Goal: Task Accomplishment & Management: Manage account settings

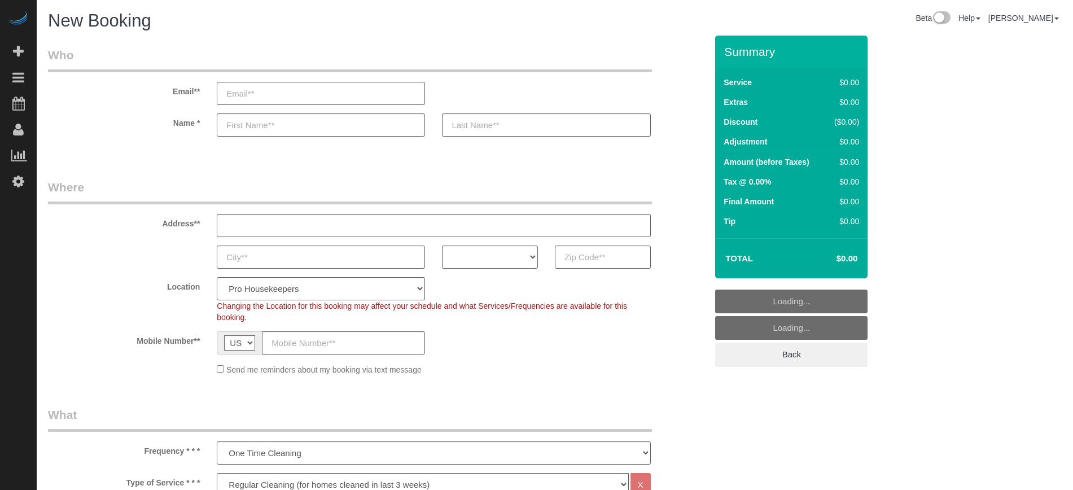
select select "4"
select select "number:9"
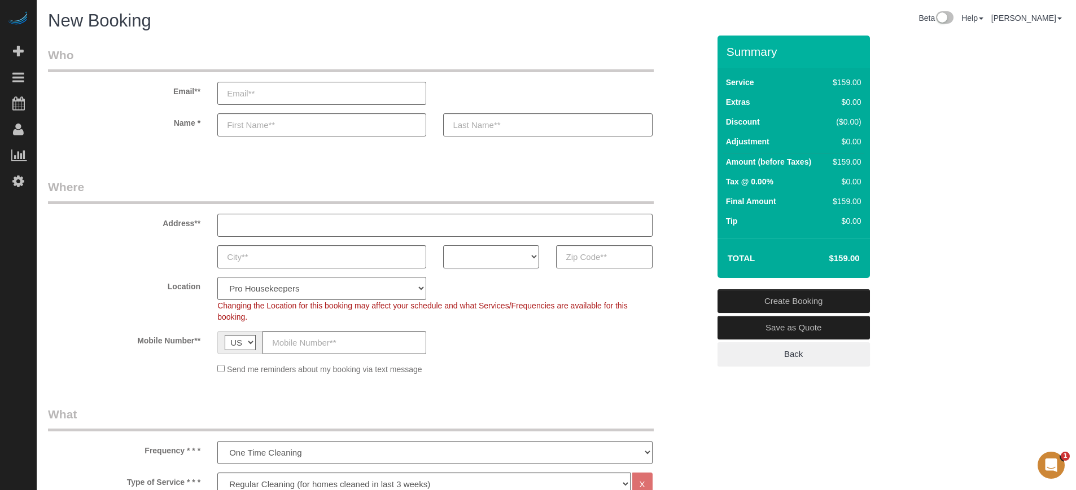
click at [514, 260] on select "AK AL AR AZ CA CO CT DC DE FL GA HI IA ID IL IN KS KY LA MA MD ME MI MN MO MS M…" at bounding box center [491, 256] width 96 height 23
select select "FL"
click at [443, 245] on select "AK AL AR AZ CA CO CT DC DE FL GA HI IA ID IL IN KS KY LA MA MD ME MI MN MO MS M…" at bounding box center [491, 256] width 96 height 23
click at [371, 292] on select "Pro Housekeepers [GEOGRAPHIC_DATA] [GEOGRAPHIC_DATA] [GEOGRAPHIC_DATA] [GEOGRAP…" at bounding box center [321, 288] width 209 height 23
select select "24"
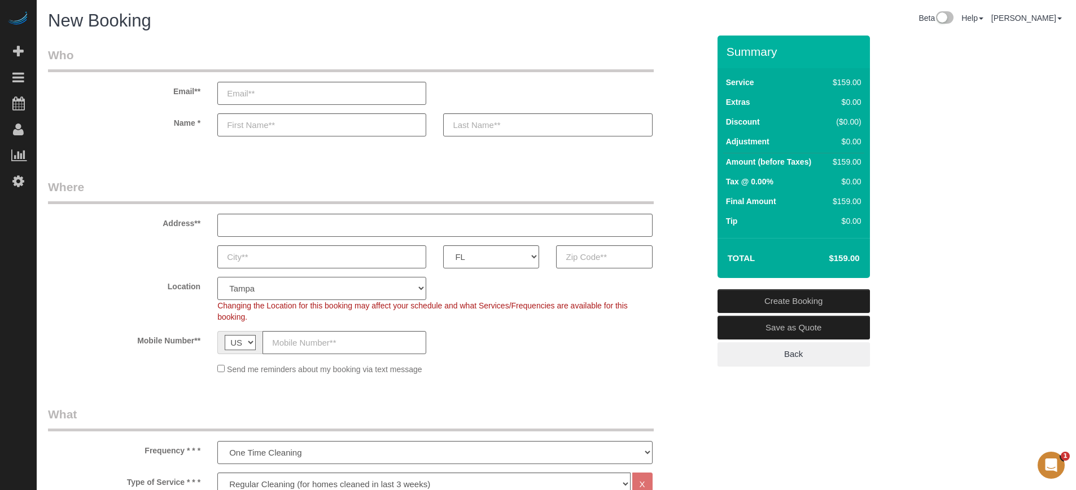
click at [217, 277] on select "Pro Housekeepers [GEOGRAPHIC_DATA] [GEOGRAPHIC_DATA] [GEOGRAPHIC_DATA] [GEOGRAP…" at bounding box center [321, 288] width 209 height 23
select select "object:1220"
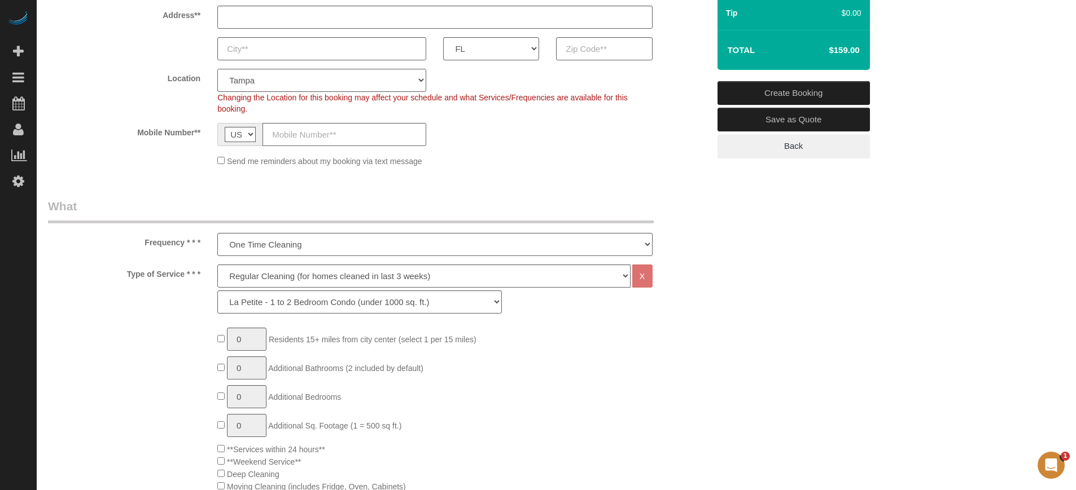
scroll to position [212, 0]
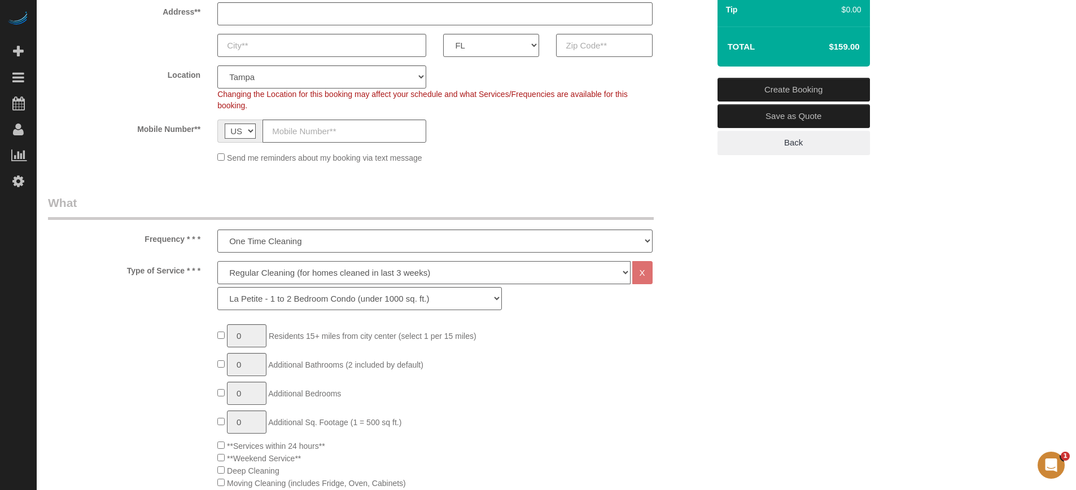
click at [238, 271] on select "Deep Cleaning (for homes that have not been cleaned in 3+ weeks) Spruce Regular…" at bounding box center [423, 272] width 413 height 23
select select "6"
click at [217, 261] on select "Deep Cleaning (for homes that have not been cleaned in 3+ weeks) Spruce Regular…" at bounding box center [423, 272] width 413 height 23
click at [259, 292] on select "La Petite - 1 to 2 Bedroom Condo (under 1000 sq. ft.) La Petite II - 2 Bedroom …" at bounding box center [359, 298] width 284 height 23
select select "161"
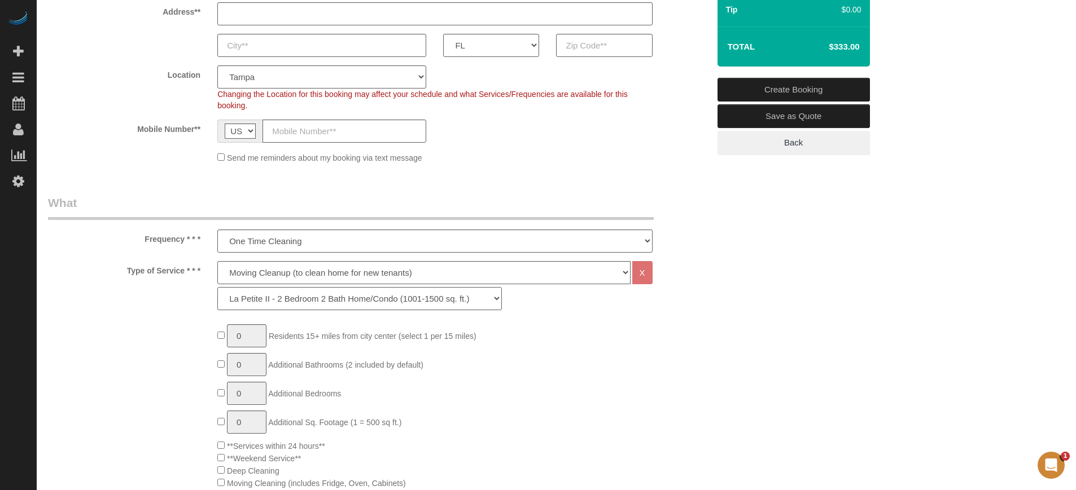
click at [217, 287] on select "La Petite - 1 to 2 Bedroom Condo (under 1000 sq. ft.) La Petite II - 2 Bedroom …" at bounding box center [359, 298] width 284 height 23
type input "1"
click at [244, 337] on input "1" at bounding box center [247, 335] width 40 height 23
type input "3"
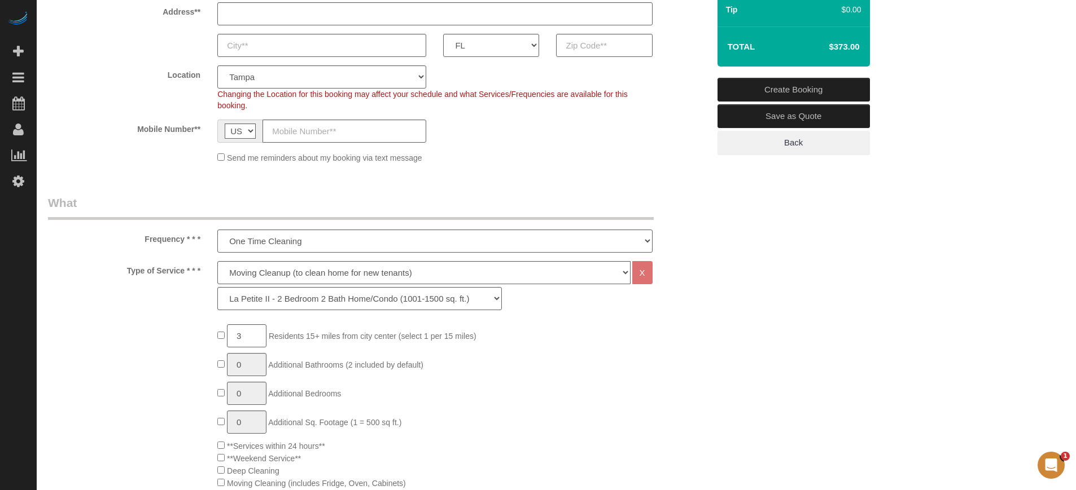
drag, startPoint x: 1041, startPoint y: 300, endPoint x: 951, endPoint y: 294, distance: 89.3
click at [256, 274] on select "Deep Cleaning (for homes that have not been cleaned in 3+ weeks) Spruce Regular…" at bounding box center [423, 272] width 413 height 23
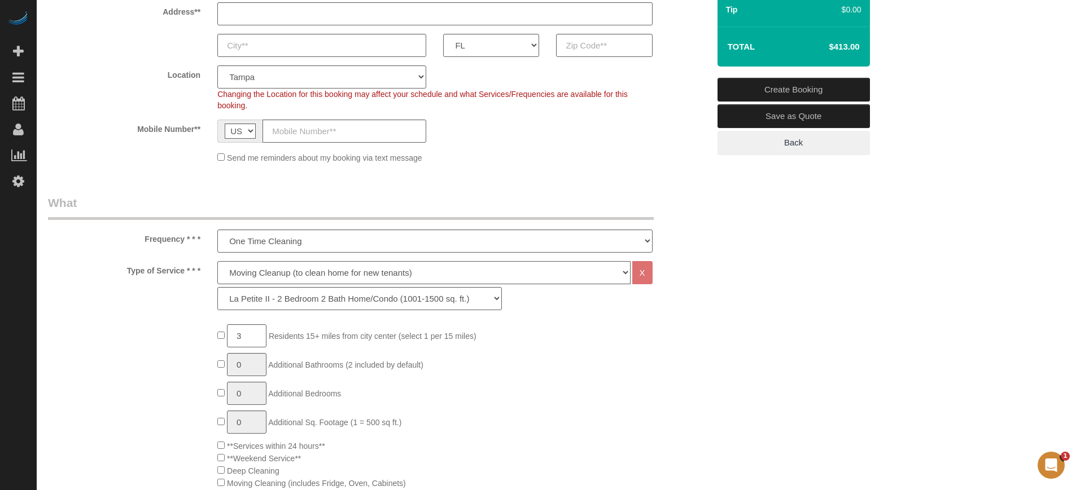
select select "5"
click at [217, 261] on select "Deep Cleaning (for homes that have not been cleaned in 3+ weeks) Spruce Regular…" at bounding box center [423, 272] width 413 height 23
click at [256, 300] on select "La Petite - 1 to 2 Bedroom Condo (under 1000 sq. ft.) La Petite II - 2 Bedroom …" at bounding box center [359, 298] width 284 height 23
select select "94"
click at [217, 287] on select "La Petite - 1 to 2 Bedroom Condo (under 1000 sq. ft.) La Petite II - 2 Bedroom …" at bounding box center [359, 298] width 284 height 23
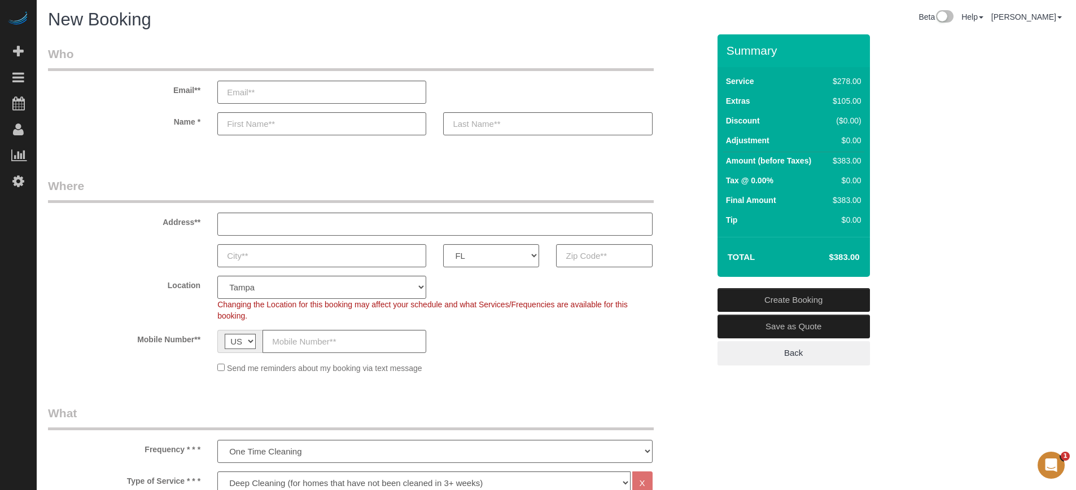
scroll to position [0, 0]
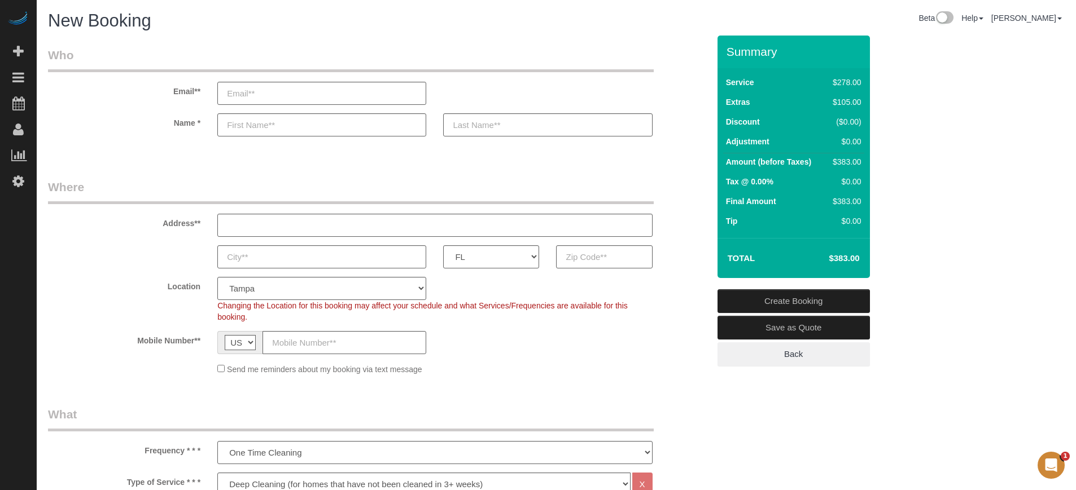
click at [698, 269] on fieldset "Where Address** AK AL AR AZ CA CO CT DC DE FL GA HI IA ID IL IN KS KY LA MA MD …" at bounding box center [378, 281] width 661 height 205
drag, startPoint x: 726, startPoint y: 50, endPoint x: 848, endPoint y: 263, distance: 245.2
click at [848, 263] on div "Summary Service $278.00 Extras $105.00 Discount ($0.00) Adjustment $0.00 Amount…" at bounding box center [793, 157] width 152 height 243
click at [809, 242] on div "Total $383.00" at bounding box center [793, 258] width 152 height 40
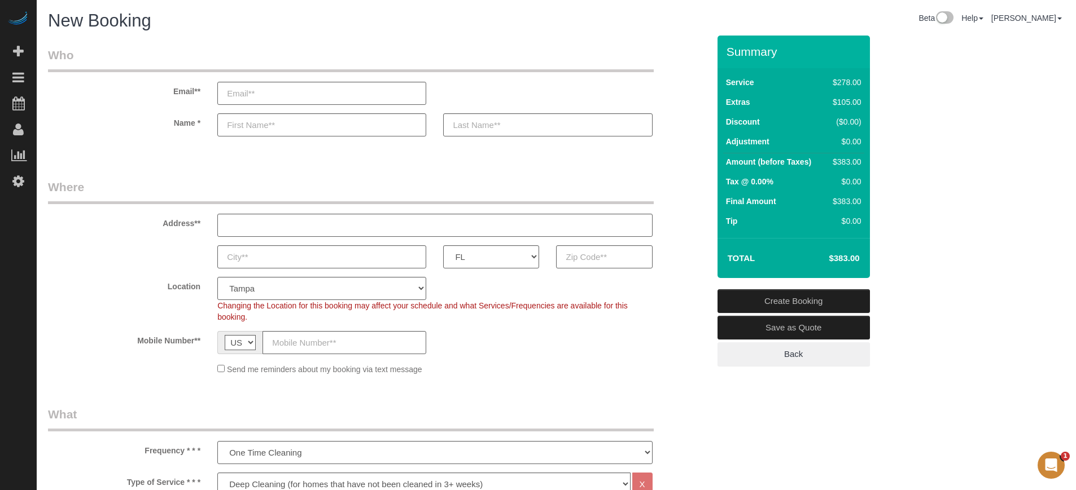
click at [699, 139] on sui-booking-customer "Email** Name *" at bounding box center [378, 97] width 661 height 101
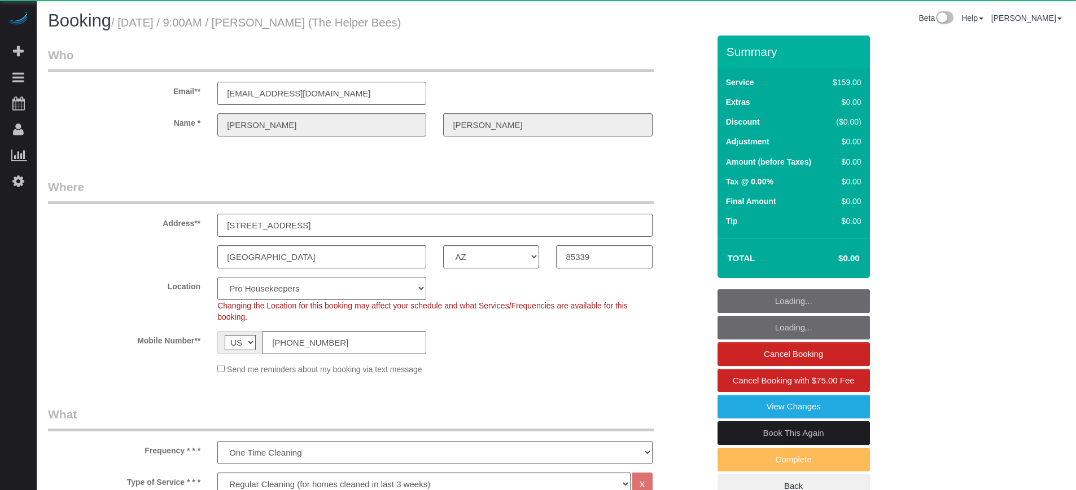
select select "AZ"
select select "4"
select select "number:9"
select select "object:1238"
select select "spot41"
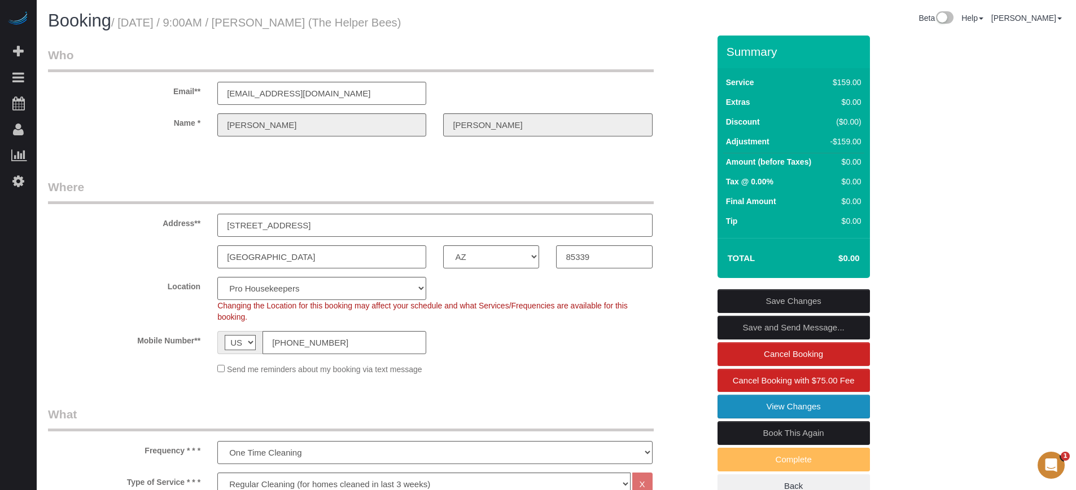
click at [749, 404] on link "View Changes" at bounding box center [793, 407] width 152 height 24
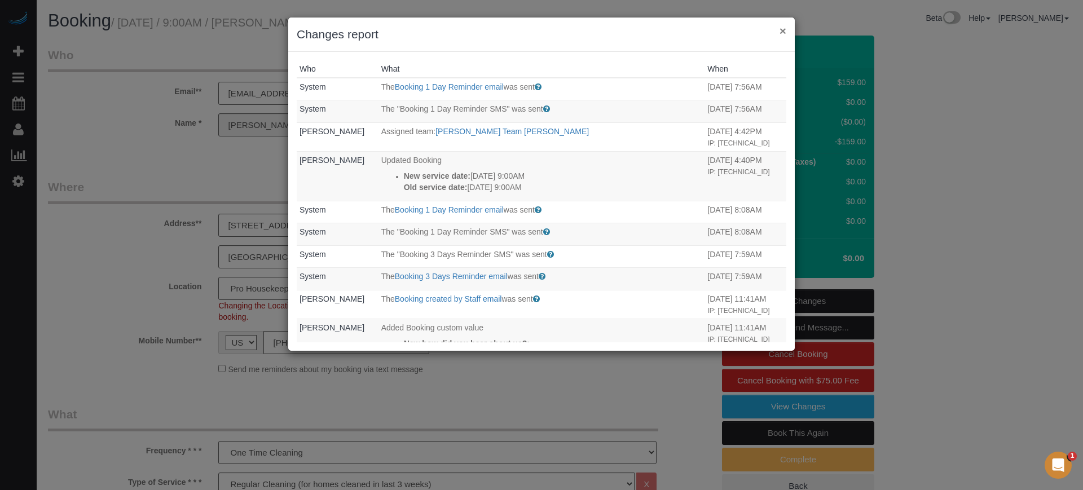
click at [784, 29] on button "×" at bounding box center [783, 31] width 7 height 12
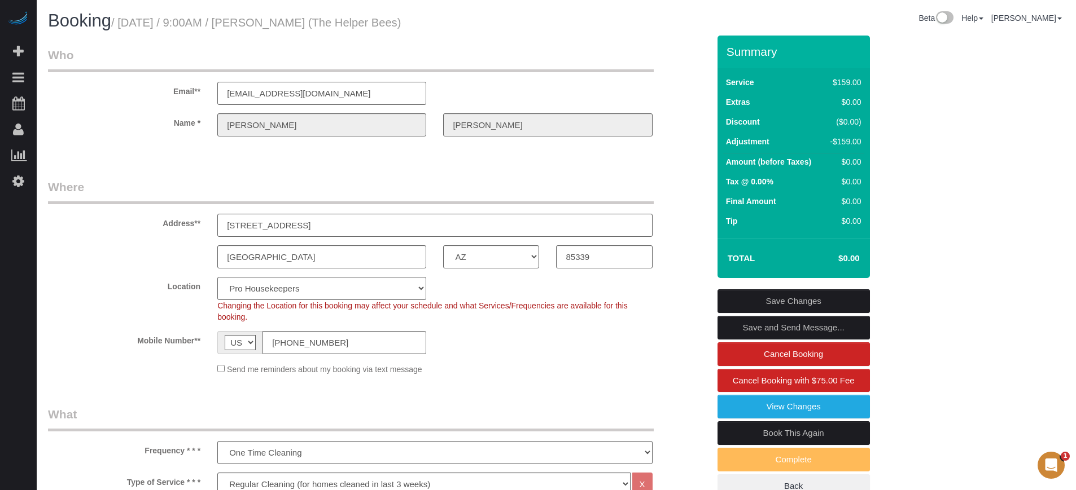
click at [933, 313] on div "Summary Service $159.00 Extras $0.00 Discount ($0.00) Adjustment -$159.00 Amoun…" at bounding box center [836, 279] width 254 height 486
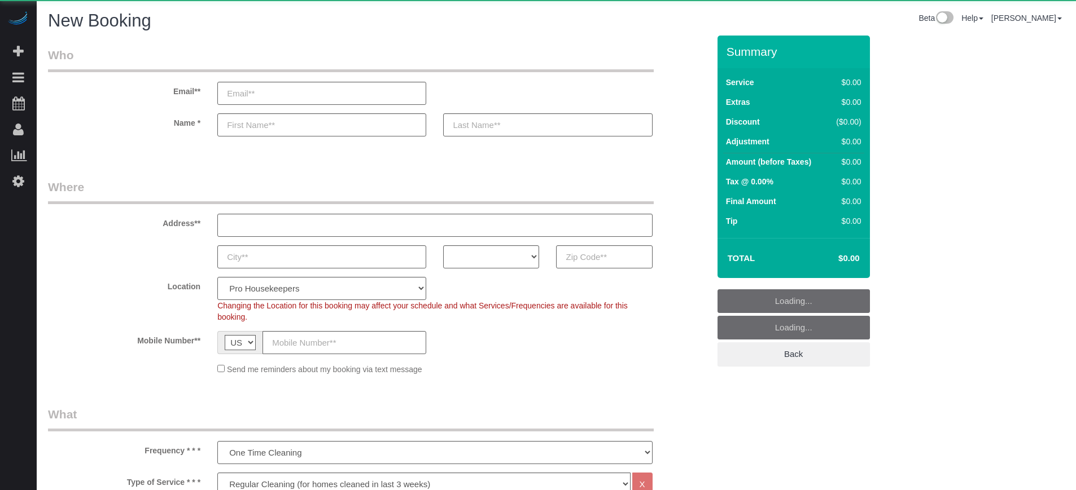
select select "4"
select select "number:9"
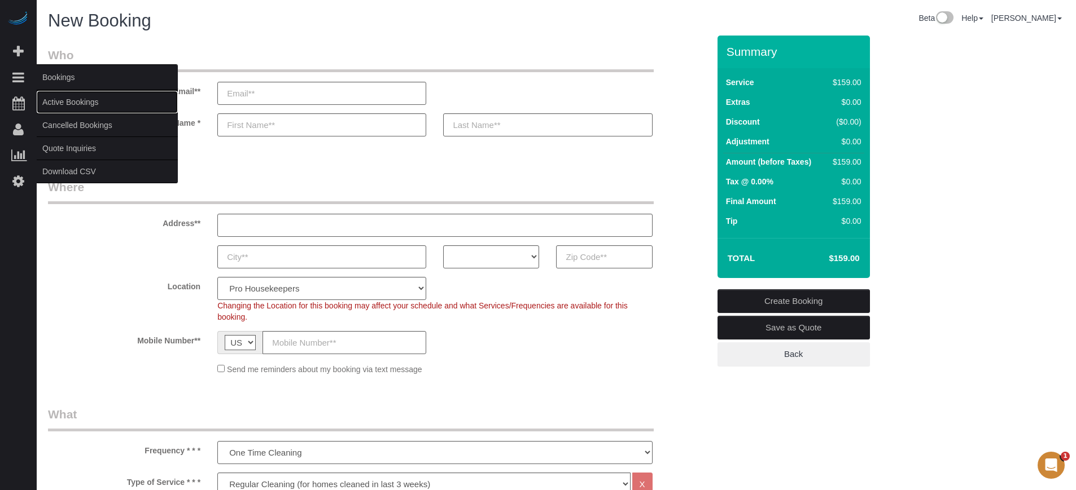
click at [78, 98] on link "Active Bookings" at bounding box center [107, 102] width 141 height 23
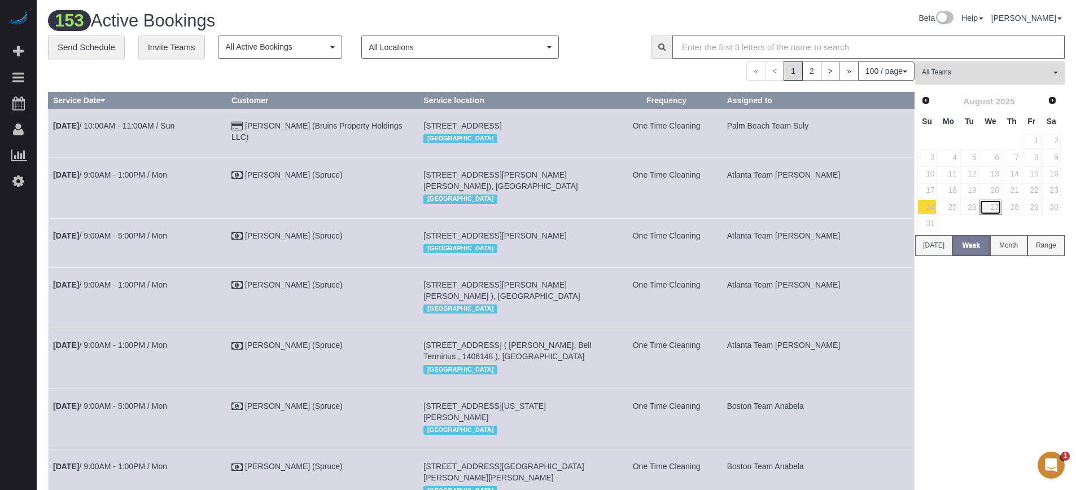
click at [990, 210] on link "27" at bounding box center [989, 207] width 21 height 15
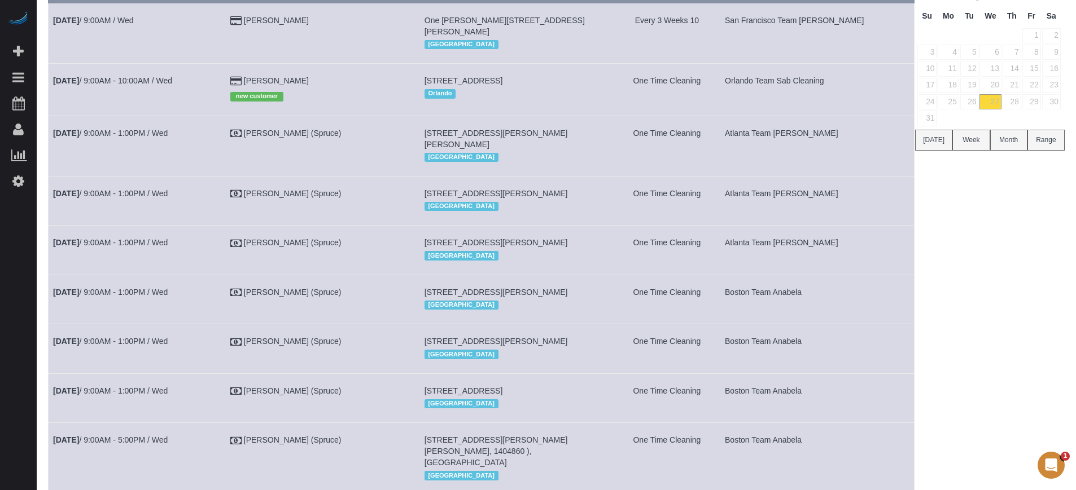
scroll to position [81, 0]
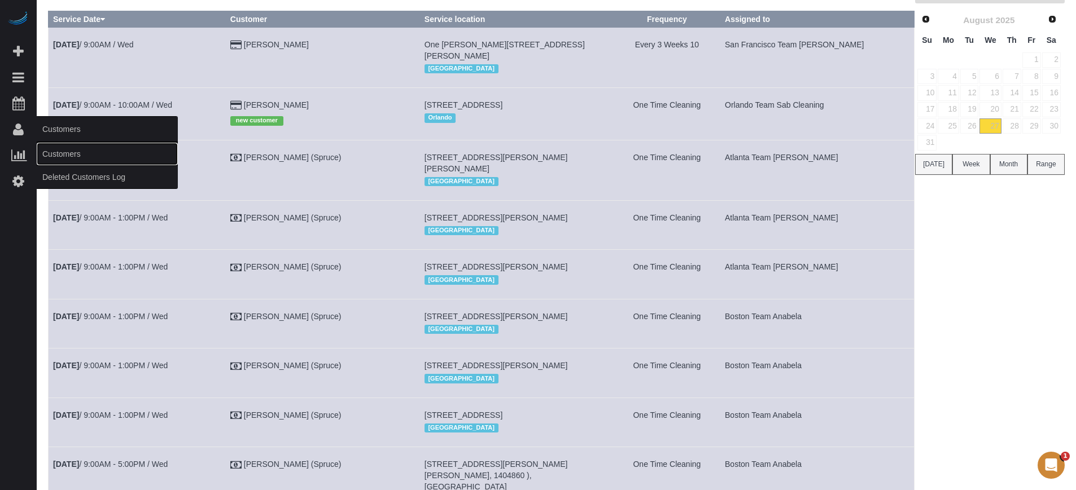
click at [67, 160] on link "Customers" at bounding box center [107, 154] width 141 height 23
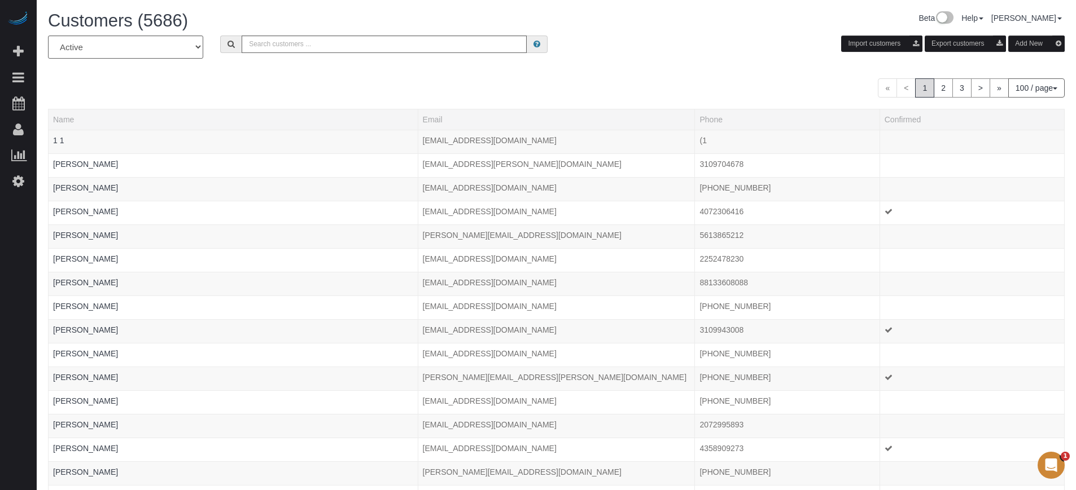
click at [1029, 42] on button "Add New" at bounding box center [1036, 44] width 56 height 16
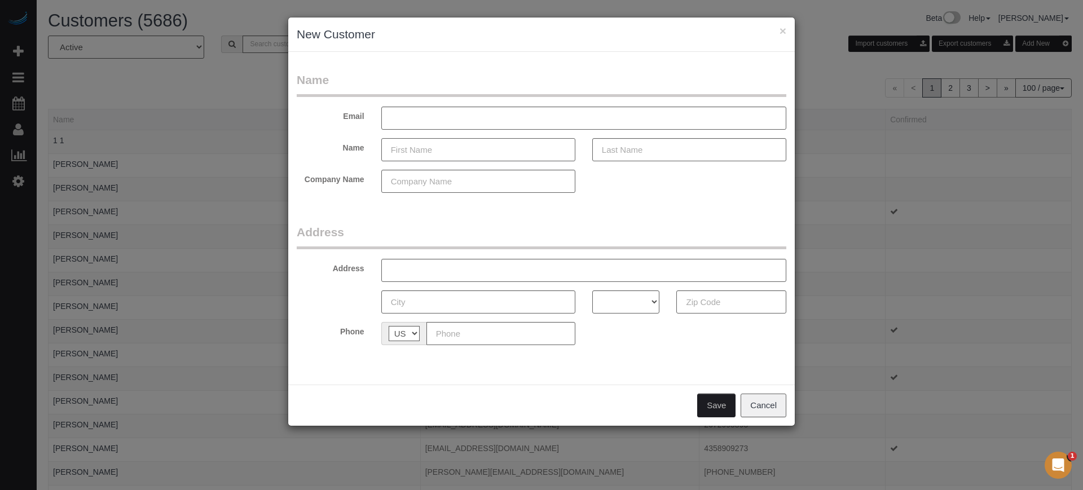
click at [427, 151] on input "text" at bounding box center [478, 149] width 194 height 23
click at [444, 140] on input "text" at bounding box center [478, 149] width 194 height 23
click at [451, 143] on input "text" at bounding box center [478, 149] width 194 height 23
click at [448, 150] on input "text" at bounding box center [478, 149] width 194 height 23
click at [438, 150] on input "text" at bounding box center [478, 149] width 194 height 23
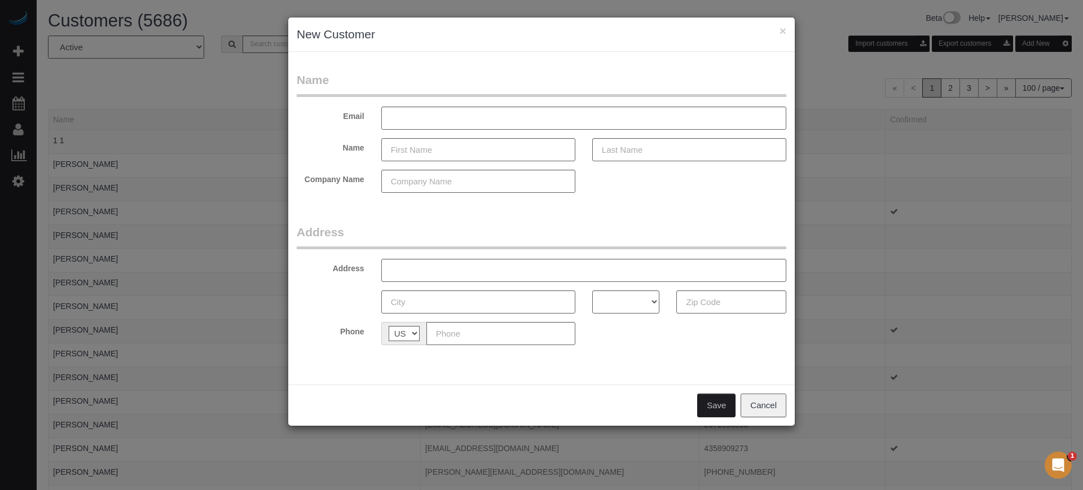
click at [353, 142] on label "Name" at bounding box center [330, 145] width 85 height 15
click at [432, 143] on input "text" at bounding box center [478, 149] width 194 height 23
type input "[PERSON_NAME]"
click at [646, 155] on input "text" at bounding box center [690, 149] width 194 height 23
type input "[PERSON_NAME]"
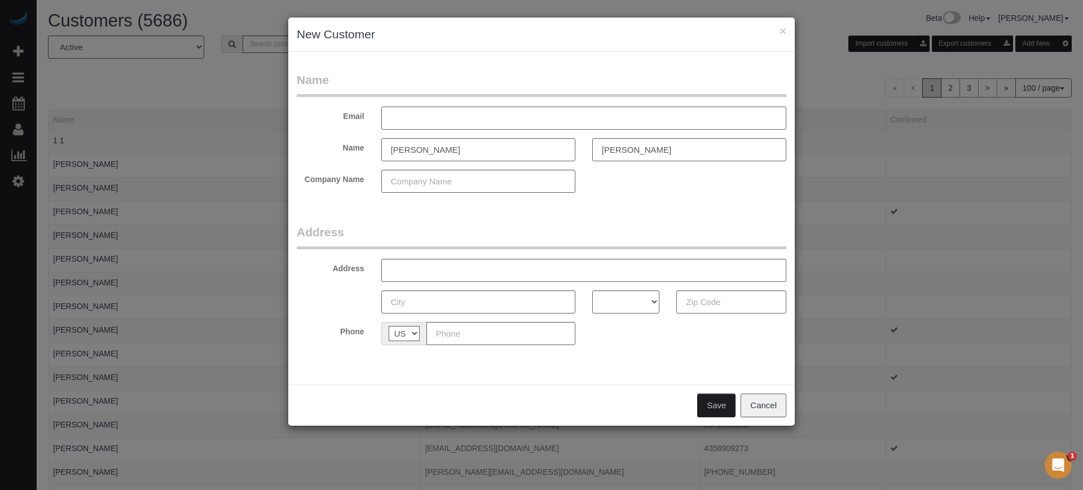
click at [437, 119] on input "text" at bounding box center [583, 118] width 405 height 23
click at [419, 116] on input "text" at bounding box center [583, 118] width 405 height 23
click at [441, 111] on input "text" at bounding box center [583, 118] width 405 height 23
click at [451, 117] on input "text" at bounding box center [583, 118] width 405 height 23
drag, startPoint x: 1039, startPoint y: 240, endPoint x: 1032, endPoint y: 238, distance: 8.2
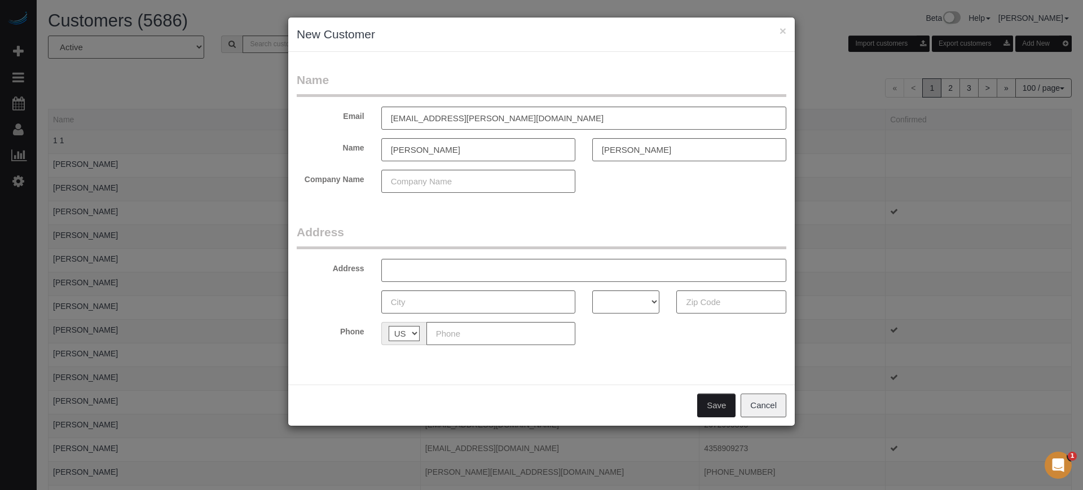
click at [1039, 240] on div "× New Customer Name Email spired1@righthouse.com Name Joseph Vargo Company Name…" at bounding box center [541, 245] width 1083 height 490
click at [400, 117] on input "spired1@righthouse.com" at bounding box center [583, 118] width 405 height 23
type input "styder1@righthouse.com"
click at [1041, 325] on div "× New Customer Name Email styder1@righthouse.com Name Joseph Vargo Company Name…" at bounding box center [541, 245] width 1083 height 490
click at [1035, 300] on div "× New Customer Name Email styder1@righthouse.com Name Joseph Vargo Company Name…" at bounding box center [541, 245] width 1083 height 490
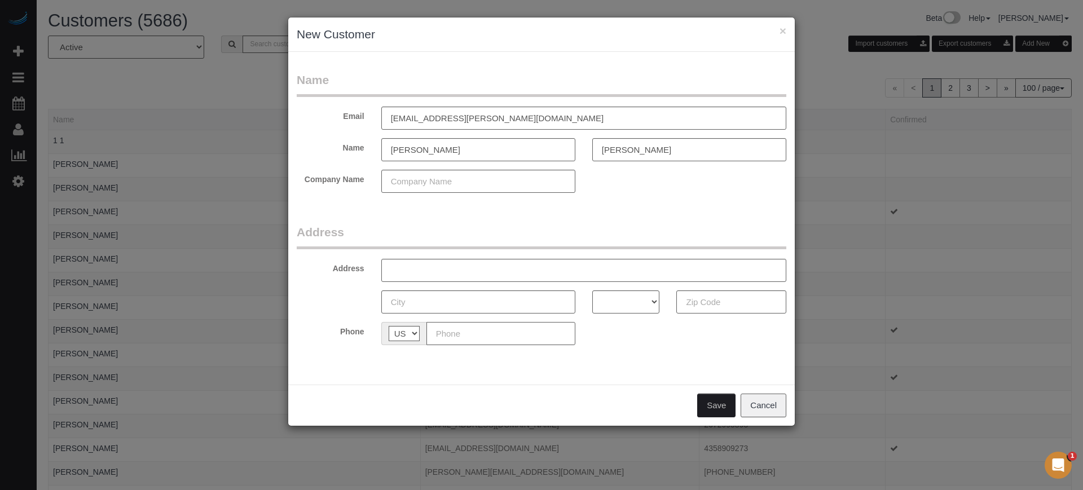
click at [465, 330] on input "text" at bounding box center [501, 333] width 149 height 23
paste input "[PHONE_NUMBER]"
type input "[PHONE_NUMBER]"
click at [543, 352] on fieldset "Address Address AK AL AR AZ CA CO CT DC DE FL GA HI IA ID IL IN KS KY LA MA MD …" at bounding box center [542, 289] width 490 height 130
click at [545, 357] on div "Name Email styder1@righthouse.com Name Joseph Vargo Company Name Address Addres…" at bounding box center [541, 218] width 507 height 333
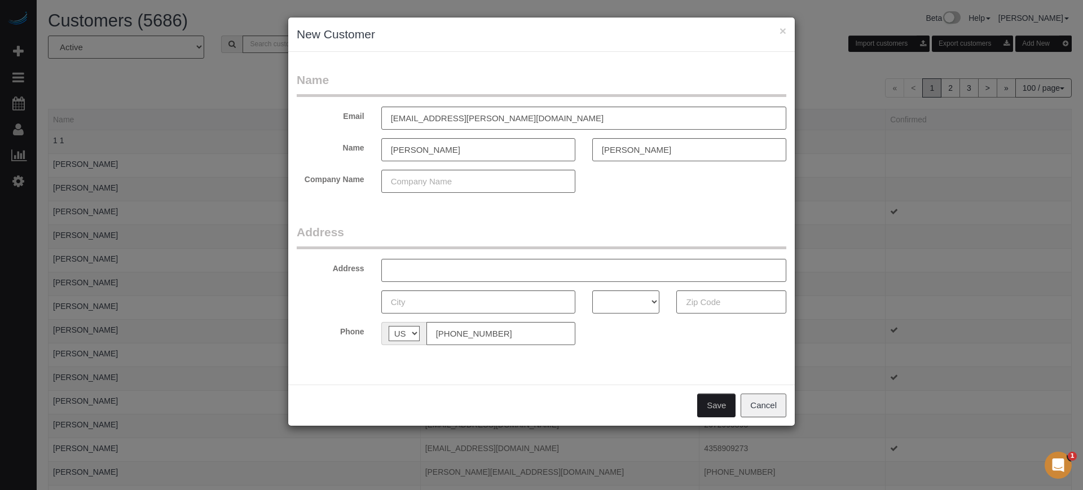
click at [1038, 269] on div "× New Customer Name Email styder1@righthouse.com Name Joseph Vargo Company Name…" at bounding box center [541, 245] width 1083 height 490
click at [418, 270] on input "text" at bounding box center [583, 270] width 405 height 23
paste input "Mallard Ln"
type input "[PERSON_NAME] 79"
click at [446, 304] on input "text" at bounding box center [478, 302] width 194 height 23
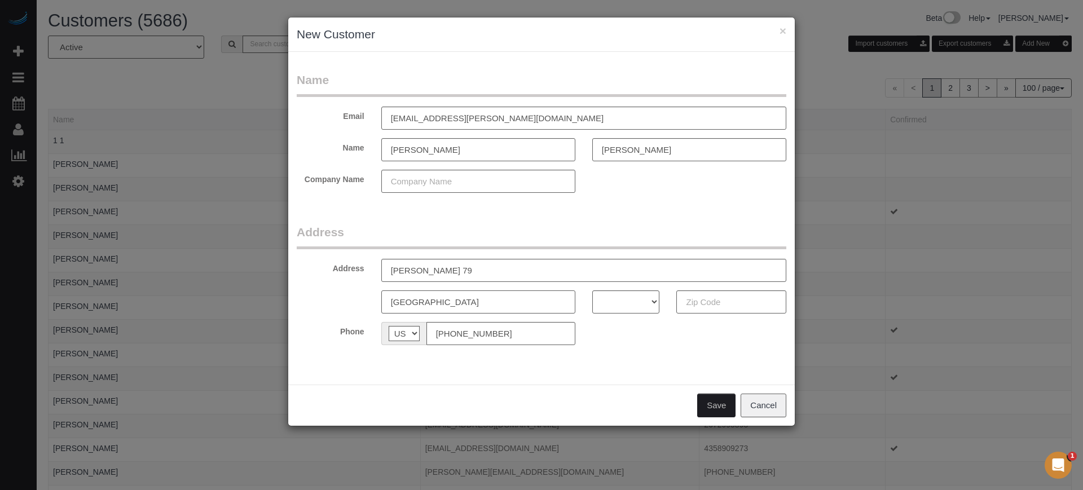
type input "[GEOGRAPHIC_DATA]"
click at [704, 304] on input "text" at bounding box center [732, 302] width 110 height 23
paste input "Florida 34"
click at [718, 300] on input "Florida 34" at bounding box center [732, 302] width 110 height 23
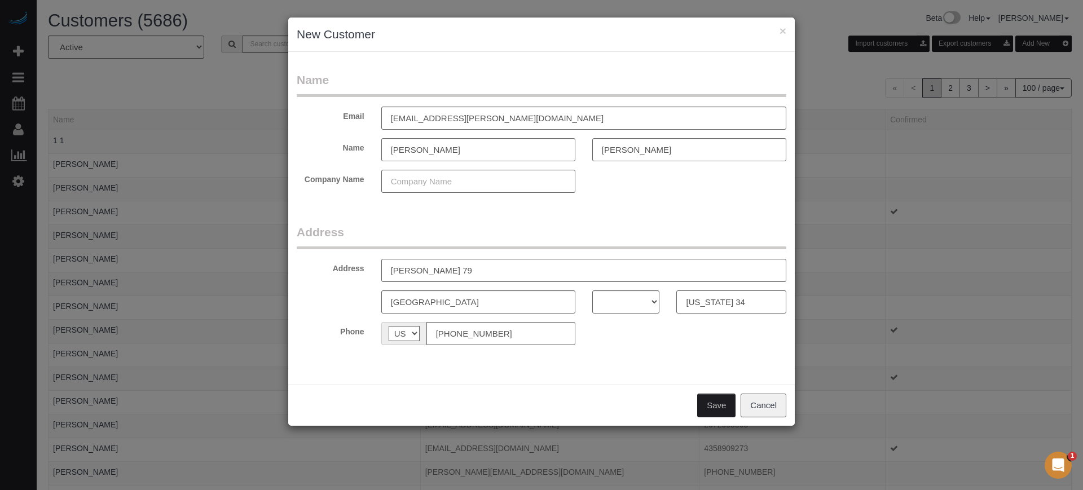
click at [718, 300] on input "Florida 34" at bounding box center [732, 302] width 110 height 23
paste input "34602"
type input "34602"
click at [626, 298] on select "AK AL AR AZ CA CO CT DC DE FL GA HI IA ID IL IN KS KY LA MA MD ME MI MN MO MS M…" at bounding box center [627, 302] width 68 height 23
select select "FL"
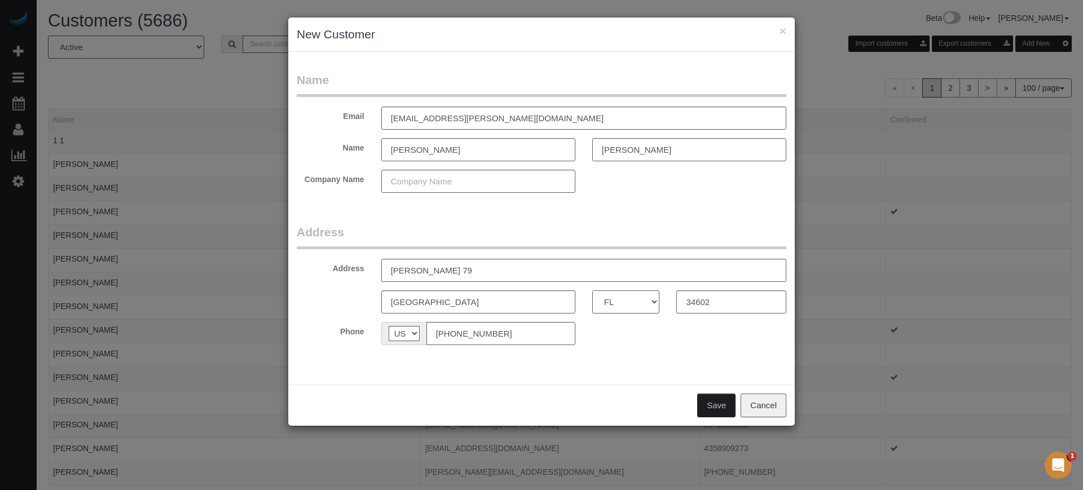
click at [593, 291] on select "AK AL AR AZ CA CO CT DC DE FL GA HI IA ID IL IN KS KY LA MA MD ME MI MN MO MS M…" at bounding box center [627, 302] width 68 height 23
click at [706, 401] on button "Save" at bounding box center [716, 406] width 38 height 24
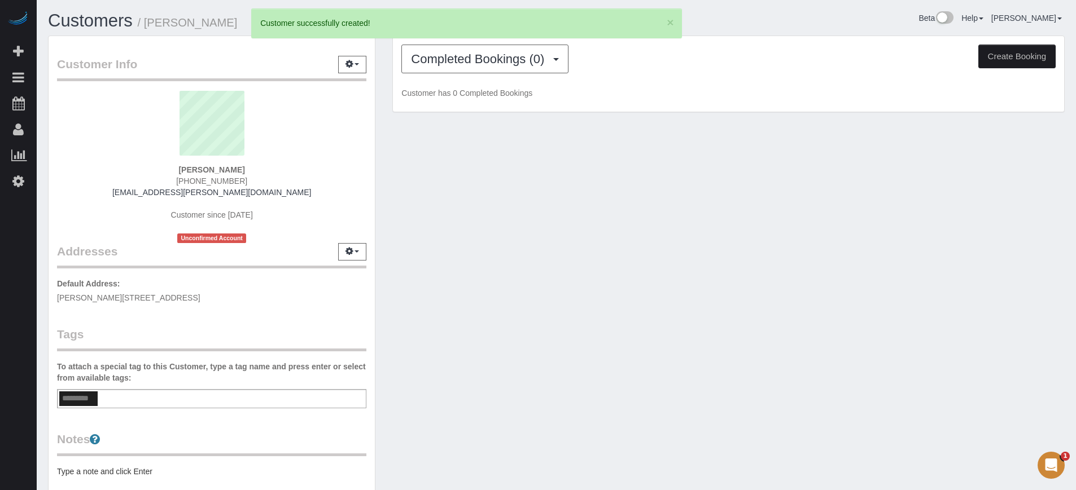
click at [1008, 61] on button "Create Booking" at bounding box center [1016, 57] width 77 height 24
select select "FL"
select select "number:9"
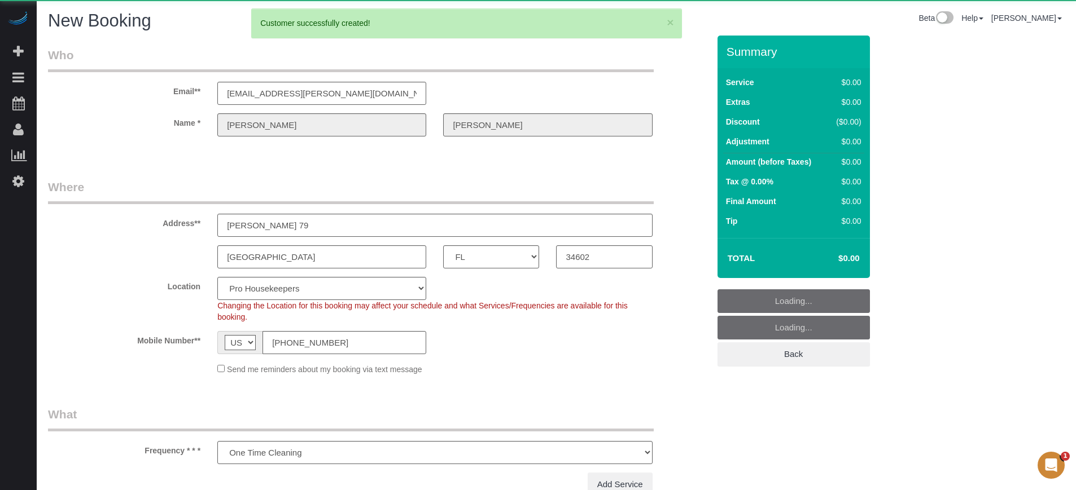
select select "object:4869"
select select "4"
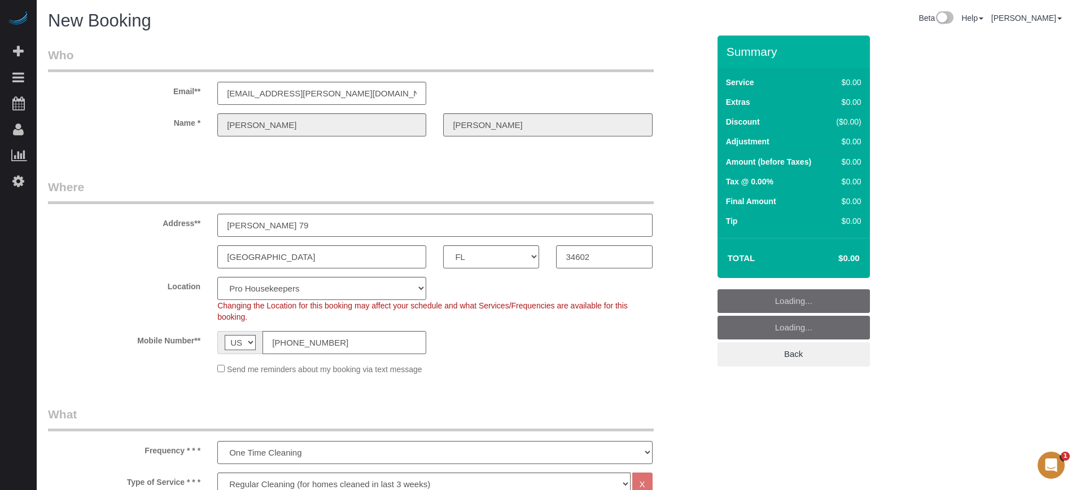
select select "object:4876"
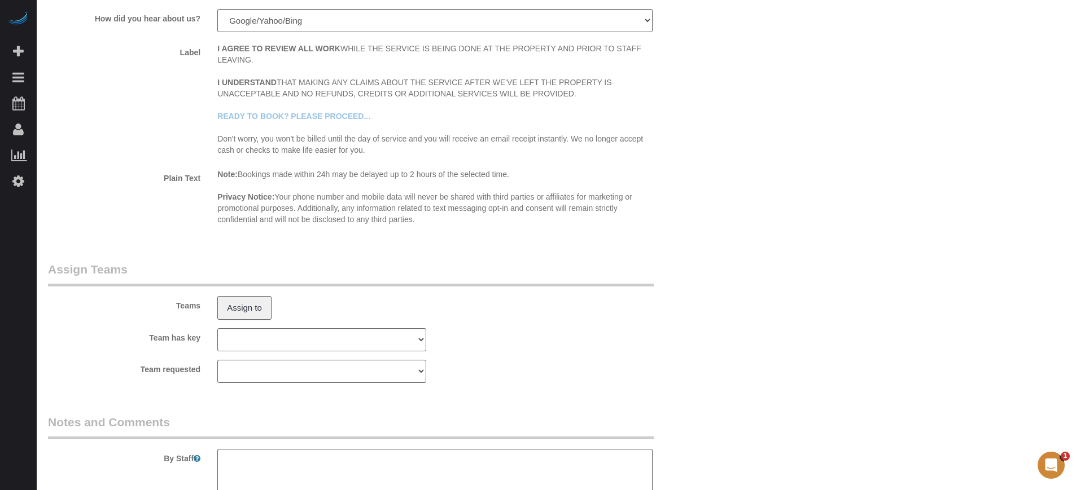
scroll to position [1921, 0]
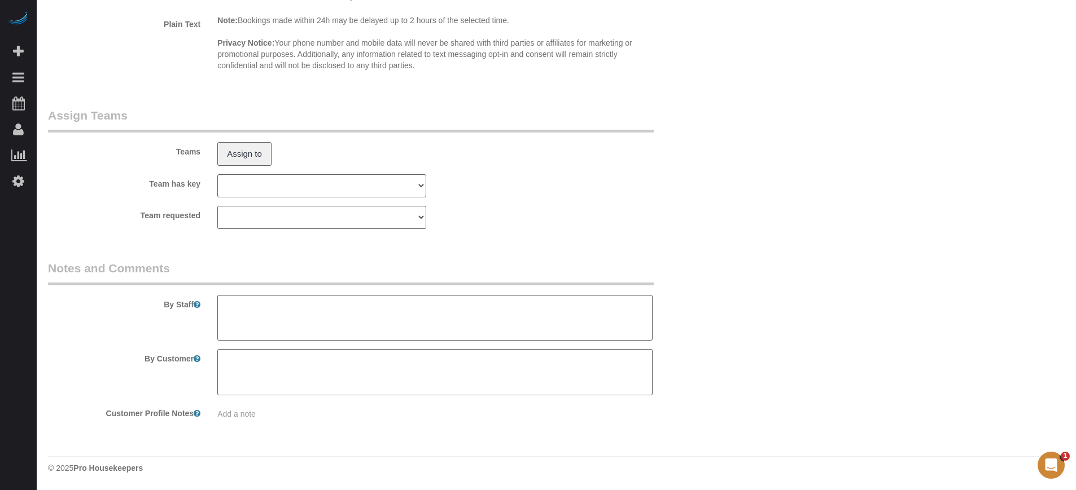
drag, startPoint x: 1078, startPoint y: 44, endPoint x: 23, endPoint y: 3, distance: 1056.0
click at [367, 313] on textarea at bounding box center [434, 318] width 435 height 46
type textarea "Tell the gate guard that your'e going to clean the house"
click at [616, 177] on div "Team has key Atlanta Team Andrea Atlanta Team Eliane Atlanta Team Latasha Atlan…" at bounding box center [379, 185] width 678 height 23
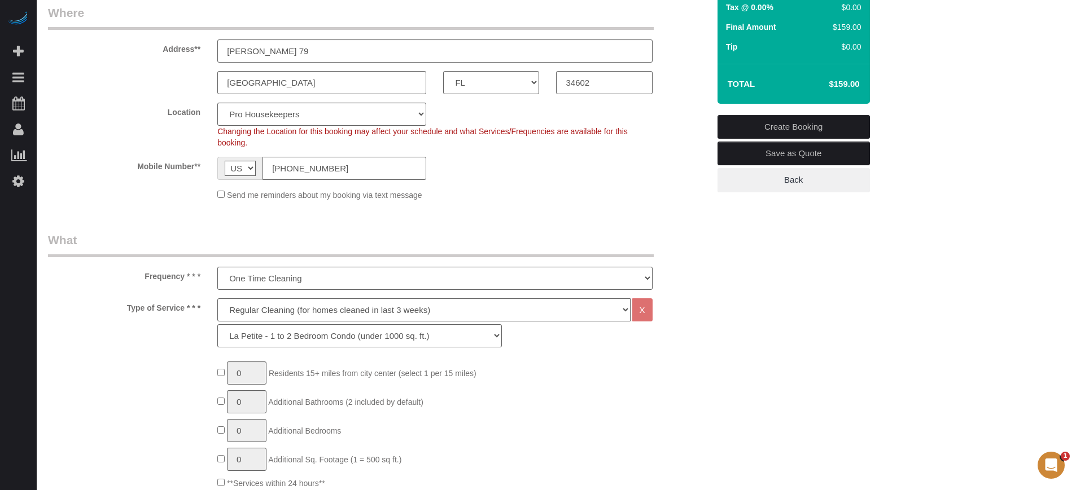
scroll to position [158, 0]
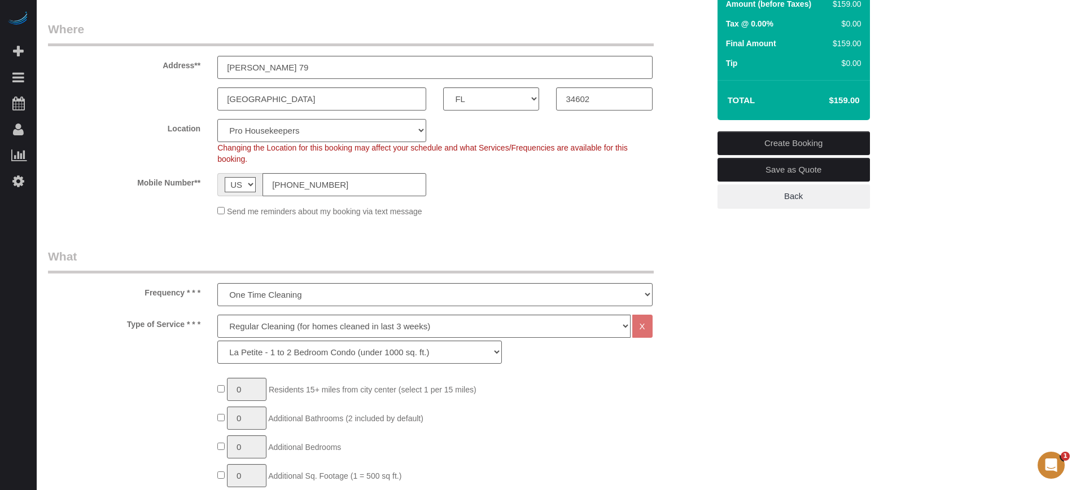
click at [304, 130] on select "Pro Housekeepers Atlanta Austin Boston Chicago Cincinnati Clearwater Denver Ft …" at bounding box center [321, 130] width 209 height 23
select select "24"
select select "object:4888"
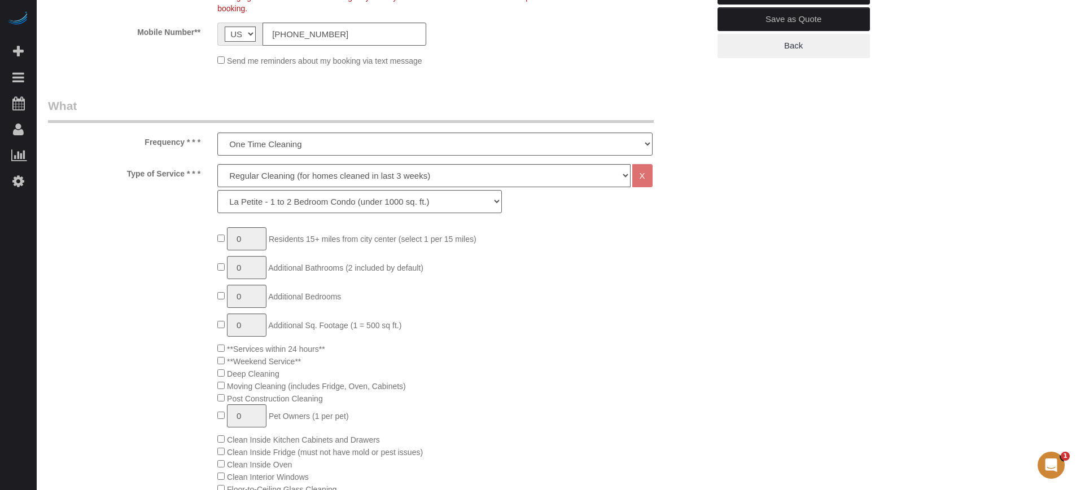
scroll to position [370, 0]
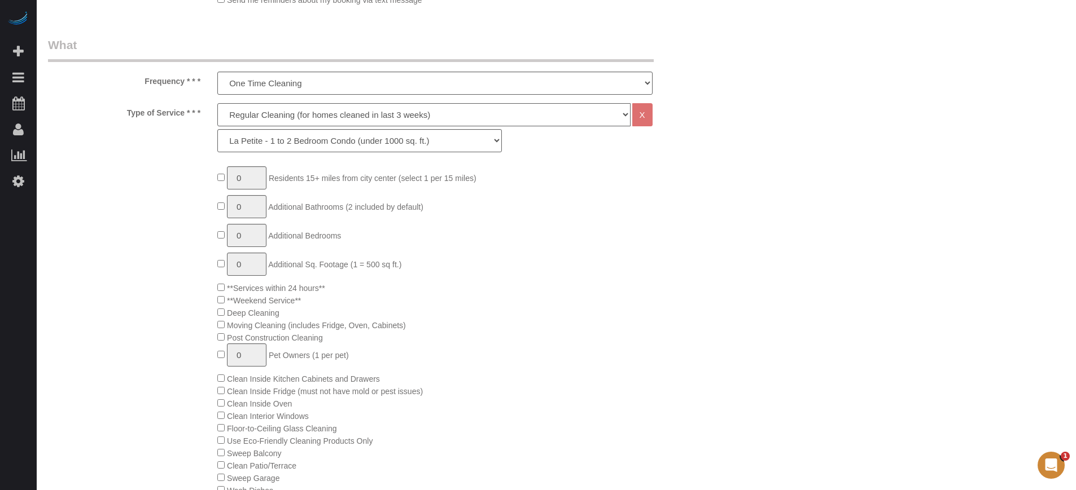
click at [264, 121] on select "Deep Cleaning (for homes that have not been cleaned in 3+ weeks) Spruce Regular…" at bounding box center [423, 114] width 413 height 23
select select "5"
click at [217, 103] on select "Deep Cleaning (for homes that have not been cleaned in 3+ weeks) Spruce Regular…" at bounding box center [423, 114] width 413 height 23
click at [271, 144] on select "La Petite - 1 to 2 Bedroom Condo (under 1000 sq. ft.) La Petite II - 2 Bedroom …" at bounding box center [359, 140] width 284 height 23
select select "94"
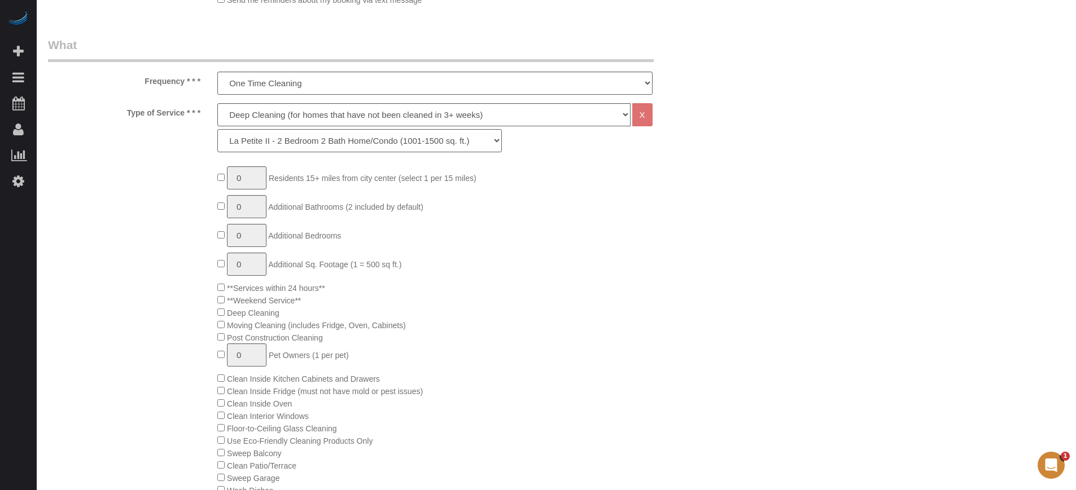
click at [217, 129] on select "La Petite - 1 to 2 Bedroom Condo (under 1000 sq. ft.) La Petite II - 2 Bedroom …" at bounding box center [359, 140] width 284 height 23
type input "1"
click at [246, 178] on input "1" at bounding box center [247, 177] width 40 height 23
type input "3"
click at [571, 337] on div "3 Residents 15+ miles from city center (select 1 per 15 miles) 0 Additional Bat…" at bounding box center [463, 446] width 508 height 560
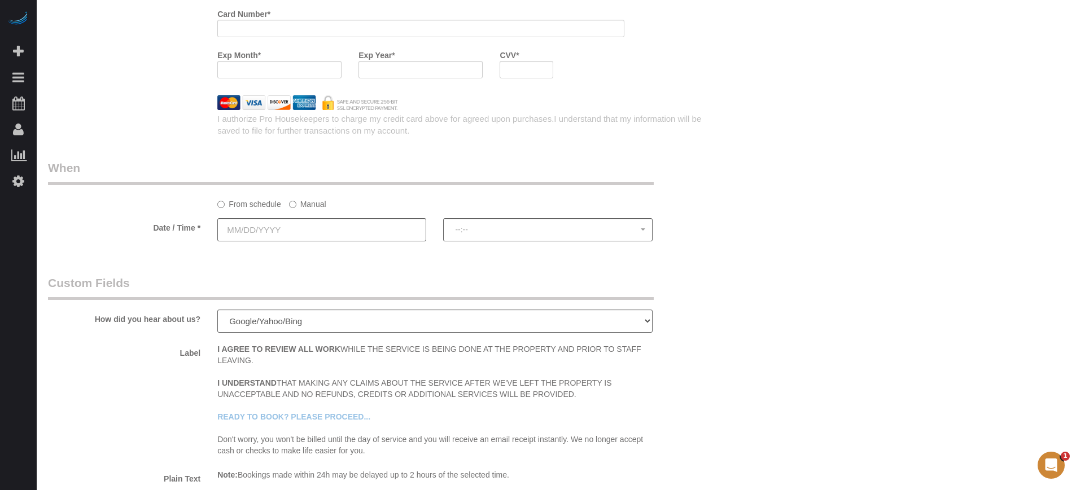
scroll to position [1552, 0]
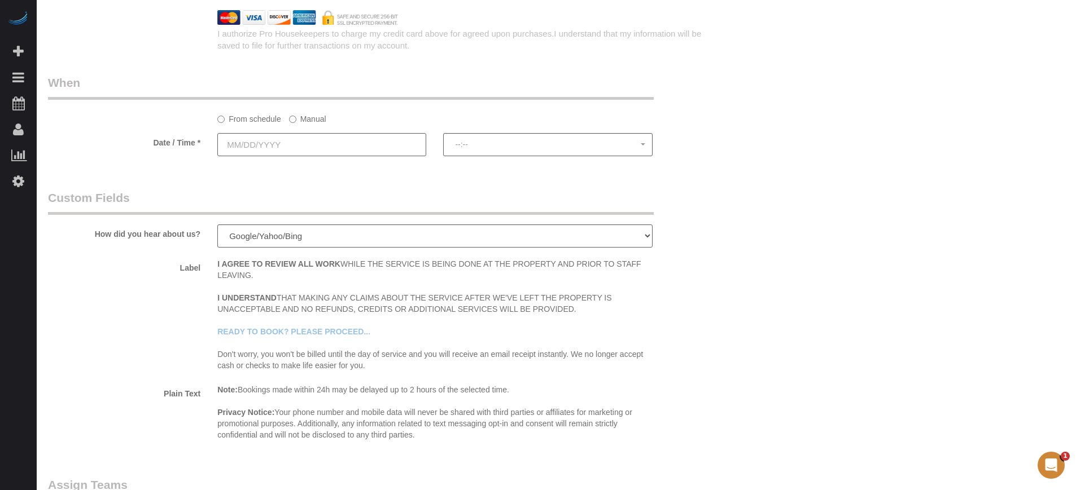
click at [371, 148] on input "text" at bounding box center [321, 144] width 209 height 23
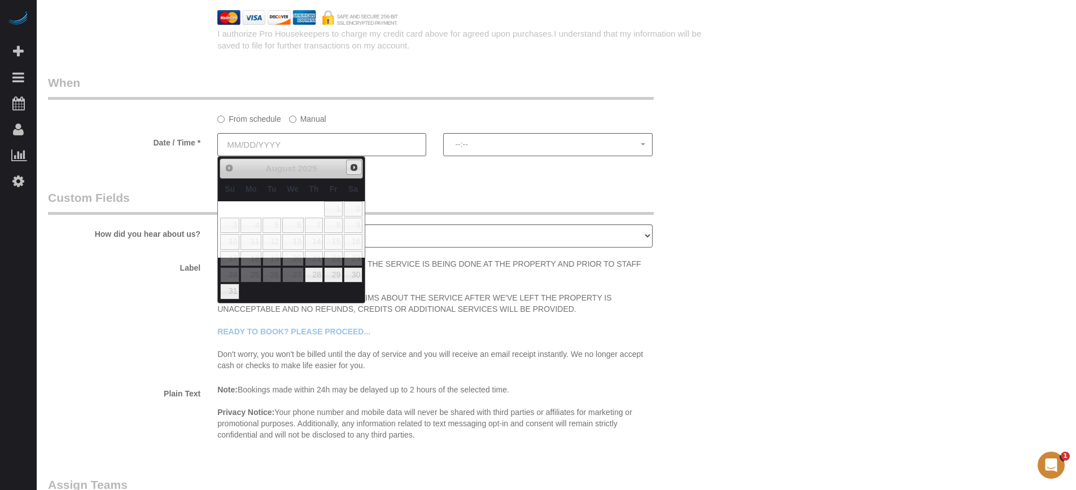
click at [356, 163] on span "Next" at bounding box center [353, 167] width 9 height 9
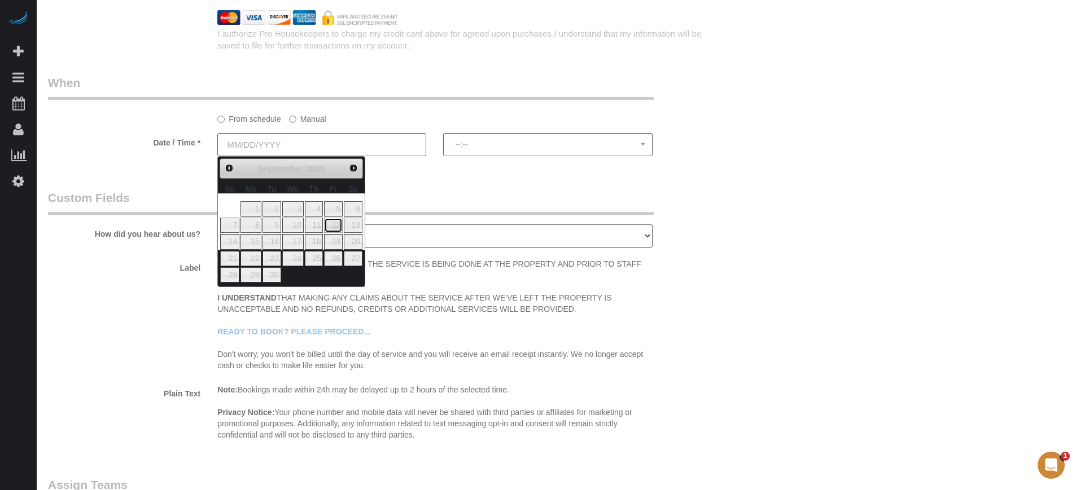
drag, startPoint x: 336, startPoint y: 227, endPoint x: 352, endPoint y: 219, distance: 17.2
click at [336, 227] on link "12" at bounding box center [333, 225] width 18 height 15
type input "09/12/2025"
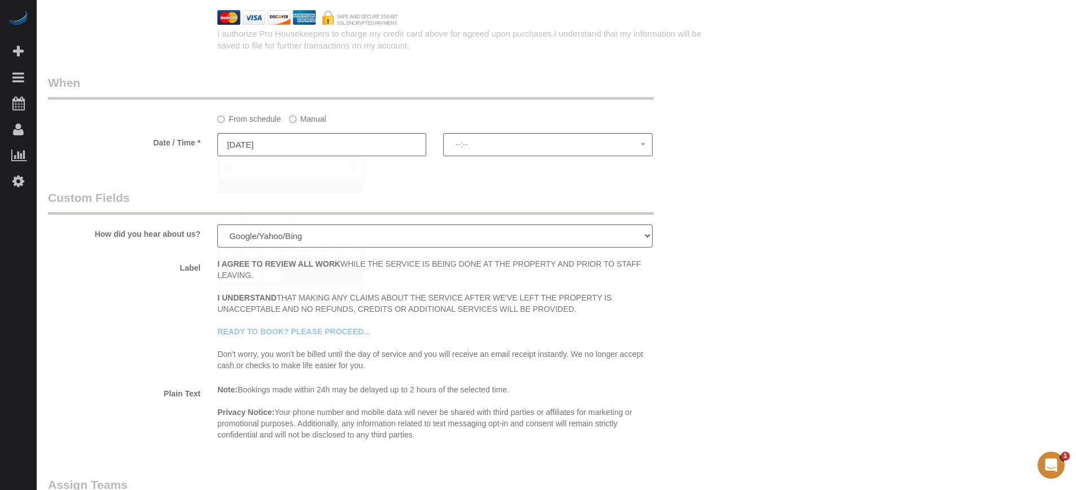
select select "spot1"
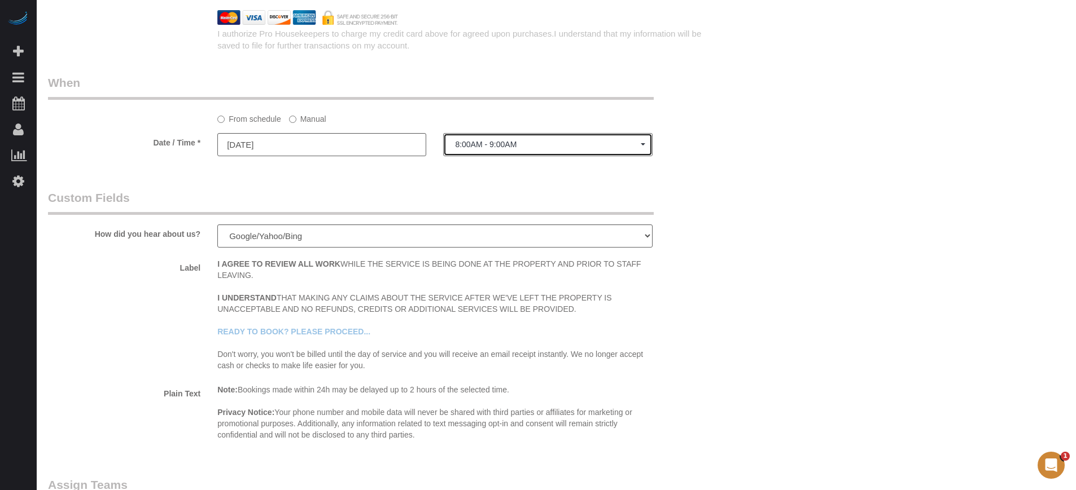
click at [476, 146] on span "8:00AM - 9:00AM" at bounding box center [547, 144] width 185 height 9
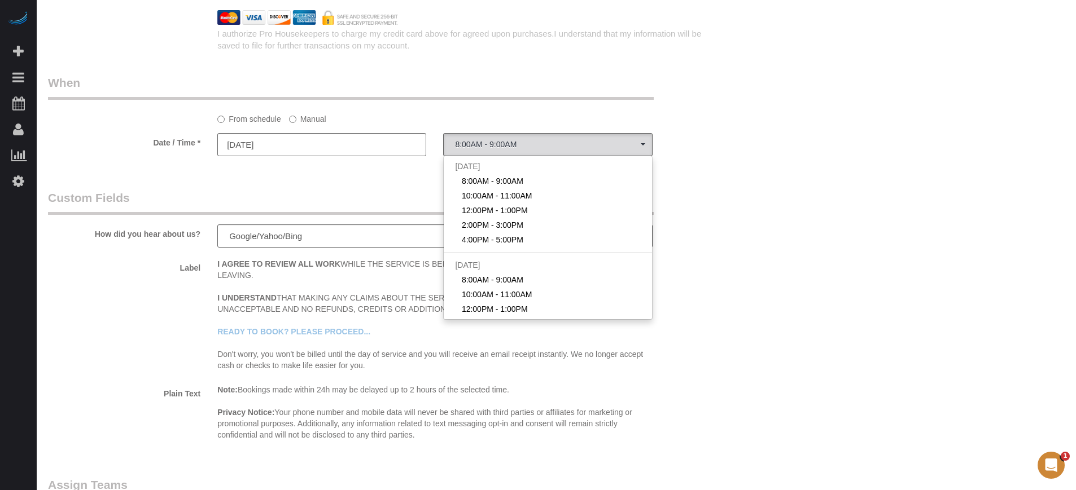
click at [315, 119] on label "Manual" at bounding box center [307, 116] width 37 height 15
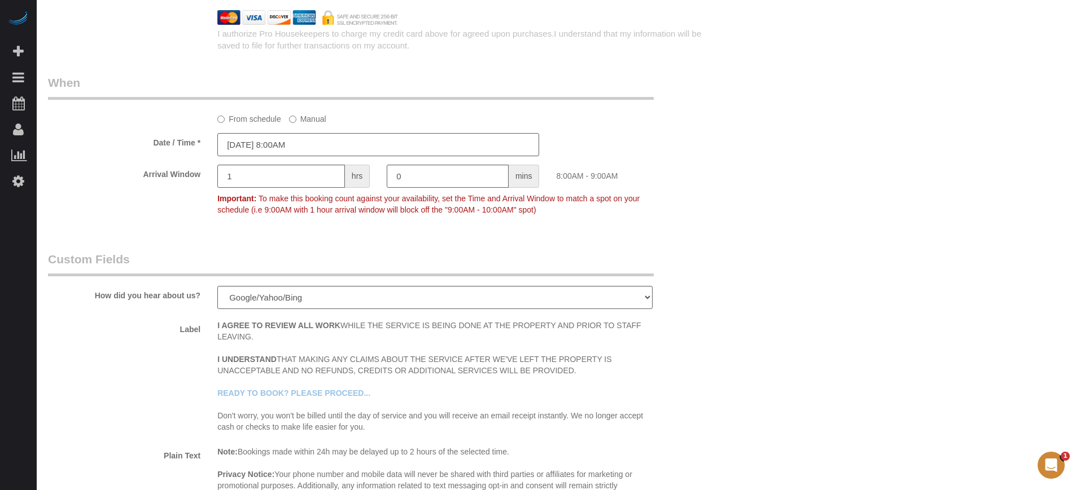
click at [299, 145] on input "09/12/2025 8:00AM" at bounding box center [378, 144] width 322 height 23
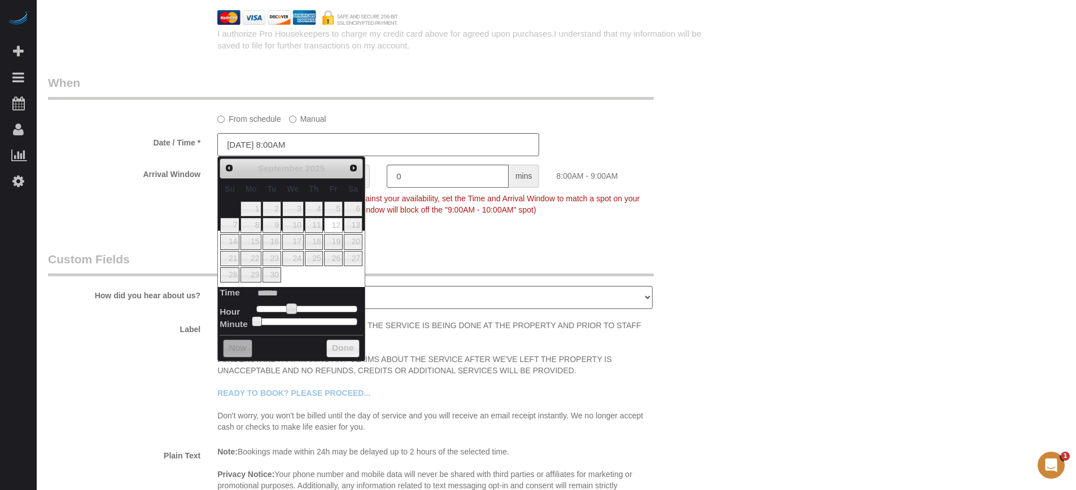
type input "09/12/2025 9:00AM"
type input "******"
click at [299, 308] on span at bounding box center [296, 309] width 10 height 10
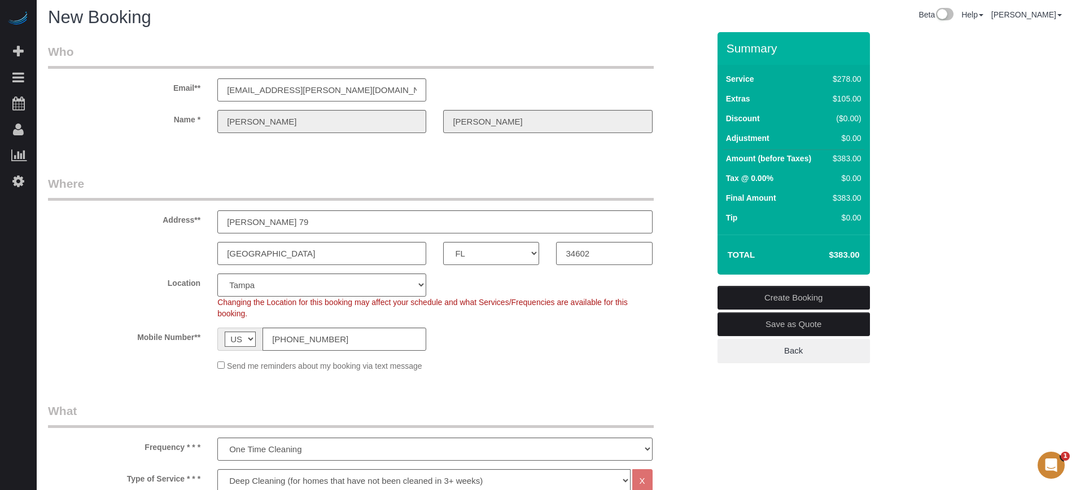
scroll to position [0, 0]
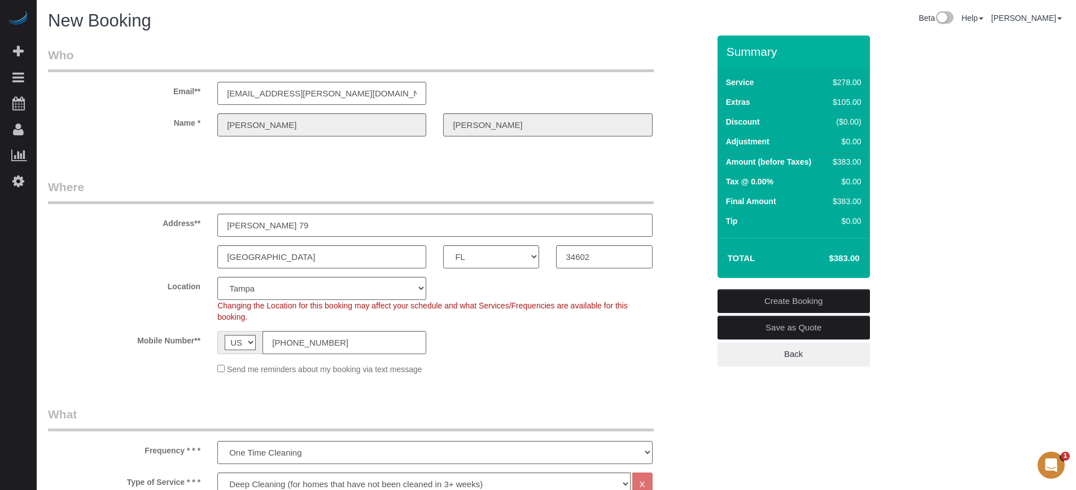
click at [208, 129] on div "Name * Joseph Vargo" at bounding box center [379, 124] width 678 height 23
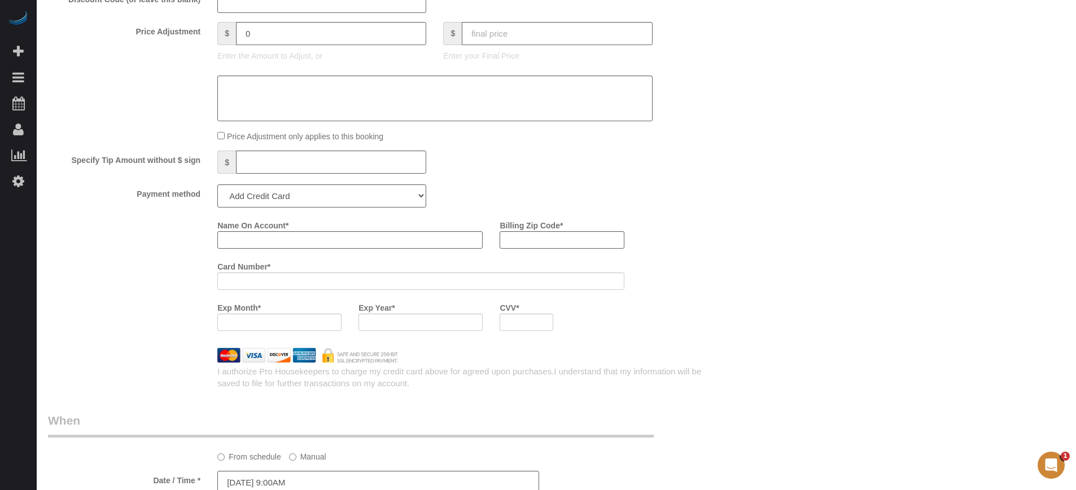
scroll to position [1270, 0]
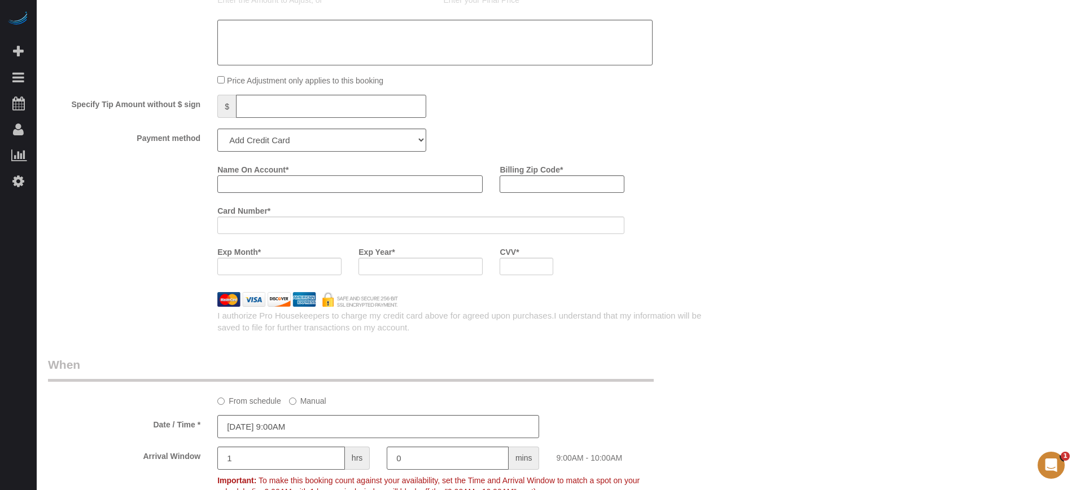
click at [308, 185] on input "Name On Account *" at bounding box center [349, 183] width 265 height 17
paste input "Joseph"
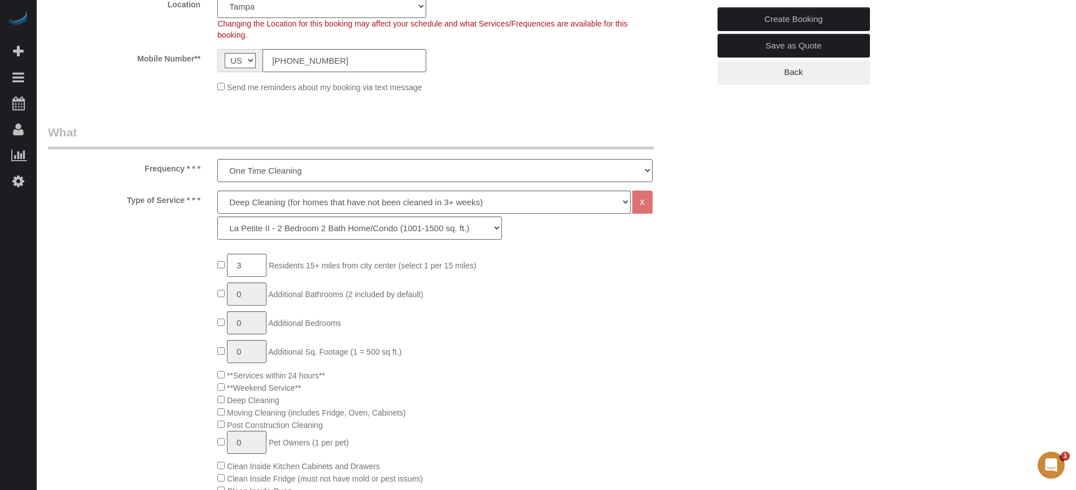
scroll to position [0, 0]
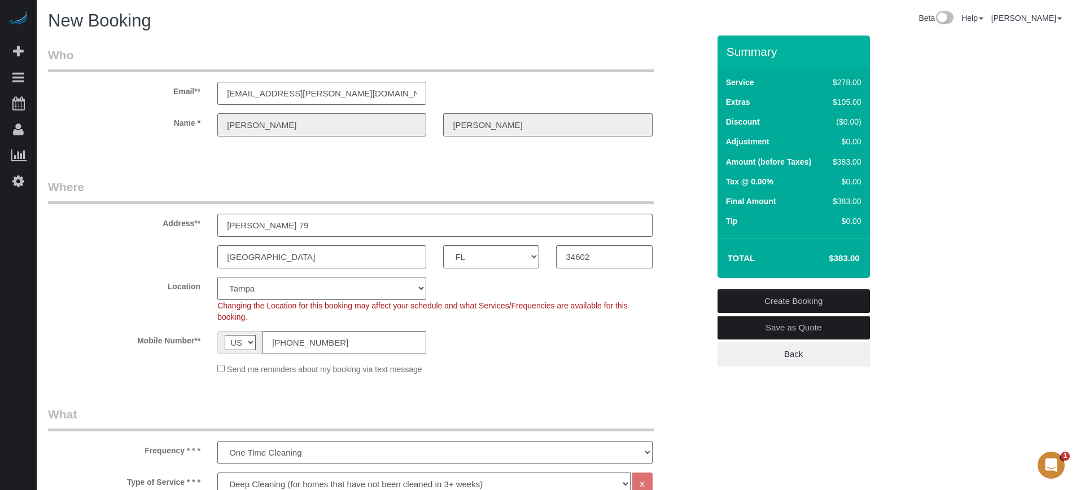
click at [436, 119] on div "Vargo" at bounding box center [548, 124] width 226 height 23
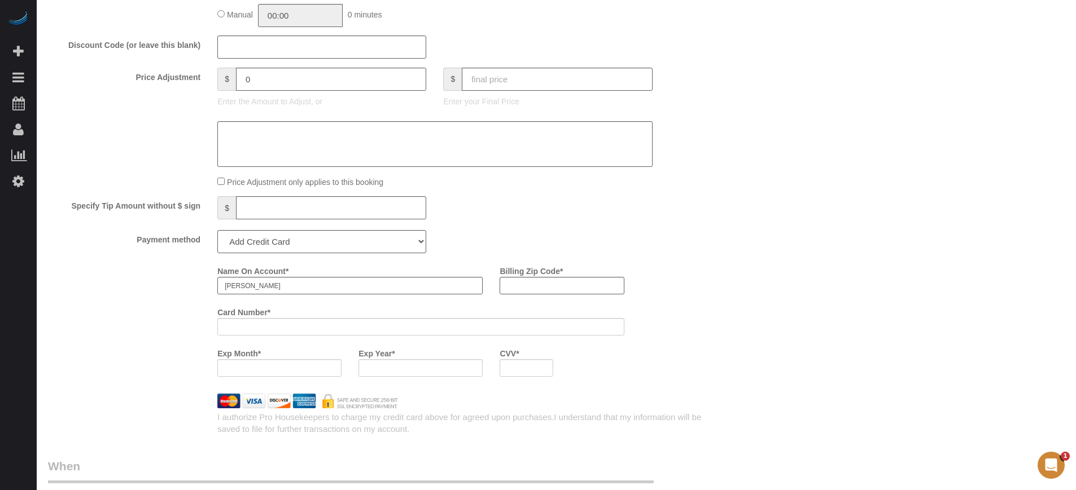
scroll to position [1340, 0]
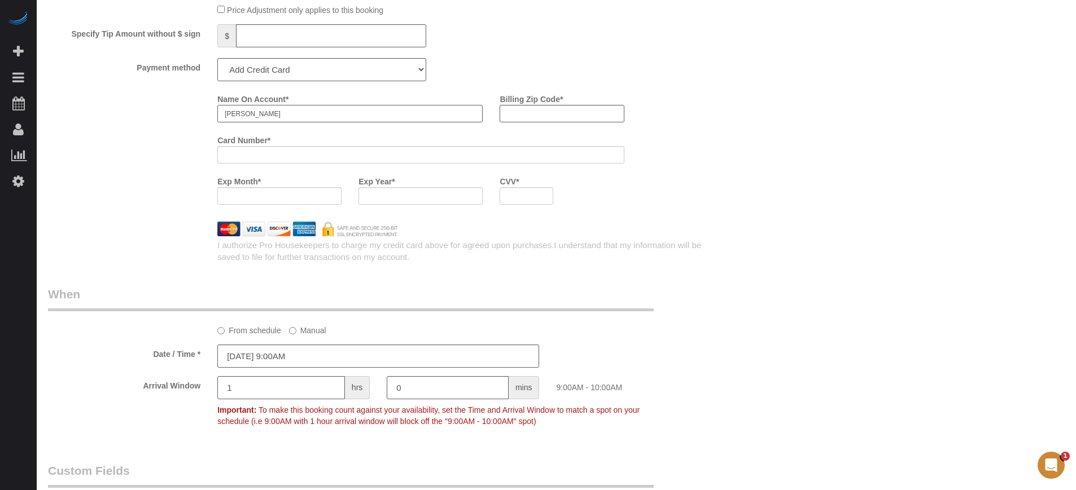
click at [297, 107] on input "Joseph" at bounding box center [349, 113] width 265 height 17
paste input "Vargo"
type input "Joseph Vargo"
click at [550, 112] on input "Billing Zip Code *" at bounding box center [561, 113] width 124 height 17
type input "34465"
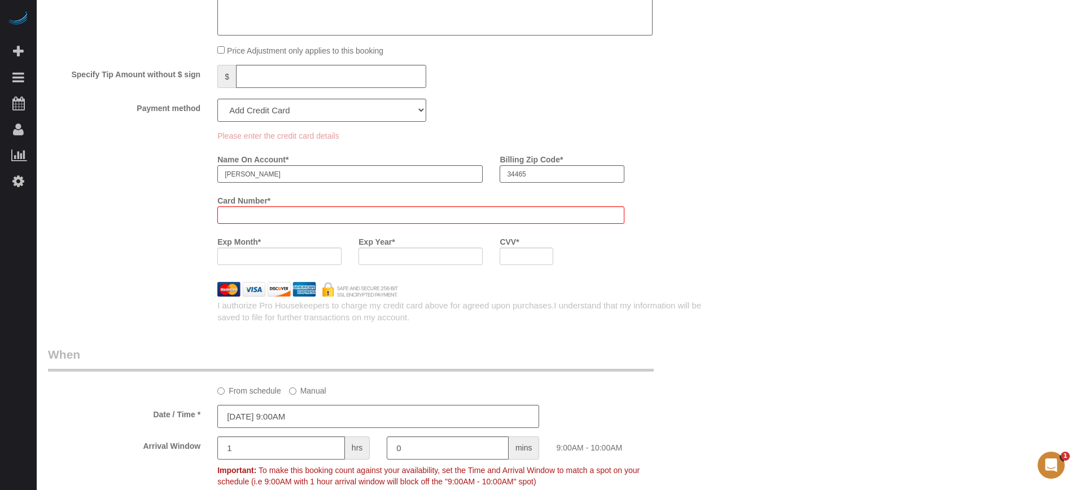
scroll to position [1381, 0]
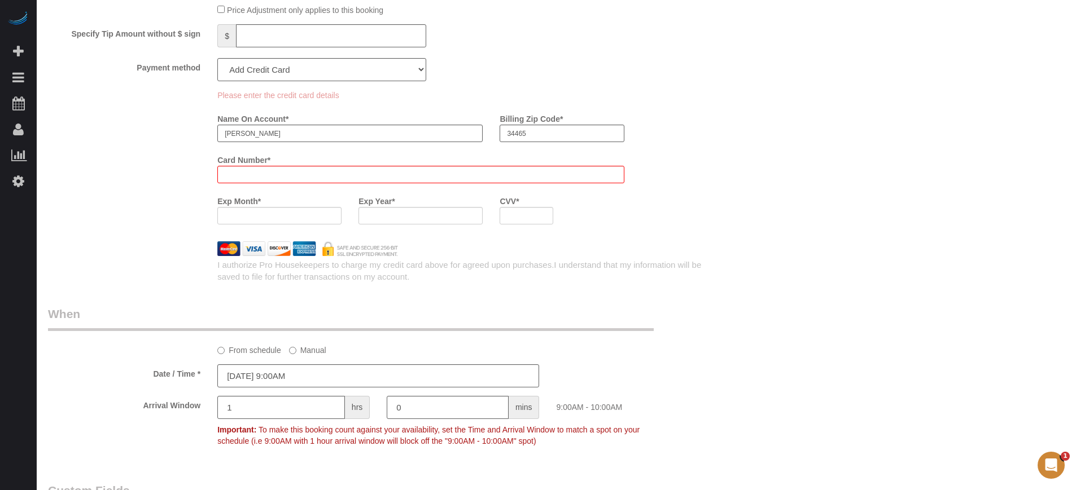
click at [260, 148] on payment-method-fs-pay "Please enter the credit card details Name On Account * Joseph Vargo Billing Zip…" at bounding box center [420, 161] width 406 height 143
click at [61, 212] on div "Please enter the credit card details Name On Account * Joseph Vargo Billing Zip…" at bounding box center [379, 161] width 678 height 143
click at [252, 170] on iframe at bounding box center [421, 175] width 392 height 10
click at [87, 265] on div "I authorize Pro Housekeepers to charge my credit card above for agreed upon pur…" at bounding box center [379, 269] width 678 height 27
click at [315, 168] on div at bounding box center [420, 174] width 406 height 17
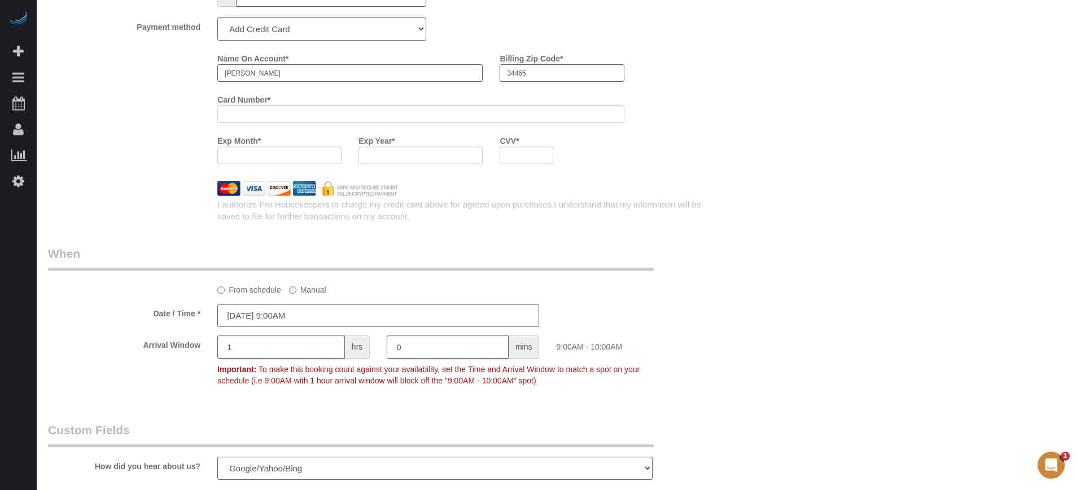
scroll to position [1340, 0]
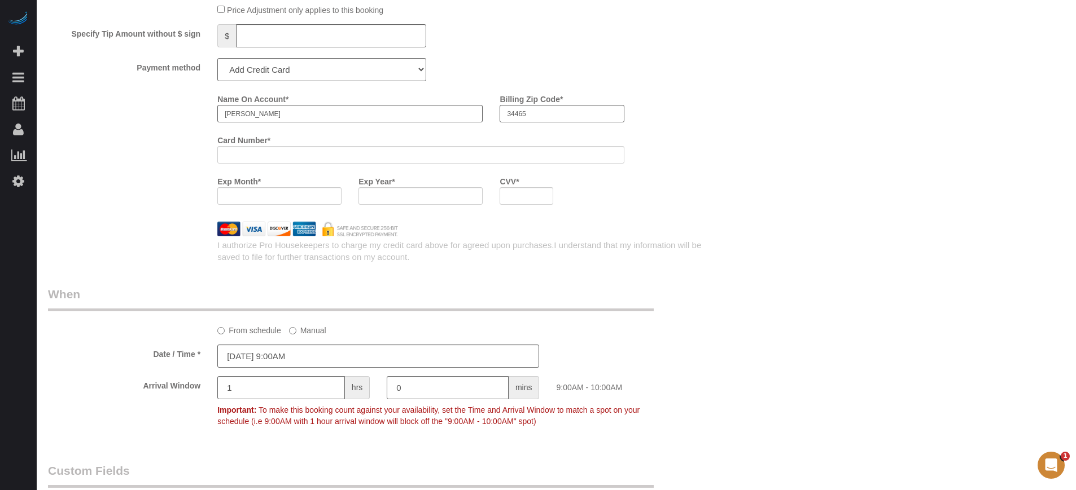
click at [380, 203] on div at bounding box center [420, 195] width 124 height 17
click at [691, 184] on div "Name On Account * Joseph Vargo Billing Zip Code * 34465 Card Number * Exp Month…" at bounding box center [463, 152] width 508 height 124
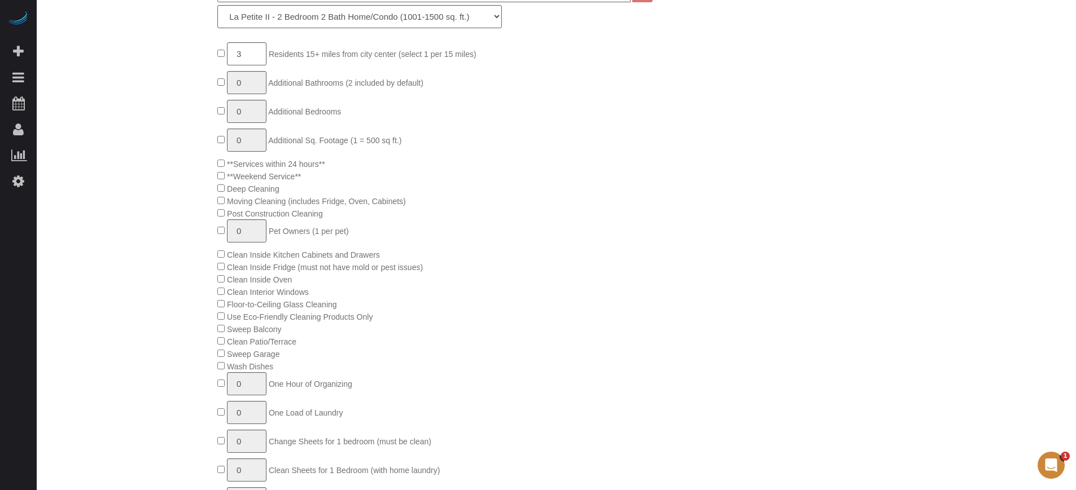
scroll to position [71, 0]
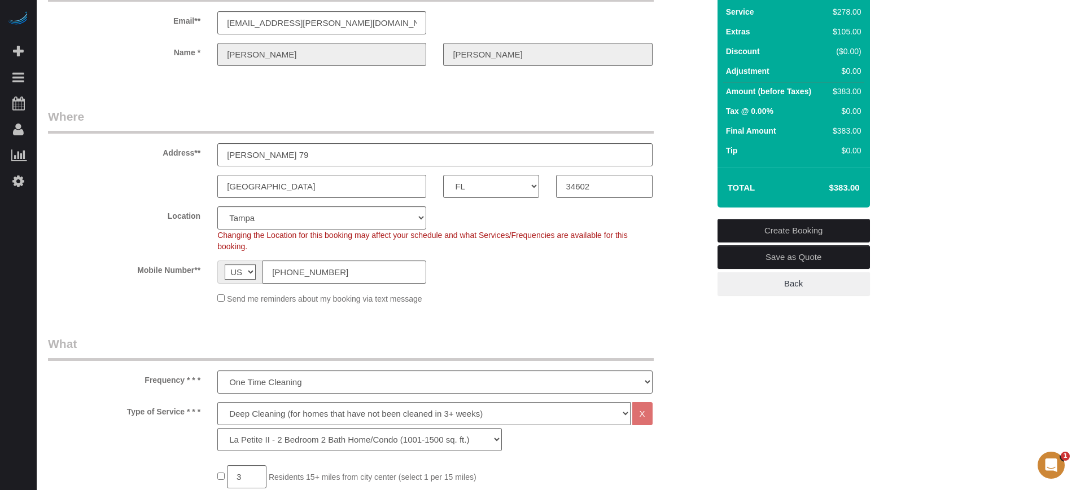
click at [764, 226] on link "Create Booking" at bounding box center [793, 231] width 152 height 24
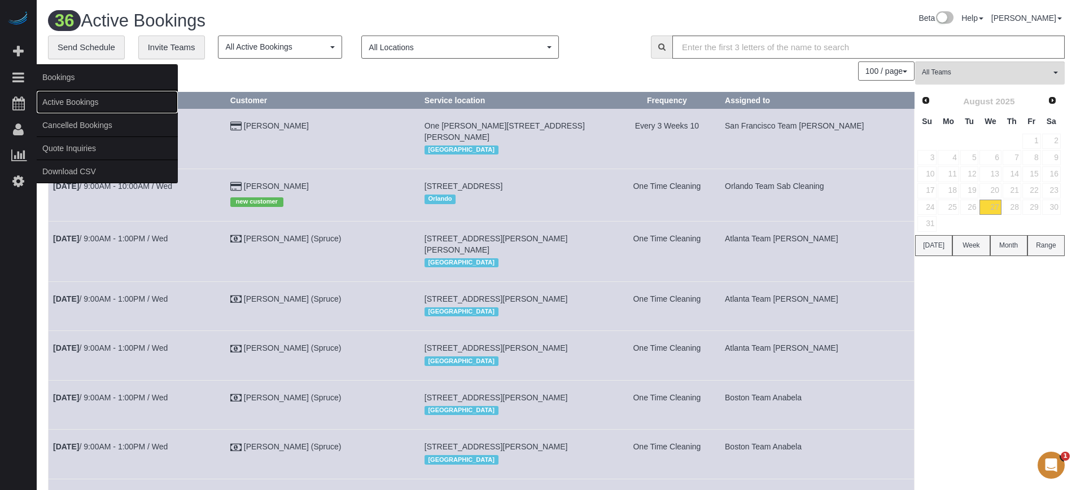
click at [58, 98] on link "Active Bookings" at bounding box center [107, 102] width 141 height 23
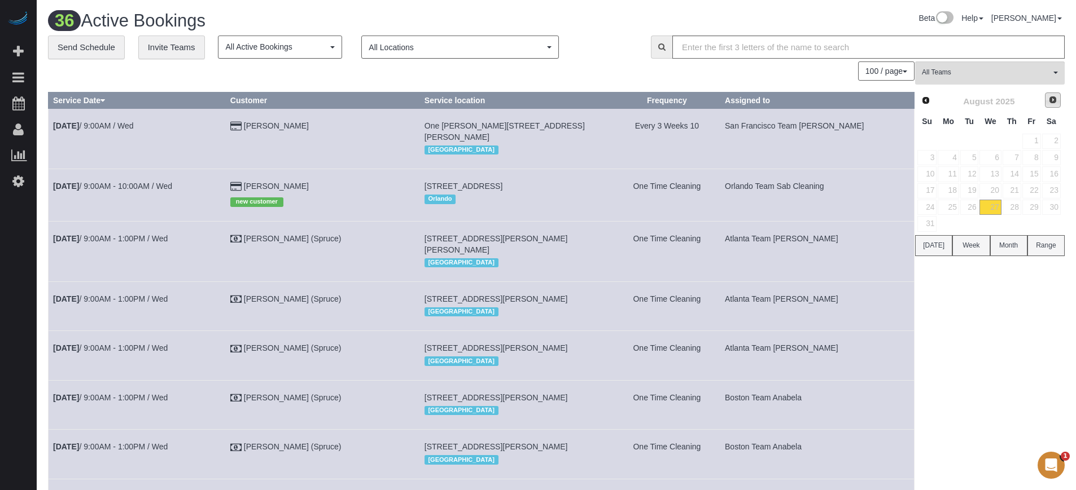
click at [1053, 99] on span "Next" at bounding box center [1052, 99] width 9 height 9
click at [1036, 152] on link "12" at bounding box center [1031, 157] width 19 height 15
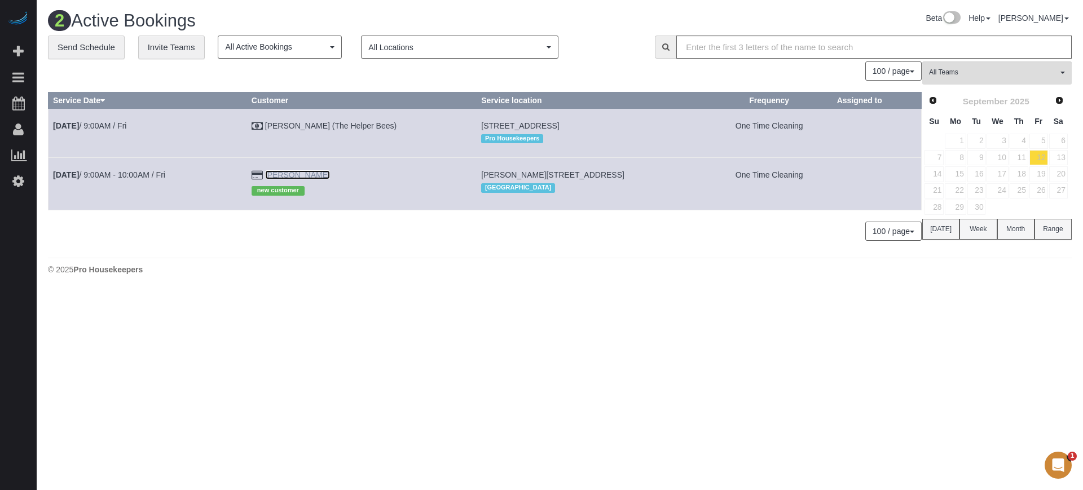
click at [311, 171] on link "Joseph Vargo" at bounding box center [297, 174] width 65 height 9
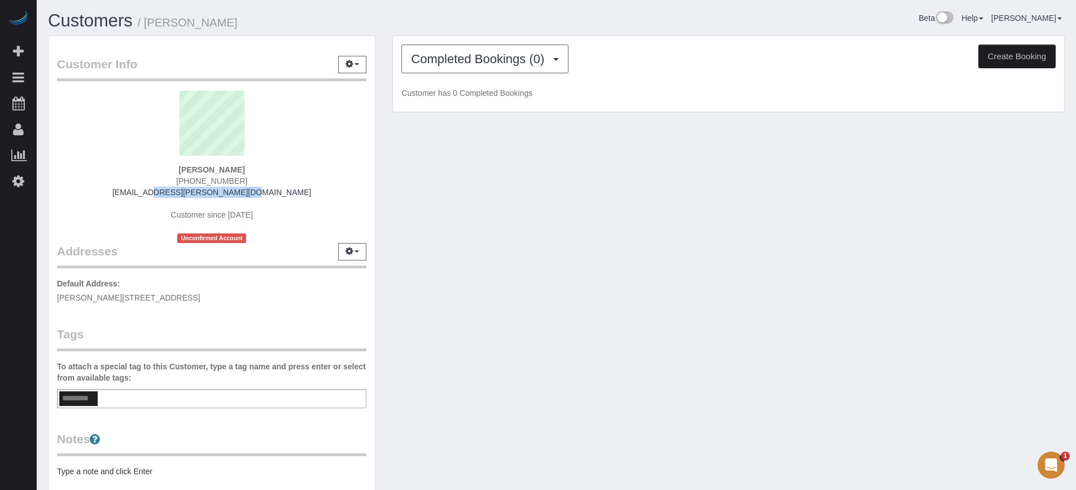
drag, startPoint x: 259, startPoint y: 191, endPoint x: 150, endPoint y: 191, distance: 108.9
click at [150, 191] on div "Joseph Vargo (412) 841-5437 styder1@righthouse.com Customer since 2025 Unconfir…" at bounding box center [211, 167] width 309 height 152
copy link "styder1@righthouse.com"
click at [65, 199] on div "Joseph Vargo (412) 841-5437 styder1@righthouse.com Customer since 2025 Unconfir…" at bounding box center [211, 167] width 309 height 152
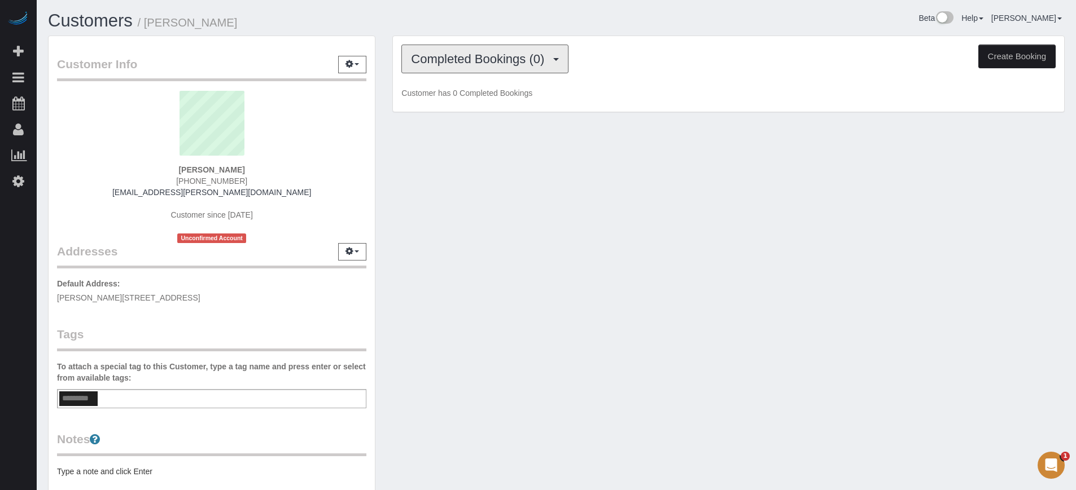
click at [440, 59] on span "Completed Bookings (0)" at bounding box center [480, 59] width 139 height 14
click at [466, 107] on link "Cancelled Bookings (0)" at bounding box center [460, 114] width 117 height 15
click at [467, 64] on span "Cancelled Bookings (0)" at bounding box center [478, 59] width 134 height 14
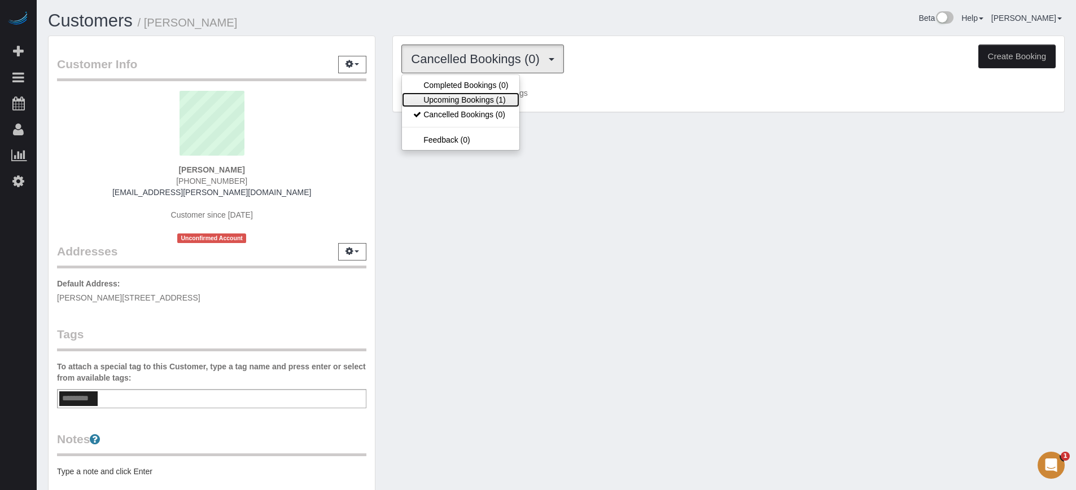
click at [468, 98] on link "Upcoming Bookings (1)" at bounding box center [460, 100] width 117 height 15
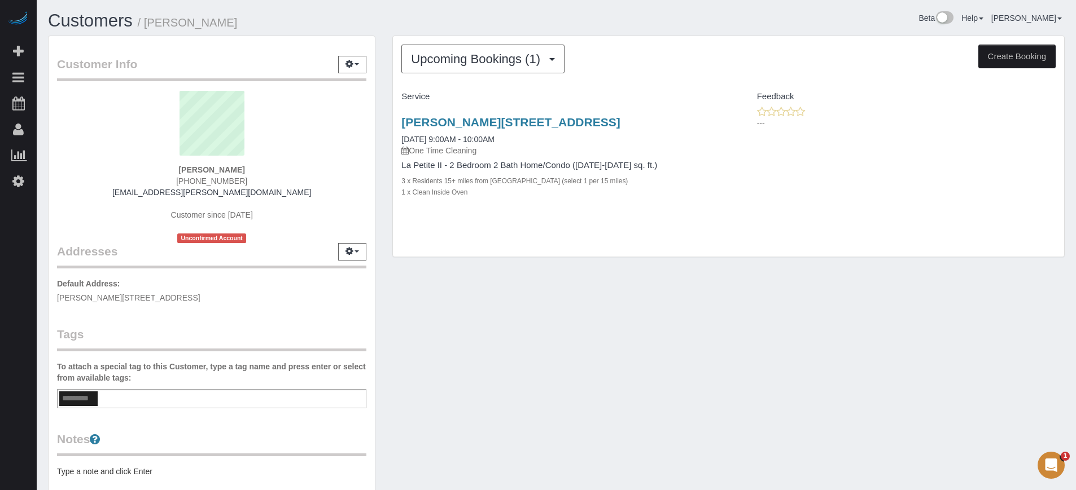
click at [94, 187] on div "Joseph Vargo (412) 841-5437 styder1@righthouse.com Customer since 2025 Unconfir…" at bounding box center [211, 167] width 309 height 152
click at [490, 61] on span "Upcoming Bookings (1)" at bounding box center [478, 59] width 135 height 14
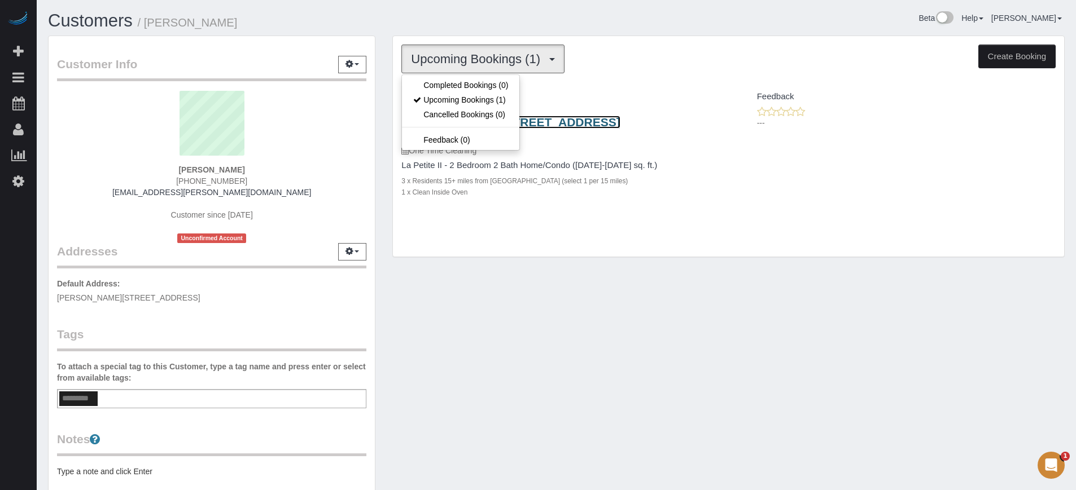
click at [554, 121] on link "Mallard Ln 79, Brooksville, FL 34602" at bounding box center [510, 122] width 218 height 13
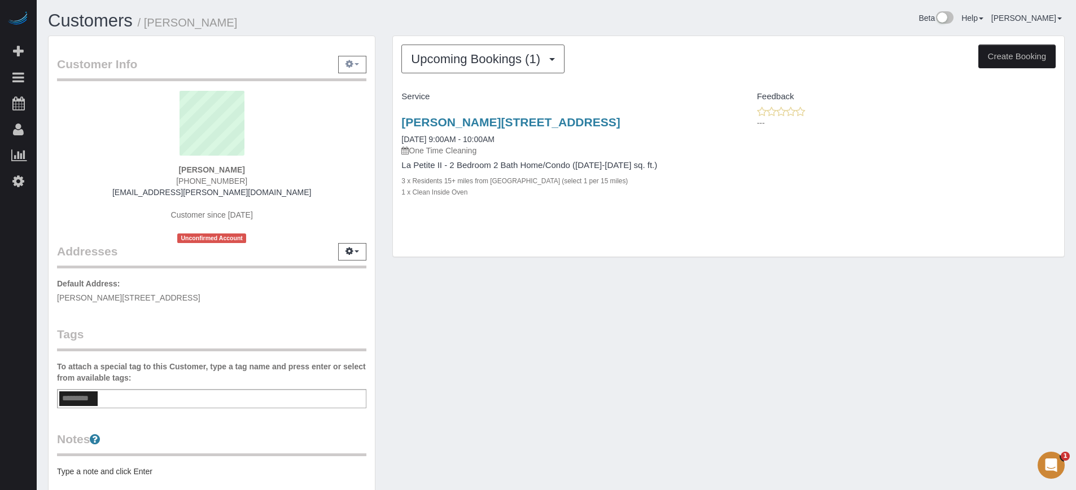
click at [355, 68] on button "button" at bounding box center [352, 64] width 28 height 17
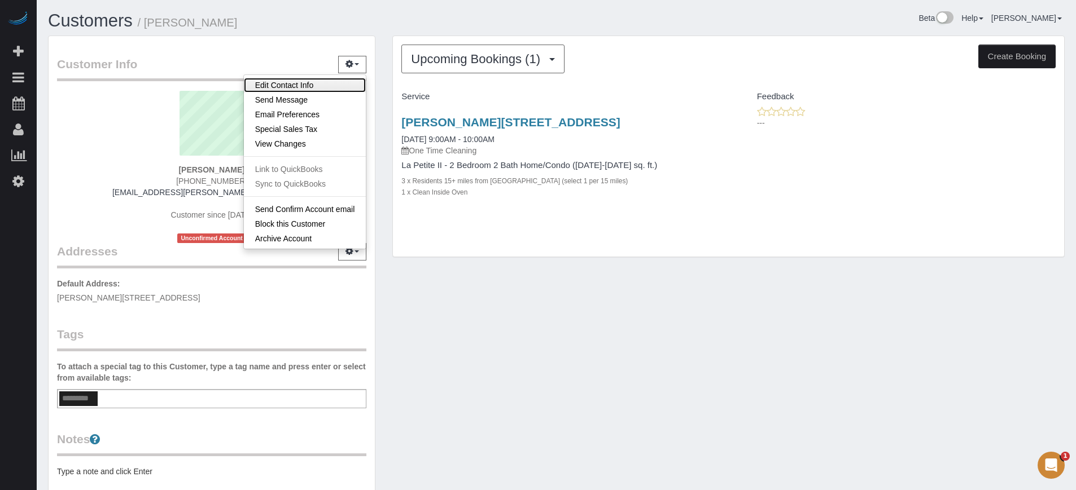
click at [331, 78] on link "Edit Contact Info" at bounding box center [305, 85] width 122 height 15
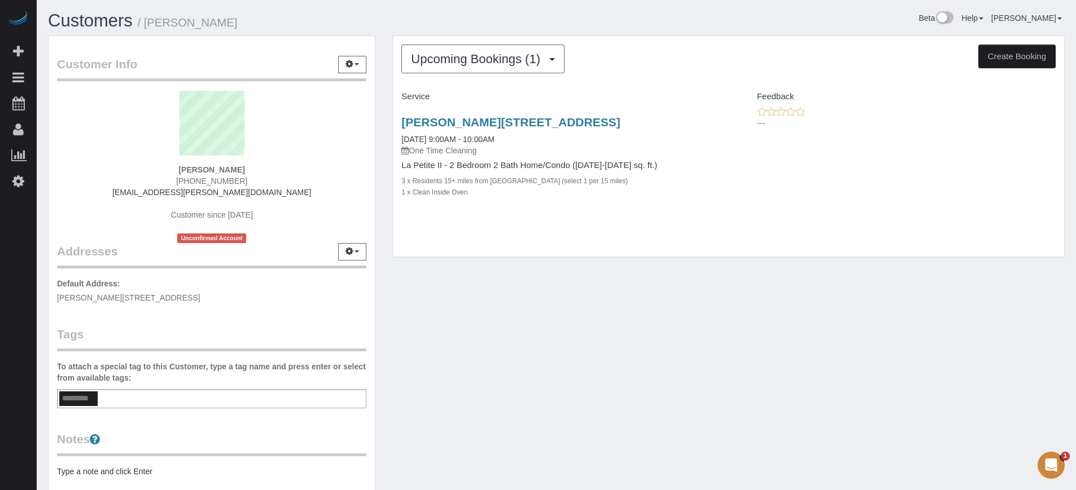
select select "FL"
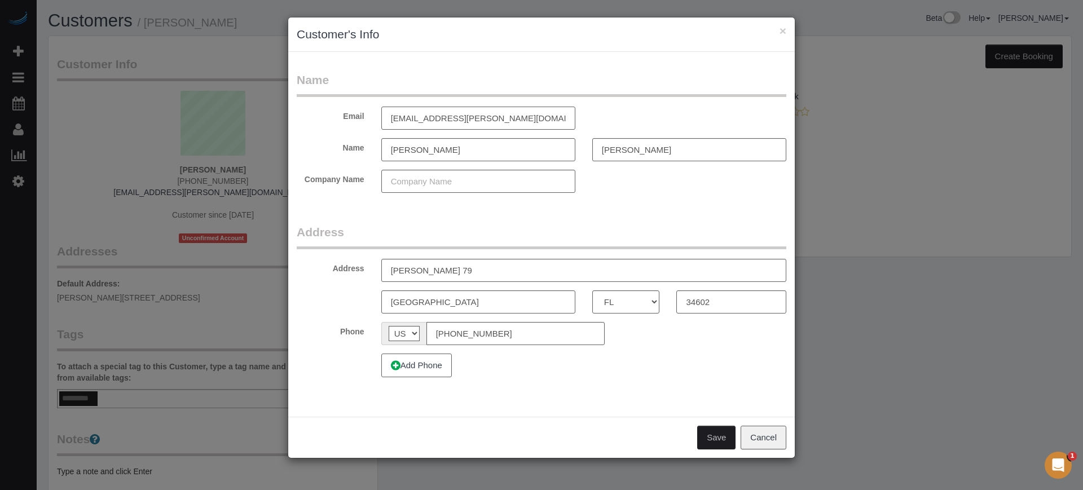
click at [396, 120] on input "styder1@righthouse.com" at bounding box center [478, 118] width 194 height 23
click at [429, 118] on input "spyder1@righthouse.com" at bounding box center [478, 118] width 194 height 23
type input "spyder1@brighthouse.com"
click at [721, 437] on button "Save" at bounding box center [716, 438] width 38 height 24
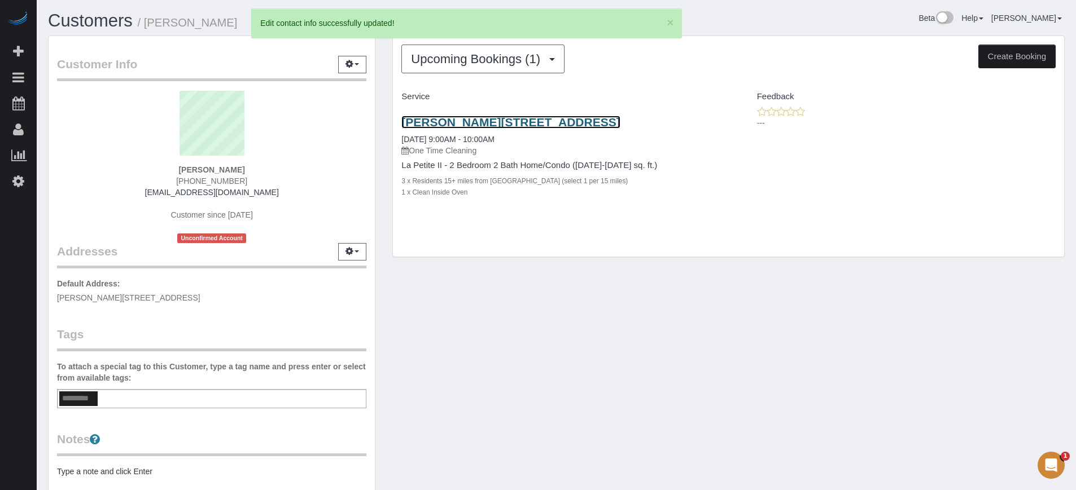
click at [445, 119] on link "Mallard Ln 79, Brooksville, FL 34602" at bounding box center [510, 122] width 218 height 13
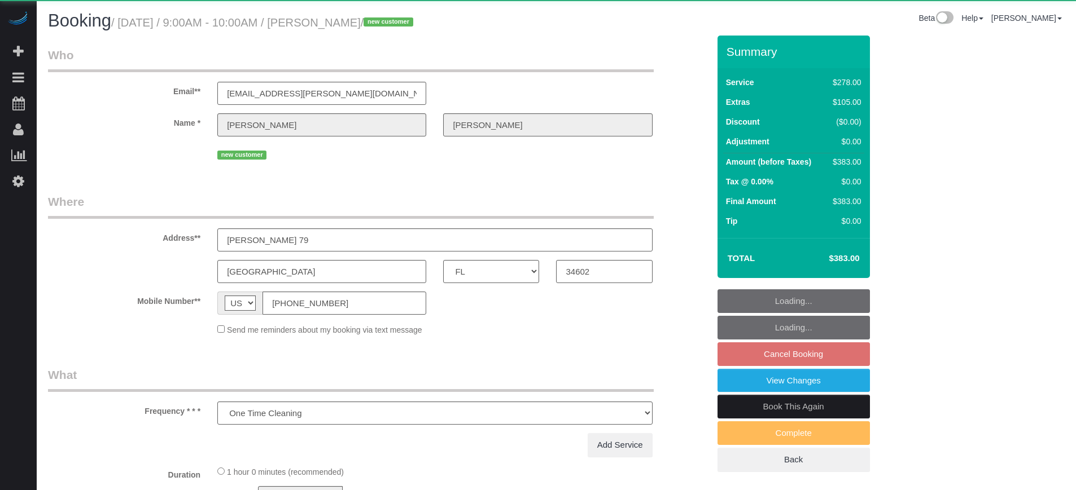
select select "FL"
select select "object:840"
select select "5"
select select "number:9"
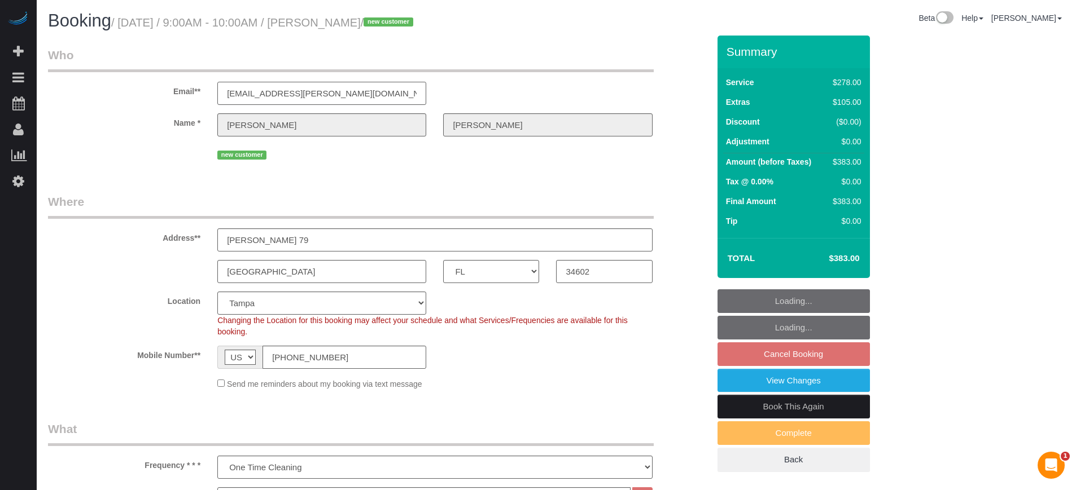
click at [232, 91] on input "[EMAIL_ADDRESS][PERSON_NAME][DOMAIN_NAME]" at bounding box center [321, 93] width 209 height 23
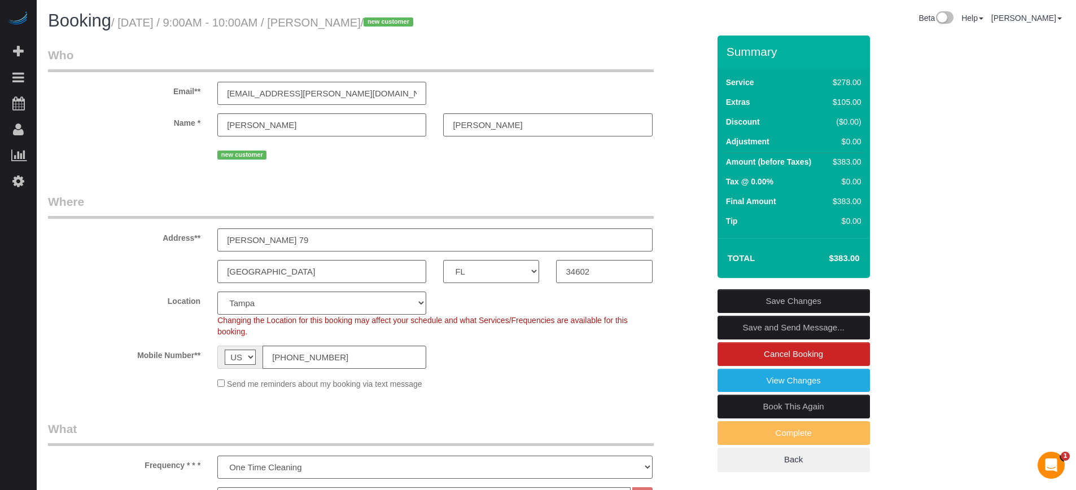
type input "[EMAIL_ADDRESS][PERSON_NAME][DOMAIN_NAME]"
select select "string:fspay"
click at [270, 95] on input "[EMAIL_ADDRESS][PERSON_NAME][DOMAIN_NAME]" at bounding box center [321, 93] width 209 height 23
click at [335, 93] on input "[EMAIL_ADDRESS][DOMAIN_NAME]" at bounding box center [321, 93] width 209 height 23
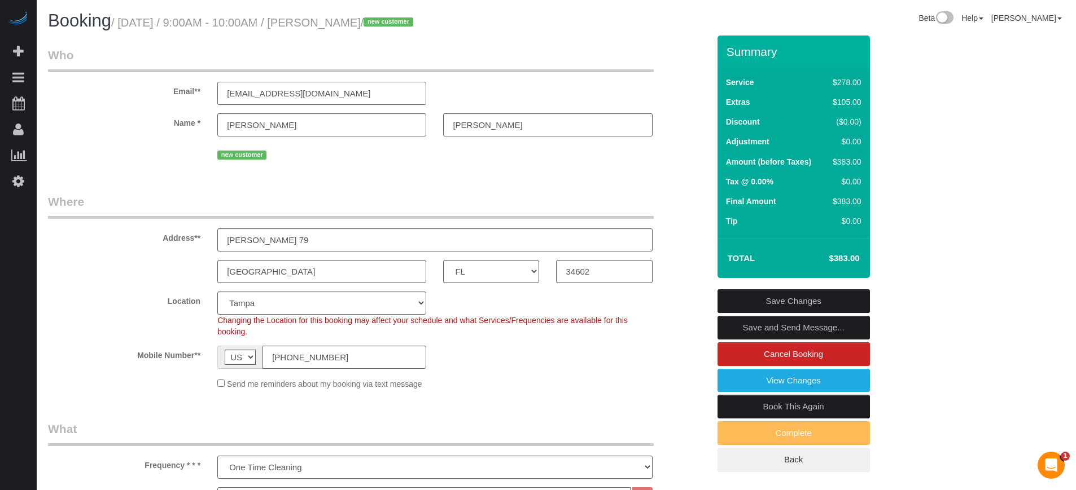
click at [335, 93] on input "[EMAIL_ADDRESS][DOMAIN_NAME]" at bounding box center [321, 93] width 209 height 23
type input "[EMAIL_ADDRESS][DOMAIN_NAME]"
click at [762, 325] on link "Save and Send Message..." at bounding box center [793, 328] width 152 height 24
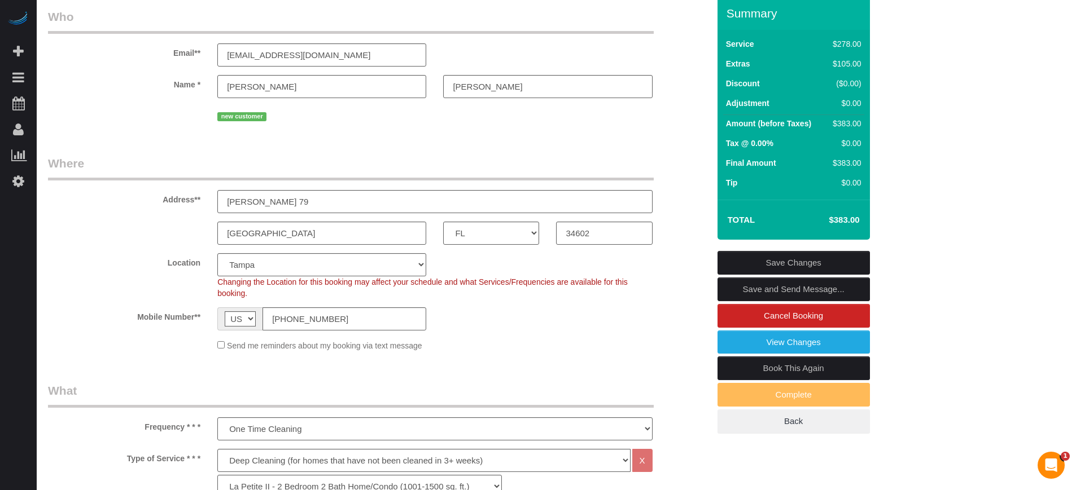
scroll to position [0, 0]
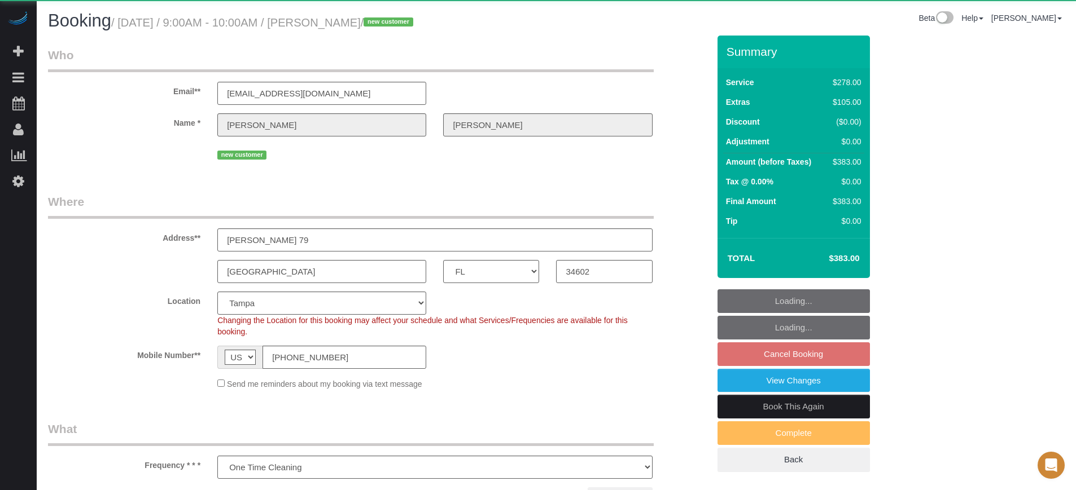
select select "FL"
select select "number:9"
select select "object:840"
select select "5"
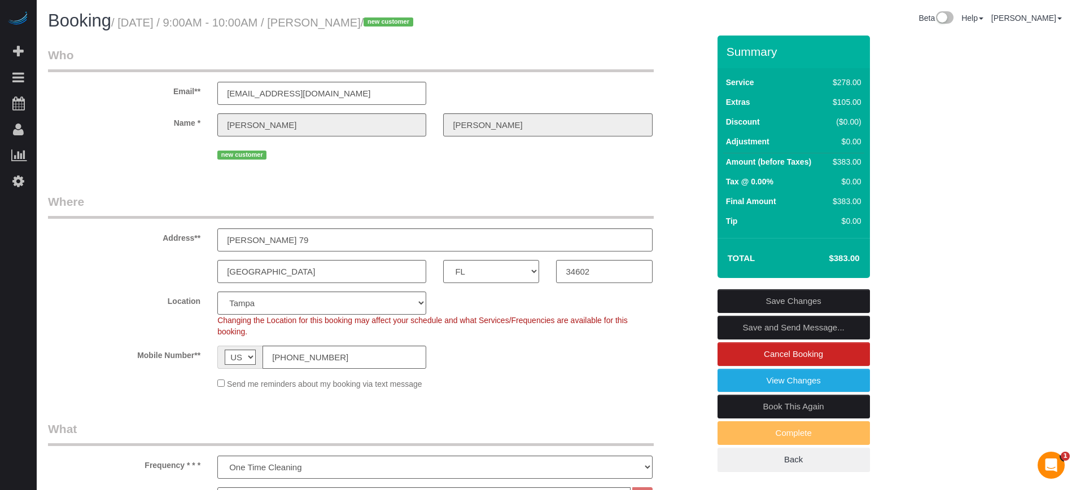
click at [761, 328] on link "Save and Send Message..." at bounding box center [793, 328] width 152 height 24
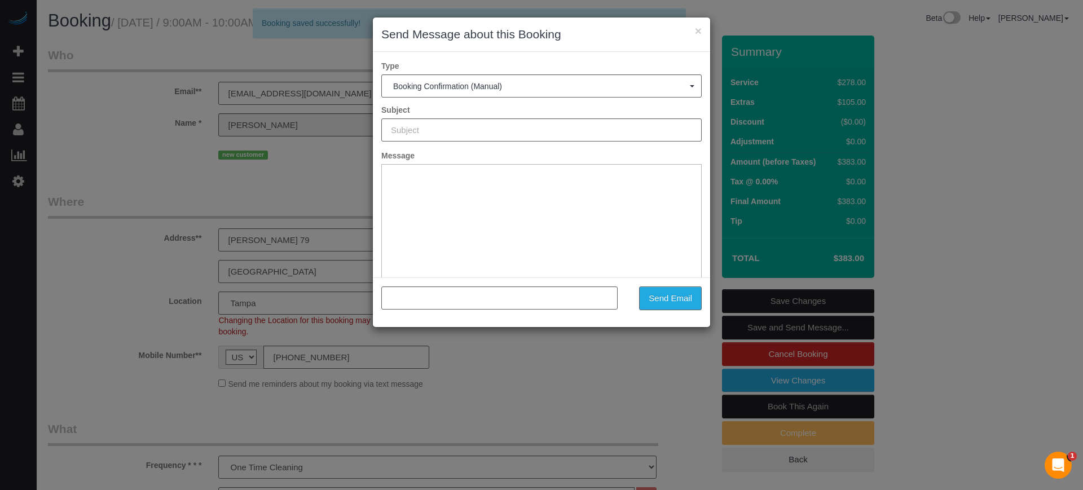
type input "Booking Confirmed!"
type input ""Joseph Vargo" <spyder1@brighthouse.com>"
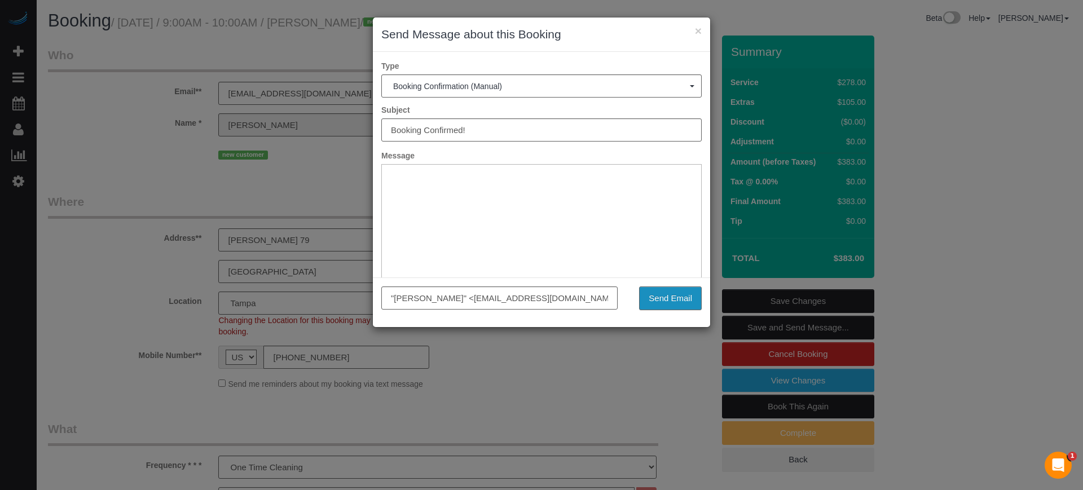
click at [688, 302] on button "Send Email" at bounding box center [670, 299] width 63 height 24
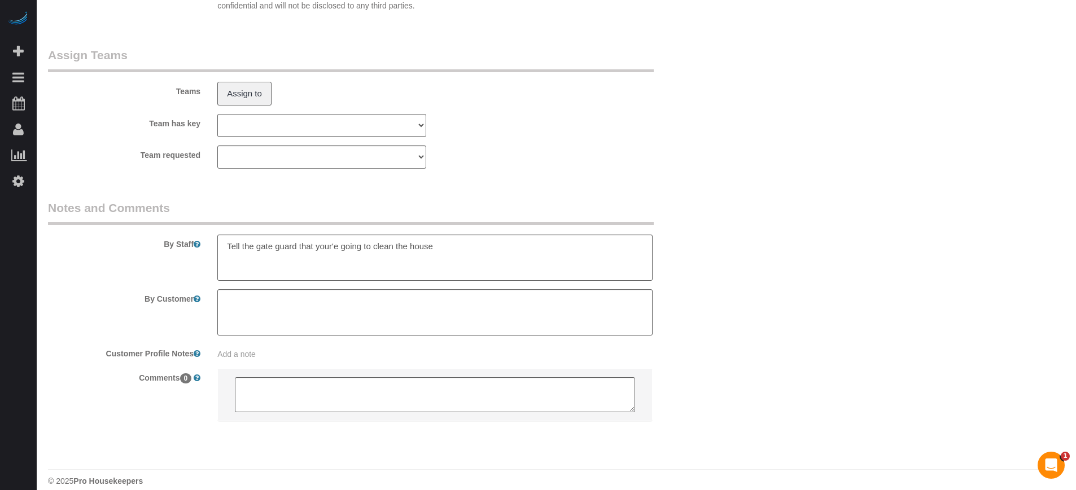
scroll to position [1938, 0]
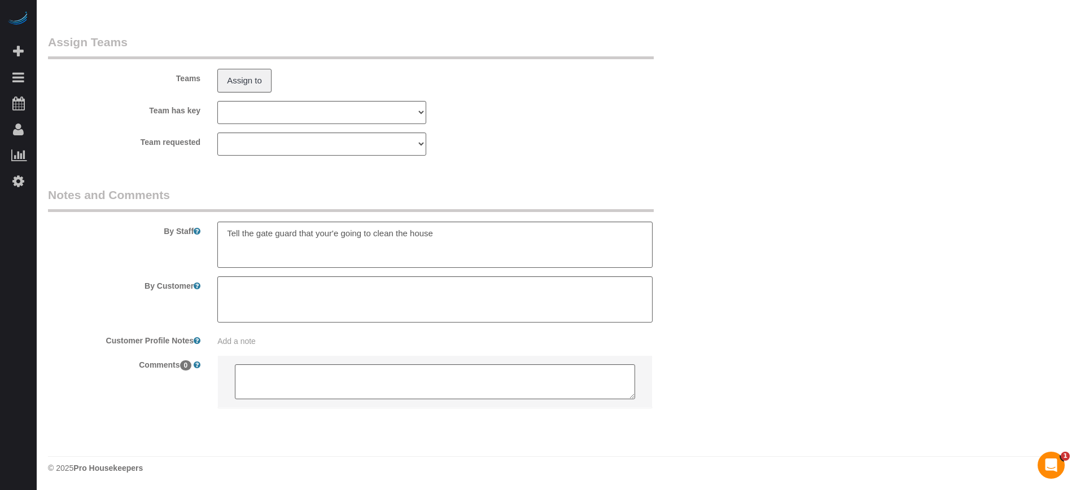
click at [674, 269] on sui-booking-comments "By Staff By Customer Customer Profile Notes Add a note Comments 0" at bounding box center [378, 303] width 661 height 233
click at [478, 237] on textarea at bounding box center [434, 245] width 435 height 46
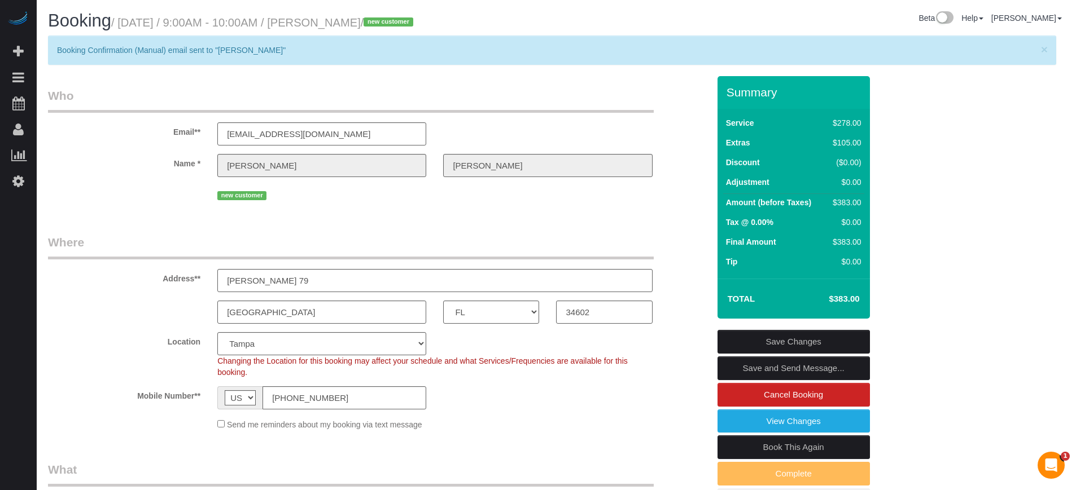
drag, startPoint x: 1038, startPoint y: 247, endPoint x: 1021, endPoint y: 244, distance: 17.2
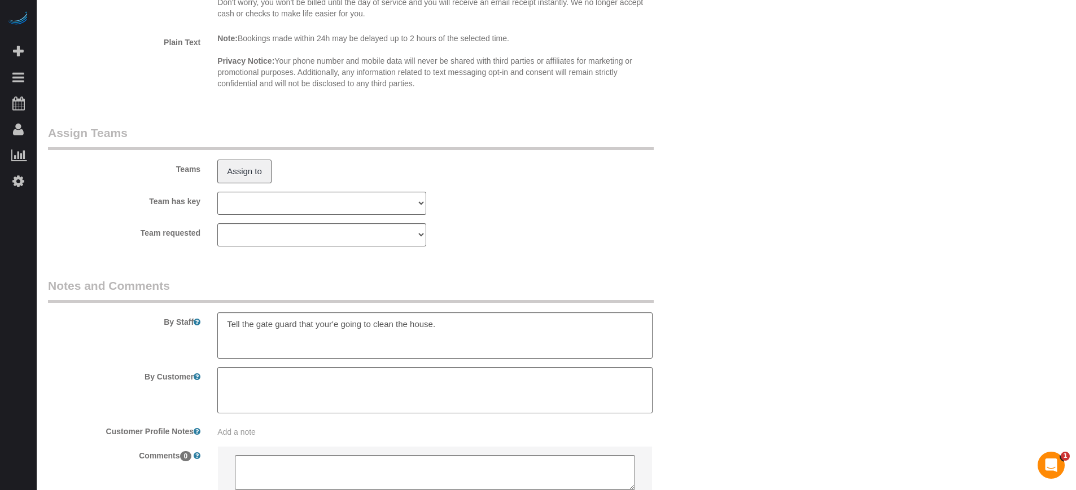
scroll to position [1938, 0]
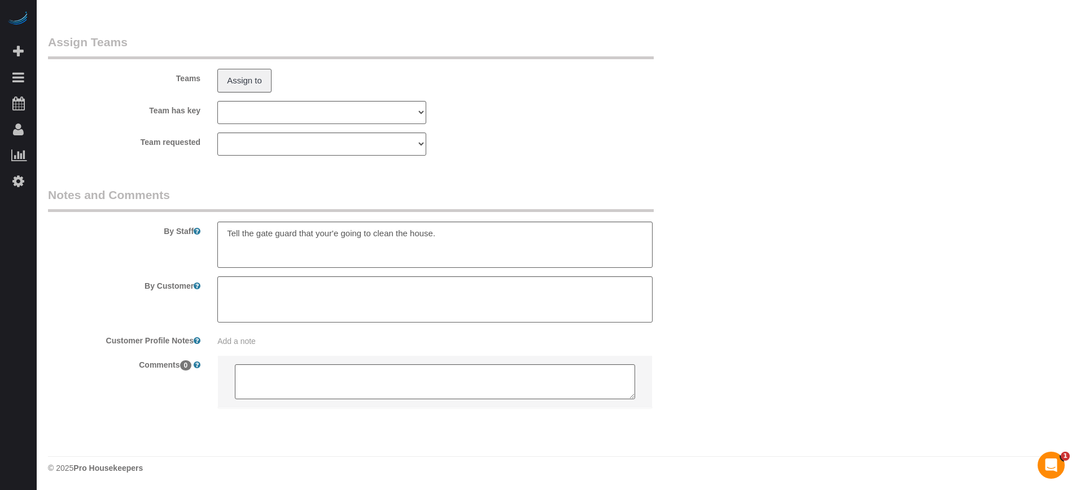
drag, startPoint x: 1078, startPoint y: 80, endPoint x: 19, endPoint y: 4, distance: 1061.3
click at [558, 248] on textarea at bounding box center [434, 245] width 435 height 46
click at [227, 235] on textarea at bounding box center [434, 245] width 435 height 46
click at [551, 251] on textarea at bounding box center [434, 245] width 435 height 46
type textarea "It's a gated community. Just tell the gate guard that your'e going to clean the…"
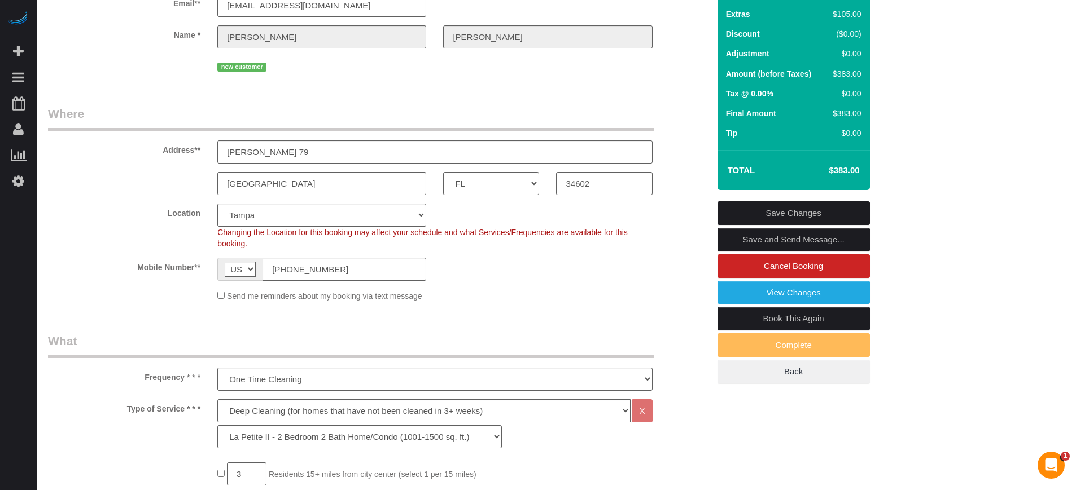
scroll to position [67, 0]
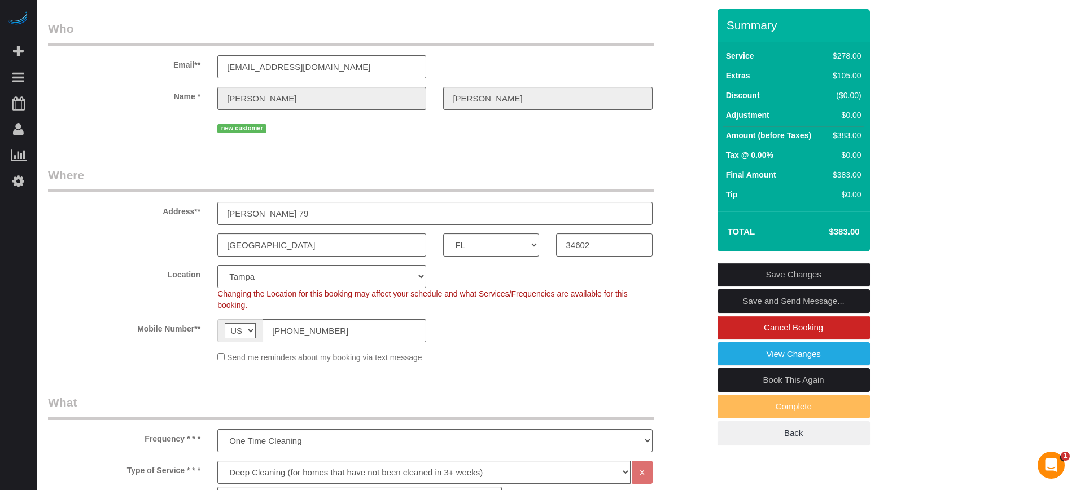
click at [799, 265] on link "Save Changes" at bounding box center [793, 275] width 152 height 24
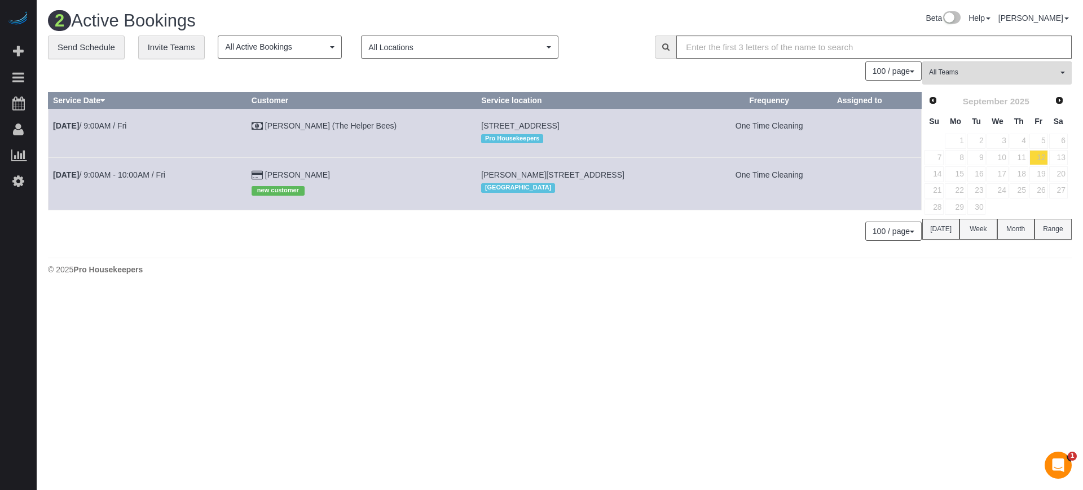
click at [67, 284] on div "2 Active Bookings Beta Help Help Docs Take a Tour Contact Support Edgar Uro My …" at bounding box center [560, 146] width 1047 height 292
click at [294, 174] on link "[PERSON_NAME]" at bounding box center [297, 174] width 65 height 9
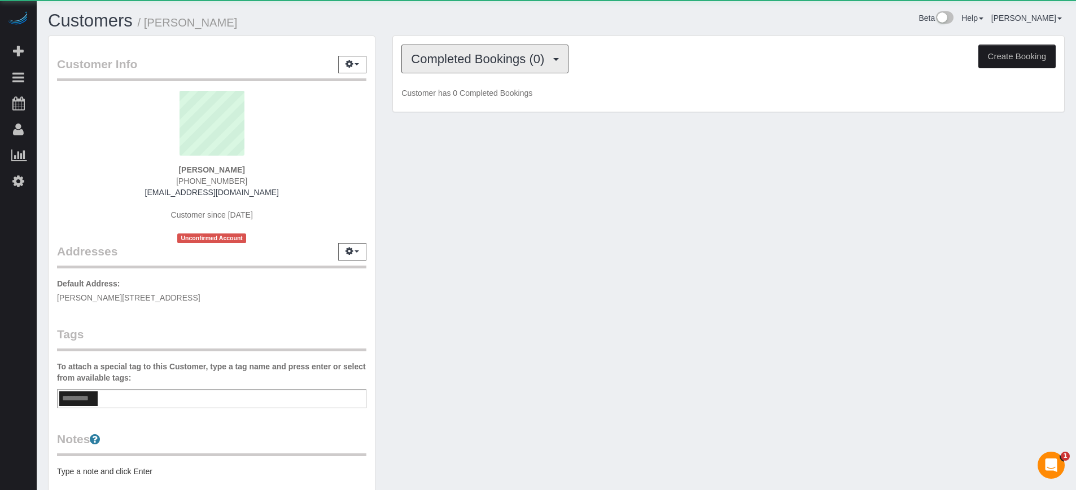
click at [442, 69] on button "Completed Bookings (0)" at bounding box center [484, 59] width 167 height 29
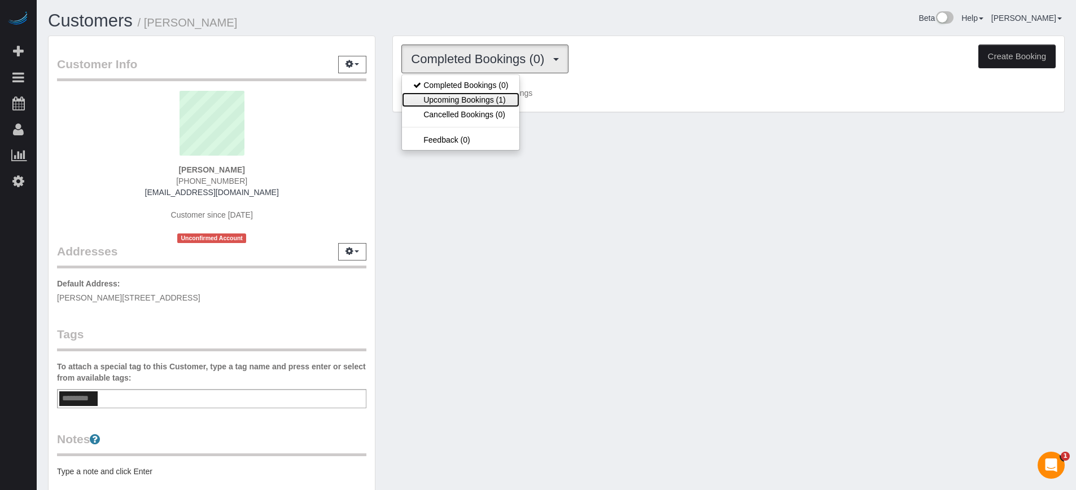
click at [451, 95] on link "Upcoming Bookings (1)" at bounding box center [460, 100] width 117 height 15
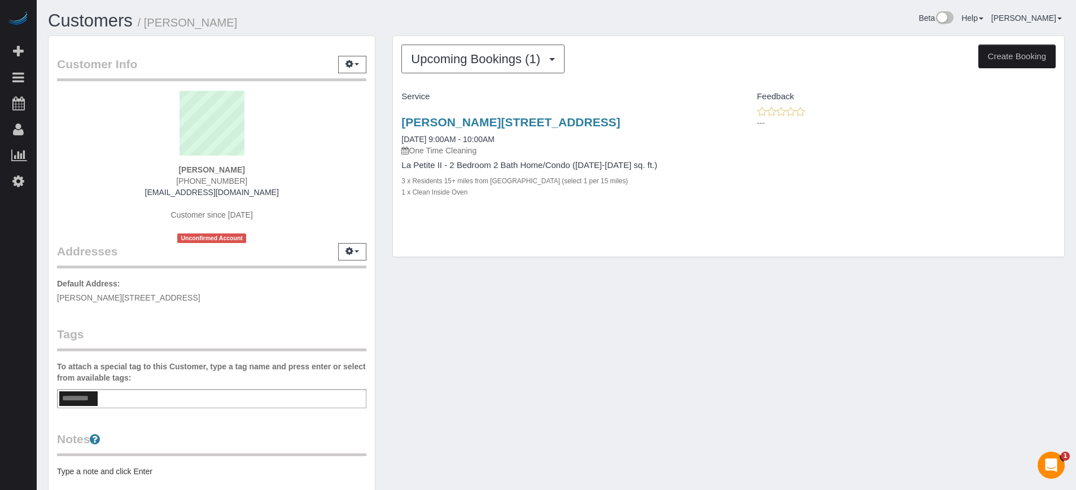
drag, startPoint x: 389, startPoint y: 117, endPoint x: 612, endPoint y: 121, distance: 223.5
click at [612, 121] on div "Upcoming Bookings (1) Completed Bookings (0) Upcoming Bookings (1) Cancelled Bo…" at bounding box center [728, 153] width 689 height 234
copy link "Mallard Ln 79, Brooksville, FL 34602"
click at [488, 122] on link "Mallard Ln 79, Brooksville, FL 34602" at bounding box center [510, 122] width 218 height 13
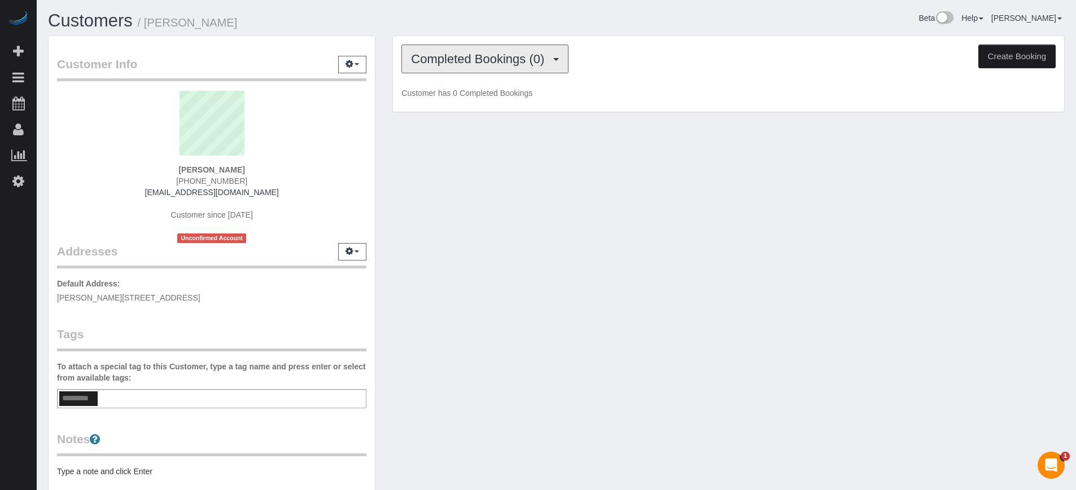
click at [488, 59] on span "Completed Bookings (0)" at bounding box center [480, 59] width 139 height 14
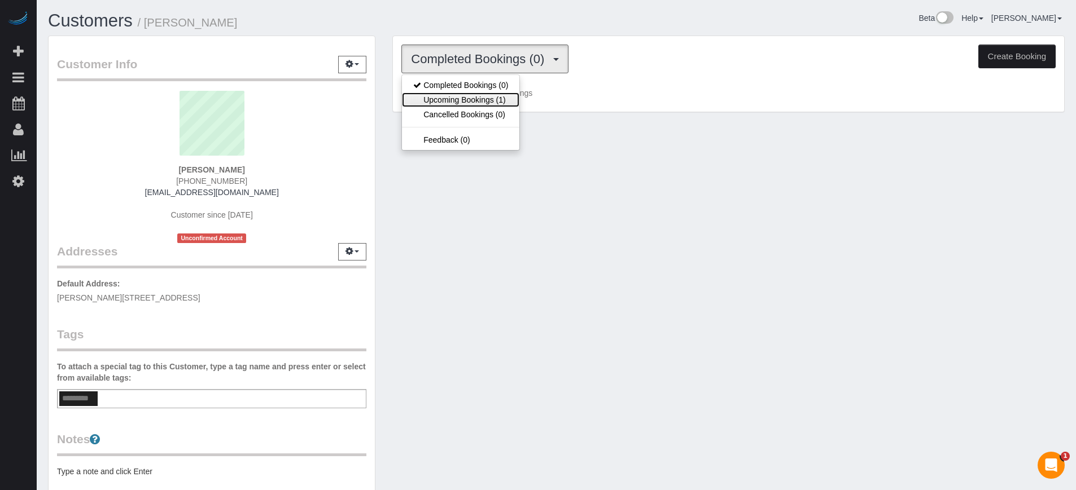
click at [462, 102] on link "Upcoming Bookings (1)" at bounding box center [460, 100] width 117 height 15
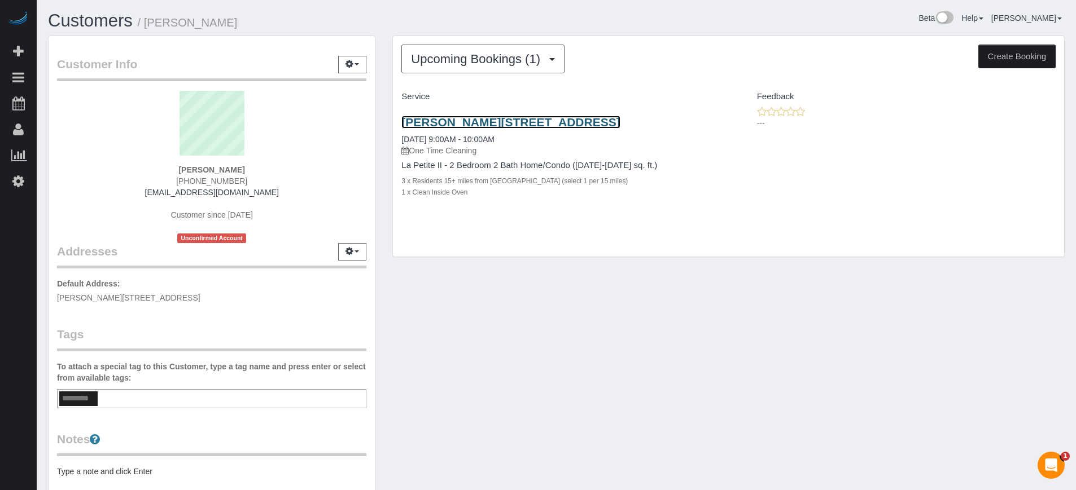
click at [451, 121] on link "[PERSON_NAME][STREET_ADDRESS]" at bounding box center [510, 122] width 218 height 13
click at [539, 123] on link "[PERSON_NAME][STREET_ADDRESS]" at bounding box center [510, 122] width 218 height 13
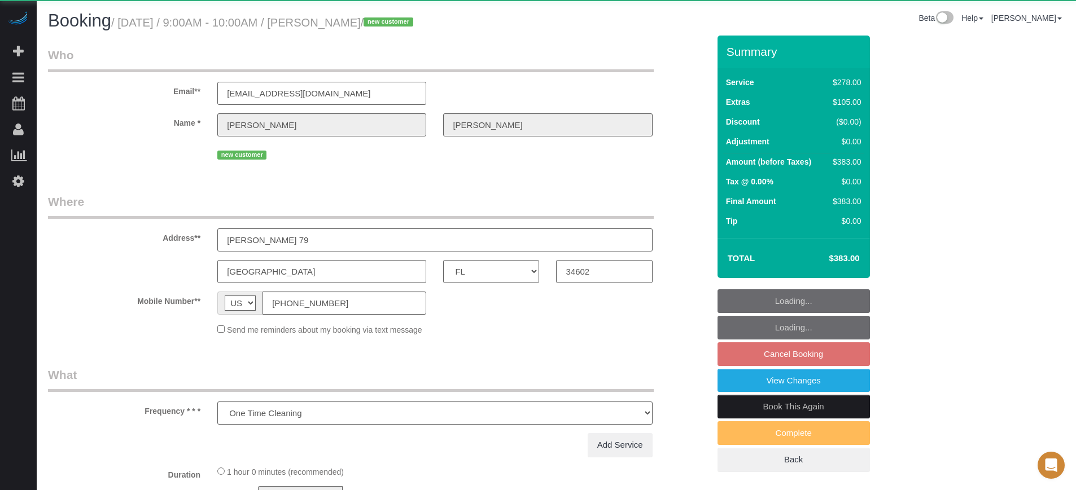
select select "FL"
select select "object:711"
select select "5"
select select "number:9"
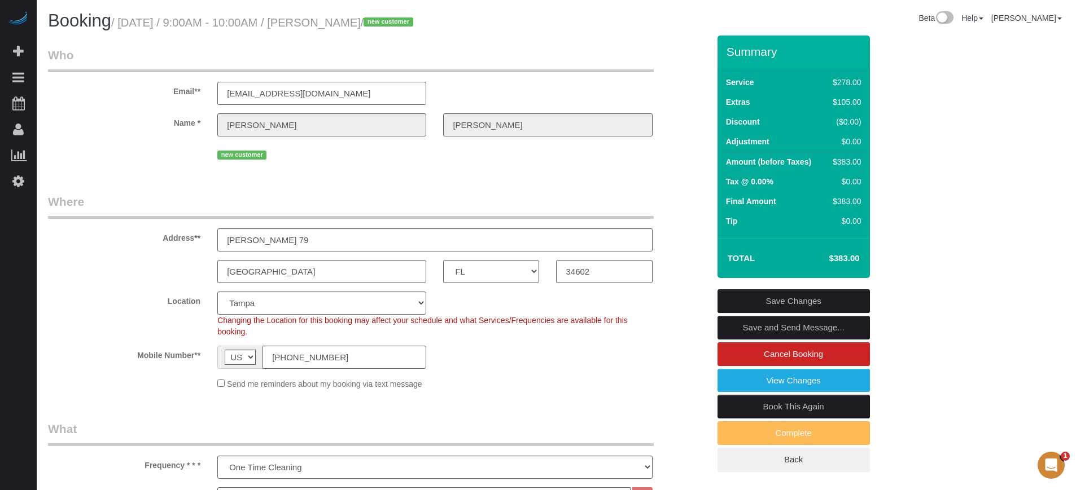
click at [126, 278] on div "[GEOGRAPHIC_DATA] AK AL AR AZ CA CO CT DC DE [GEOGRAPHIC_DATA] [GEOGRAPHIC_DATA…" at bounding box center [379, 271] width 678 height 23
click at [300, 240] on input "[PERSON_NAME] 79" at bounding box center [434, 240] width 435 height 23
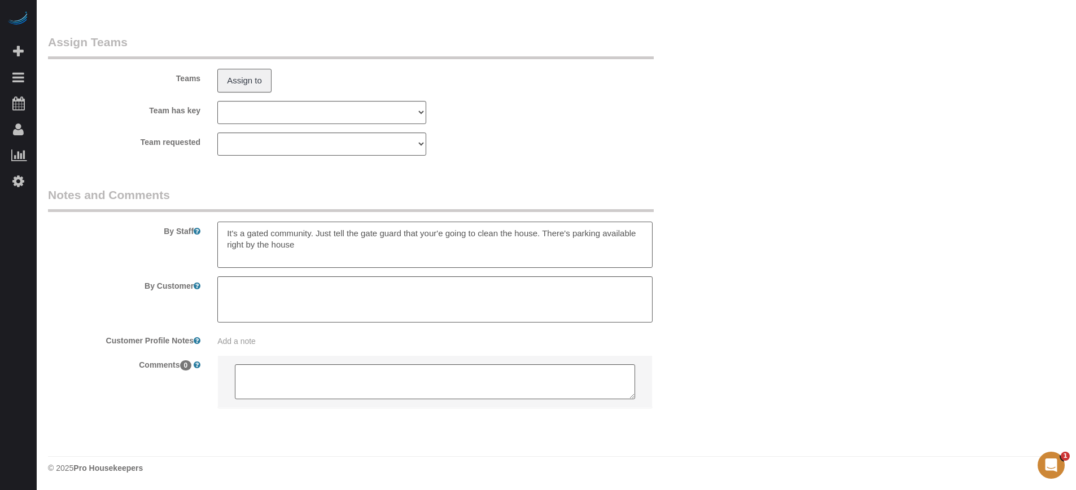
click at [311, 236] on textarea at bounding box center [434, 245] width 435 height 46
paste textarea "Camper's Holiday"
click at [400, 249] on textarea at bounding box center [434, 245] width 435 height 46
drag, startPoint x: 403, startPoint y: 235, endPoint x: 337, endPoint y: 234, distance: 66.0
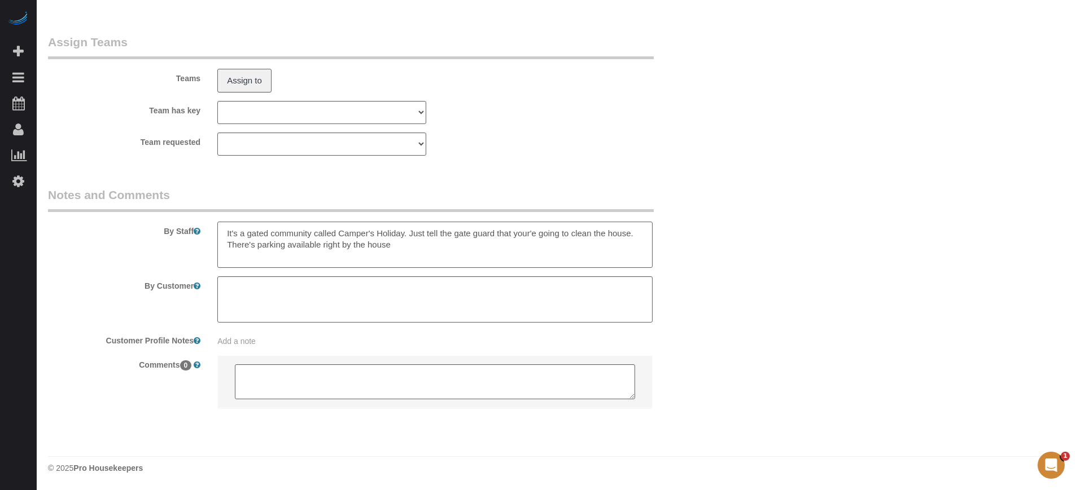
click at [337, 234] on textarea at bounding box center [434, 245] width 435 height 46
click at [405, 238] on textarea at bounding box center [434, 245] width 435 height 46
paste textarea "2092 Culbreath Rd, Brooksville, FL 34602, United States"
drag, startPoint x: 613, startPoint y: 255, endPoint x: 554, endPoint y: 259, distance: 59.4
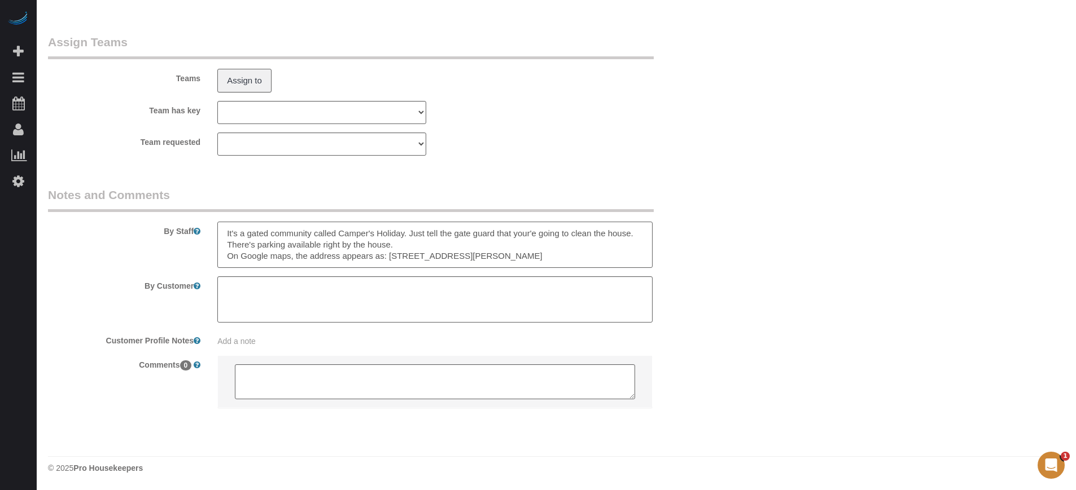
click at [554, 259] on textarea at bounding box center [434, 245] width 435 height 46
type textarea "It's a gated community called Camper's Holiday. Just tell the gate guard that y…"
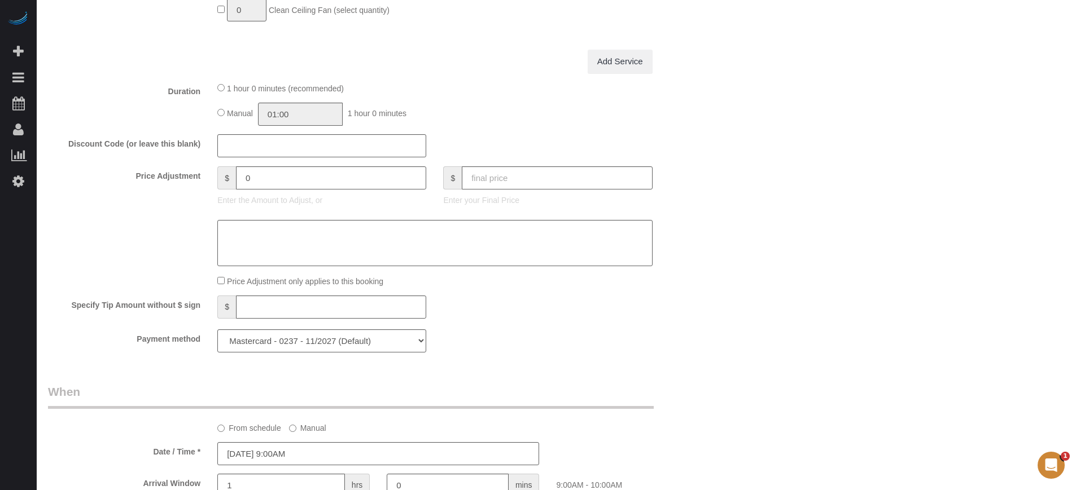
scroll to position [0, 0]
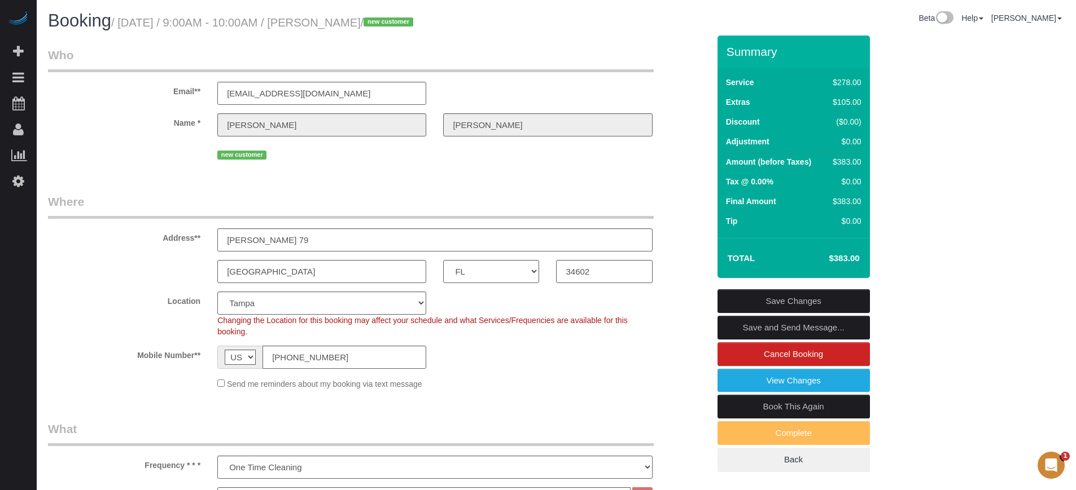
click at [796, 300] on link "Save Changes" at bounding box center [793, 301] width 152 height 24
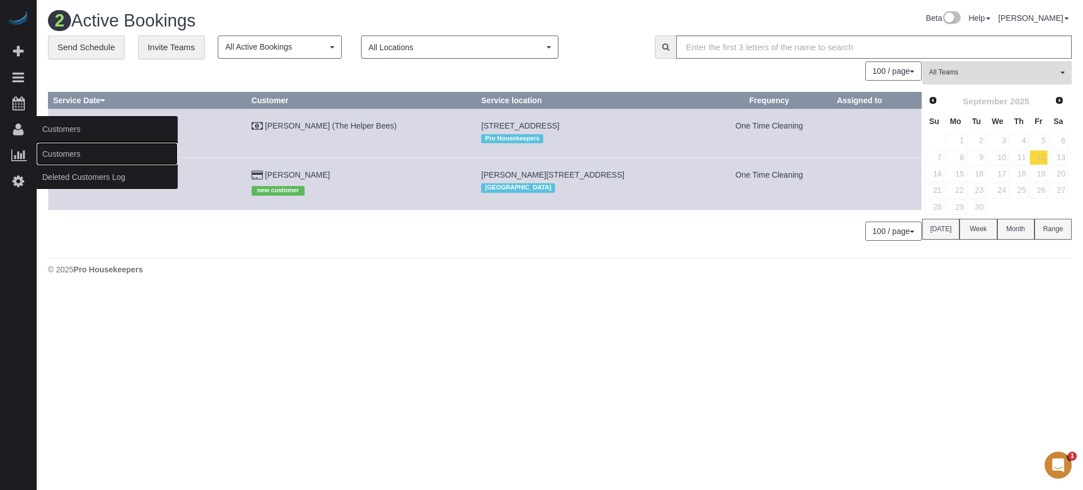
click at [62, 152] on link "Customers" at bounding box center [107, 154] width 141 height 23
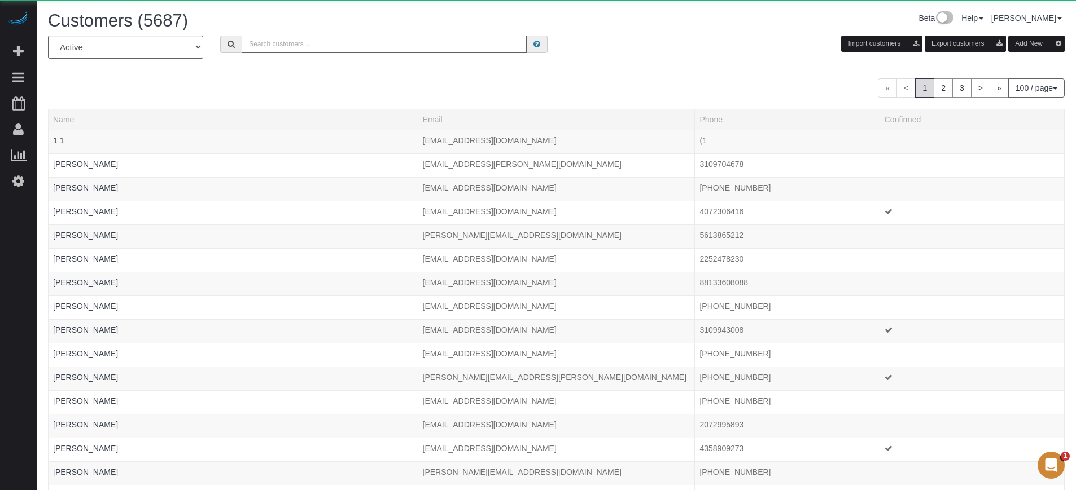
click at [369, 43] on input "text" at bounding box center [384, 44] width 285 height 17
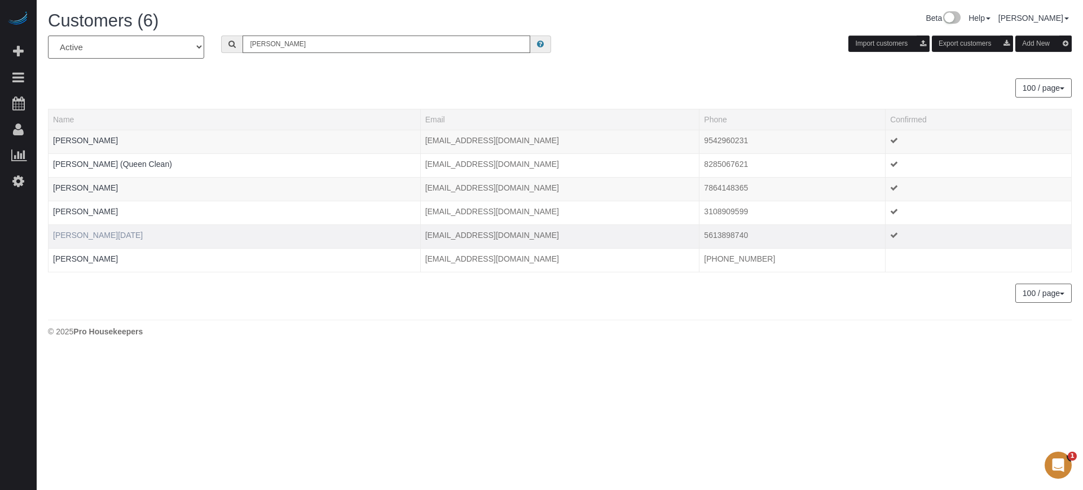
type input "pamela"
click at [80, 237] on link "Pamela Noel" at bounding box center [98, 235] width 90 height 9
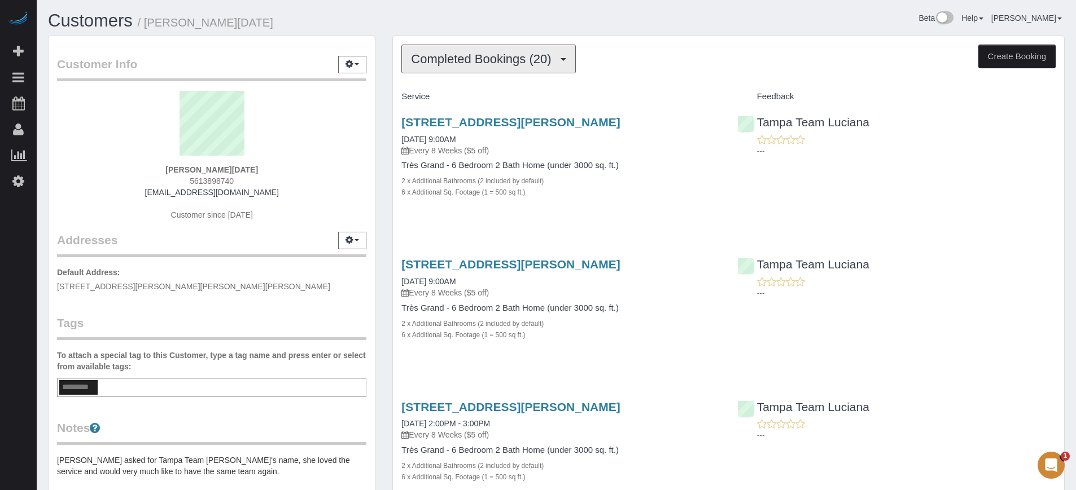
click at [517, 63] on span "Completed Bookings (20)" at bounding box center [484, 59] width 146 height 14
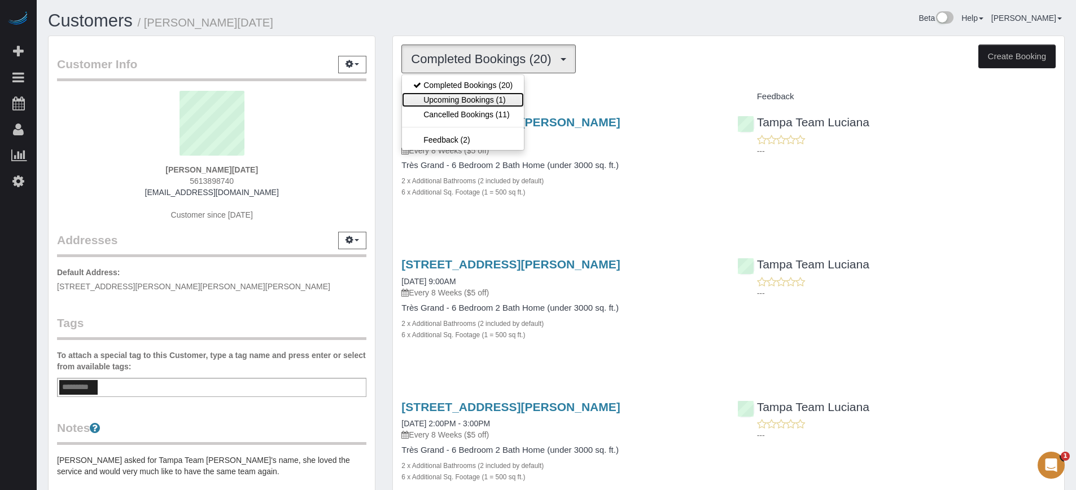
click at [473, 96] on link "Upcoming Bookings (1)" at bounding box center [463, 100] width 122 height 15
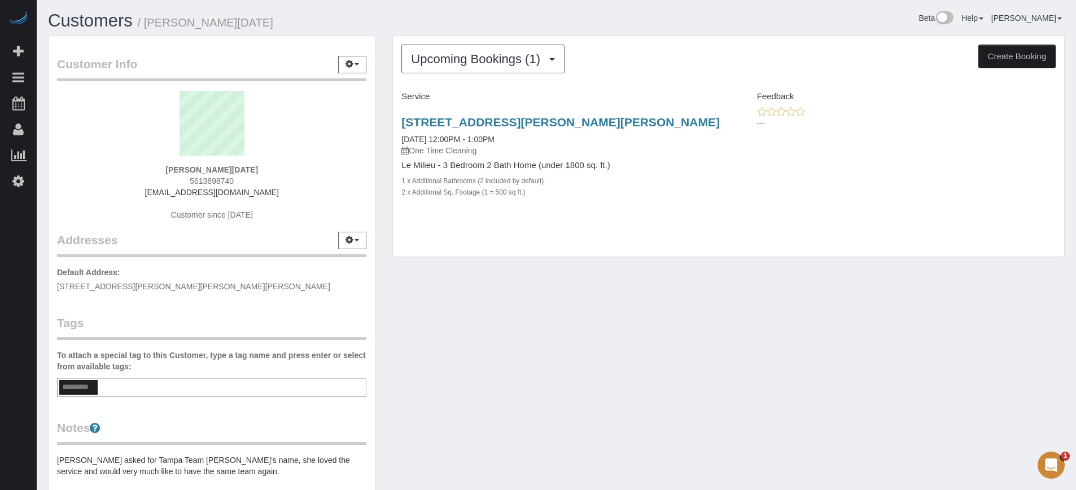
click at [514, 306] on div "Customer Info Edit Contact Info Send Message Email Preferences Special Sales Ta…" at bounding box center [556, 326] width 1033 height 580
click at [955, 257] on div "Upcoming Bookings (1) Completed Bookings (20) Upcoming Bookings (1) Cancelled B…" at bounding box center [728, 146] width 671 height 221
click at [454, 64] on span "Upcoming Bookings (1)" at bounding box center [478, 59] width 135 height 14
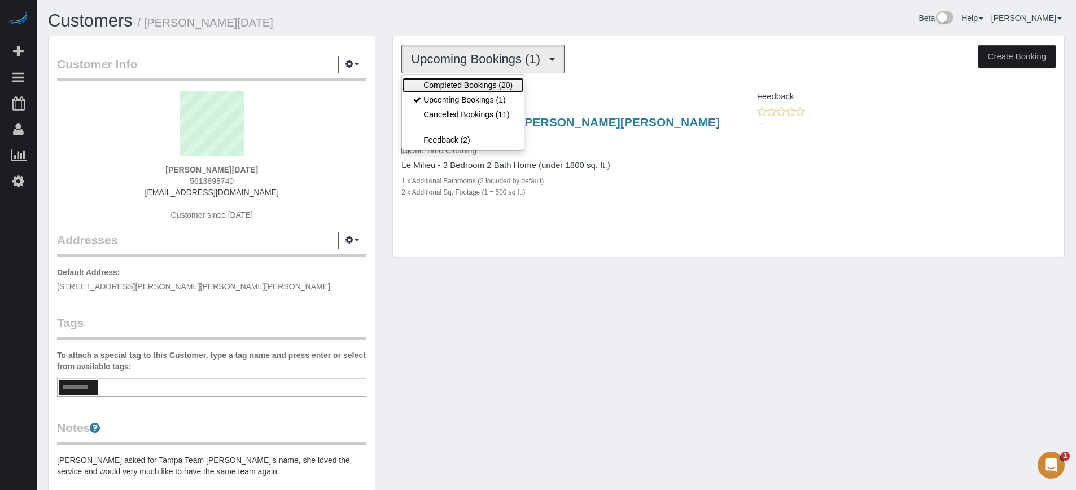
click at [461, 85] on link "Completed Bookings (20)" at bounding box center [463, 85] width 122 height 15
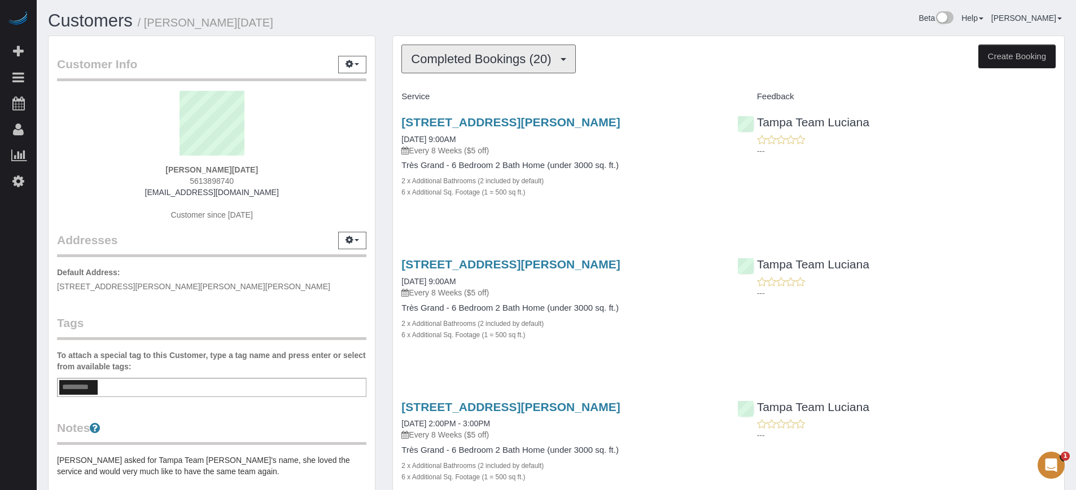
click at [468, 55] on span "Completed Bookings (20)" at bounding box center [484, 59] width 146 height 14
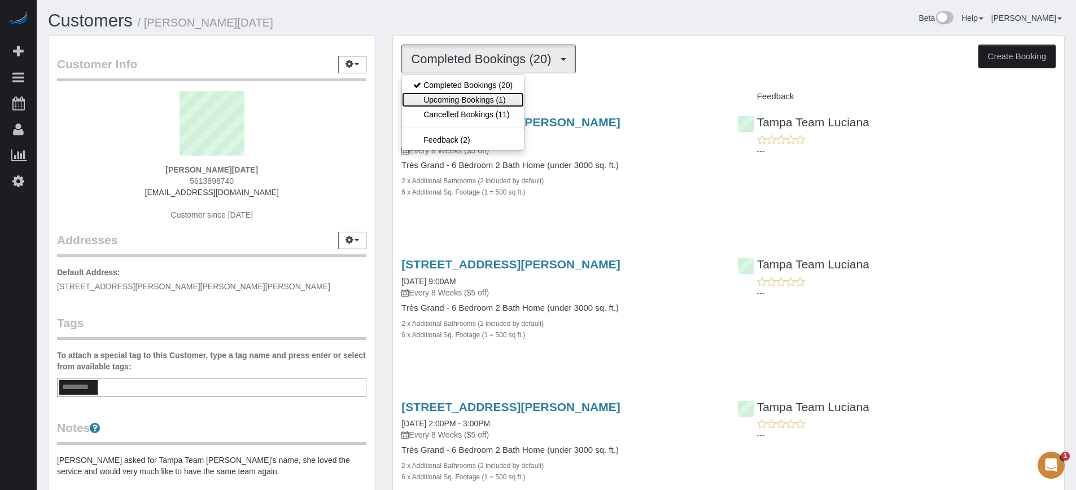
click at [468, 98] on link "Upcoming Bookings (1)" at bounding box center [463, 100] width 122 height 15
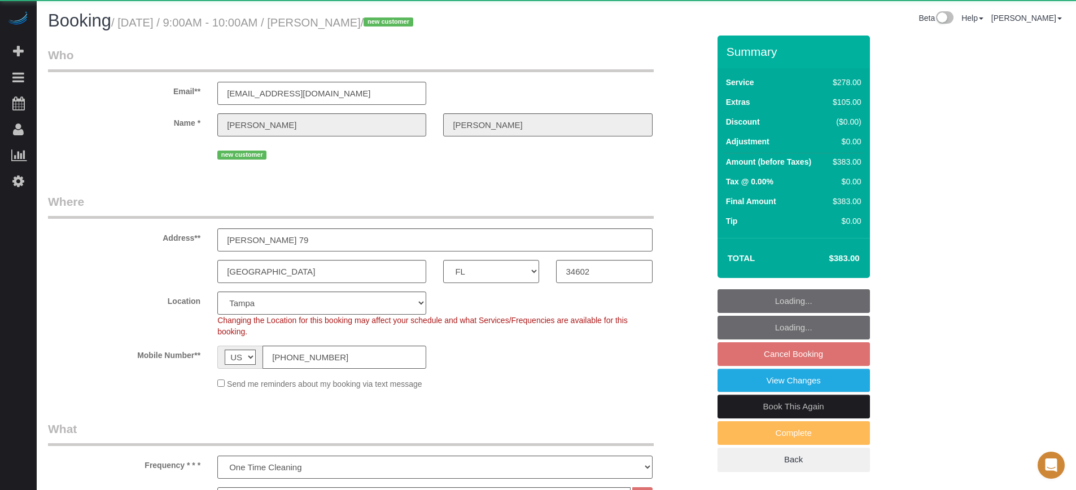
select select "FL"
select select "5"
select select "number:9"
select select "object:840"
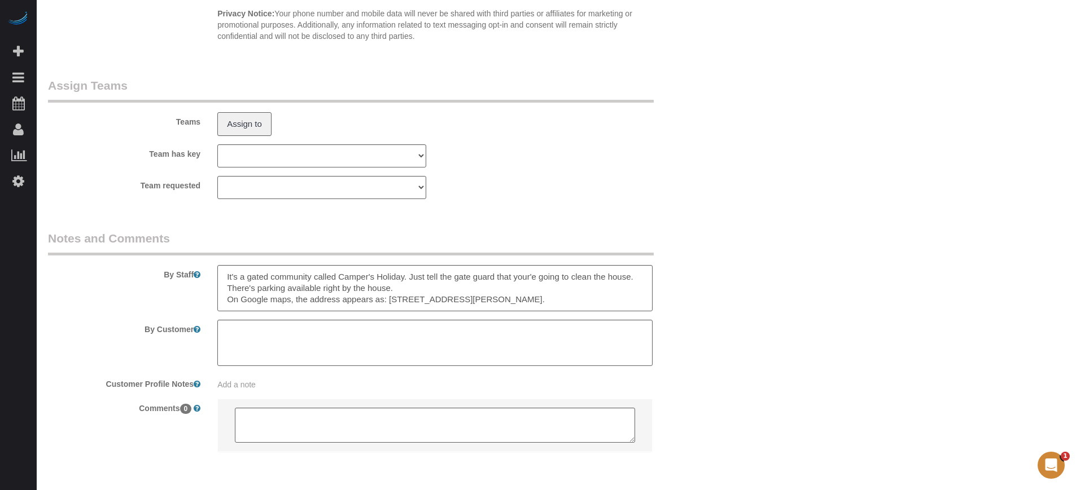
scroll to position [1898, 0]
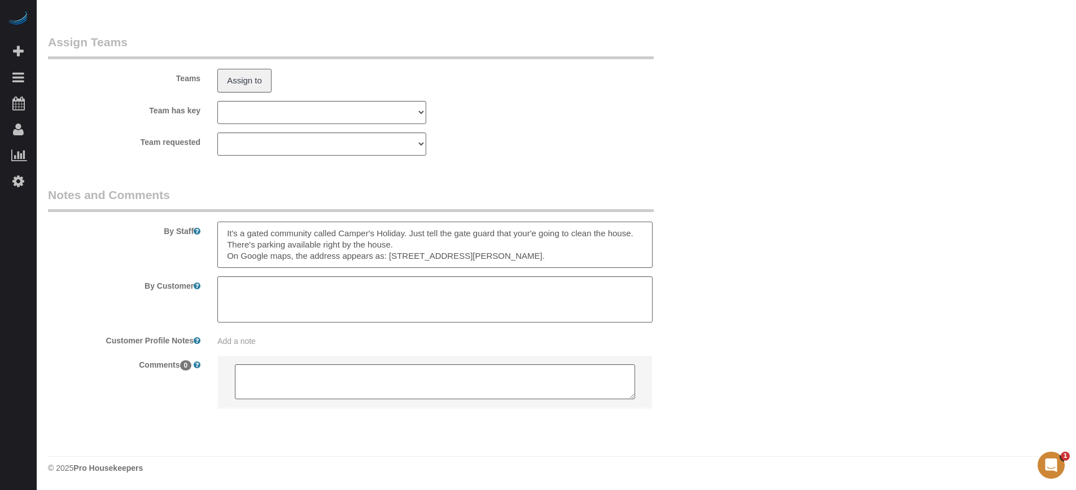
click at [565, 259] on textarea at bounding box center [434, 245] width 435 height 46
type textarea "It's a gated community called Camper's Holiday. Just tell the gate guard that y…"
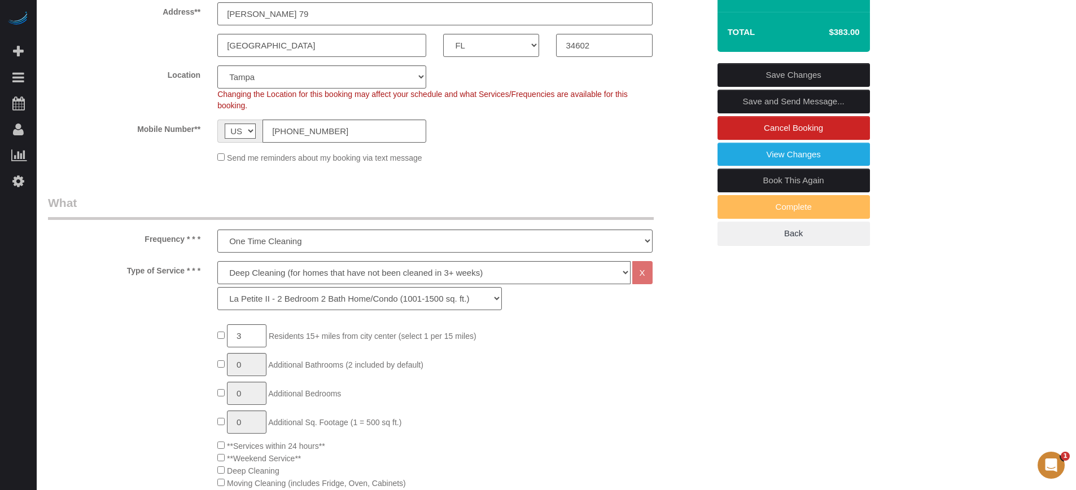
scroll to position [64, 0]
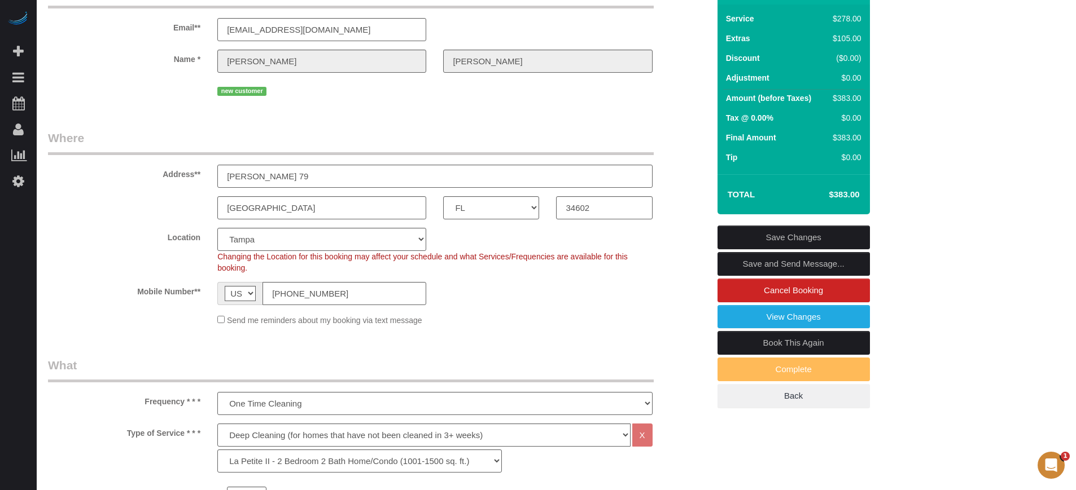
click at [805, 233] on link "Save Changes" at bounding box center [793, 238] width 152 height 24
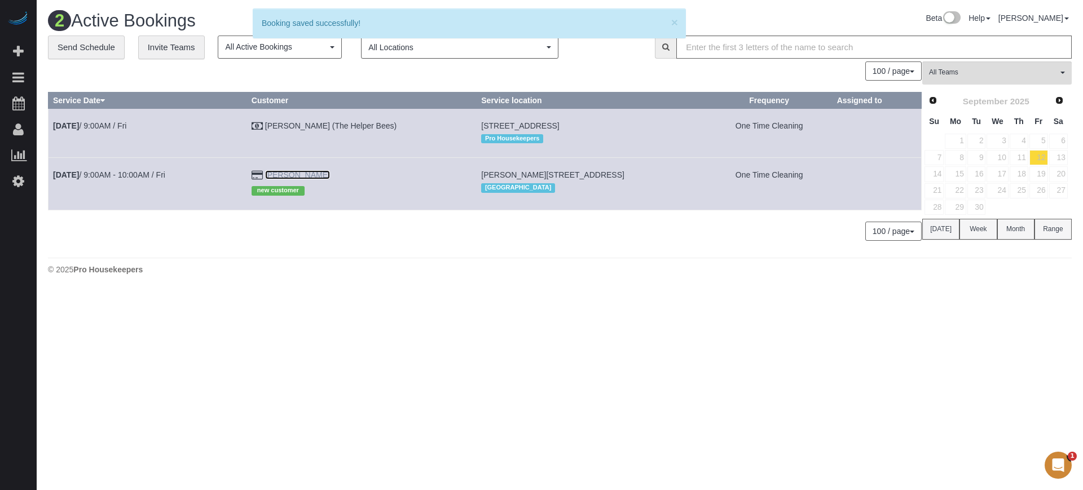
click at [294, 172] on link "[PERSON_NAME]" at bounding box center [297, 174] width 65 height 9
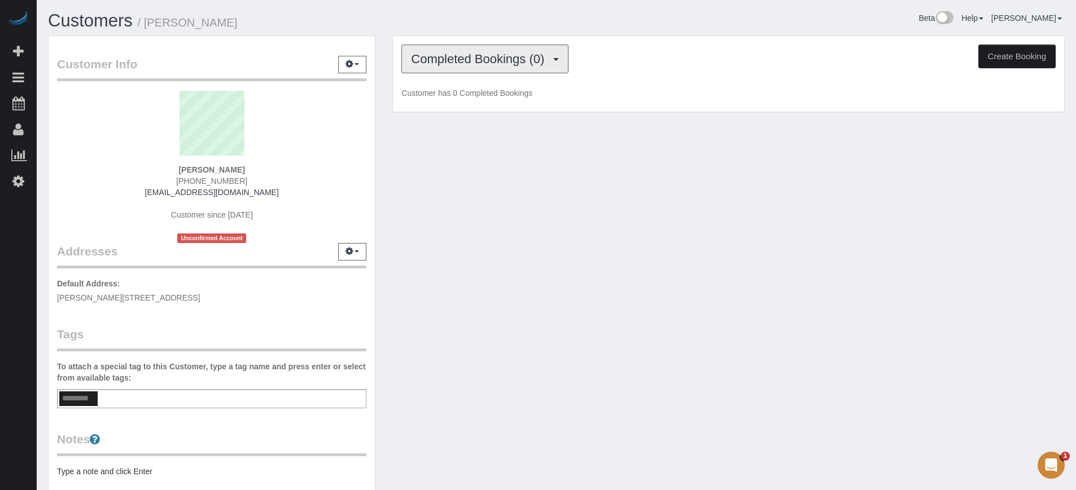
click at [448, 62] on span "Completed Bookings (0)" at bounding box center [480, 59] width 139 height 14
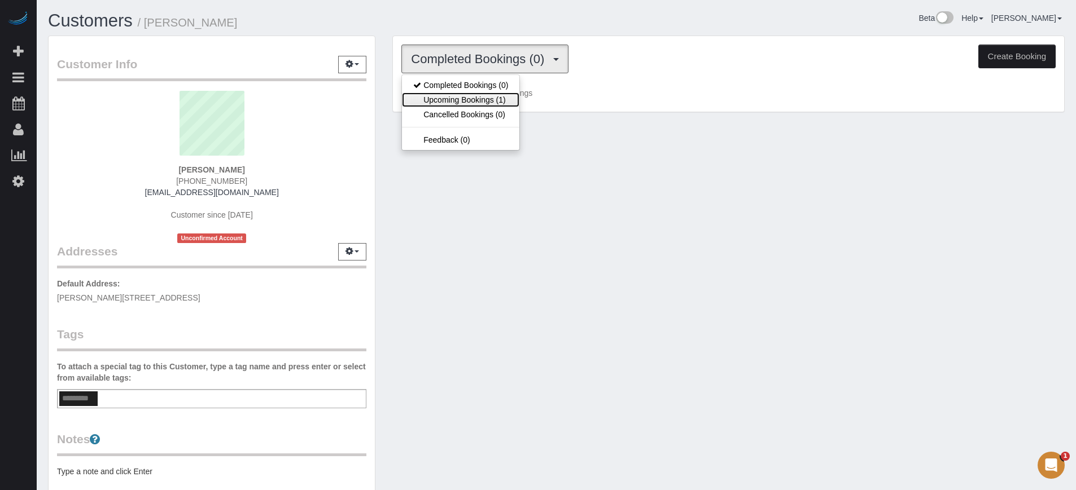
click at [455, 93] on link "Upcoming Bookings (1)" at bounding box center [460, 100] width 117 height 15
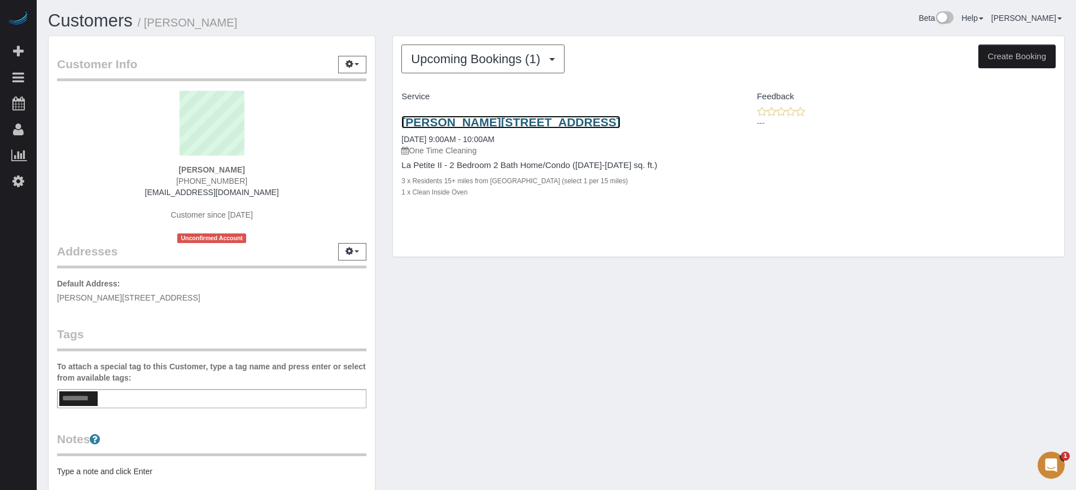
click at [441, 117] on link "[PERSON_NAME][STREET_ADDRESS]" at bounding box center [510, 122] width 218 height 13
click at [955, 349] on div "Customer Info Edit Contact Info Send Message Email Preferences Special Sales Ta…" at bounding box center [556, 314] width 1033 height 557
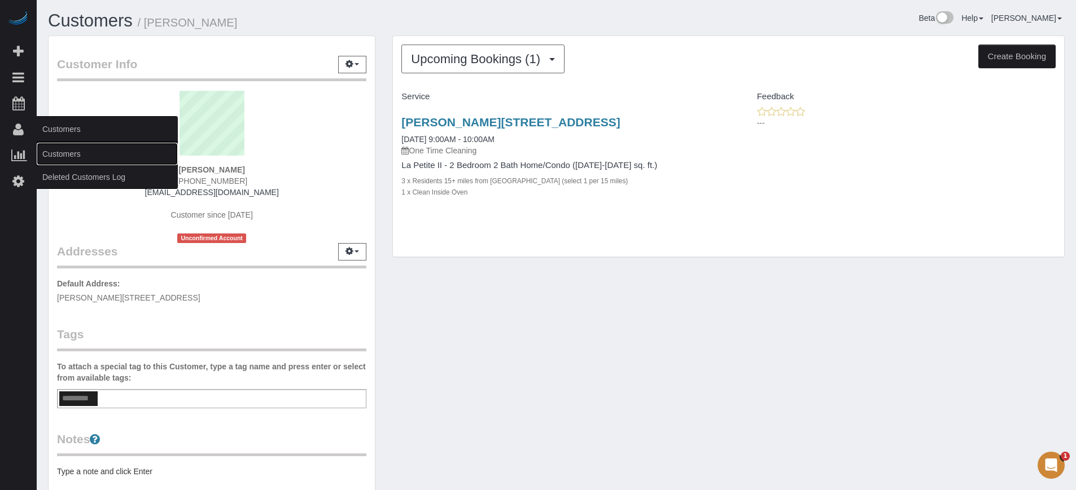
click at [51, 153] on link "Customers" at bounding box center [107, 154] width 141 height 23
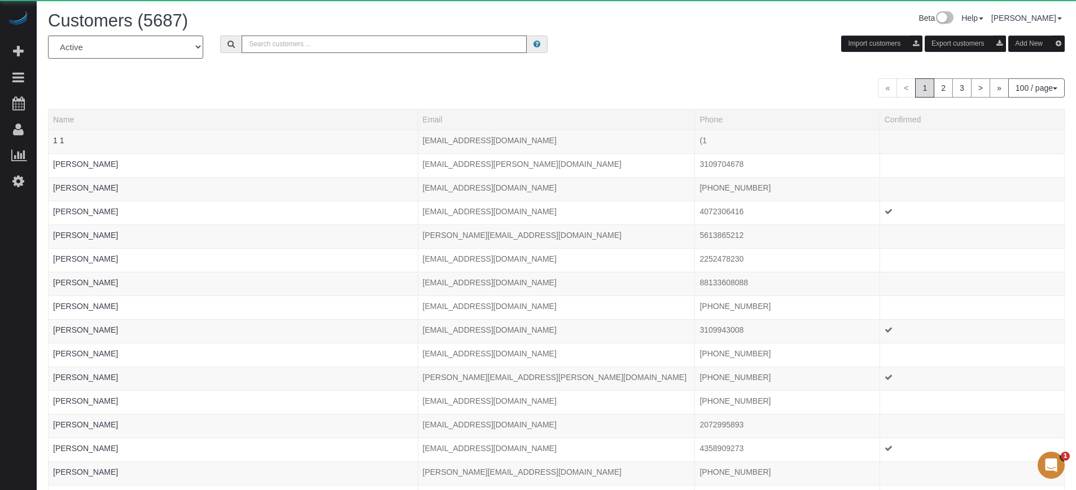
click at [288, 41] on input "text" at bounding box center [384, 44] width 285 height 17
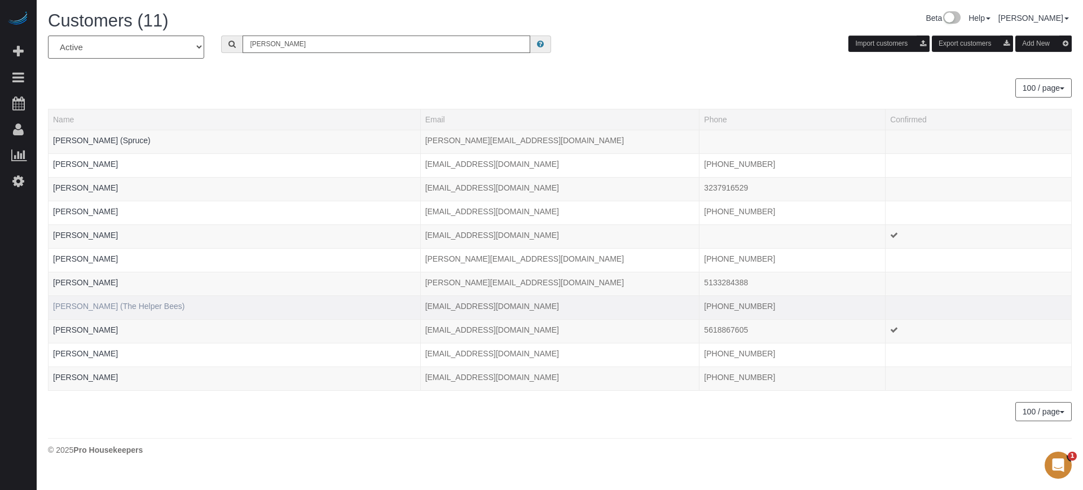
type input "[PERSON_NAME]"
click at [85, 310] on link "[PERSON_NAME] (The Helper Bees)" at bounding box center [118, 306] width 131 height 9
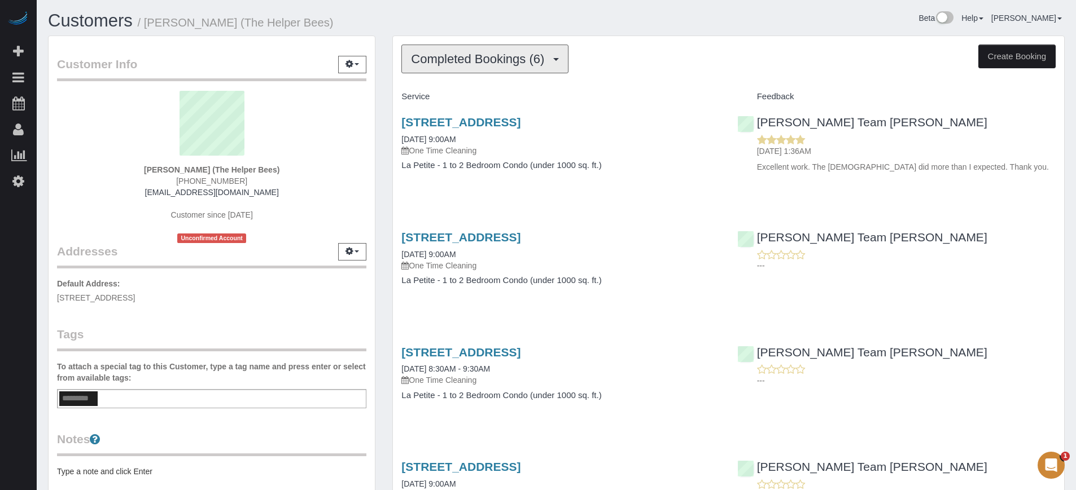
click at [459, 64] on span "Completed Bookings (6)" at bounding box center [480, 59] width 139 height 14
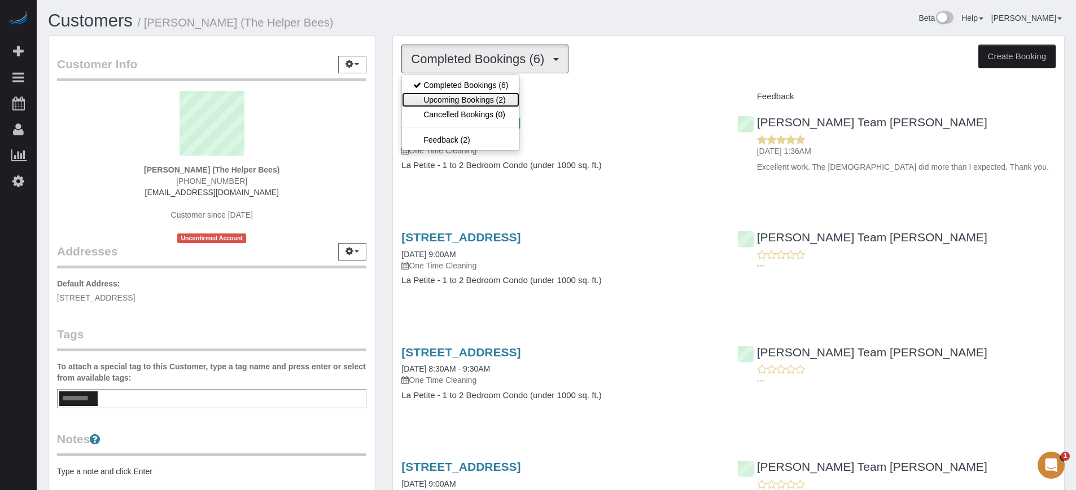
click at [464, 99] on link "Upcoming Bookings (2)" at bounding box center [460, 100] width 117 height 15
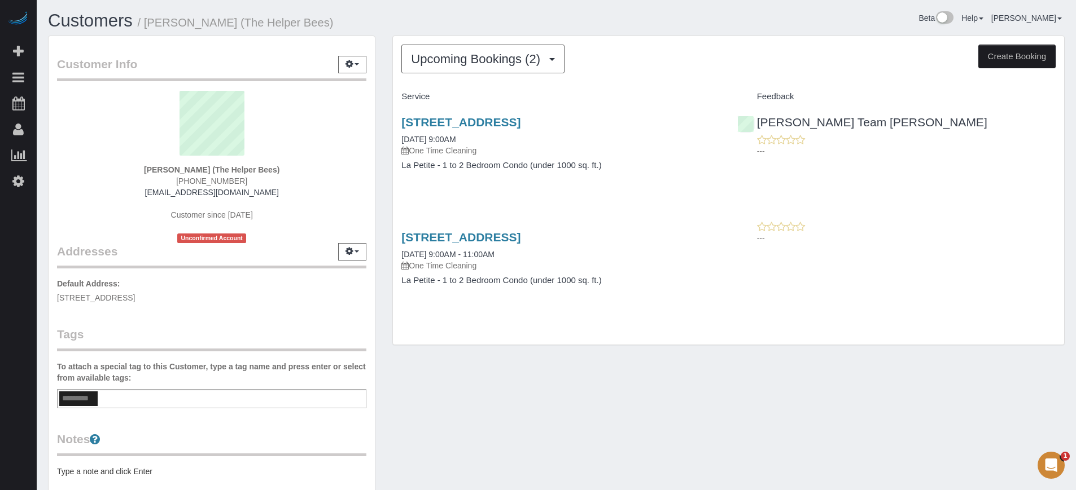
click at [384, 164] on div "Upcoming Bookings (2) Completed Bookings (6) Upcoming Bookings (2) Cancelled Bo…" at bounding box center [728, 196] width 689 height 321
click at [388, 186] on div "Upcoming Bookings (2) Completed Bookings (6) Upcoming Bookings (2) Cancelled Bo…" at bounding box center [728, 196] width 689 height 321
click at [954, 376] on div "Customer Info Edit Contact Info Send Message Email Preferences Special Sales Ta…" at bounding box center [556, 313] width 1033 height 554
click at [387, 231] on div "Upcoming Bookings (2) Completed Bookings (6) Upcoming Bookings (2) Cancelled Bo…" at bounding box center [728, 196] width 689 height 321
click at [514, 236] on link "12235 N. Augusta Drive, Sun City, AZ 85339" at bounding box center [460, 237] width 119 height 13
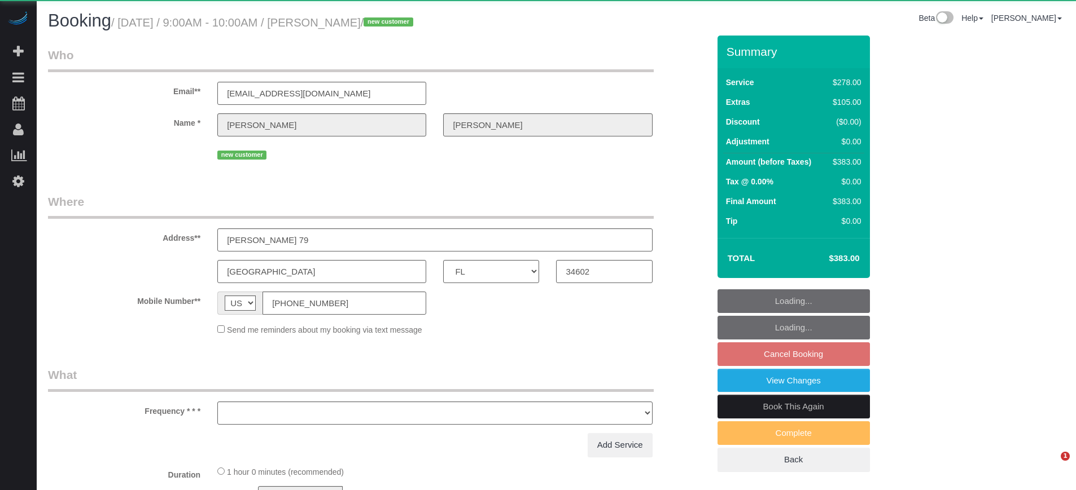
select select "FL"
select select "object:840"
select select "5"
select select "number:9"
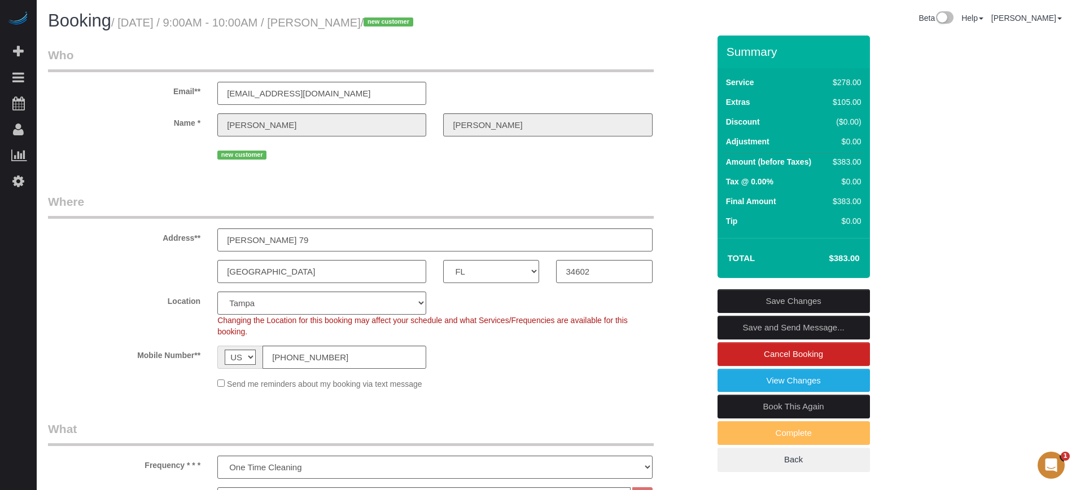
click at [166, 243] on label "Address**" at bounding box center [124, 236] width 169 height 15
drag, startPoint x: 965, startPoint y: 328, endPoint x: 944, endPoint y: 316, distance: 24.5
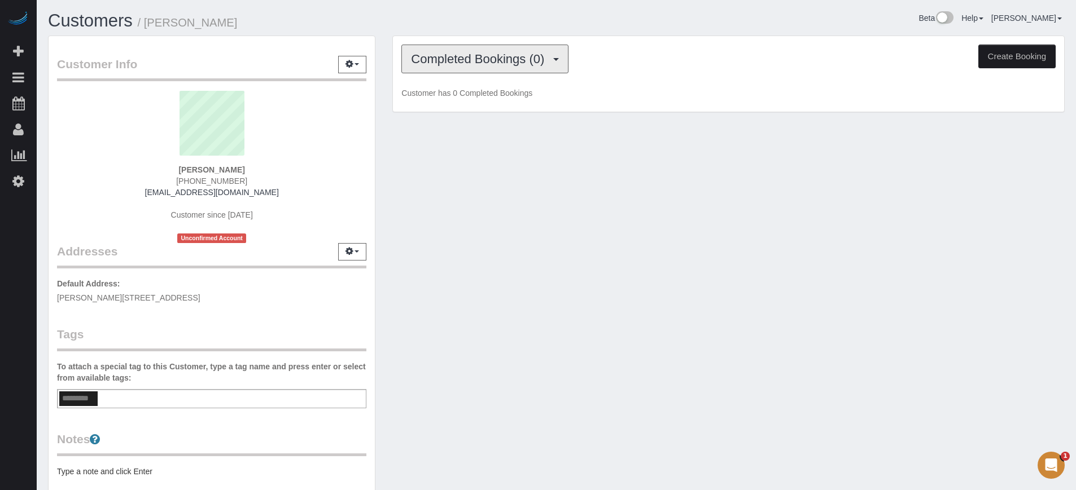
click at [451, 53] on span "Completed Bookings (0)" at bounding box center [480, 59] width 139 height 14
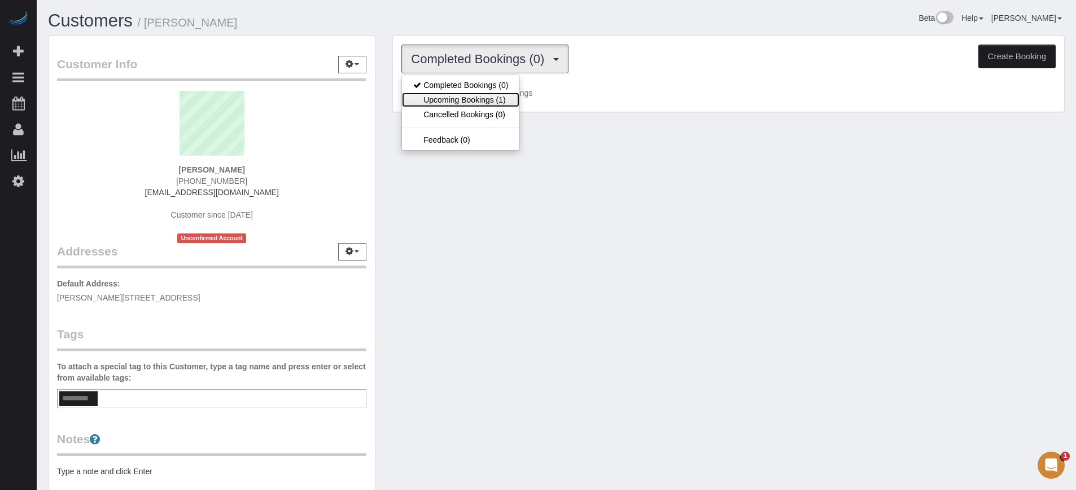
click at [462, 96] on link "Upcoming Bookings (1)" at bounding box center [460, 100] width 117 height 15
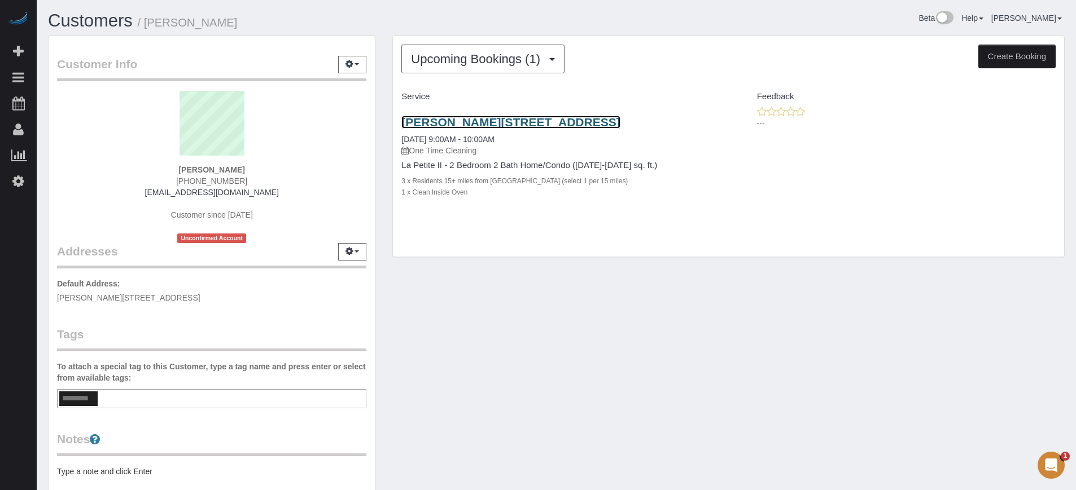
click at [468, 119] on link "[PERSON_NAME][STREET_ADDRESS]" at bounding box center [510, 122] width 218 height 13
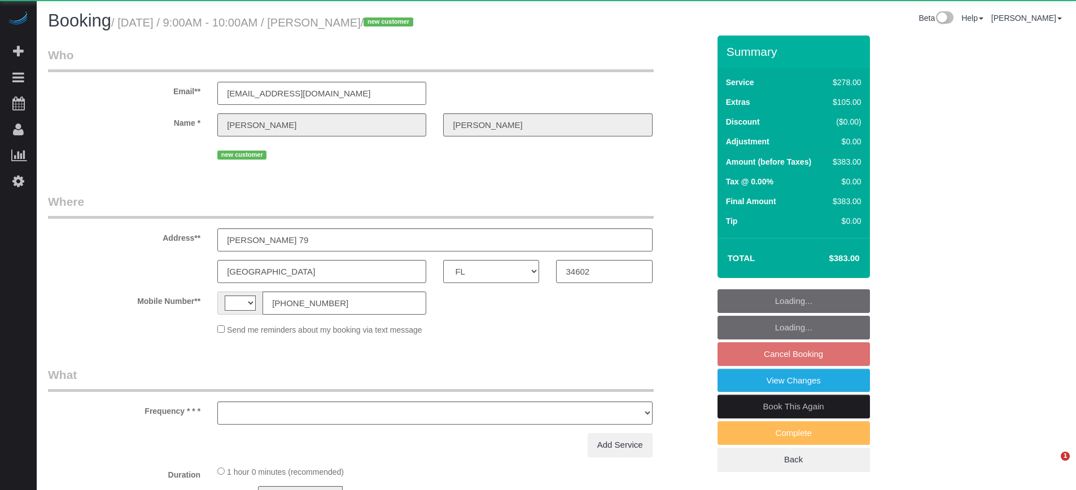
select select "FL"
select select "string:US"
select select "object:711"
select select "5"
select select "number:9"
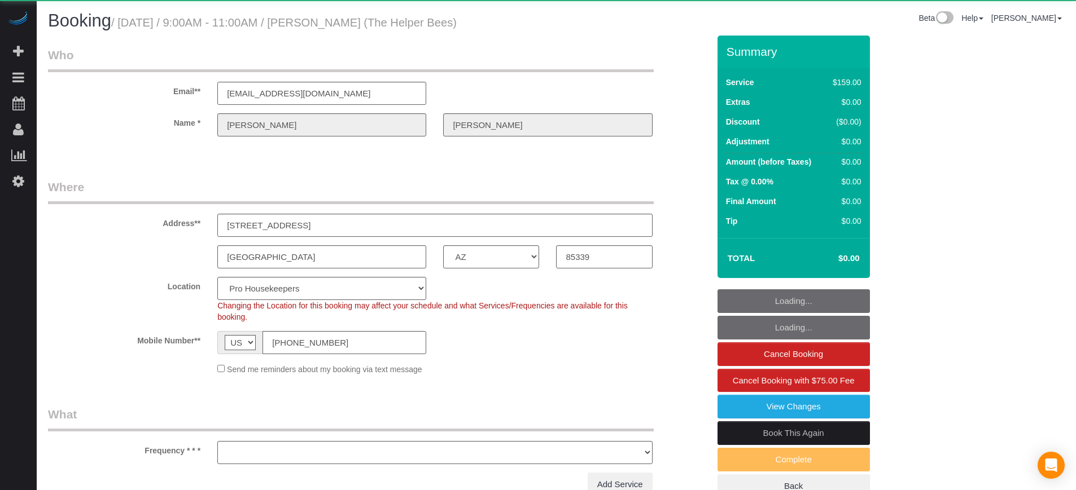
select select "AZ"
select select "object:1112"
select select "4"
select select "number:9"
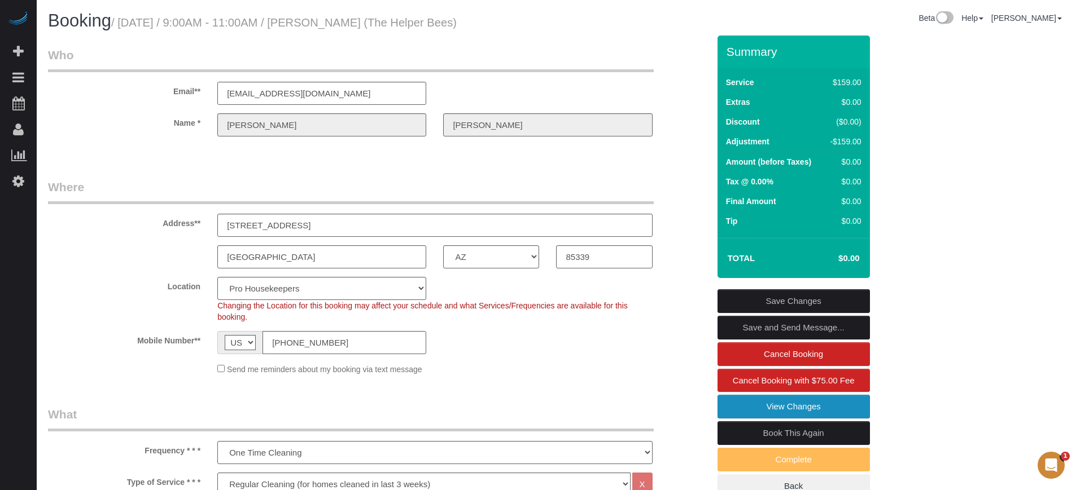
click at [757, 415] on link "View Changes" at bounding box center [793, 407] width 152 height 24
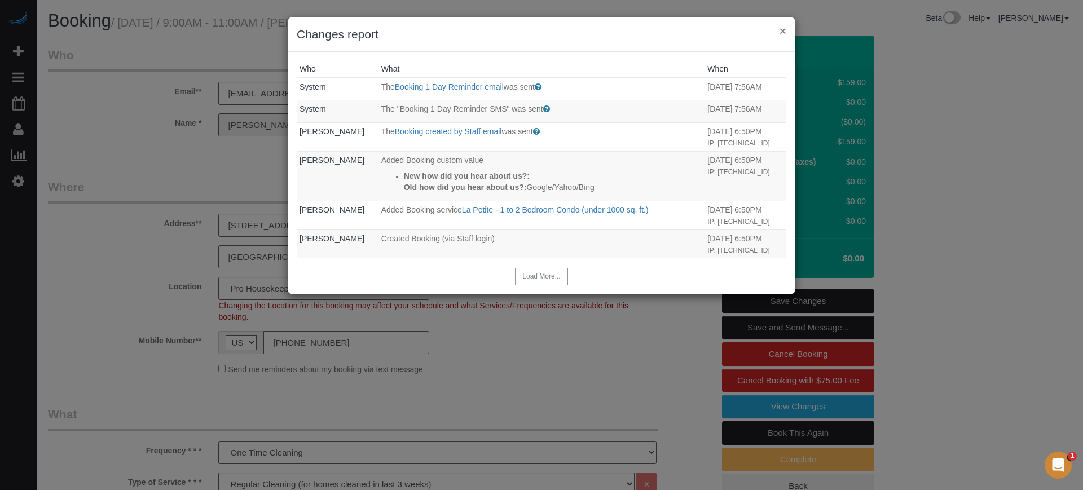
click at [784, 34] on button "×" at bounding box center [783, 31] width 7 height 12
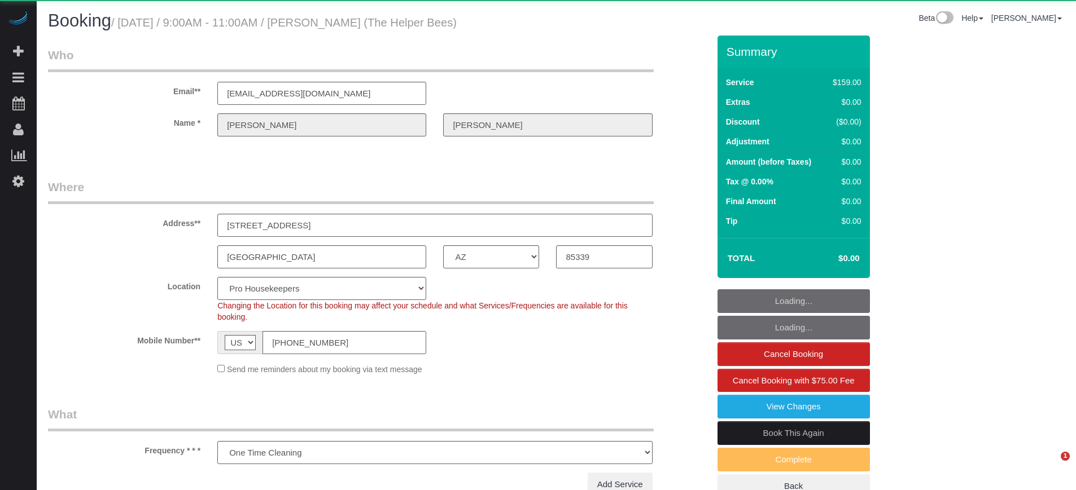
select select "AZ"
select select "number:9"
select select "object:1112"
select select "4"
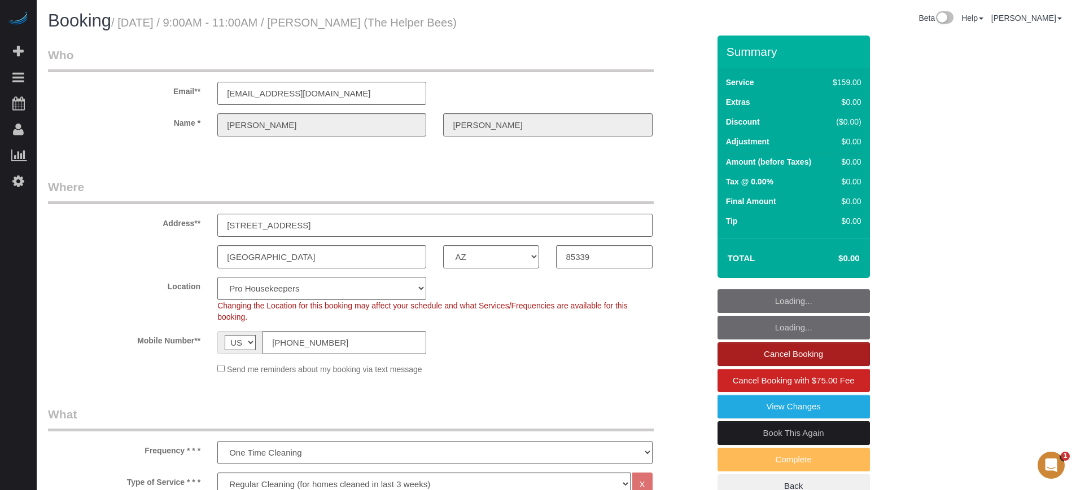
click at [779, 351] on link "Cancel Booking" at bounding box center [793, 355] width 152 height 24
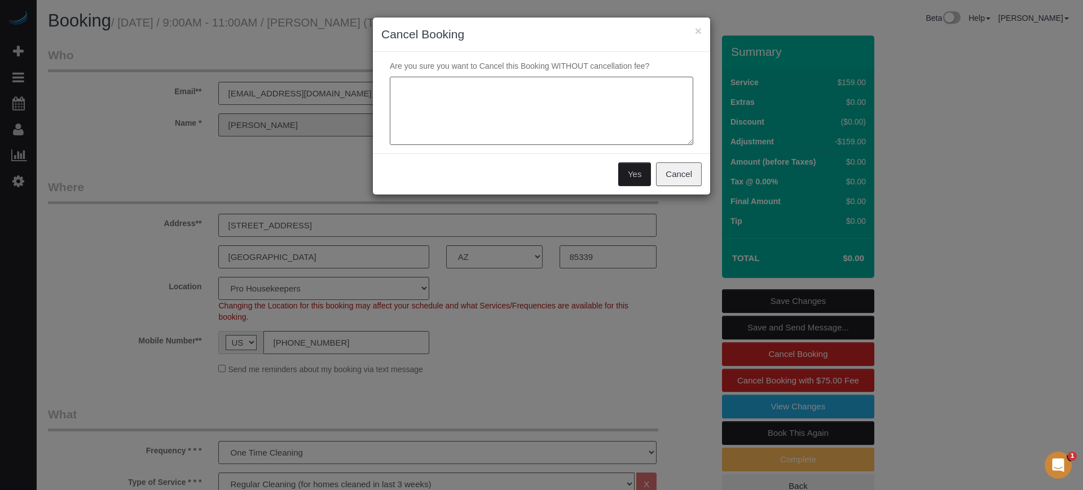
click at [529, 104] on textarea at bounding box center [542, 111] width 304 height 69
type textarea "d"
type textarea "Duplicated service"
click at [639, 181] on button "Yes" at bounding box center [634, 175] width 33 height 24
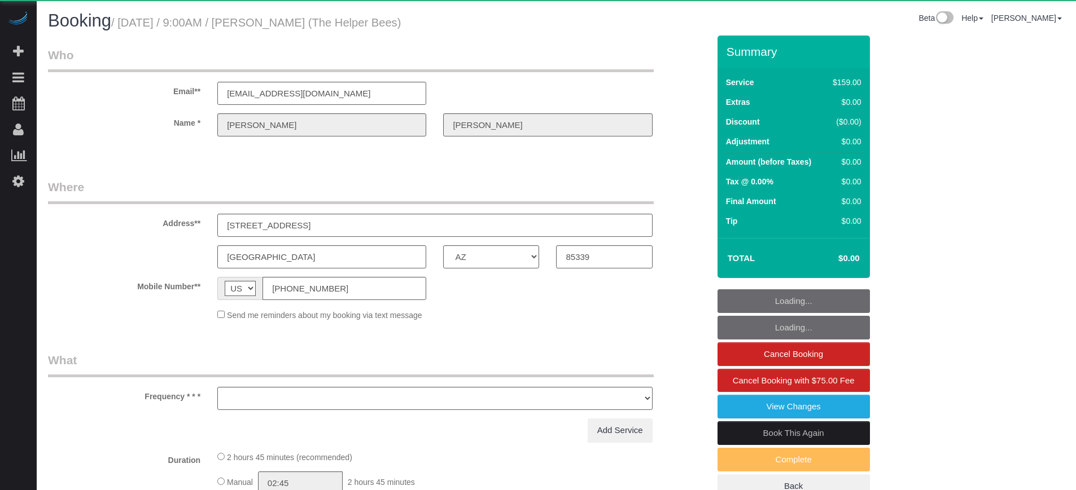
select select "AZ"
select select "number:9"
select select "object:1238"
select select "4"
select select "spot1"
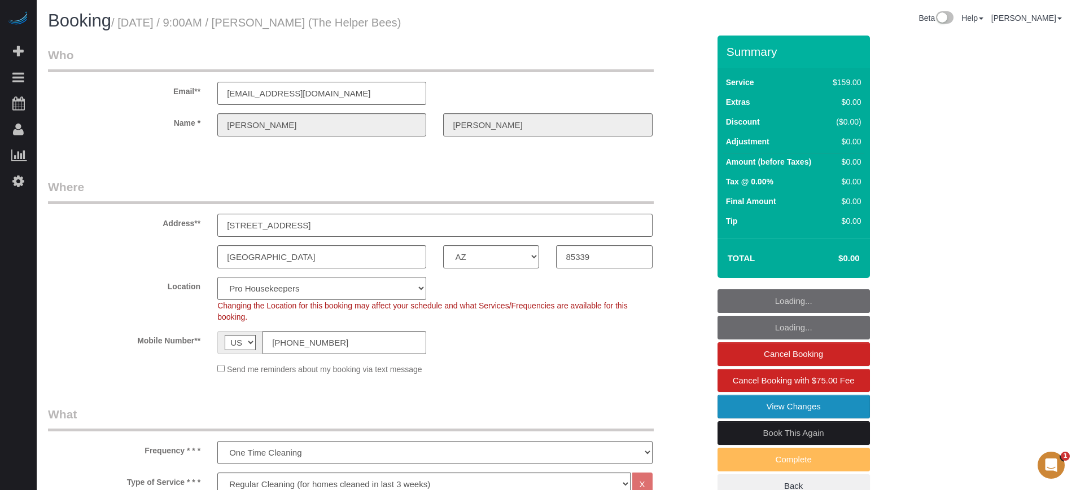
click at [751, 406] on link "View Changes" at bounding box center [793, 407] width 152 height 24
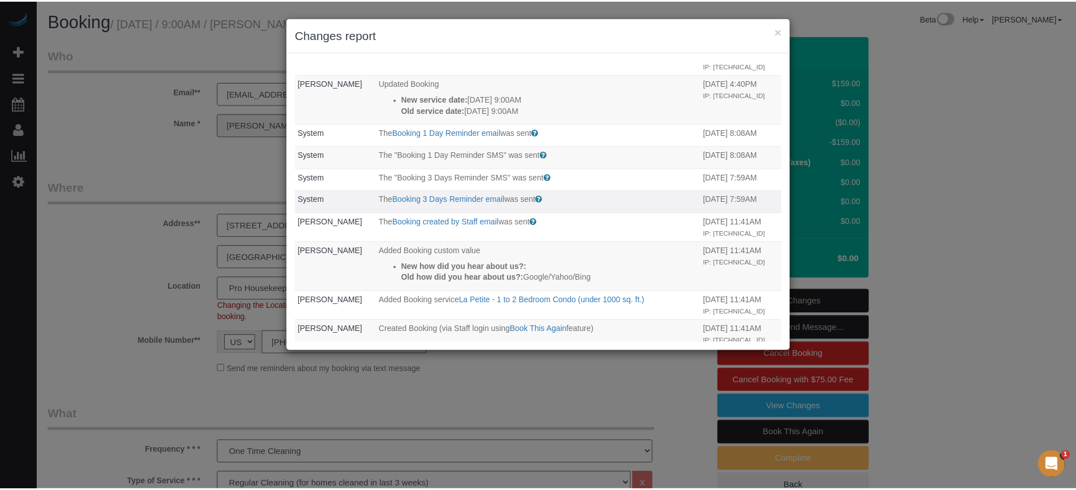
scroll to position [144, 0]
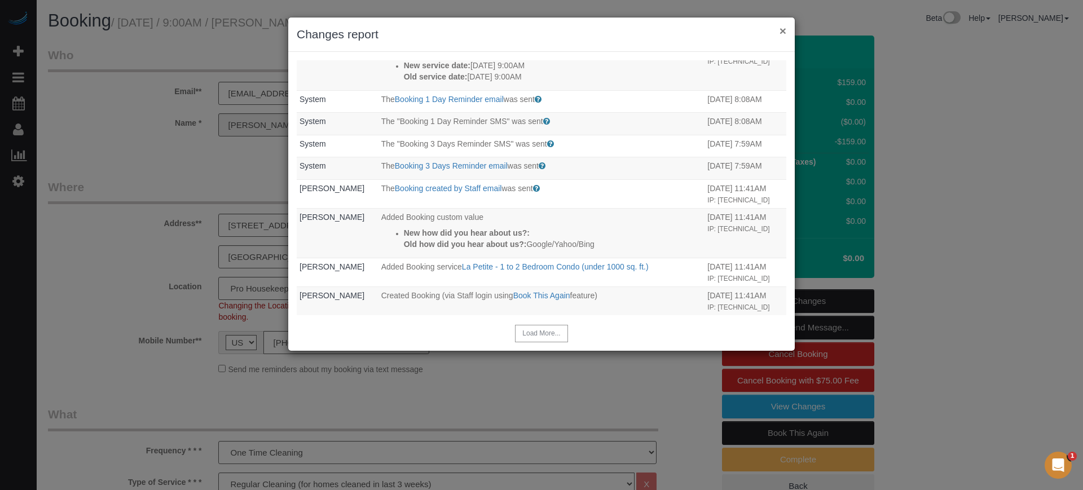
click at [784, 29] on button "×" at bounding box center [783, 31] width 7 height 12
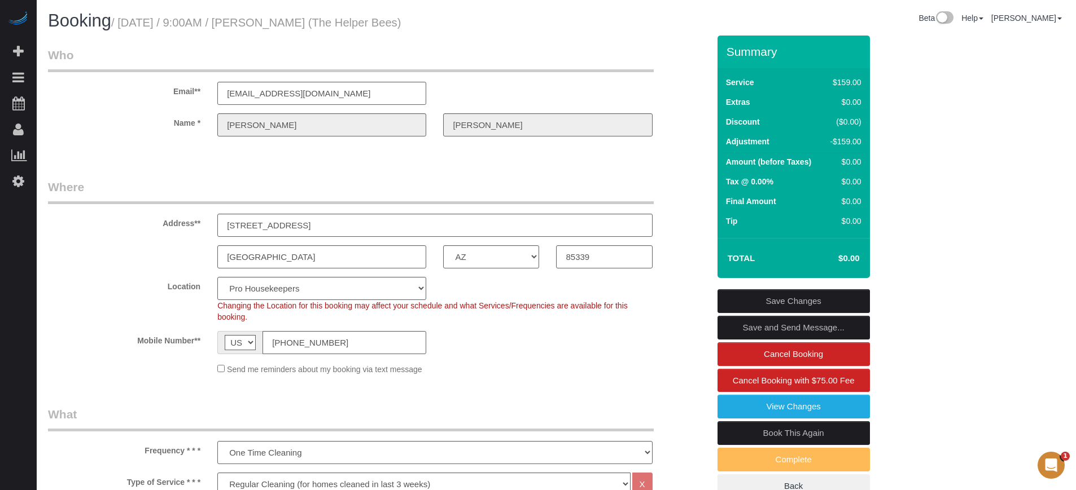
click at [78, 282] on label "Location" at bounding box center [124, 284] width 169 height 15
drag, startPoint x: 50, startPoint y: 284, endPoint x: 55, endPoint y: 276, distance: 9.1
click at [50, 284] on label "Location" at bounding box center [124, 284] width 169 height 15
drag, startPoint x: 68, startPoint y: 103, endPoint x: 108, endPoint y: 91, distance: 41.8
click at [68, 104] on link "Active Bookings" at bounding box center [107, 102] width 141 height 23
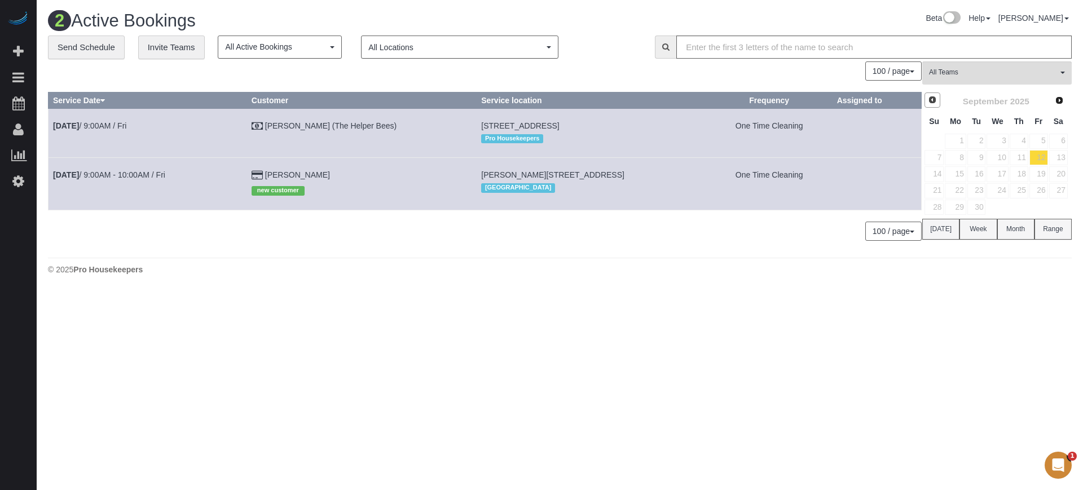
click at [936, 98] on span "Prev" at bounding box center [932, 99] width 9 height 9
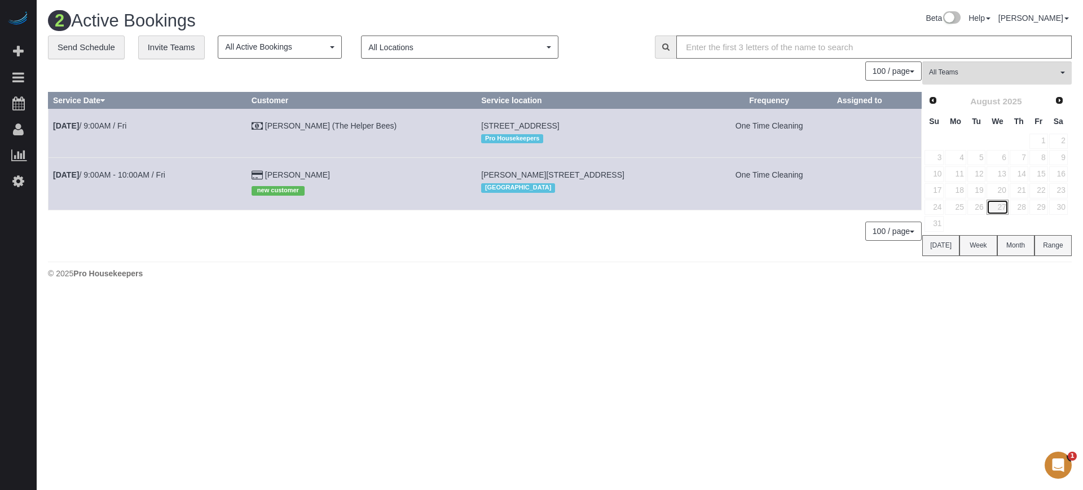
click at [1002, 206] on link "27" at bounding box center [997, 207] width 21 height 15
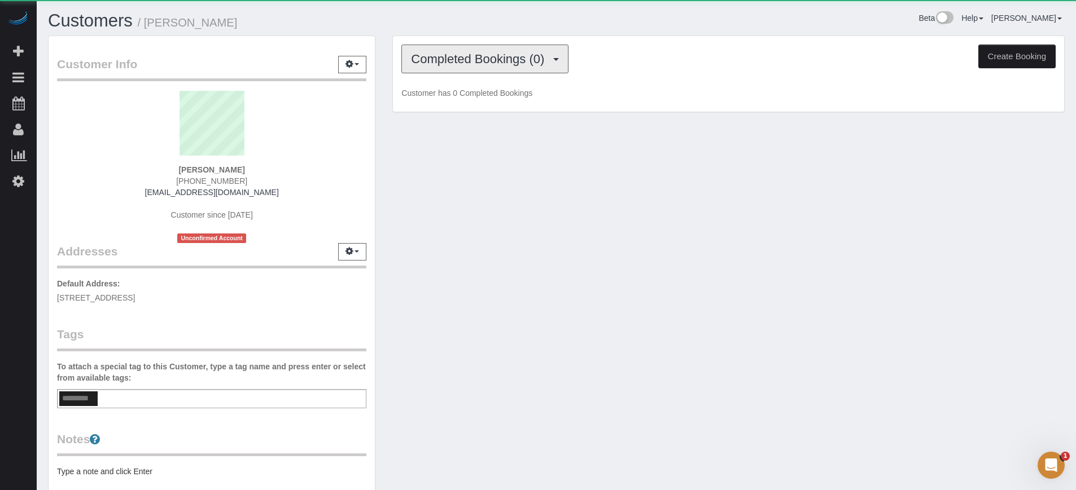
click at [447, 67] on button "Completed Bookings (0)" at bounding box center [484, 59] width 167 height 29
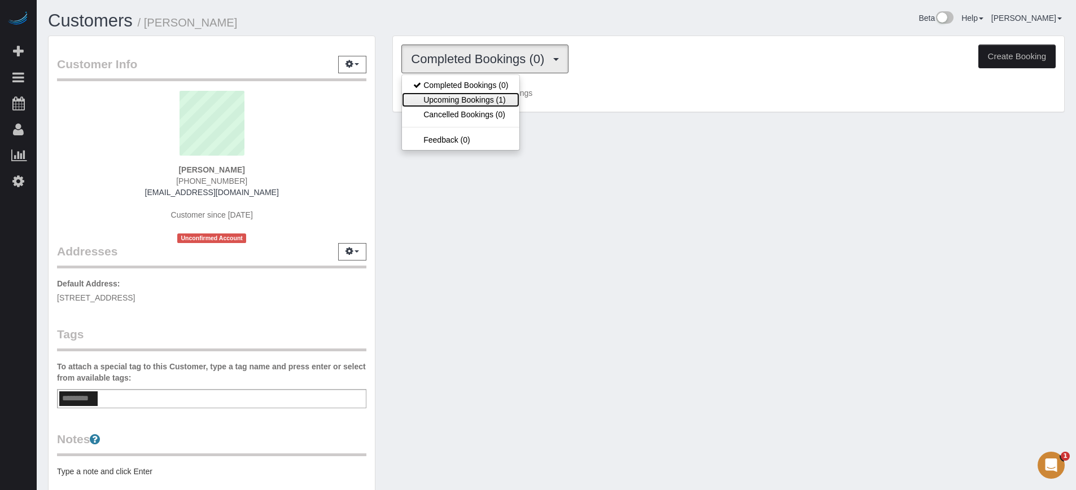
click at [459, 101] on link "Upcoming Bookings (1)" at bounding box center [460, 100] width 117 height 15
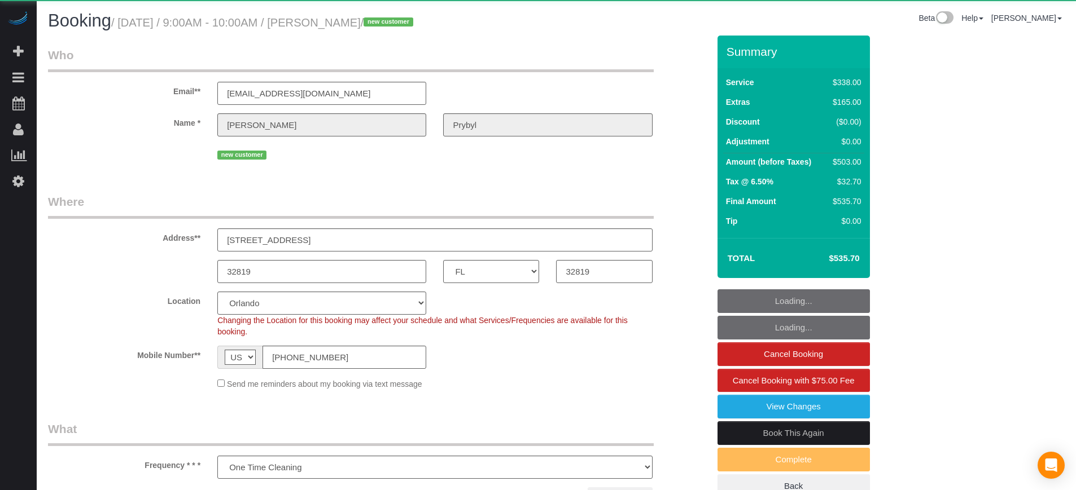
select select "FL"
select select "number:9"
select select "object:856"
select select "5"
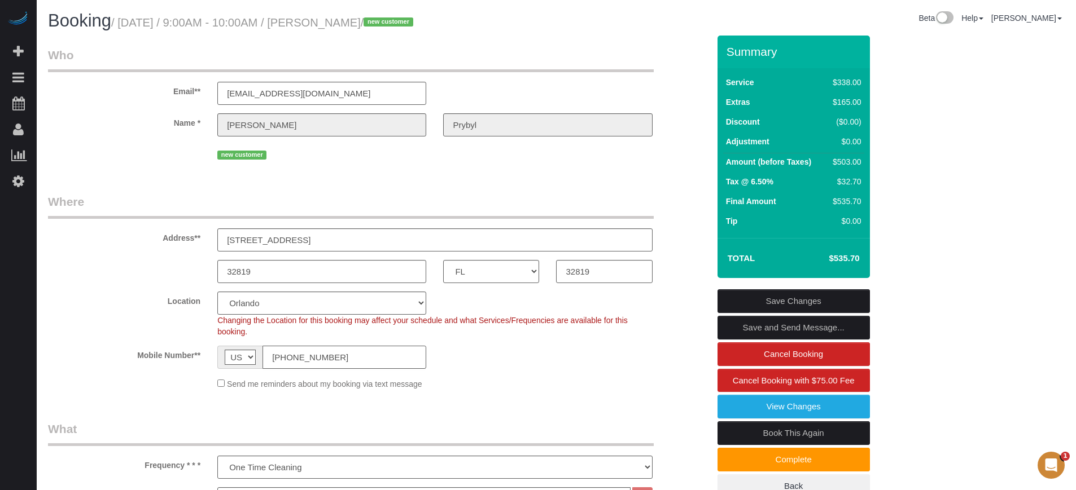
click at [350, 357] on input "[PHONE_NUMBER]" at bounding box center [344, 357] width 164 height 23
click at [350, 357] on input "(607) 765-4321" at bounding box center [344, 357] width 164 height 23
click at [139, 292] on label "Location" at bounding box center [124, 299] width 169 height 15
click at [785, 403] on link "View Changes" at bounding box center [793, 407] width 152 height 24
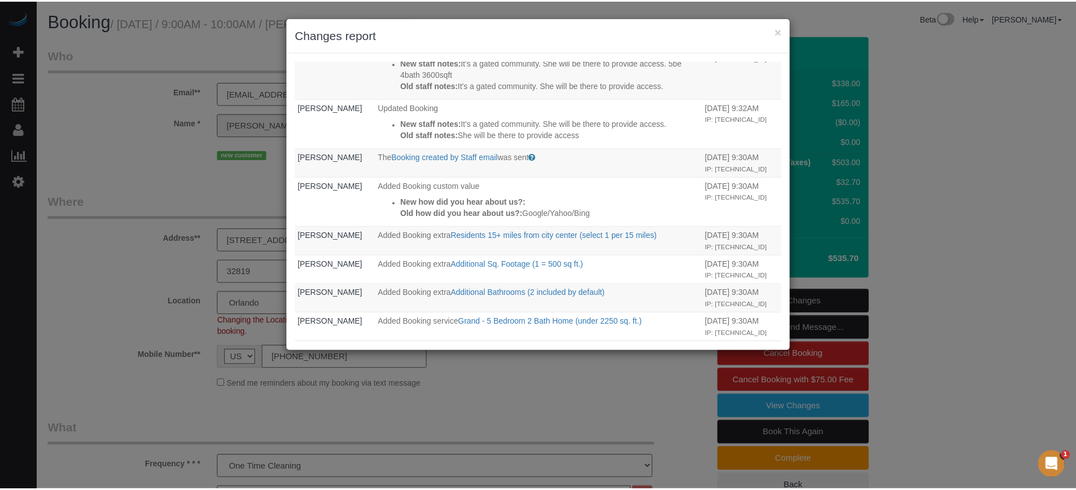
scroll to position [662, 0]
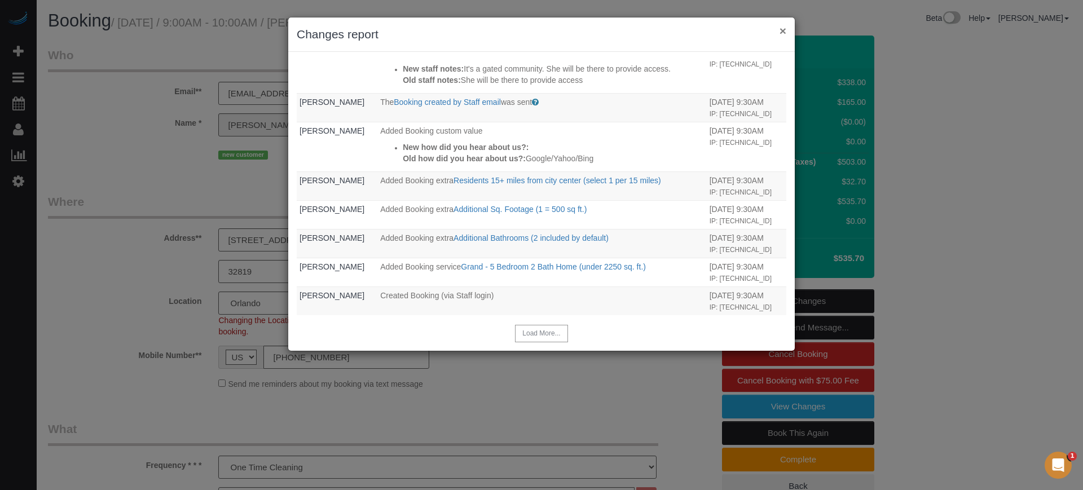
click at [783, 29] on button "×" at bounding box center [783, 31] width 7 height 12
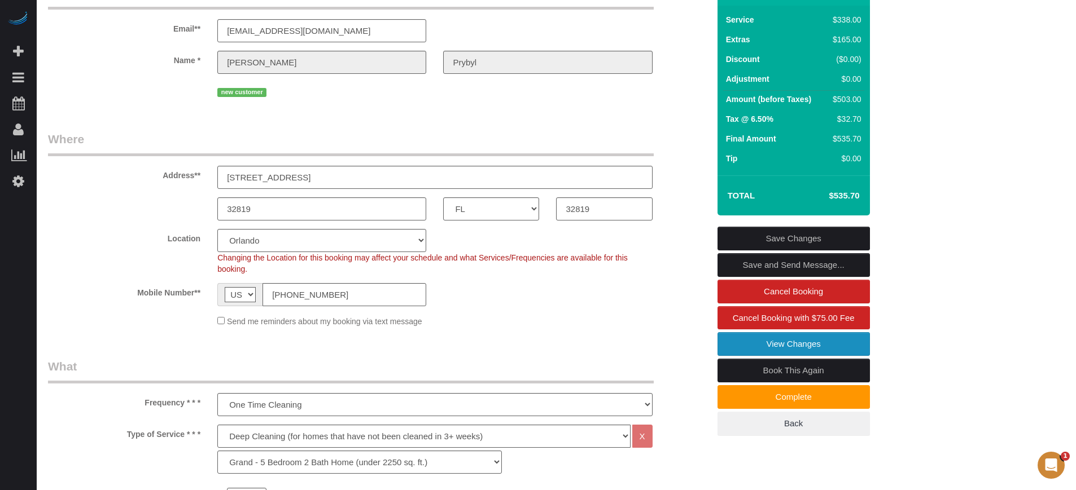
scroll to position [212, 0]
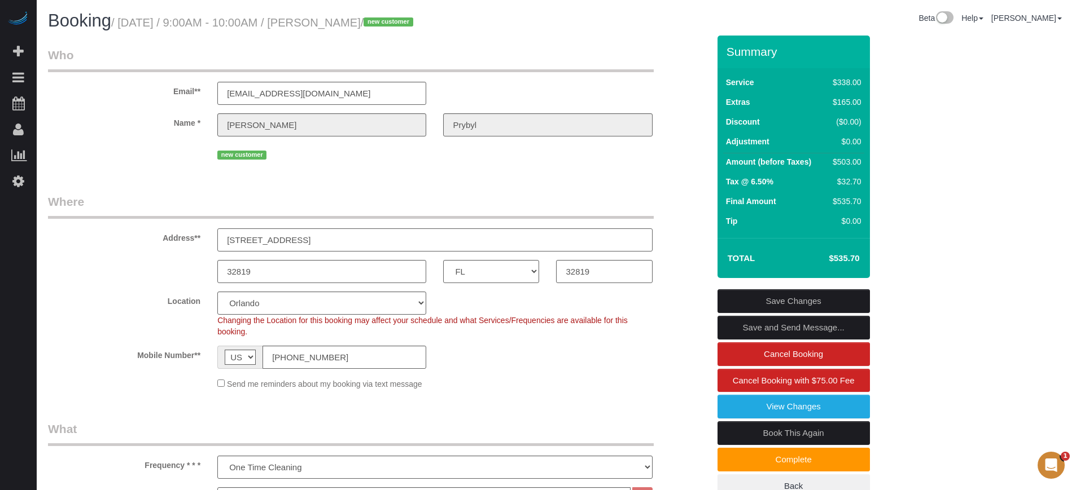
drag, startPoint x: 150, startPoint y: 248, endPoint x: 141, endPoint y: 250, distance: 9.2
click at [141, 250] on div "Address** 9227 Bayway Dr" at bounding box center [379, 223] width 678 height 58
click at [528, 198] on legend "Where" at bounding box center [351, 206] width 606 height 25
click at [91, 195] on legend "Where" at bounding box center [351, 206] width 606 height 25
click at [190, 129] on div "Name * Donna Prybyl" at bounding box center [379, 124] width 678 height 23
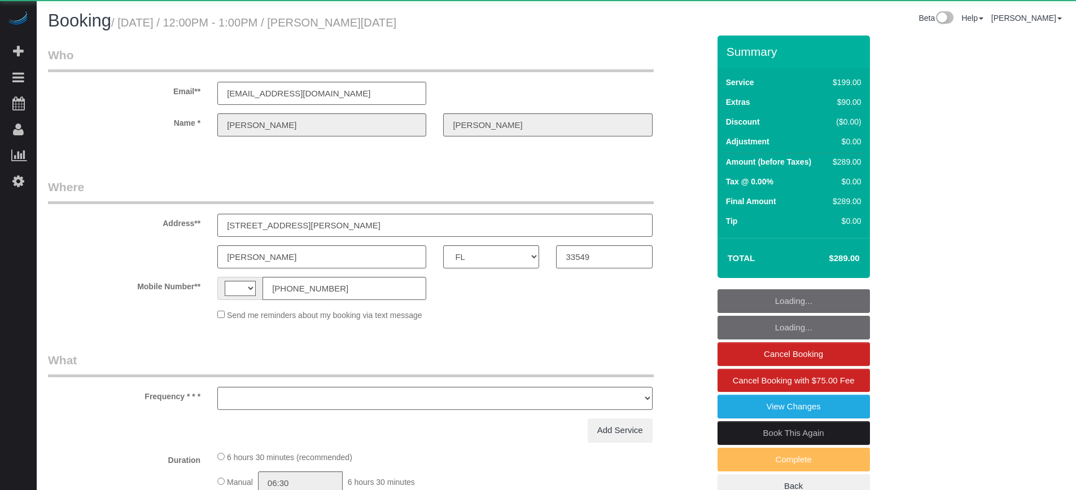
select select "FL"
select select "string:[GEOGRAPHIC_DATA]"
select select "object:826"
select select "string:fspay-33367a85-7fd7-4556-8bd5-47bba6f7f38c"
select select "4"
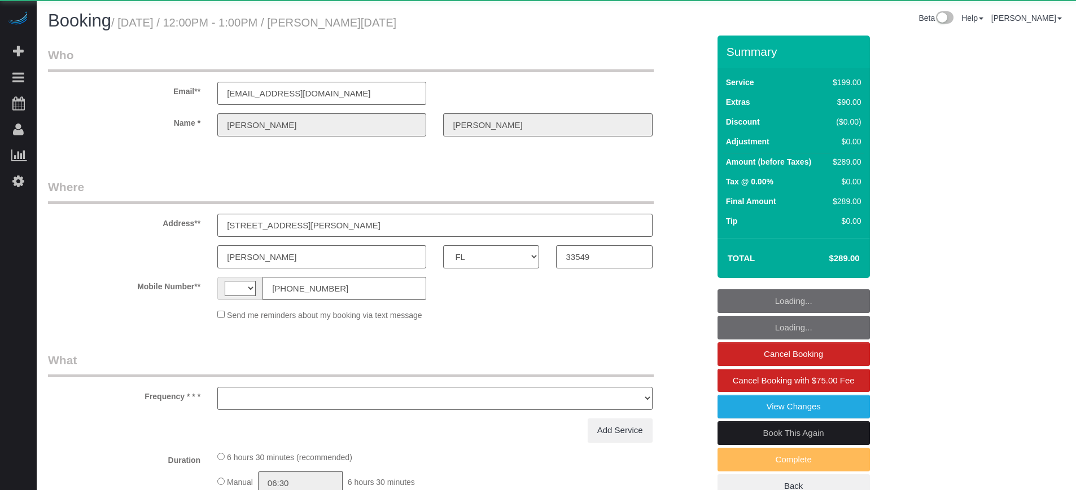
select select "spot13"
select select "number:9"
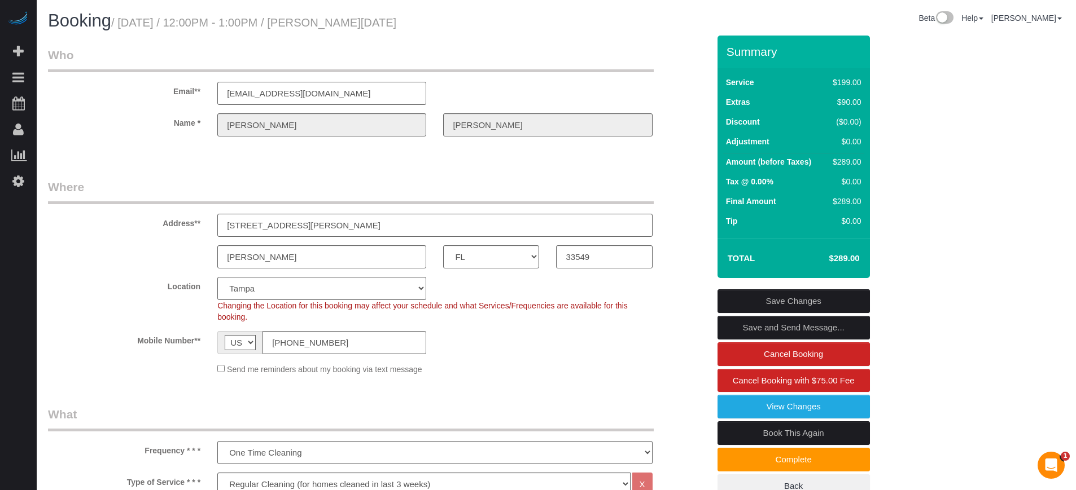
click at [90, 270] on fieldset "Where Address** 17015 Midas Lane, OR 317 Whitaker Rd, LOT 7 Lutz AK AL AR AZ CA…" at bounding box center [378, 281] width 661 height 205
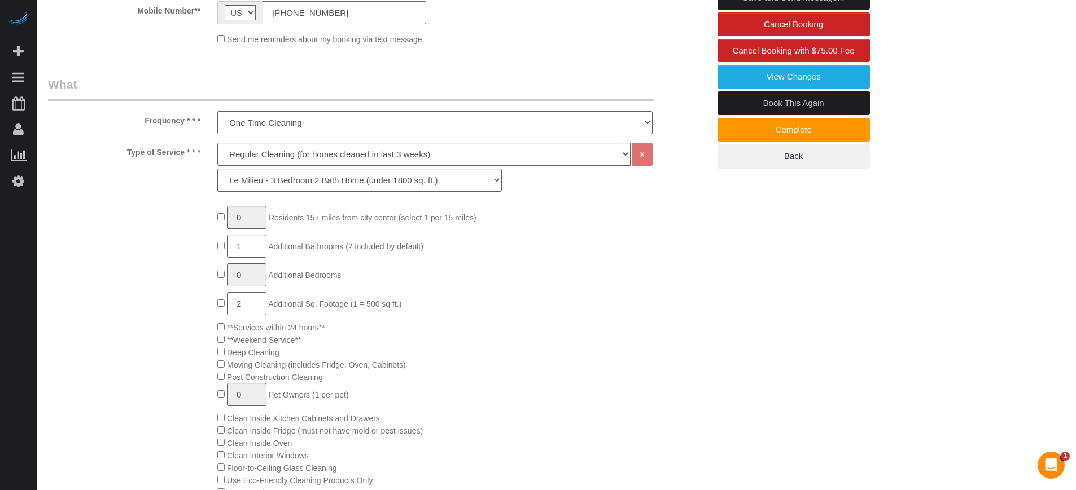
scroll to position [353, 0]
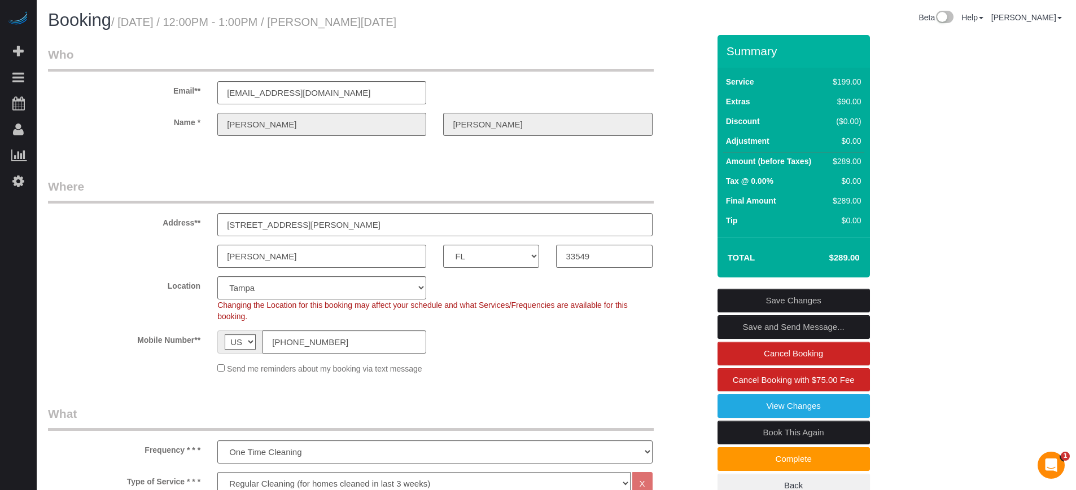
scroll to position [0, 0]
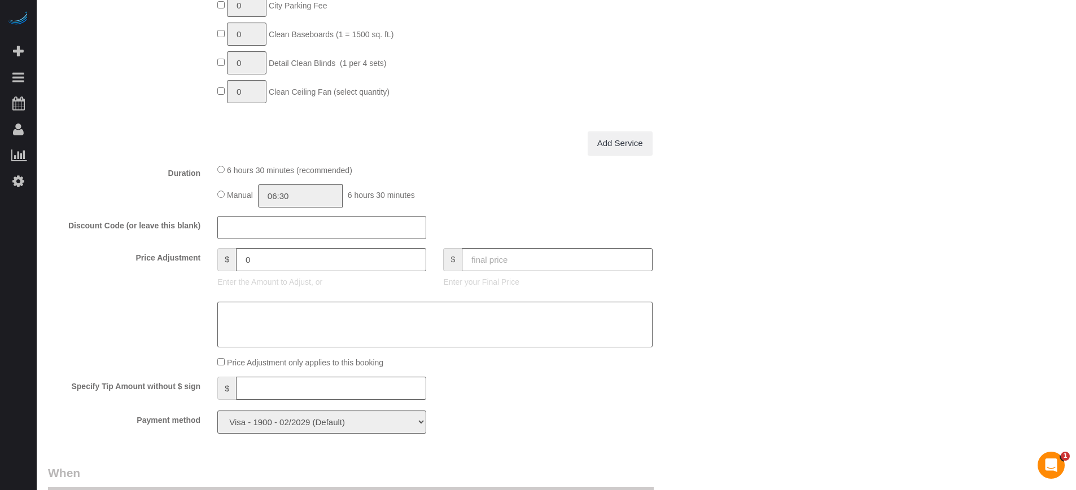
scroll to position [1270, 0]
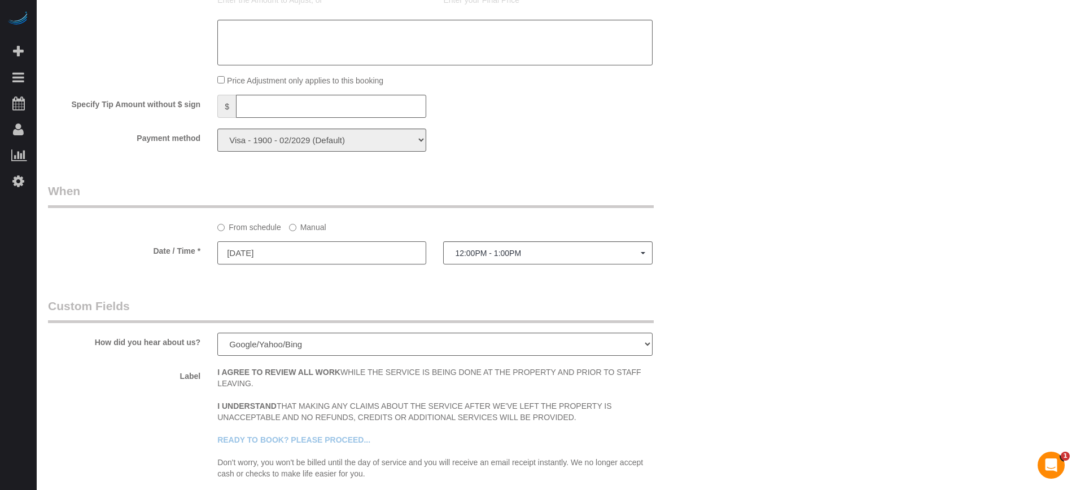
type input "08/27/2025"
click at [375, 255] on input "08/27/2025" at bounding box center [321, 253] width 209 height 23
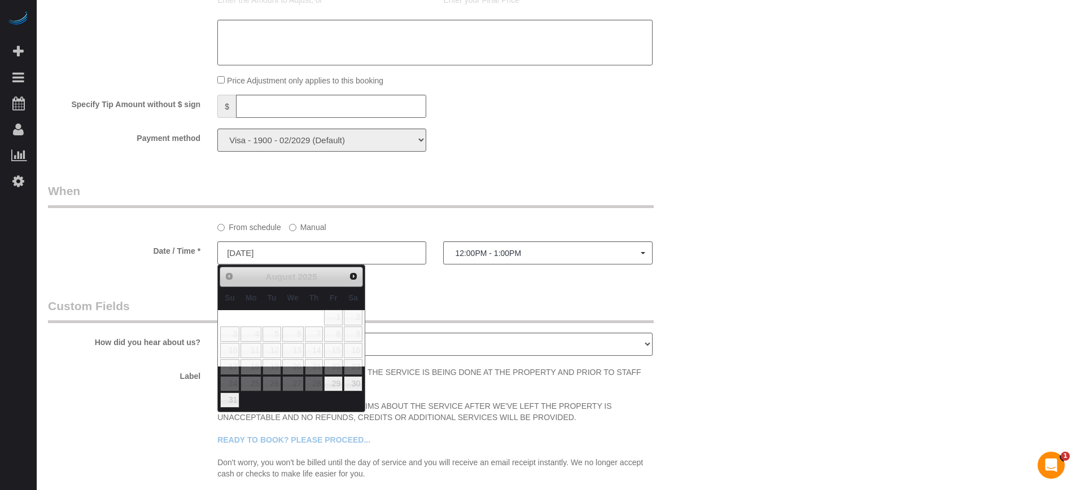
select select "spot14"
click at [301, 221] on label "Manual" at bounding box center [307, 225] width 37 height 15
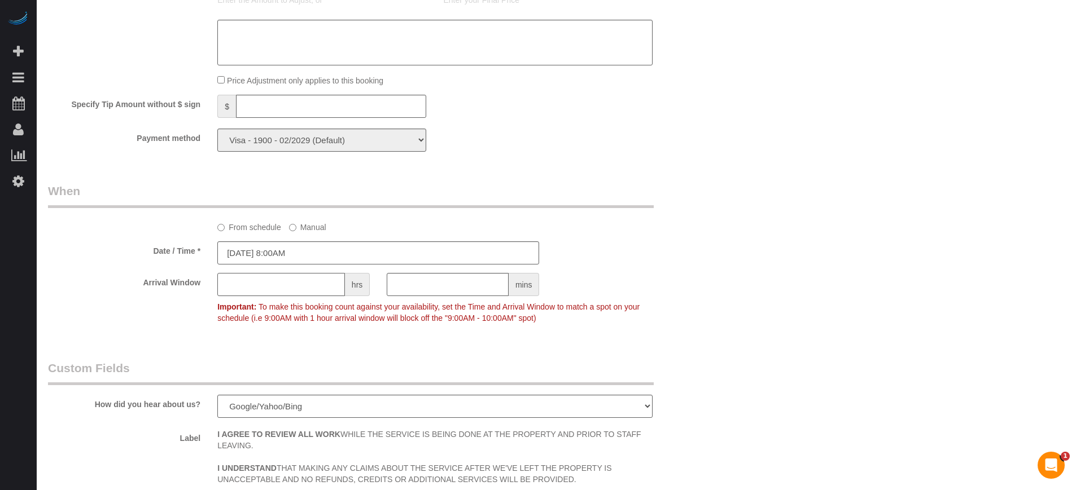
click at [310, 288] on input "text" at bounding box center [281, 284] width 128 height 23
click at [311, 251] on input "08/27/2025 8:00AM" at bounding box center [378, 253] width 322 height 23
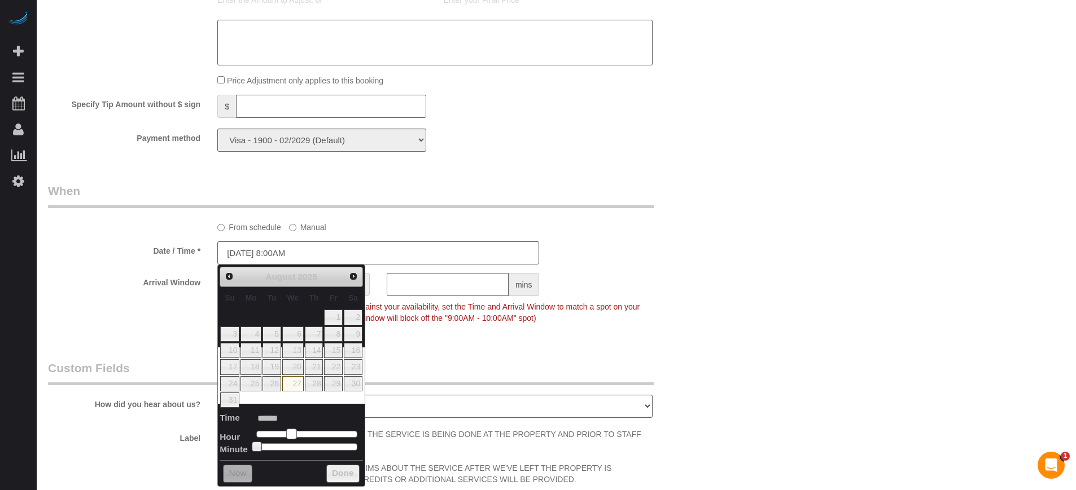
type input "08/27/2025 9:00AM"
type input "******"
type input "08/27/2025 10:00AM"
type input "*******"
drag, startPoint x: 294, startPoint y: 434, endPoint x: 302, endPoint y: 434, distance: 7.9
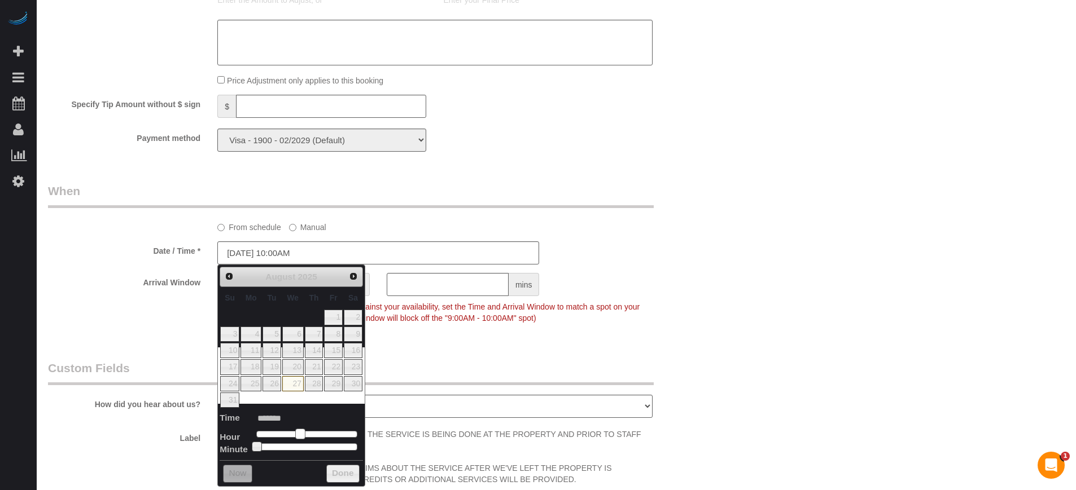
click at [302, 434] on span at bounding box center [300, 434] width 10 height 10
click at [332, 477] on button "Done" at bounding box center [342, 474] width 33 height 18
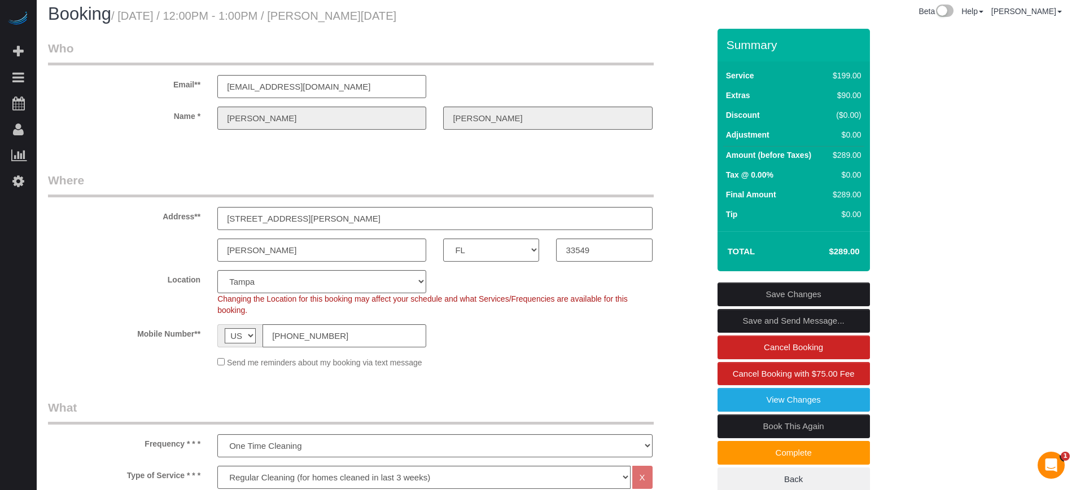
scroll to position [0, 0]
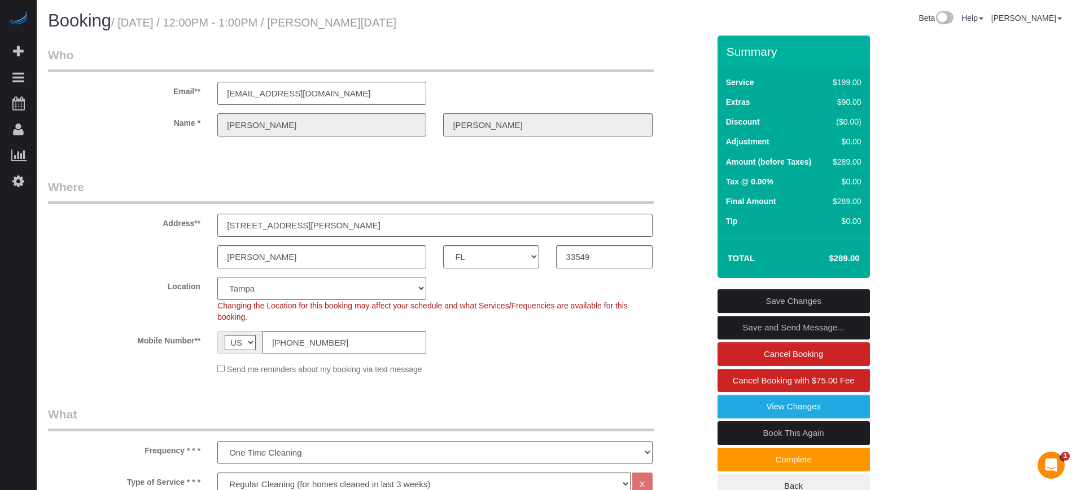
click at [792, 297] on link "Save Changes" at bounding box center [793, 301] width 152 height 24
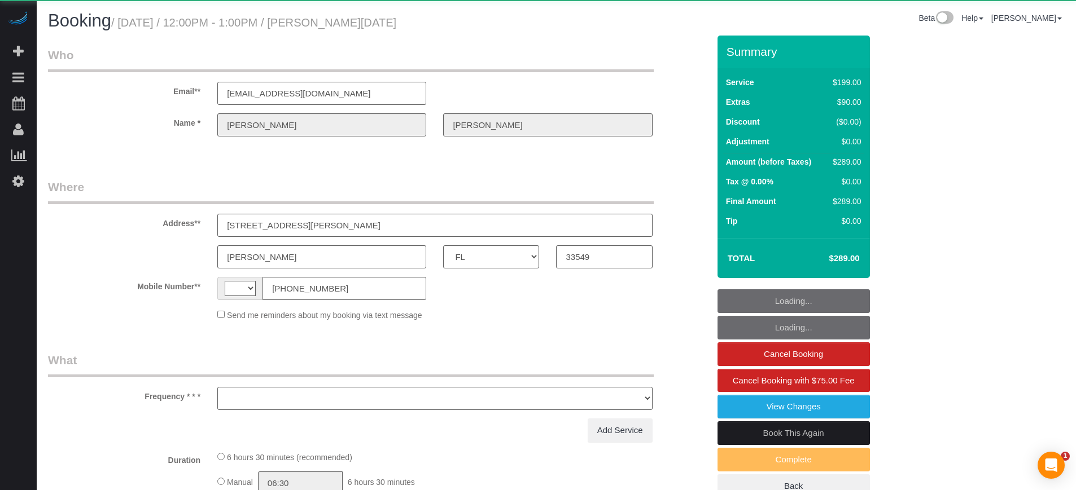
select select "FL"
select select "string:[GEOGRAPHIC_DATA]"
select select "object:826"
select select "string:fspay-33367a85-7fd7-4556-8bd5-47bba6f7f38c"
select select "4"
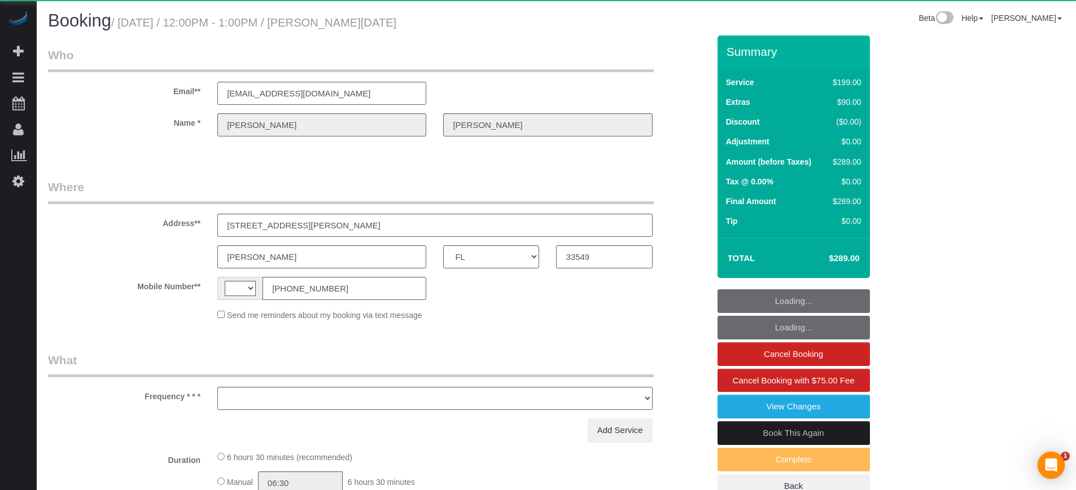
select select "spot13"
select select "number:9"
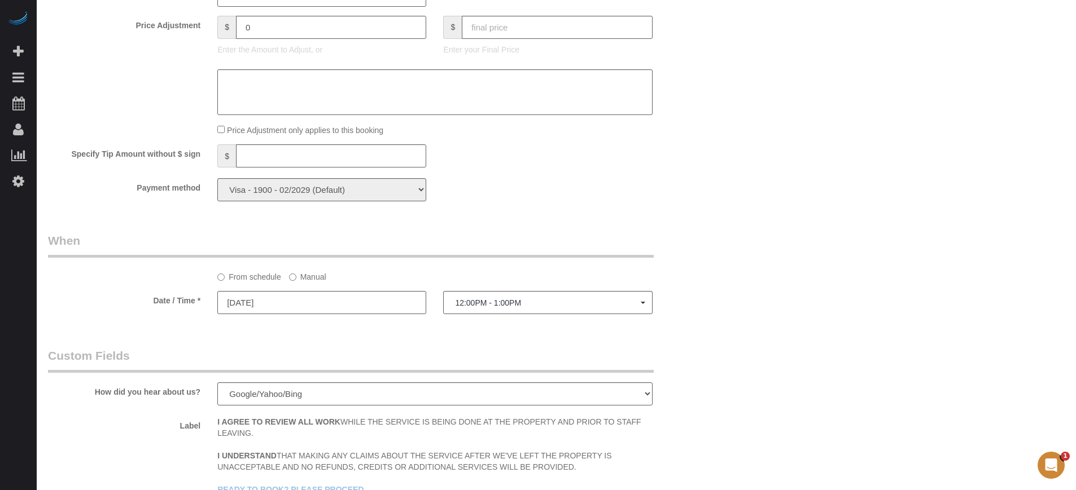
scroll to position [1270, 0]
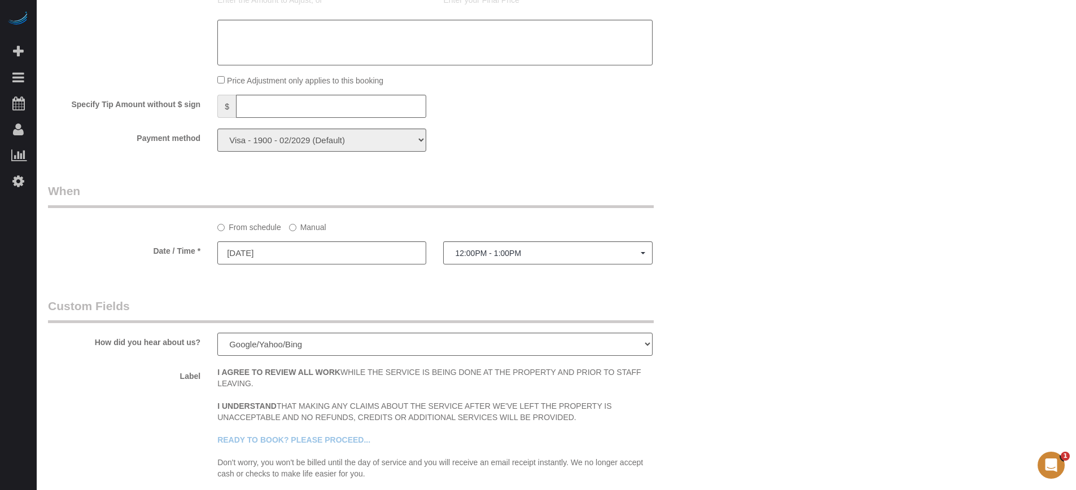
click at [301, 226] on label "Manual" at bounding box center [307, 225] width 37 height 15
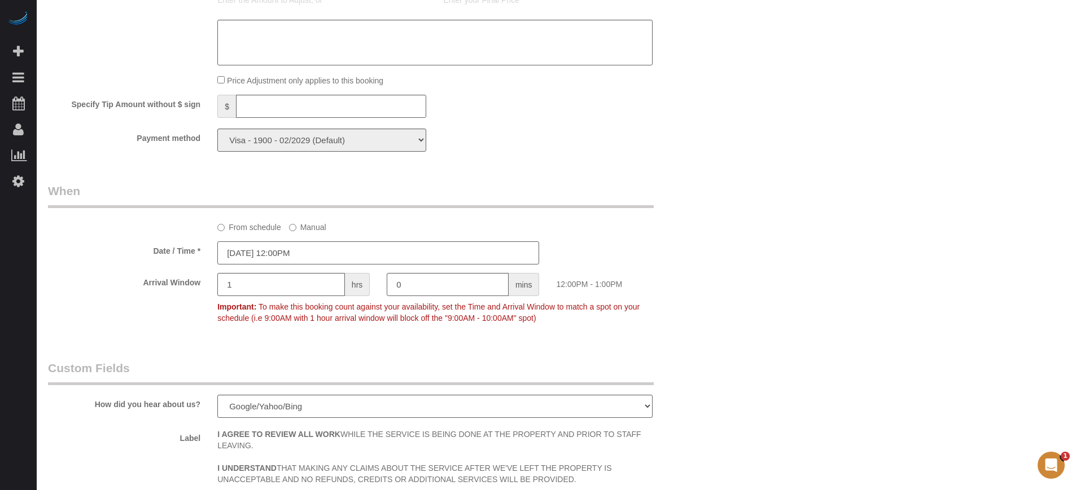
click at [273, 255] on input "[DATE] 12:00PM" at bounding box center [378, 253] width 322 height 23
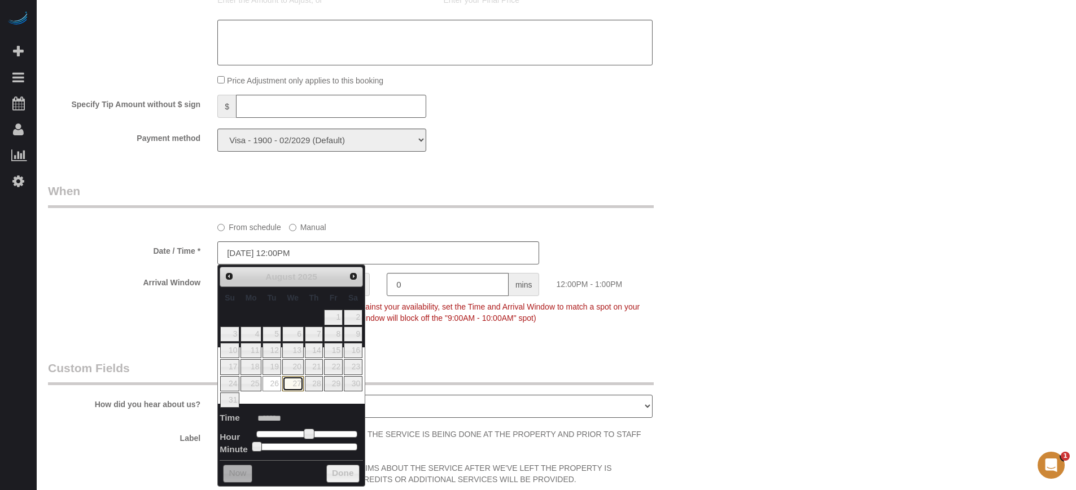
click at [294, 384] on link "27" at bounding box center [292, 383] width 21 height 15
type input "[DATE] 12:00PM"
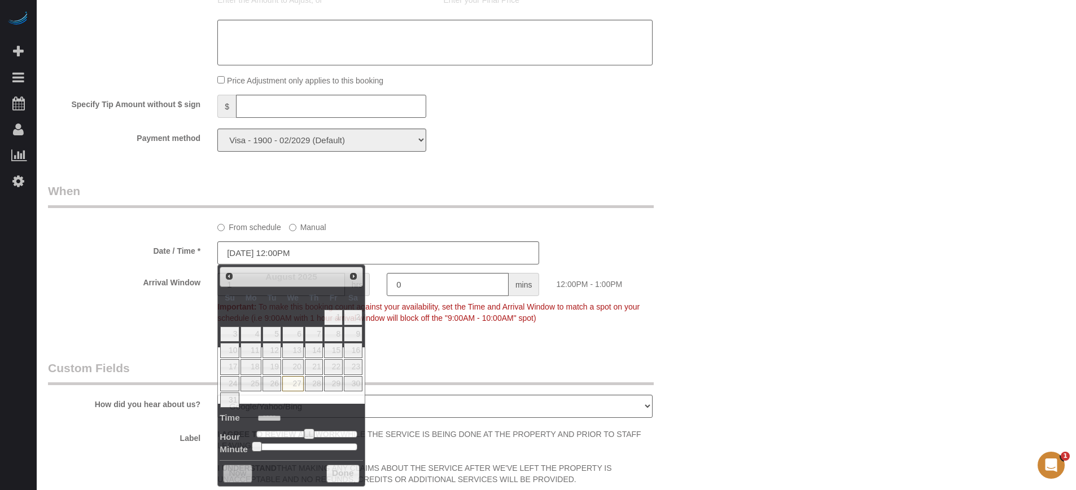
click at [469, 216] on div "From schedule Manual" at bounding box center [379, 208] width 678 height 50
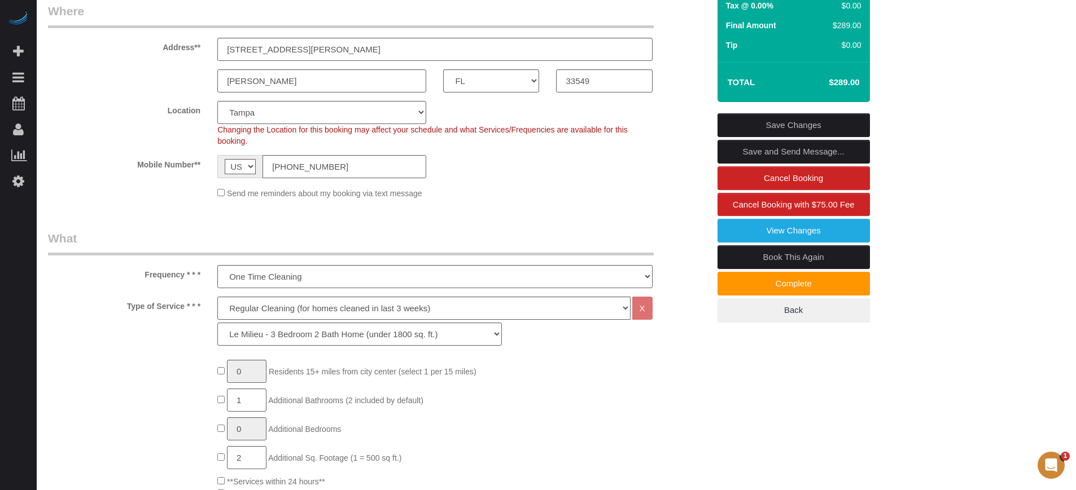
scroll to position [136, 0]
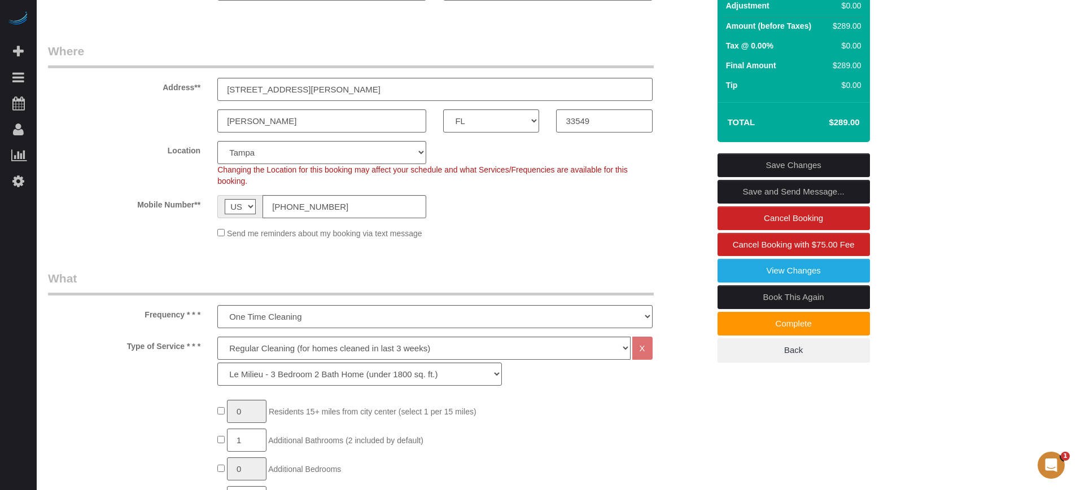
click at [735, 165] on link "Save Changes" at bounding box center [793, 165] width 152 height 24
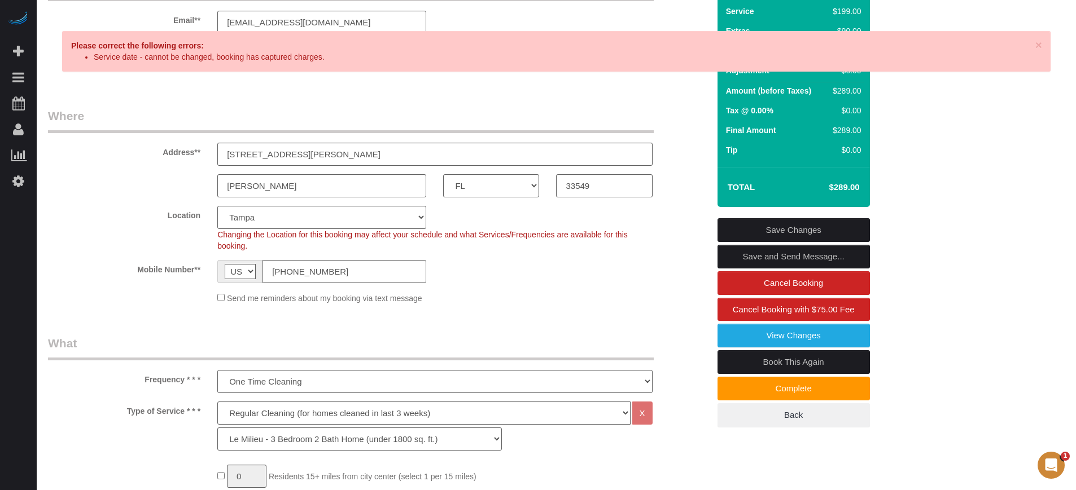
scroll to position [0, 0]
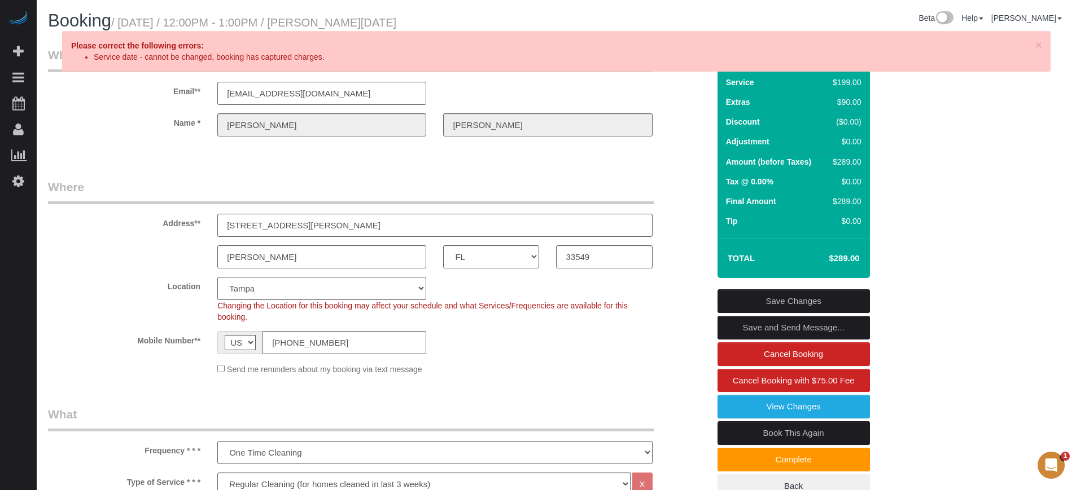
click at [740, 300] on link "Save Changes" at bounding box center [793, 301] width 152 height 24
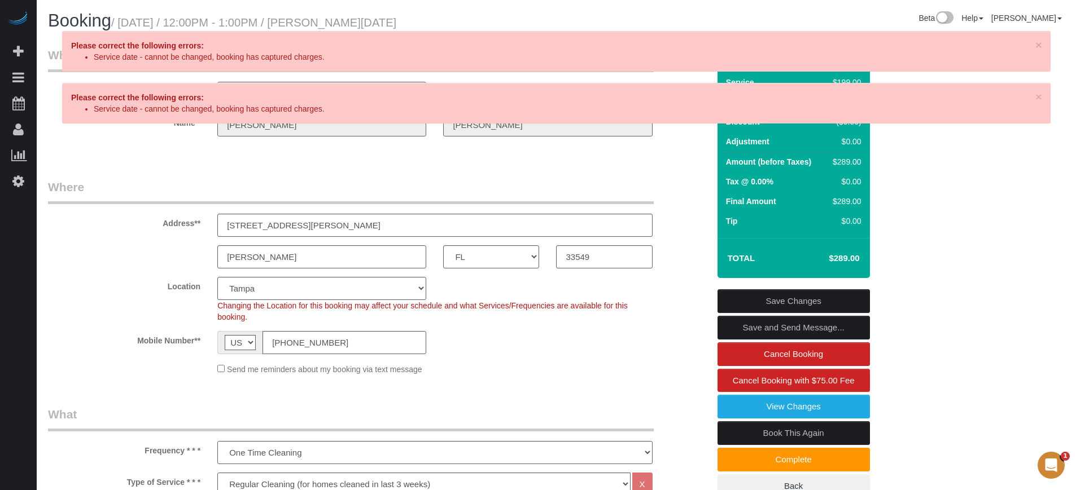
click at [130, 235] on div "Address** 17015 Midas Lane, OR 317 Whitaker Rd, LOT 7" at bounding box center [379, 208] width 678 height 58
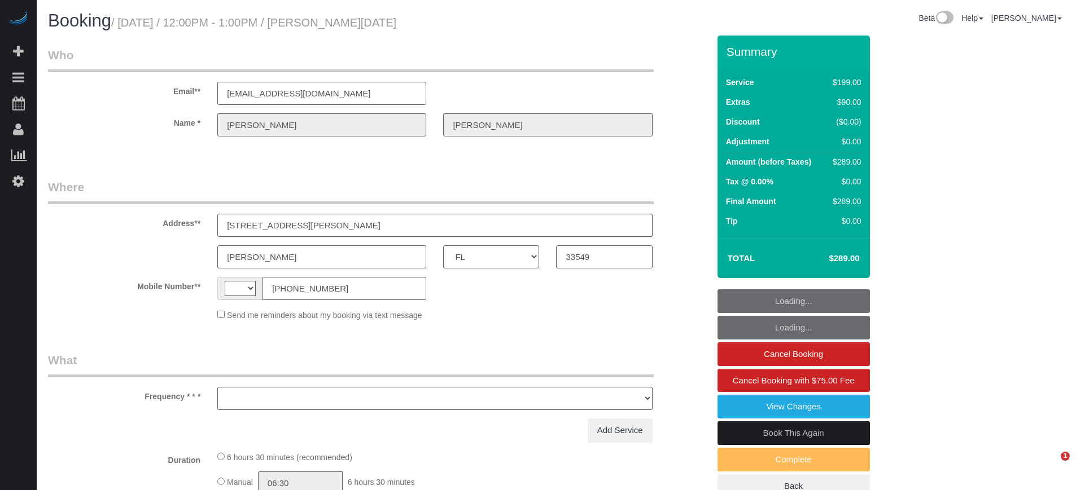
select select "FL"
select select "string:fspay-33367a85-7fd7-4556-8bd5-47bba6f7f38c"
select select "string:[GEOGRAPHIC_DATA]"
select select "object:826"
select select "4"
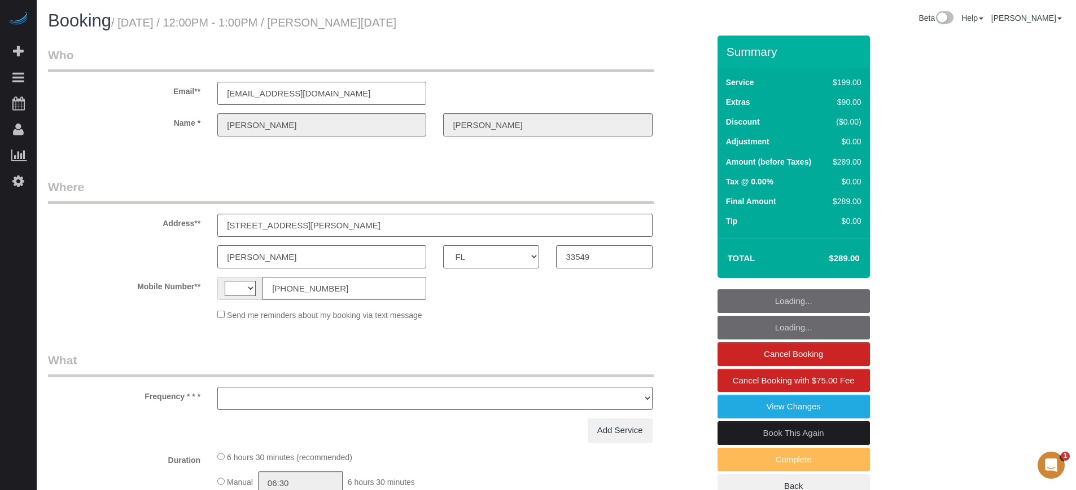
select select "spot1"
select select "number:9"
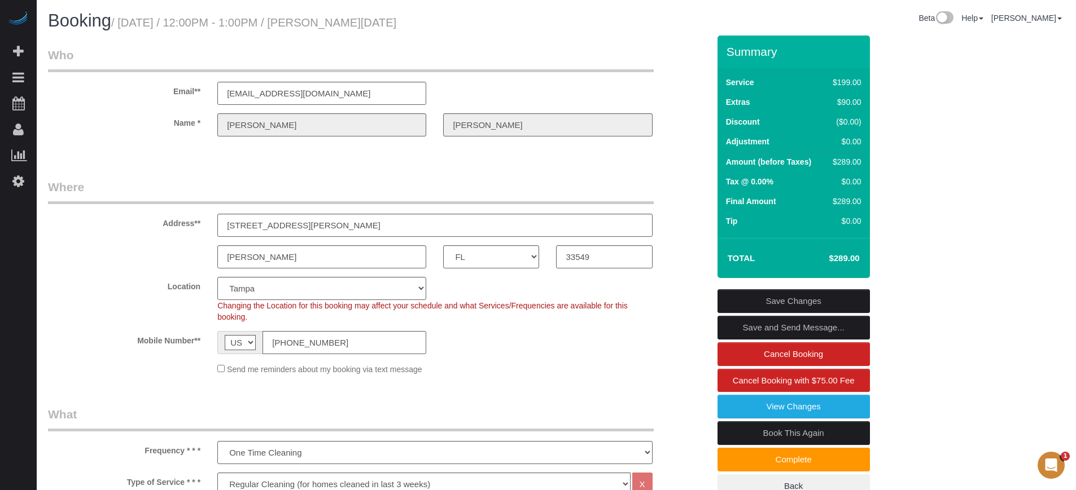
click at [947, 309] on div "Summary Service $199.00 Extras $90.00 Discount ($0.00) Adjustment $0.00 Amount …" at bounding box center [836, 279] width 254 height 486
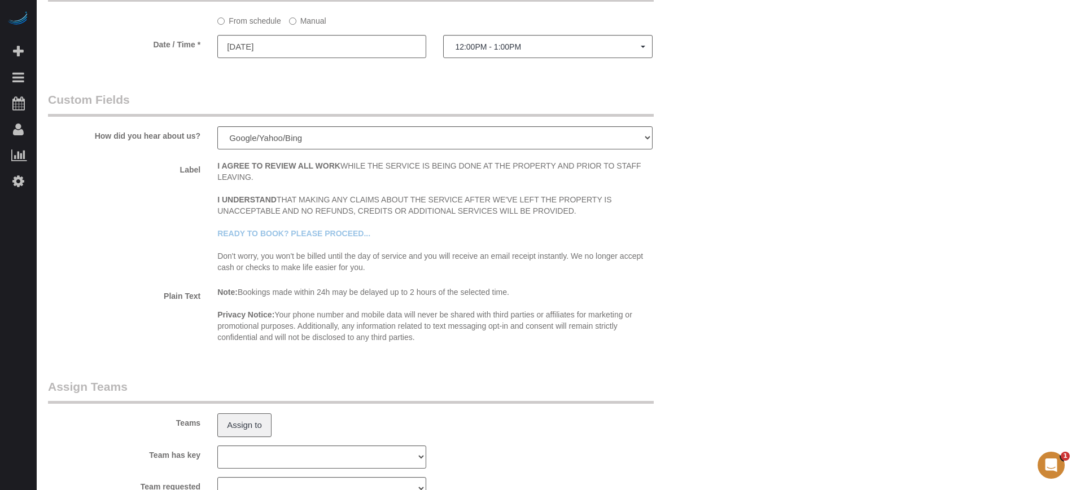
scroll to position [1481, 0]
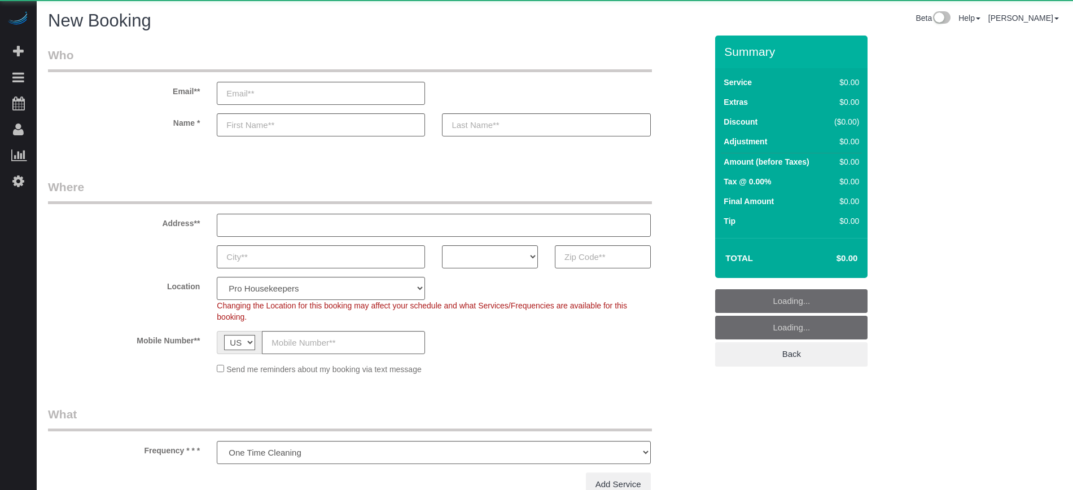
select select "number:9"
select select "object:611"
select select "4"
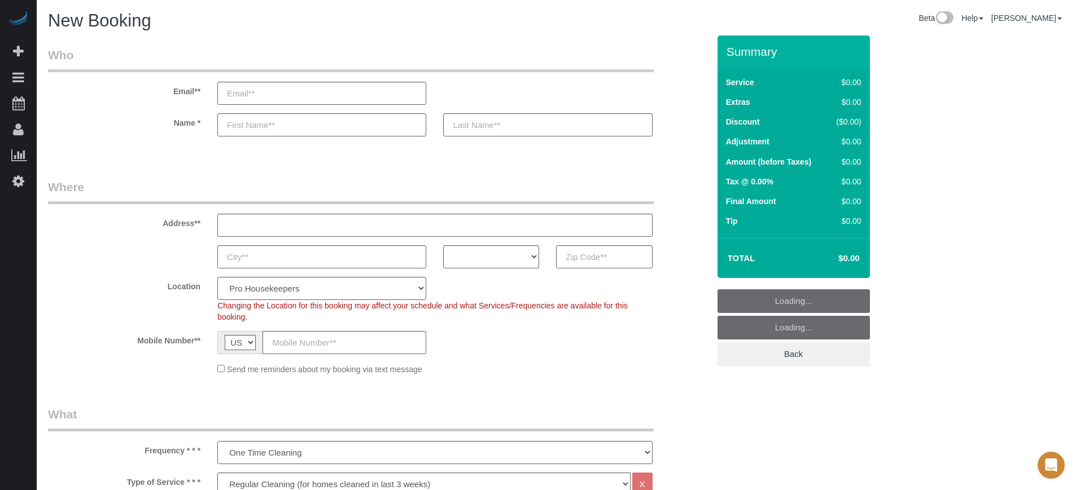
click at [602, 269] on fieldset "Where Address** AK AL AR AZ CA CO CT DC DE FL GA HI IA ID IL IN KS KY LA MA MD …" at bounding box center [378, 281] width 661 height 205
click at [593, 258] on input "text" at bounding box center [604, 256] width 96 height 23
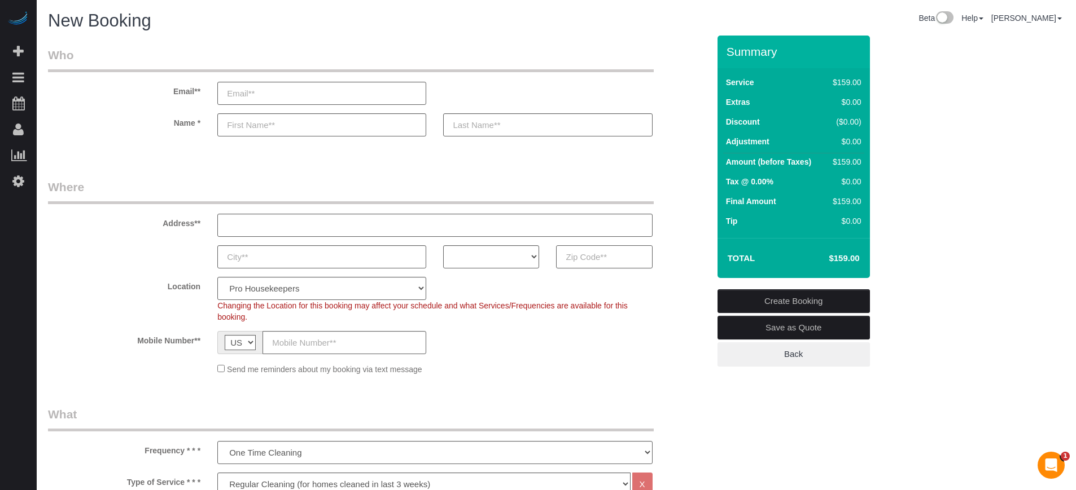
paste input "45202"
type input "45202"
click at [523, 255] on select "AK AL AR AZ CA CO CT DC DE FL GA HI IA ID IL IN KS KY LA MA MD ME MI MN MO MS M…" at bounding box center [491, 256] width 96 height 23
select select "OH"
click at [443, 245] on select "AK AL AR AZ CA CO CT DC DE FL GA HI IA ID IL IN KS KY LA MA MD ME MI MN MO MS M…" at bounding box center [491, 256] width 96 height 23
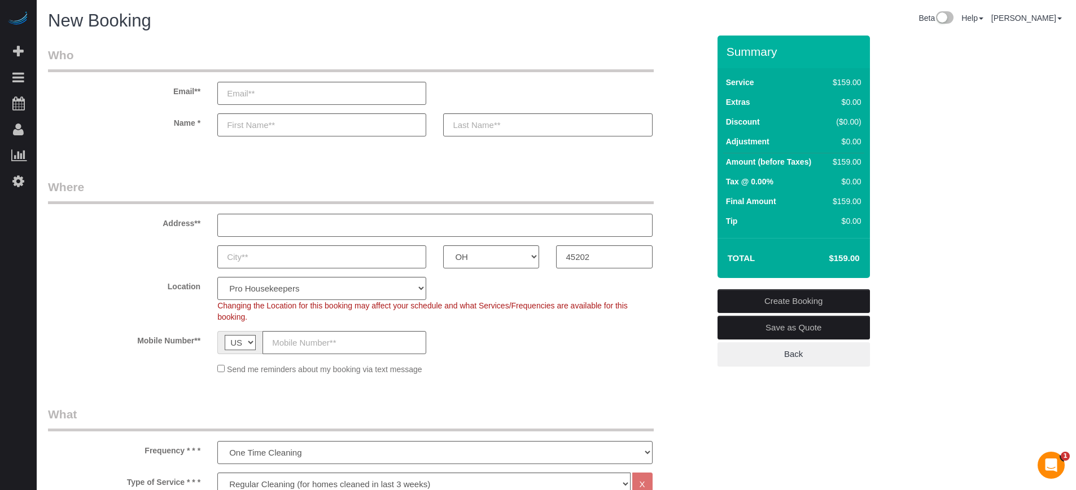
click at [378, 289] on select "Pro Housekeepers Atlanta Austin Boston Chicago Cincinnati Clearwater Denver Ft …" at bounding box center [321, 288] width 209 height 23
select select "10"
click at [217, 277] on select "Pro Housekeepers Atlanta Austin Boston Chicago Cincinnati Clearwater Denver Ft …" at bounding box center [321, 288] width 209 height 23
select select "object:1220"
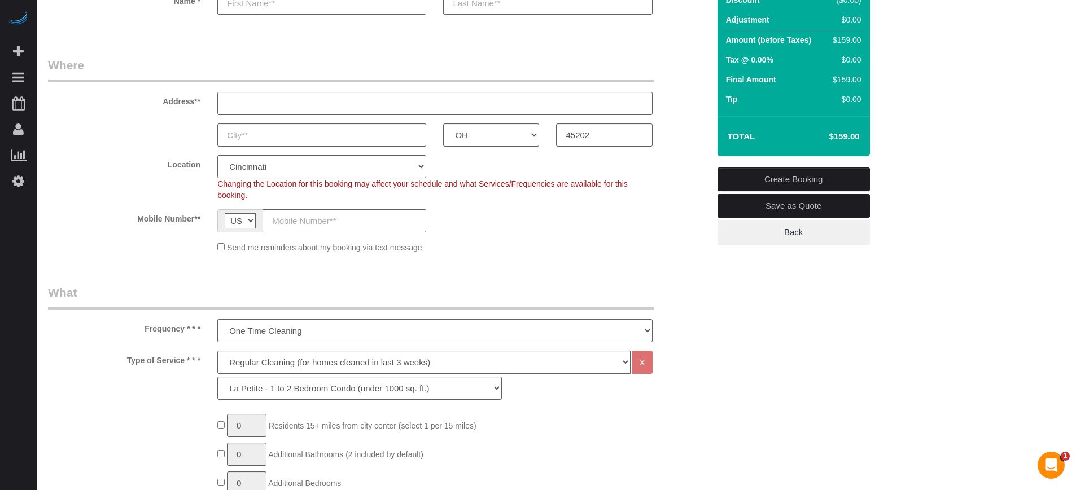
scroll to position [141, 0]
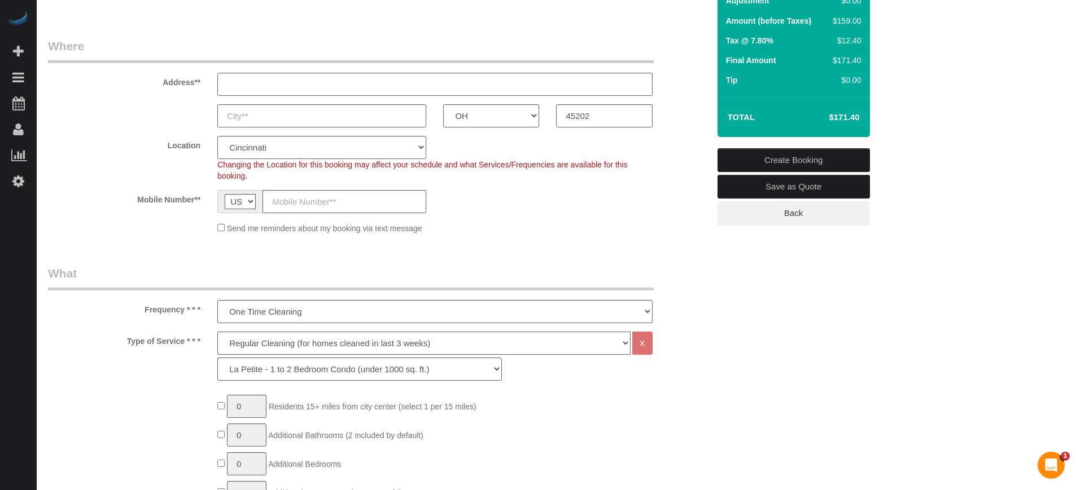
click at [268, 343] on select "Deep Cleaning (for homes that have not been cleaned in 3+ weeks) Spruce Regular…" at bounding box center [423, 343] width 413 height 23
select select "6"
click at [217, 332] on select "Deep Cleaning (for homes that have not been cleaned in 3+ weeks) Spruce Regular…" at bounding box center [423, 343] width 413 height 23
click at [283, 374] on select "La Petite - 1 to 2 Bedroom Condo (under 1000 sq. ft.) La Petite II - 2 Bedroom …" at bounding box center [359, 369] width 284 height 23
select select "161"
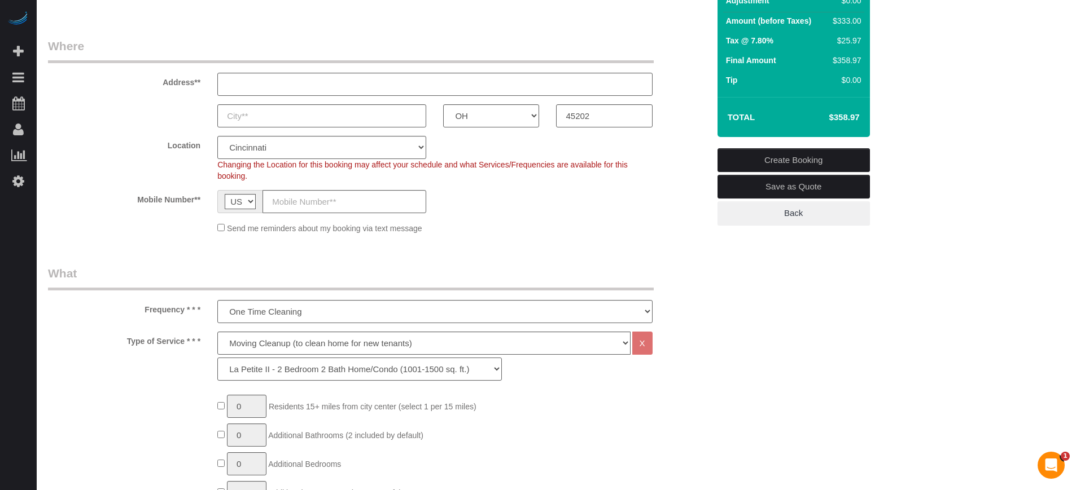
click at [217, 358] on select "La Petite - 1 to 2 Bedroom Condo (under 1000 sq. ft.) La Petite II - 2 Bedroom …" at bounding box center [359, 369] width 284 height 23
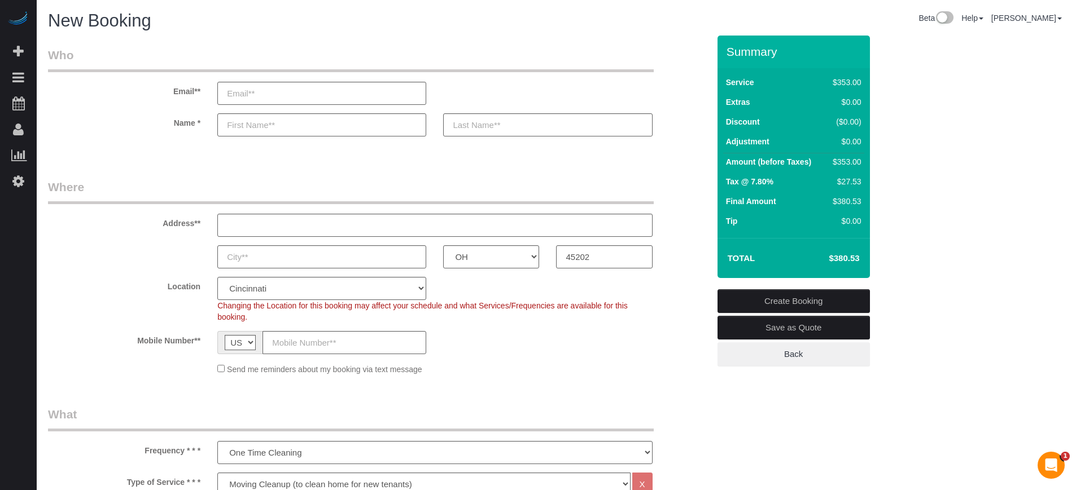
scroll to position [212, 0]
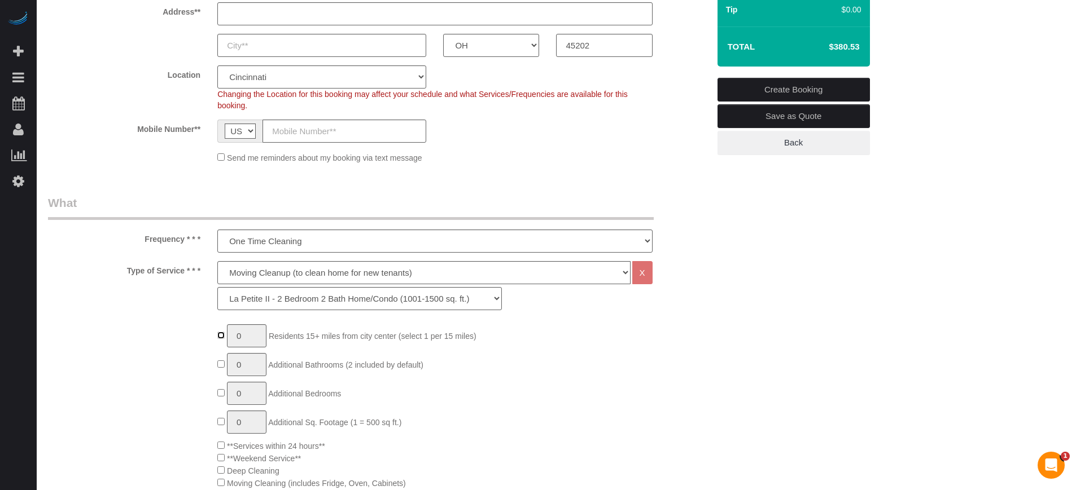
type input "1"
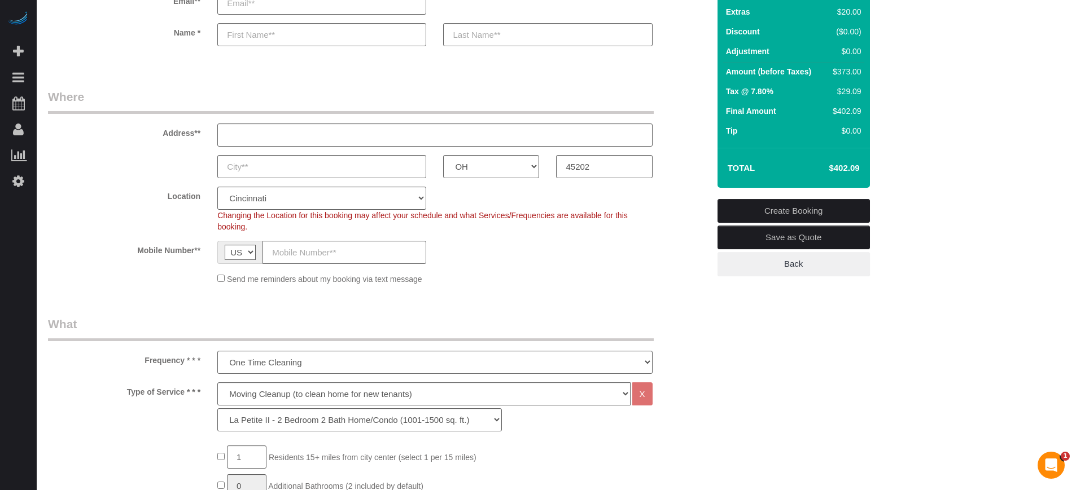
scroll to position [0, 0]
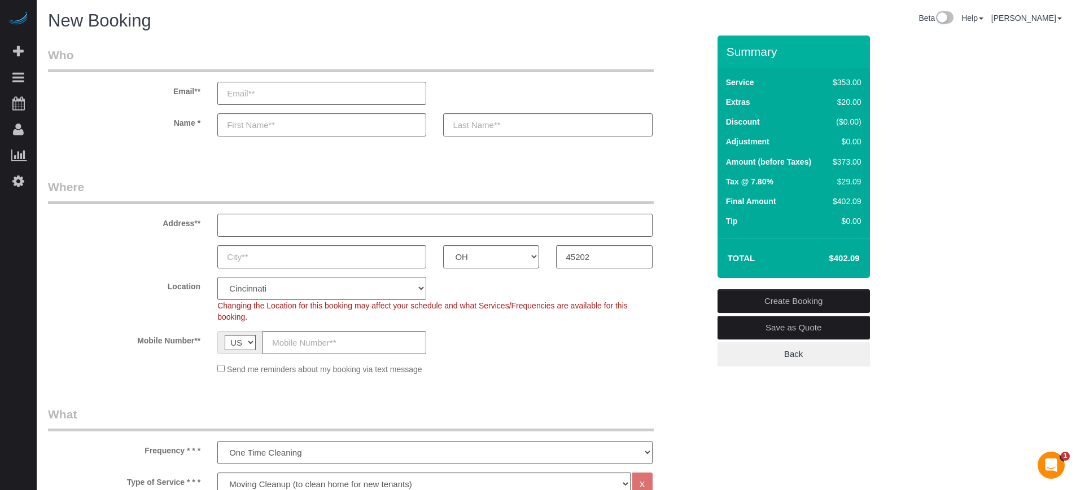
click at [698, 298] on div "Location Pro Housekeepers Atlanta Austin Boston Chicago Cincinnati Clearwater D…" at bounding box center [379, 300] width 678 height 46
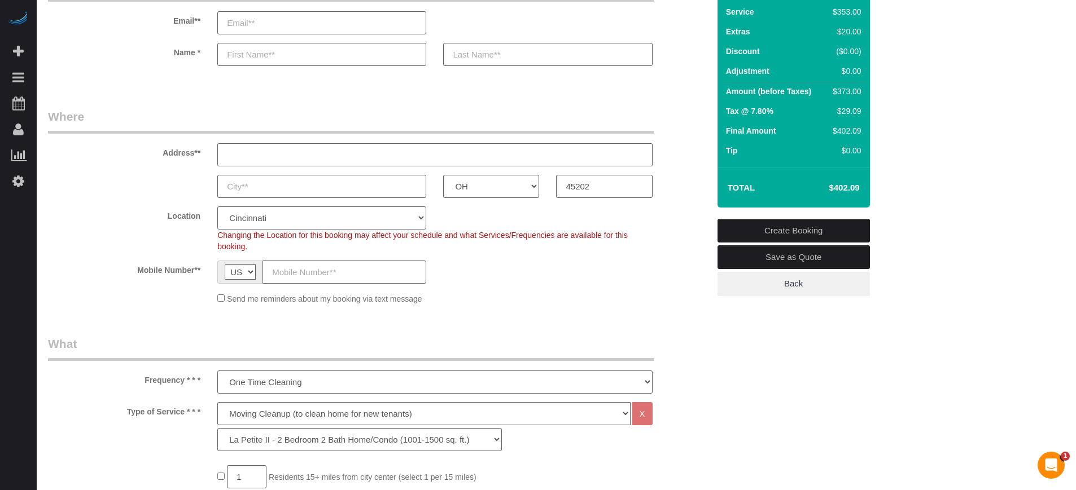
click at [91, 273] on label "Mobile Number**" at bounding box center [124, 268] width 169 height 15
click at [668, 110] on div "Address**" at bounding box center [379, 137] width 678 height 58
click at [670, 112] on div "Address**" at bounding box center [379, 137] width 678 height 58
click at [692, 204] on fieldset "Where Address** AK AL AR AZ CA CO CT DC DE FL GA HI IA ID IL IN KS KY LA MA MD …" at bounding box center [378, 210] width 661 height 205
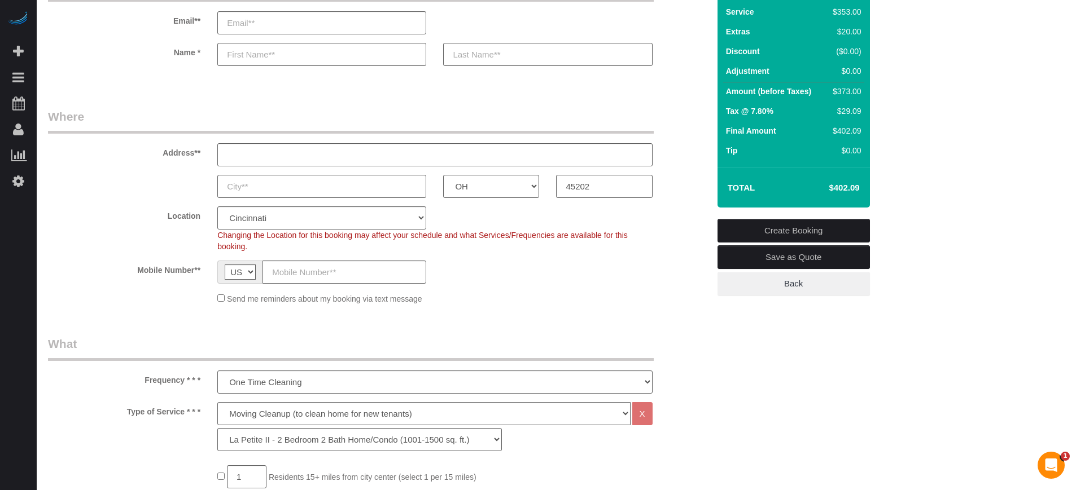
scroll to position [0, 0]
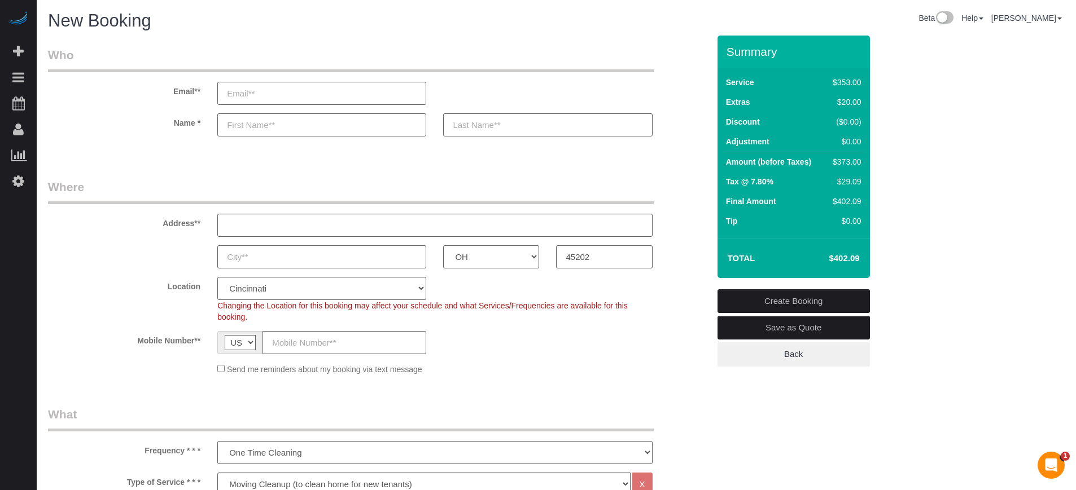
click at [704, 194] on div "Address**" at bounding box center [379, 208] width 678 height 58
click at [693, 180] on div "Address**" at bounding box center [379, 208] width 678 height 58
drag, startPoint x: 727, startPoint y: 52, endPoint x: 858, endPoint y: 222, distance: 214.6
click at [858, 222] on div "Summary Service $353.00 Extras $20.00 Discount ($0.00) Adjustment $0.00 Amount …" at bounding box center [793, 157] width 152 height 243
click at [859, 229] on td "$0.00" at bounding box center [844, 223] width 38 height 20
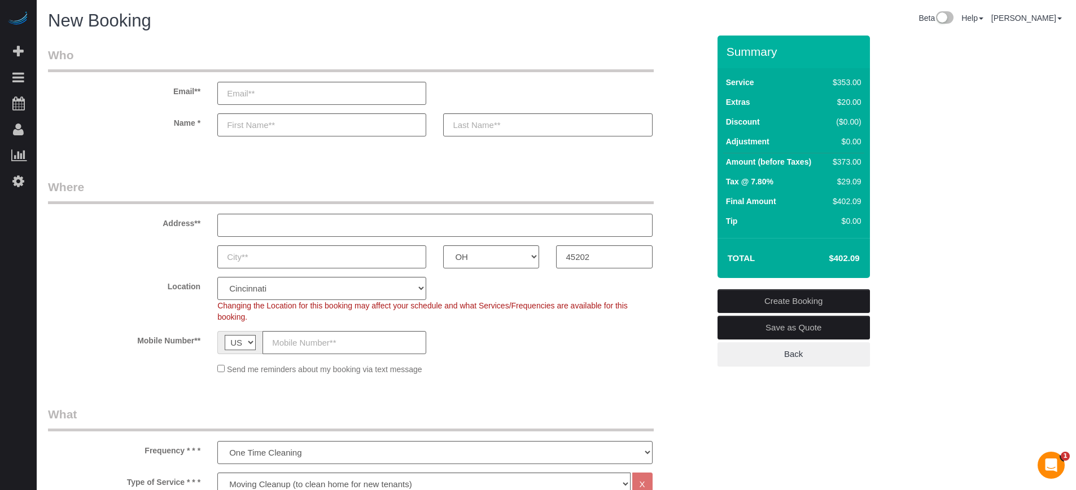
drag, startPoint x: 857, startPoint y: 259, endPoint x: 726, endPoint y: 55, distance: 242.9
click at [726, 55] on div "Summary Service $353.00 Extras $20.00 Discount ($0.00) Adjustment $0.00 Amount …" at bounding box center [793, 157] width 152 height 243
click at [726, 53] on h3 "Summary" at bounding box center [795, 51] width 138 height 13
click at [679, 267] on fieldset "Where Address** AK AL AR AZ CA CO CT DC DE FL GA HI IA ID IL IN KS KY LA MA MD …" at bounding box center [378, 281] width 661 height 205
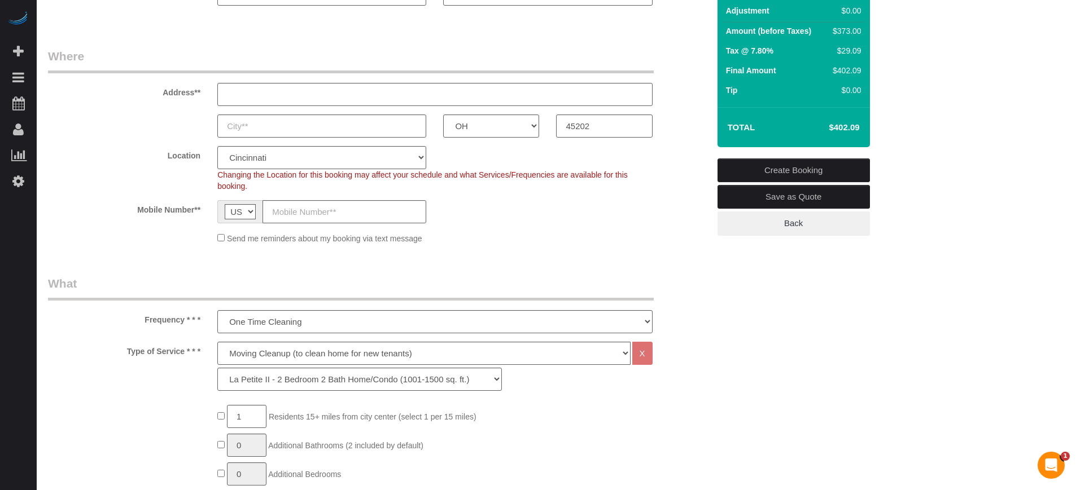
scroll to position [212, 0]
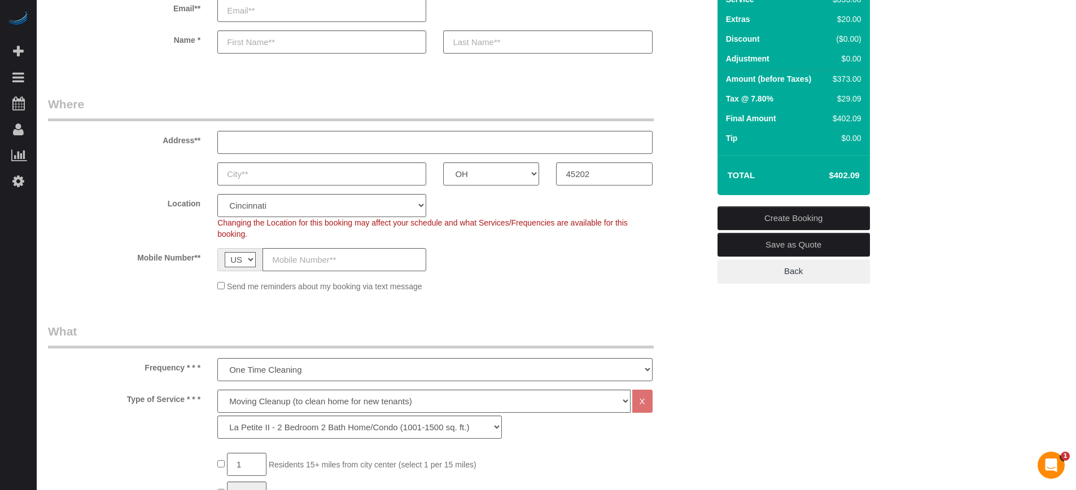
scroll to position [0, 0]
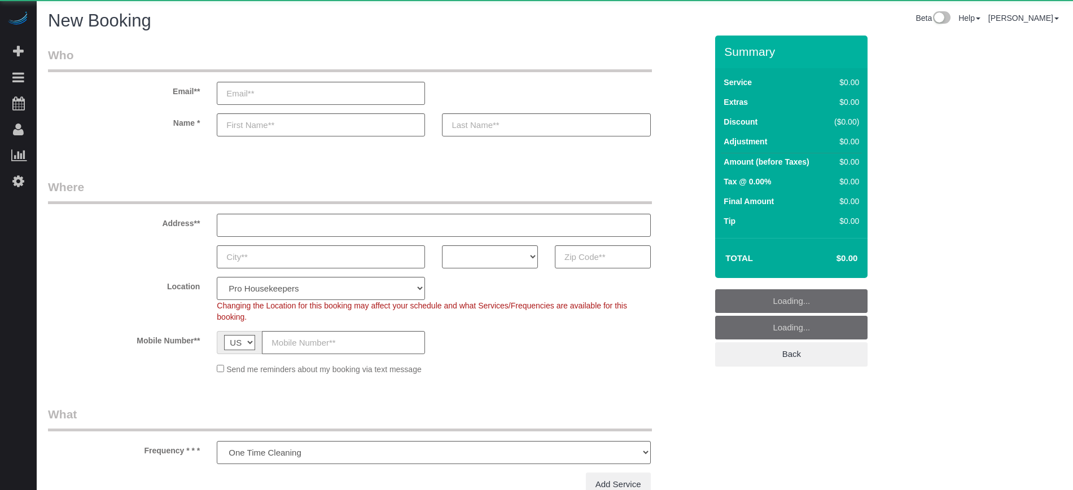
select select "number:9"
select select "object:1211"
select select "4"
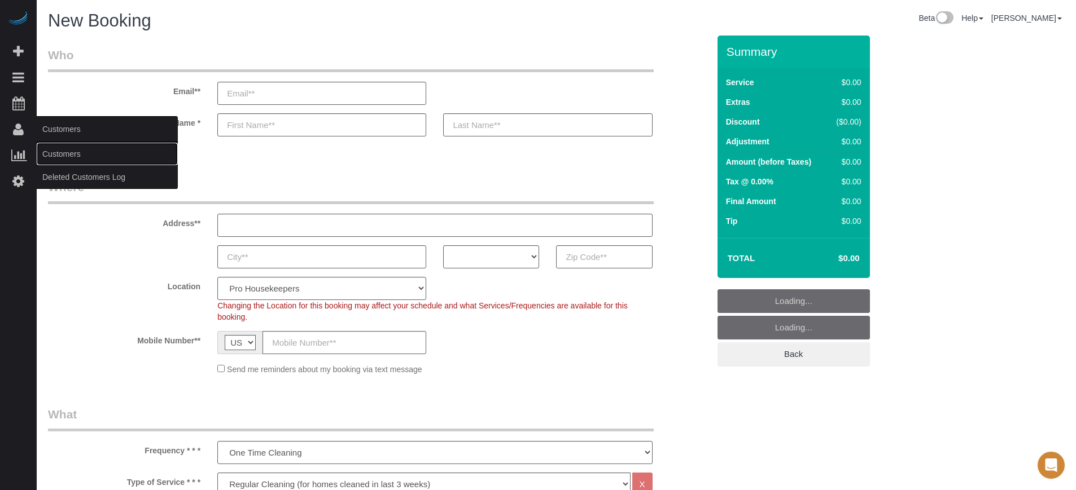
click at [64, 153] on link "Customers" at bounding box center [107, 154] width 141 height 23
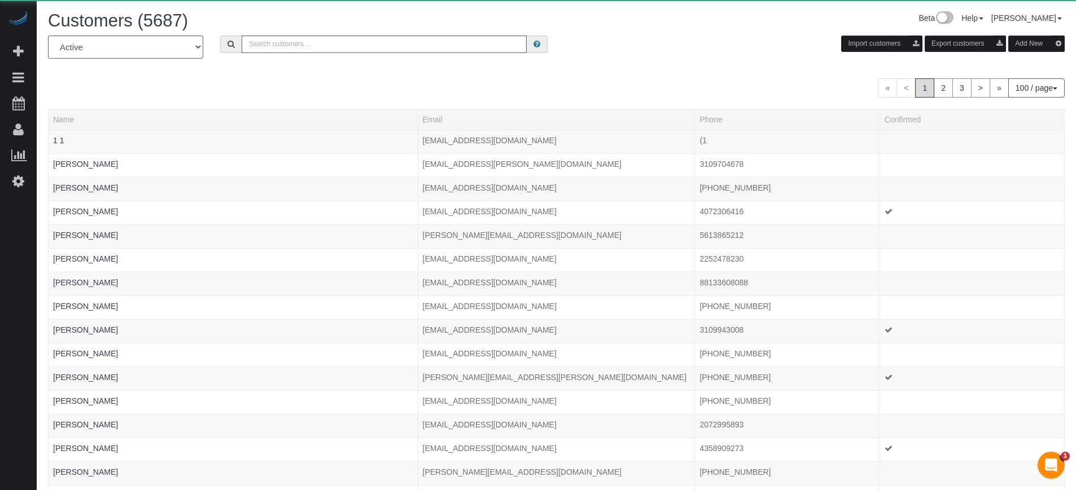
click at [271, 57] on div "All Active Archived Import customers Export customers Add New" at bounding box center [556, 52] width 1033 height 32
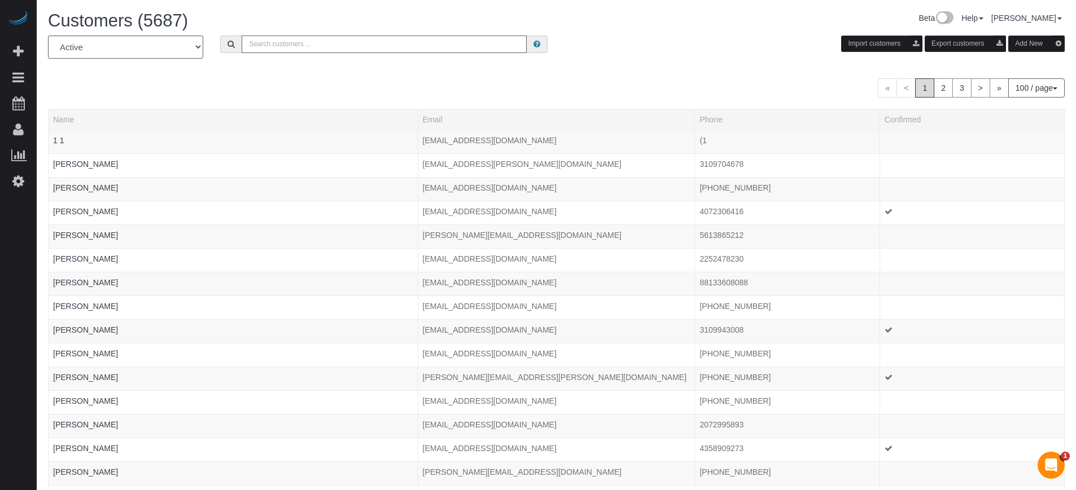
click at [277, 47] on input "text" at bounding box center [384, 44] width 285 height 17
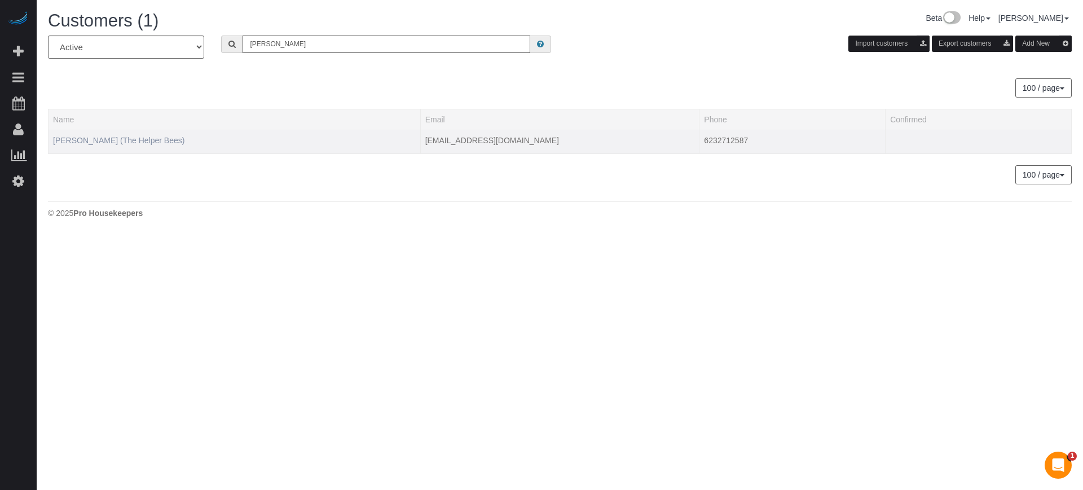
type input "randy ellis"
click at [121, 143] on link "Randy Ellis (The Helper Bees)" at bounding box center [118, 140] width 131 height 9
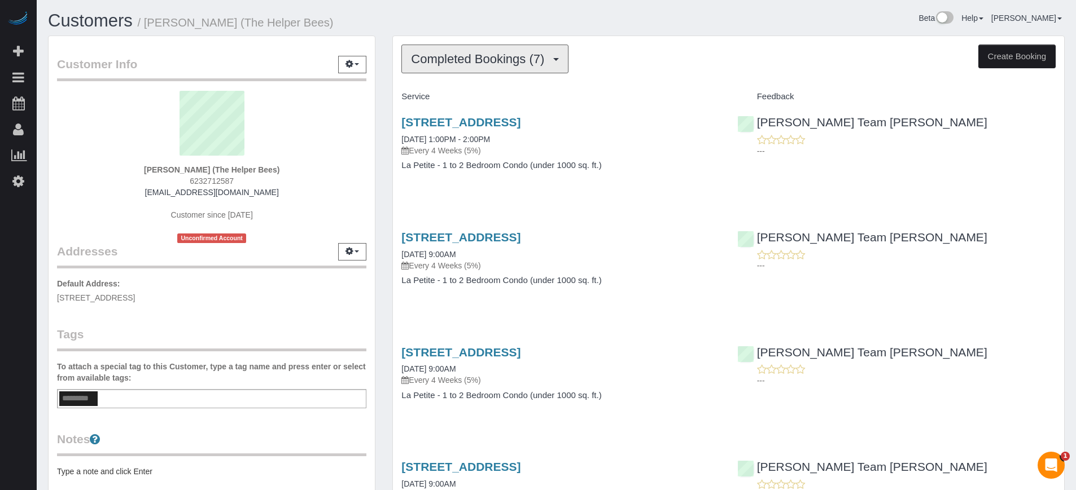
click at [435, 65] on span "Completed Bookings (7)" at bounding box center [480, 59] width 139 height 14
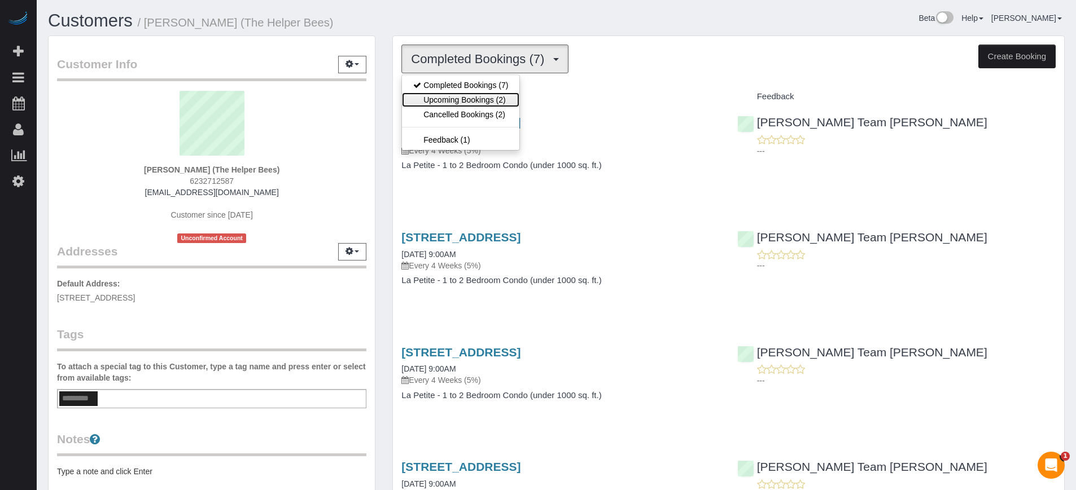
click at [445, 95] on link "Upcoming Bookings (2)" at bounding box center [460, 100] width 117 height 15
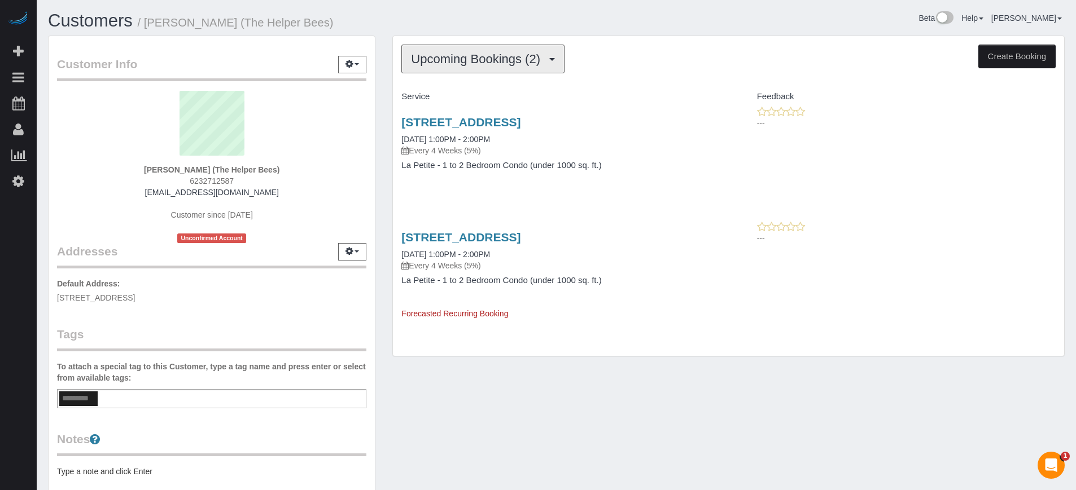
click at [415, 61] on span "Upcoming Bookings (2)" at bounding box center [478, 59] width 135 height 14
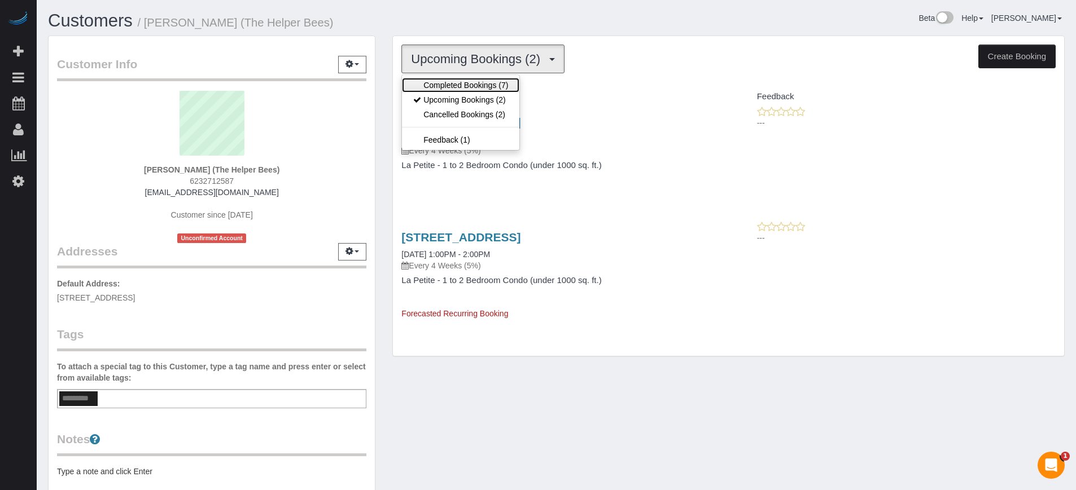
click at [436, 81] on link "Completed Bookings (7)" at bounding box center [460, 85] width 117 height 15
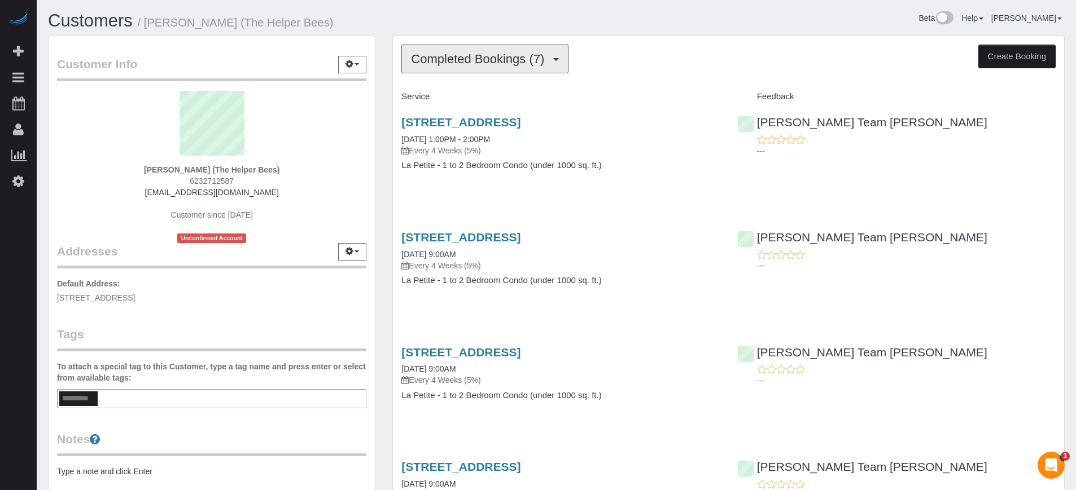
click at [449, 67] on button "Completed Bookings (7)" at bounding box center [484, 59] width 167 height 29
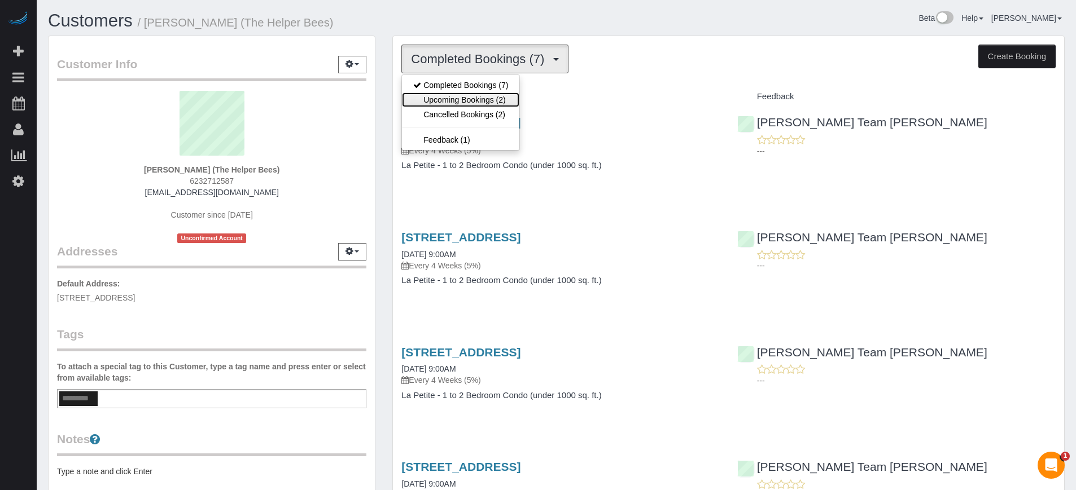
click at [466, 93] on link "Upcoming Bookings (2)" at bounding box center [460, 100] width 117 height 15
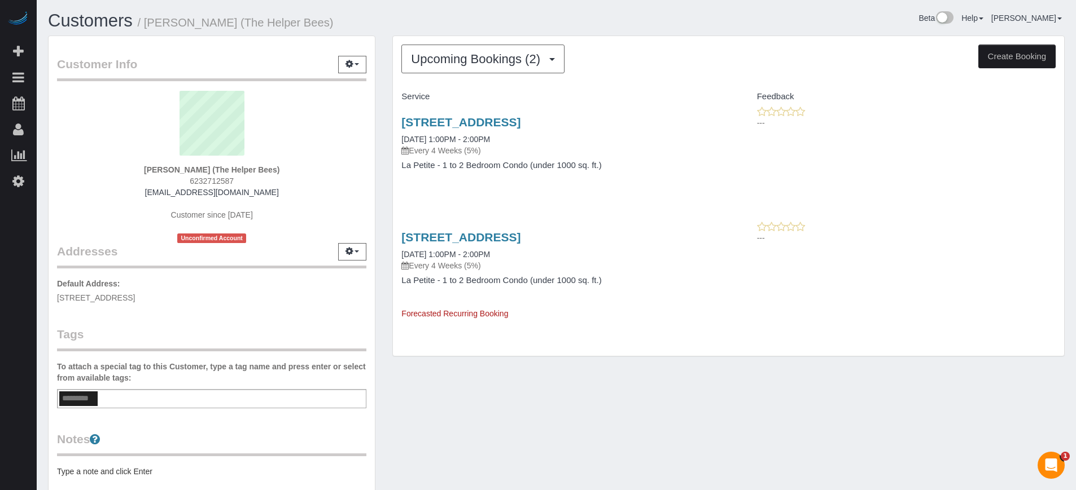
click at [959, 214] on div "Service Feedback 3593 S 257th Avenue, Buckeye, AZ 85326 09/01/2025 1:00PM - 2:0…" at bounding box center [728, 203] width 654 height 232
click at [95, 179] on div "Randy Ellis (The Helper Bees) 6232712587 randyellis4570@gmail.com Customer sinc…" at bounding box center [211, 167] width 309 height 152
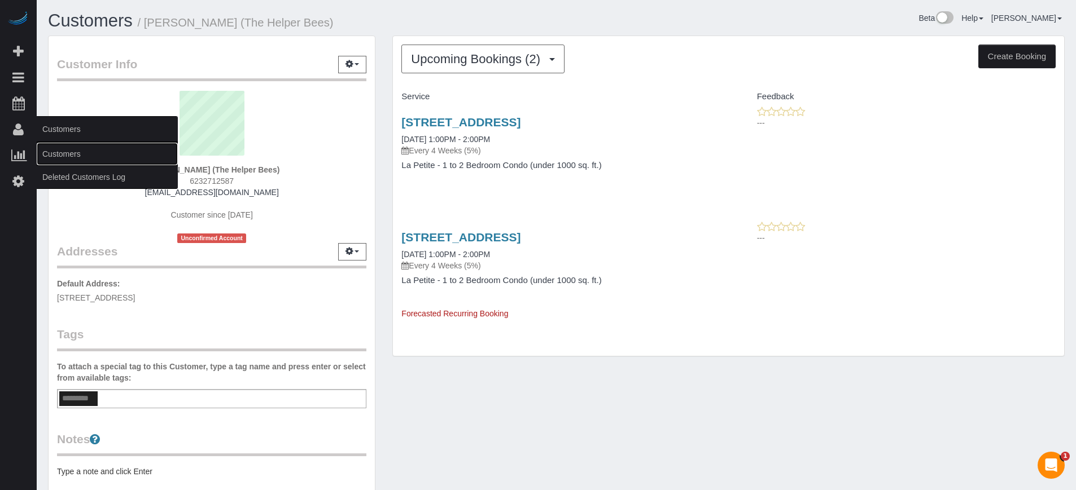
drag, startPoint x: 67, startPoint y: 153, endPoint x: 80, endPoint y: 141, distance: 17.6
click at [67, 153] on link "Customers" at bounding box center [107, 154] width 141 height 23
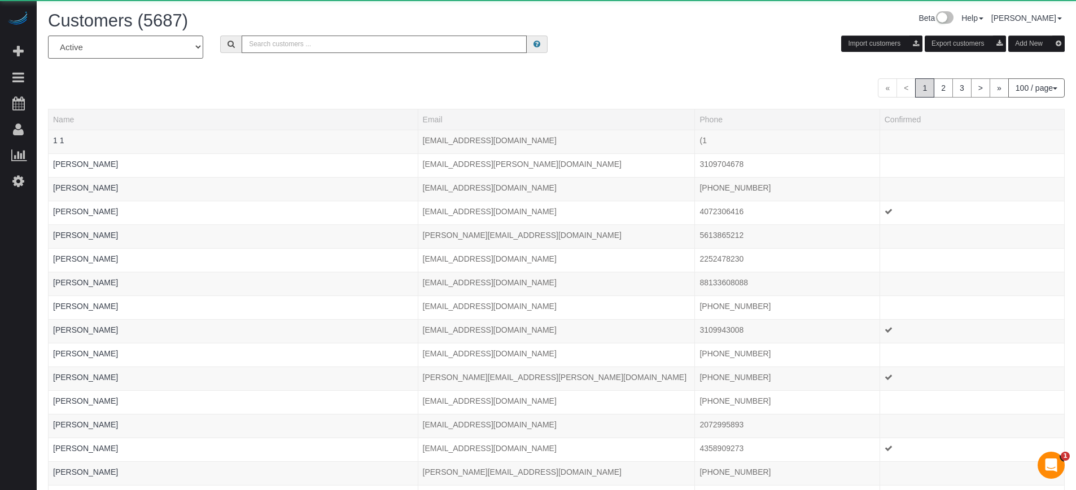
click at [267, 39] on input "text" at bounding box center [384, 44] width 285 height 17
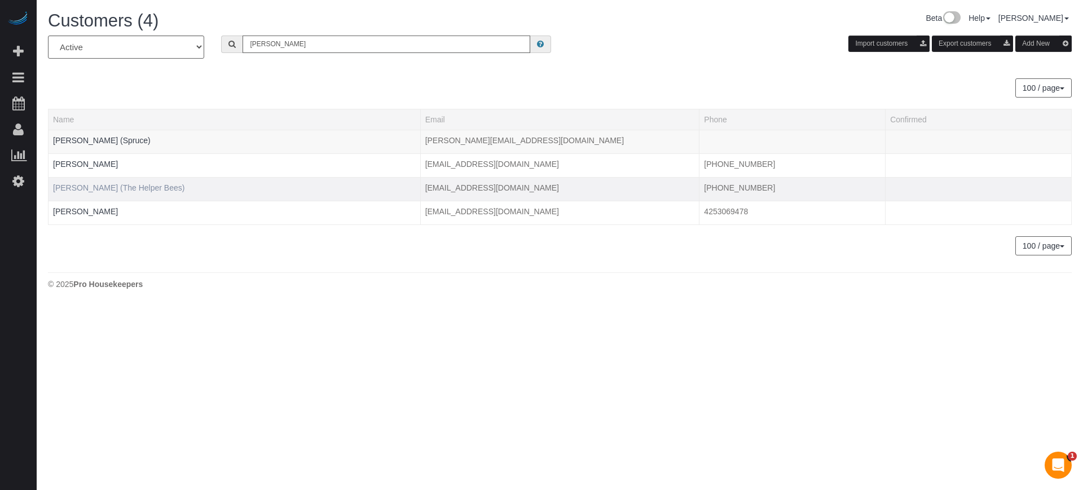
type input "campbell"
click at [100, 190] on link "Robert Campbell (The Helper Bees)" at bounding box center [118, 187] width 131 height 9
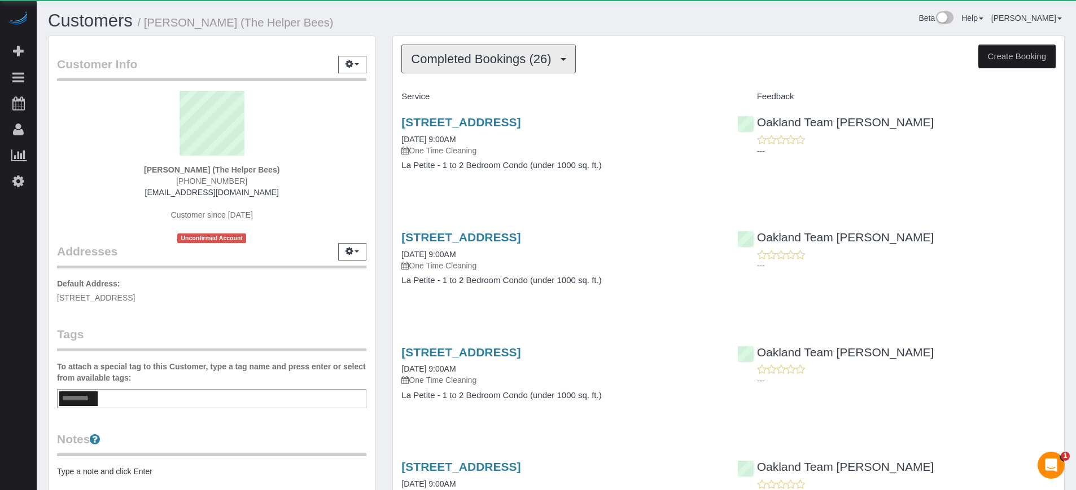
click at [487, 51] on button "Completed Bookings (26)" at bounding box center [488, 59] width 174 height 29
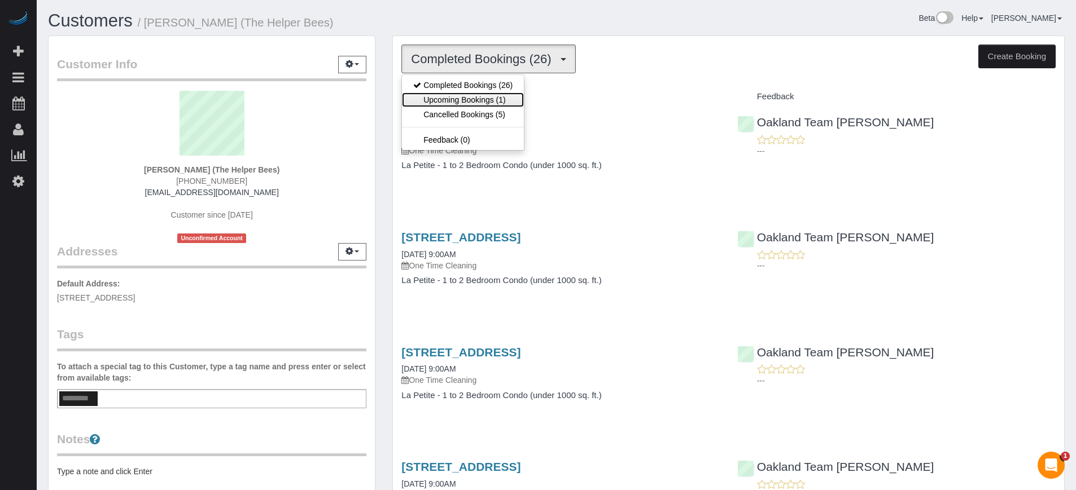
click at [472, 104] on link "Upcoming Bookings (1)" at bounding box center [463, 100] width 122 height 15
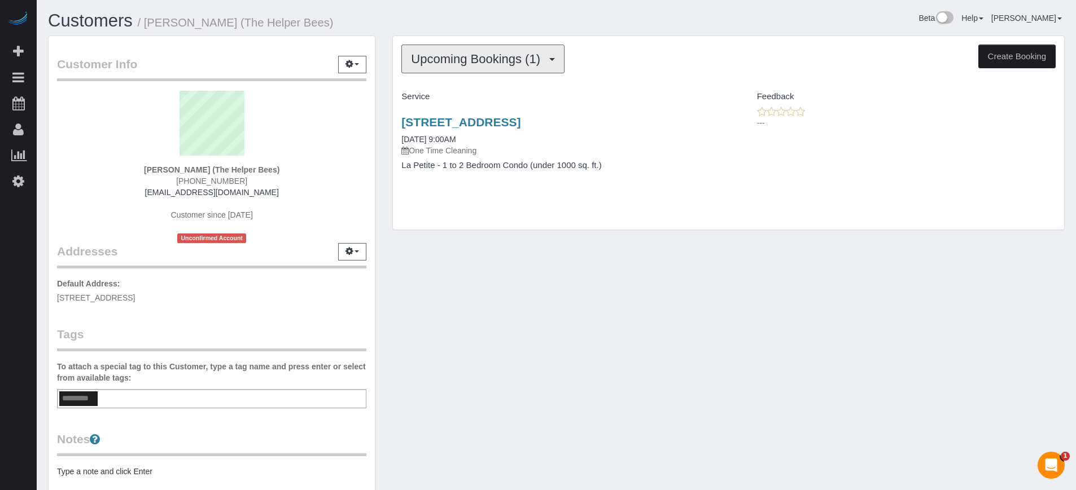
click at [449, 62] on span "Upcoming Bookings (1)" at bounding box center [478, 59] width 135 height 14
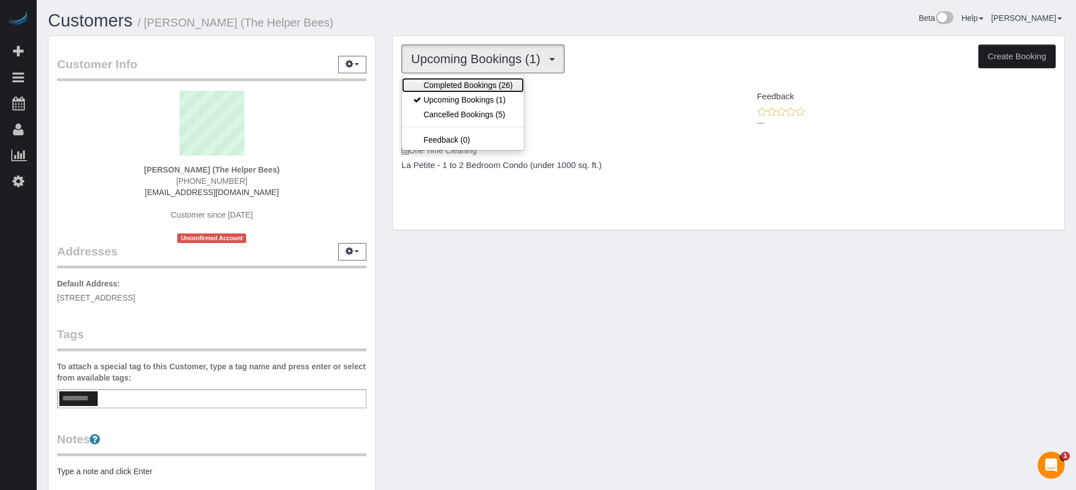
click at [460, 83] on link "Completed Bookings (26)" at bounding box center [463, 85] width 122 height 15
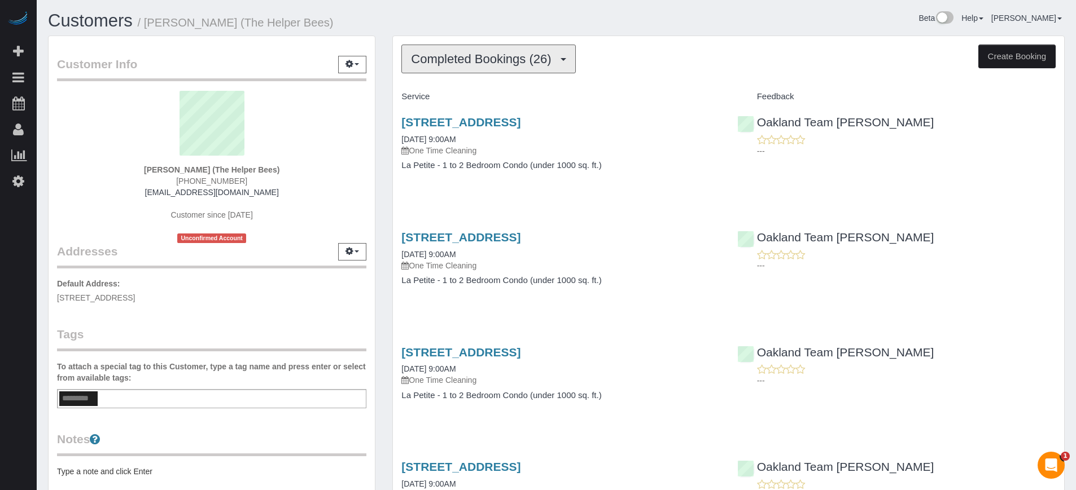
click at [457, 59] on span "Completed Bookings (26)" at bounding box center [484, 59] width 146 height 14
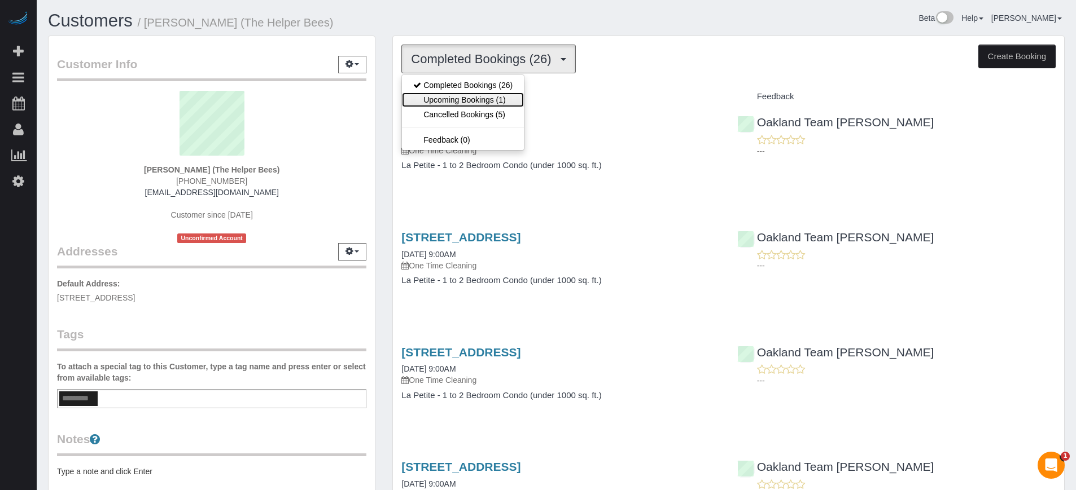
click at [458, 95] on link "Upcoming Bookings (1)" at bounding box center [463, 100] width 122 height 15
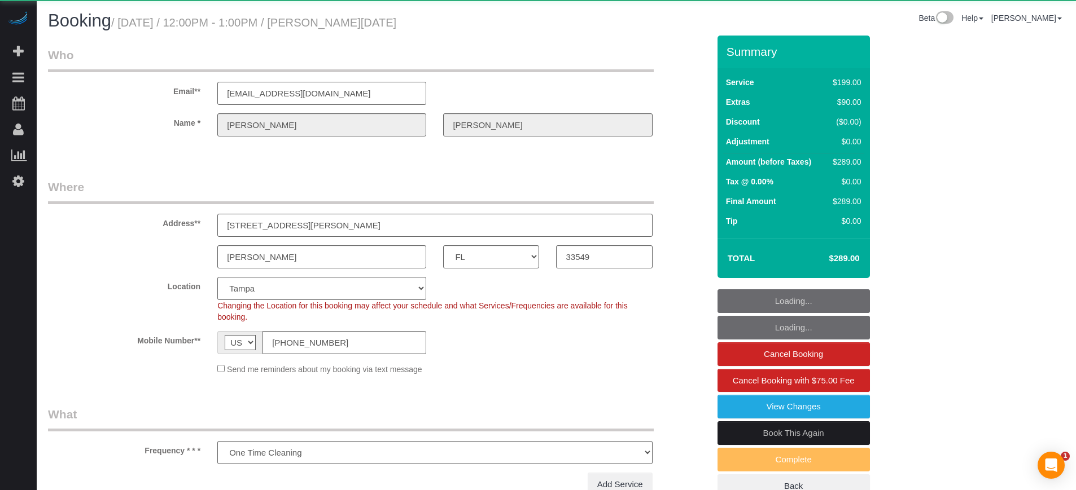
select select "FL"
select select "string:fspay-33367a85-7fd7-4556-8bd5-47bba6f7f38c"
select select "spot1"
select select "number:9"
select select "object:826"
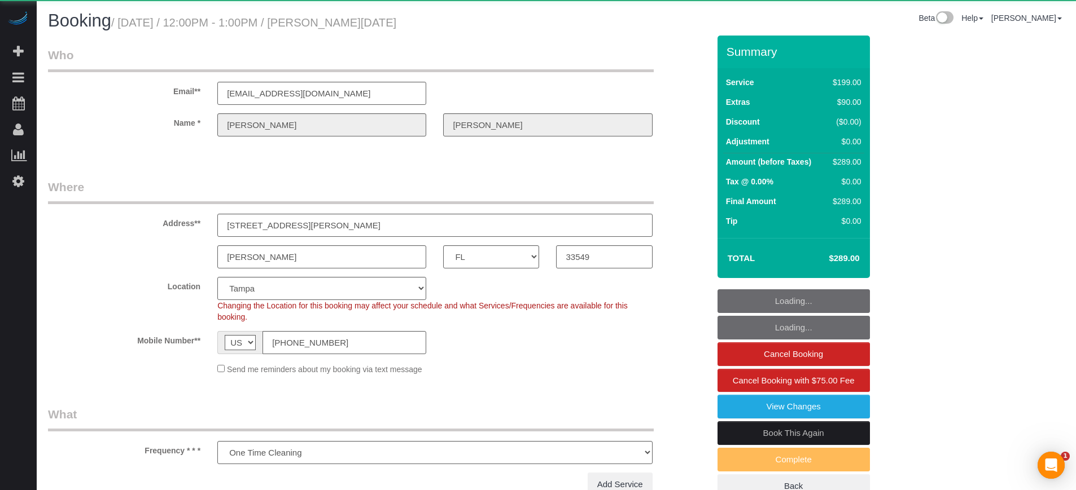
select select "4"
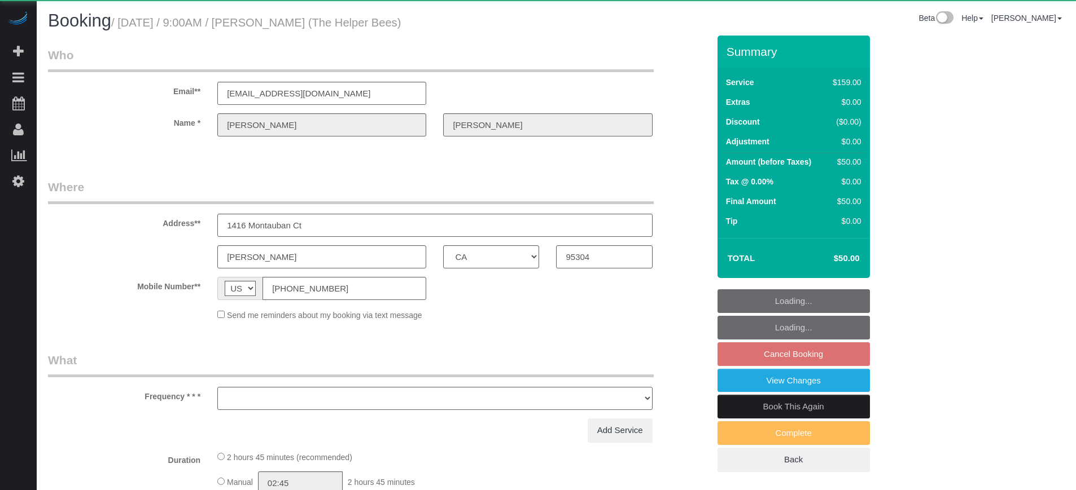
select select "CA"
select select "object:1242"
select select "4"
select select "spot1"
select select "number:9"
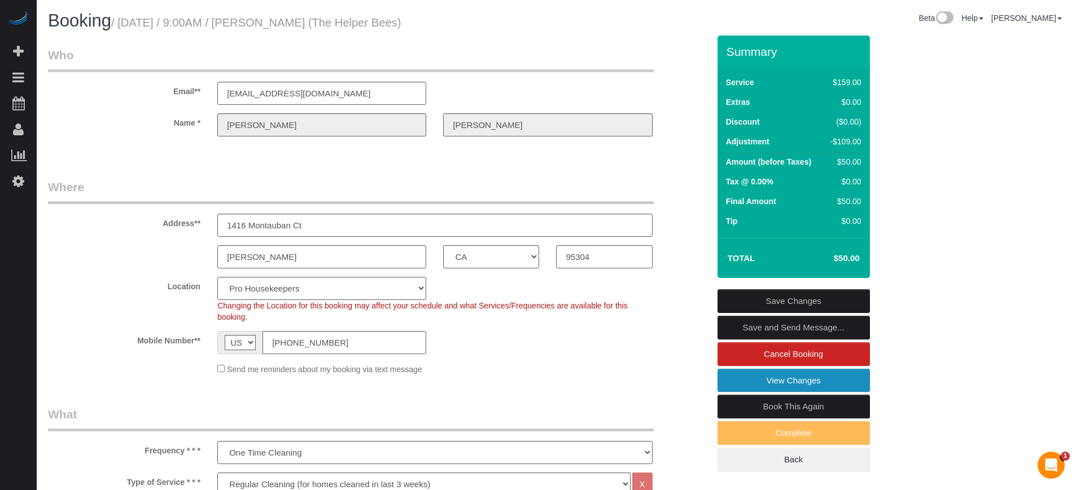
click at [741, 383] on link "View Changes" at bounding box center [793, 381] width 152 height 24
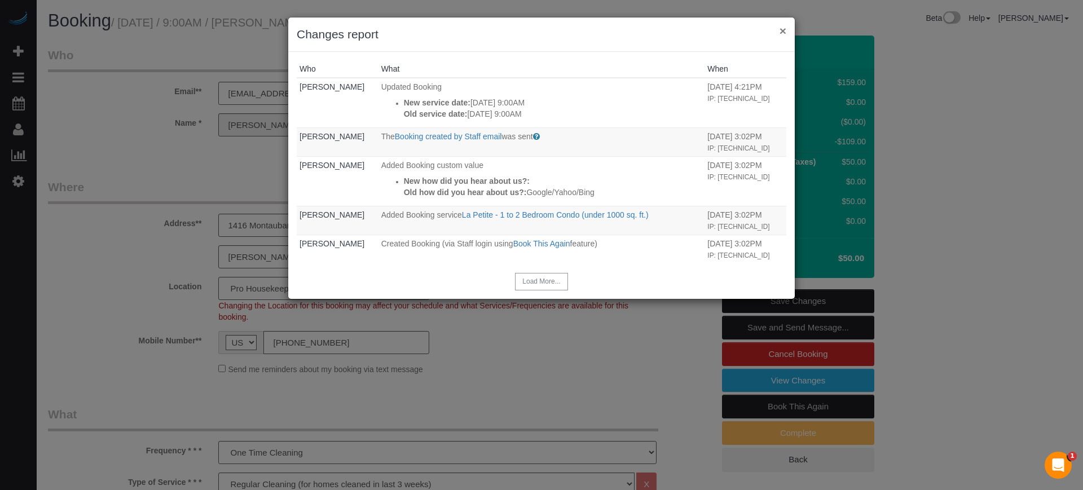
click at [780, 34] on button "×" at bounding box center [783, 31] width 7 height 12
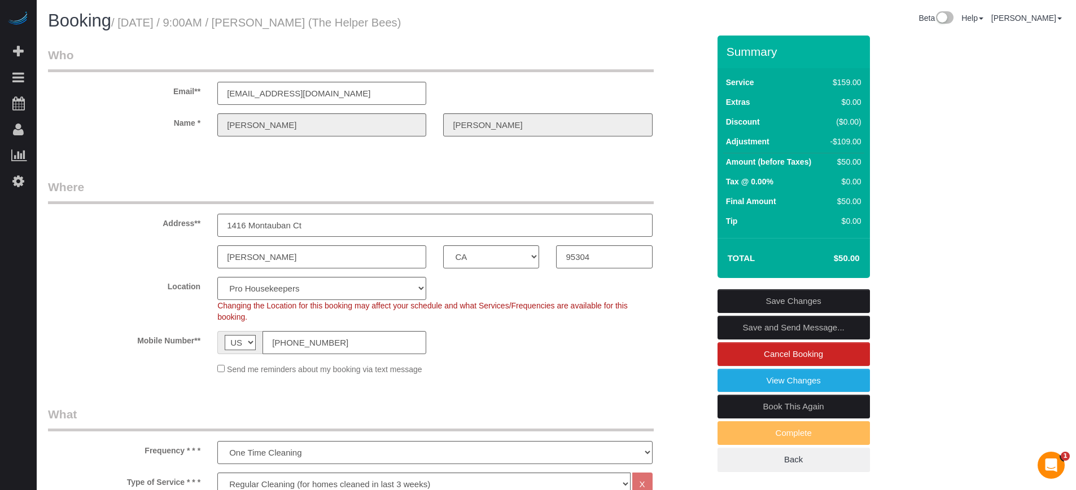
click at [939, 292] on div "Summary Service $159.00 Extras $0.00 Discount ($0.00) Adjustment -$109.00 Amoun…" at bounding box center [836, 265] width 254 height 459
drag, startPoint x: 979, startPoint y: 346, endPoint x: 863, endPoint y: 410, distance: 132.9
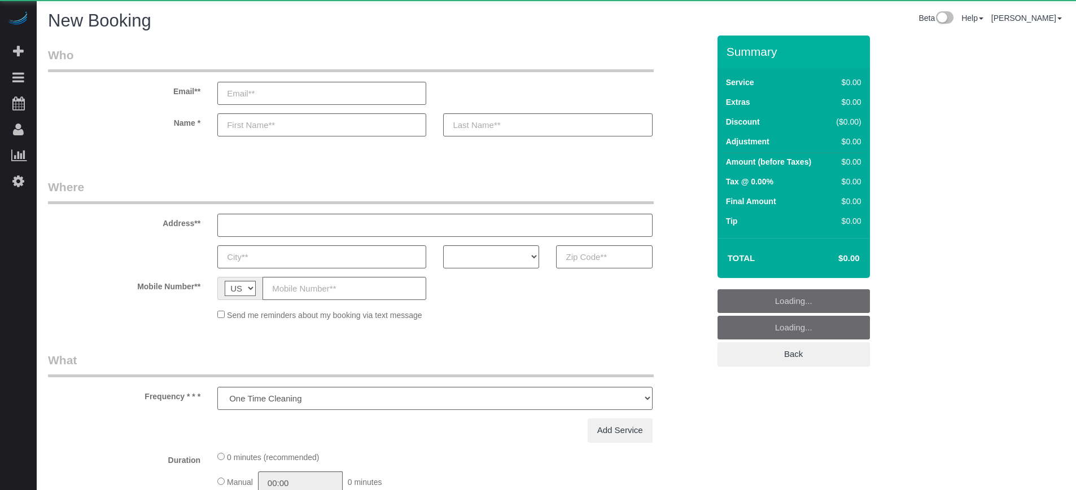
select select "number:9"
select select "object:1082"
select select "4"
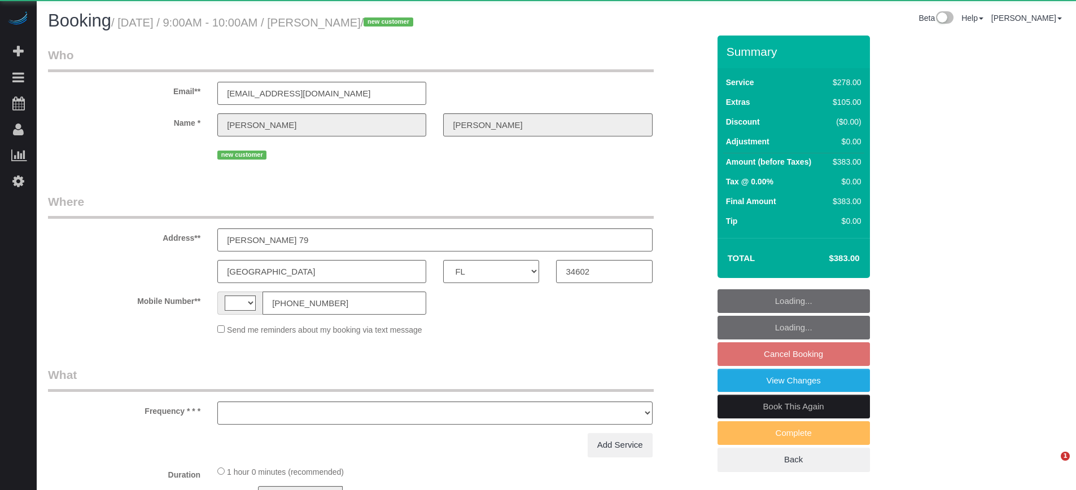
select select "FL"
select select "string:[GEOGRAPHIC_DATA]"
select select "object:840"
select select "5"
select select "number:9"
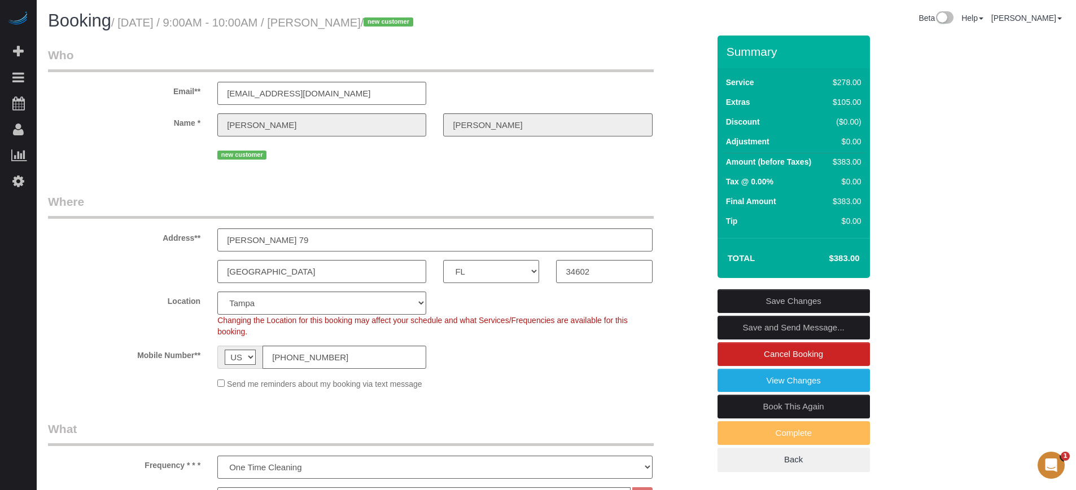
click at [92, 241] on label "Address**" at bounding box center [124, 236] width 169 height 15
click at [170, 197] on legend "Where" at bounding box center [351, 206] width 606 height 25
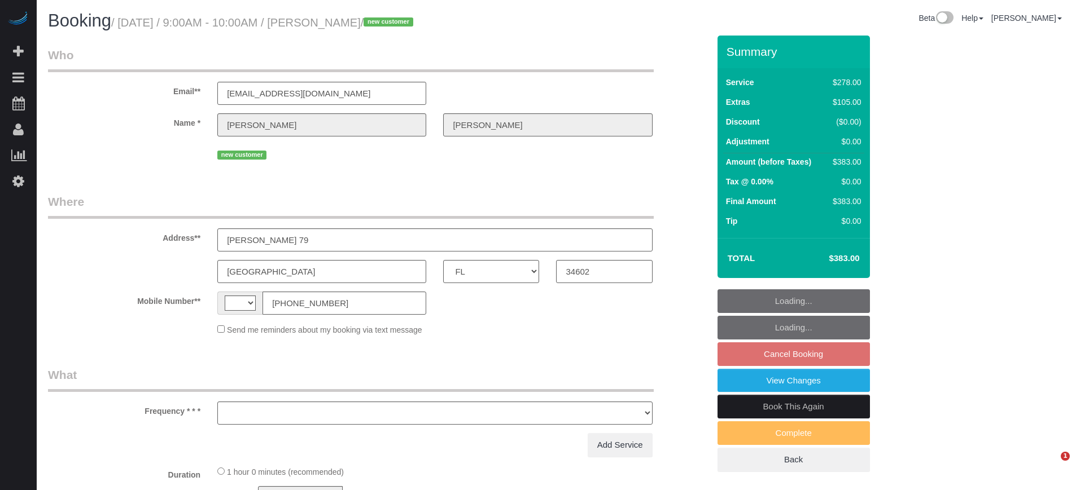
select select "FL"
select select "string:[GEOGRAPHIC_DATA]"
select select "object:591"
select select "number:9"
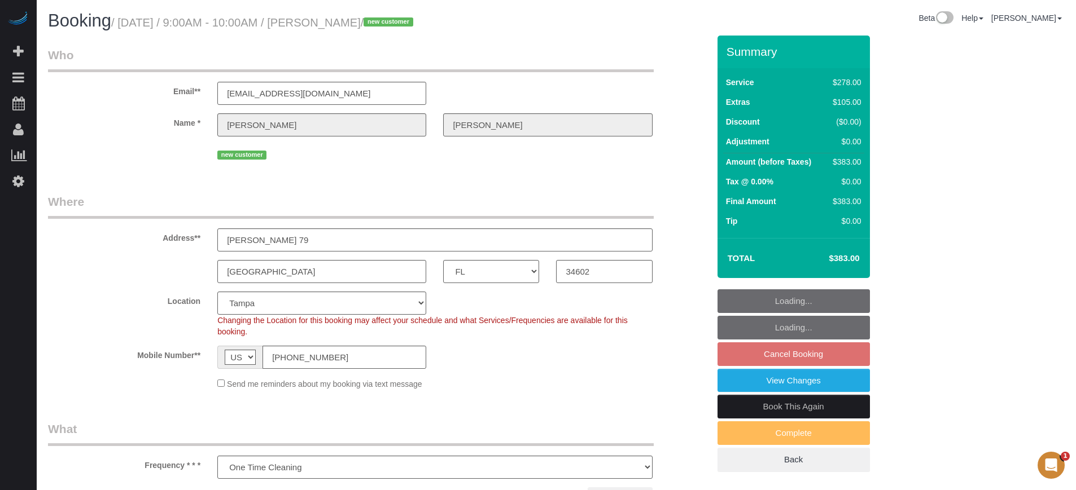
select select "object:711"
select select "5"
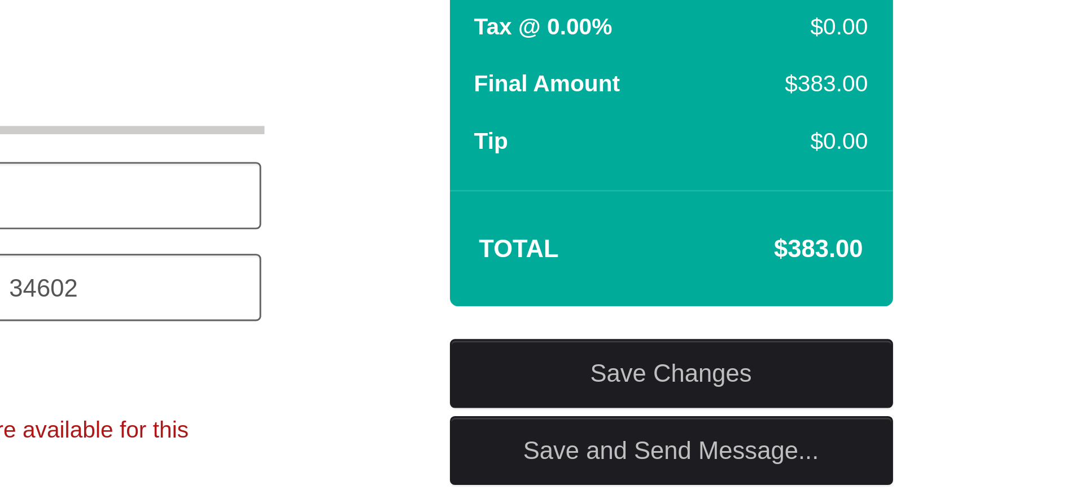
click at [881, 233] on div "Summary Service $278.00 Extras $105.00 Discount ($0.00) Adjustment $0.00 Amount…" at bounding box center [836, 265] width 254 height 459
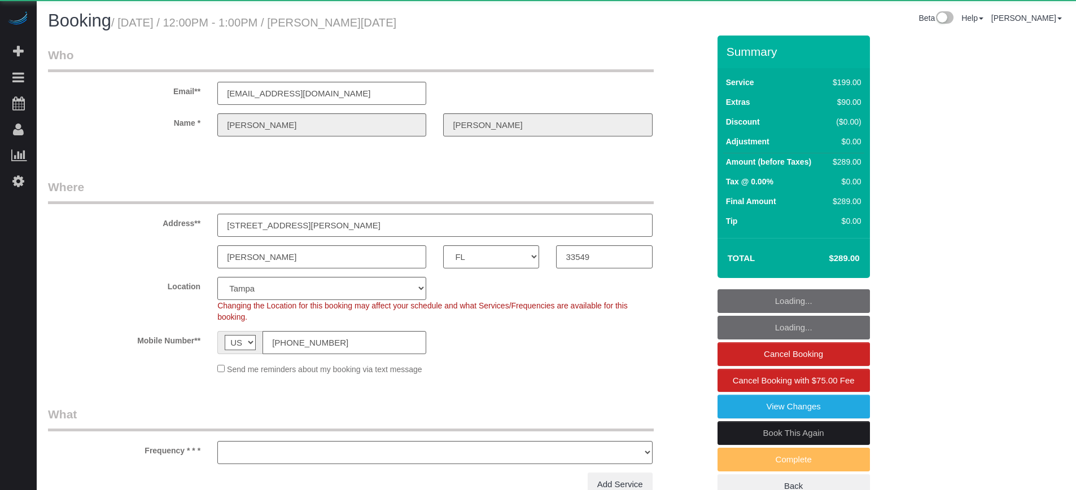
select select "FL"
select select "string:fspay-33367a85-7fd7-4556-8bd5-47bba6f7f38c"
select select "number:9"
select select "object:826"
select select "spot1"
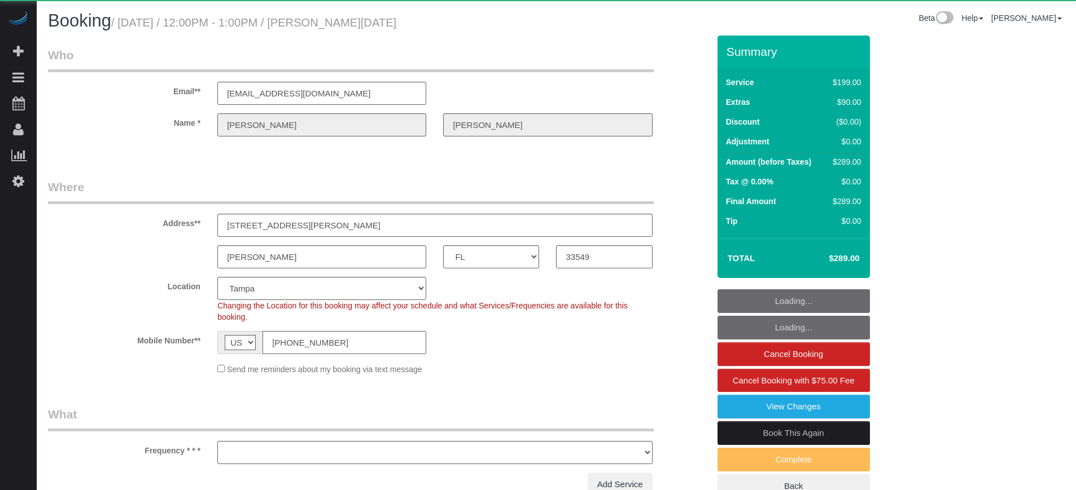
select select "4"
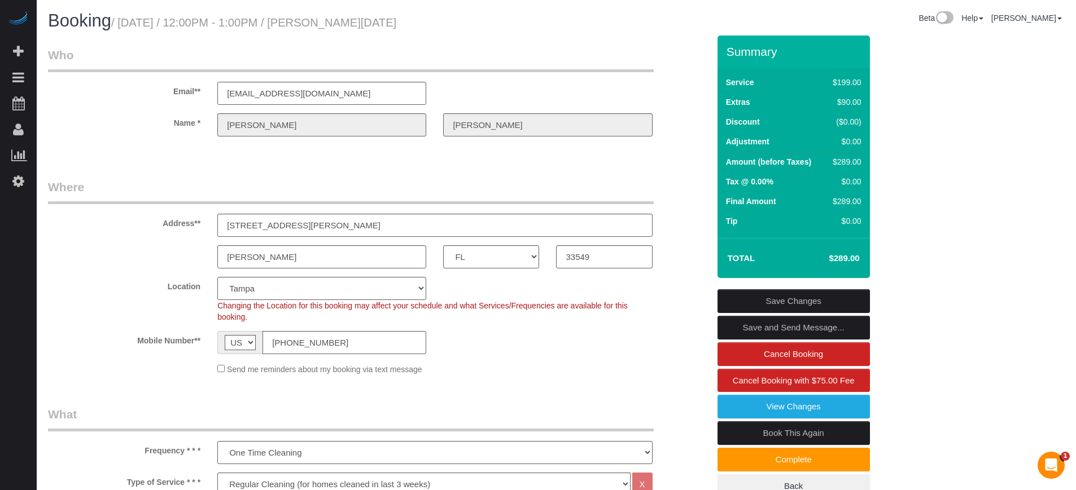
click at [755, 292] on link "Save Changes" at bounding box center [793, 301] width 152 height 24
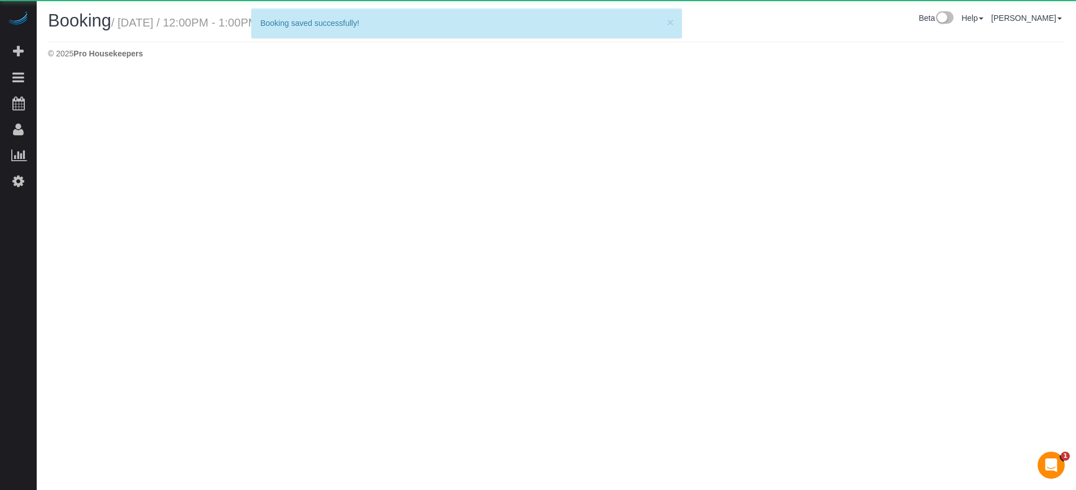
select select "FL"
select select "string:fspay-33367a85-7fd7-4556-8bd5-47bba6f7f38c"
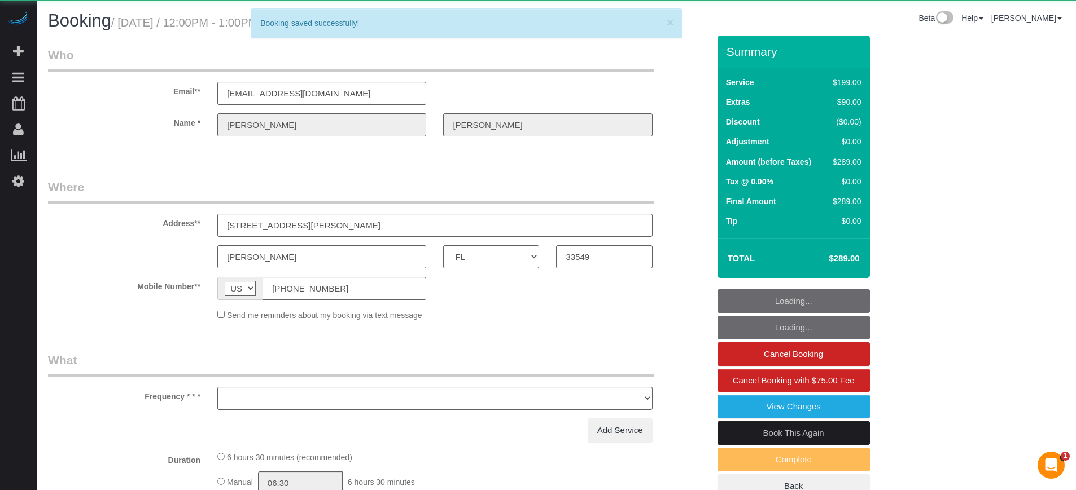
select select "object:2089"
select select "4"
select select "spot23"
select select "number:9"
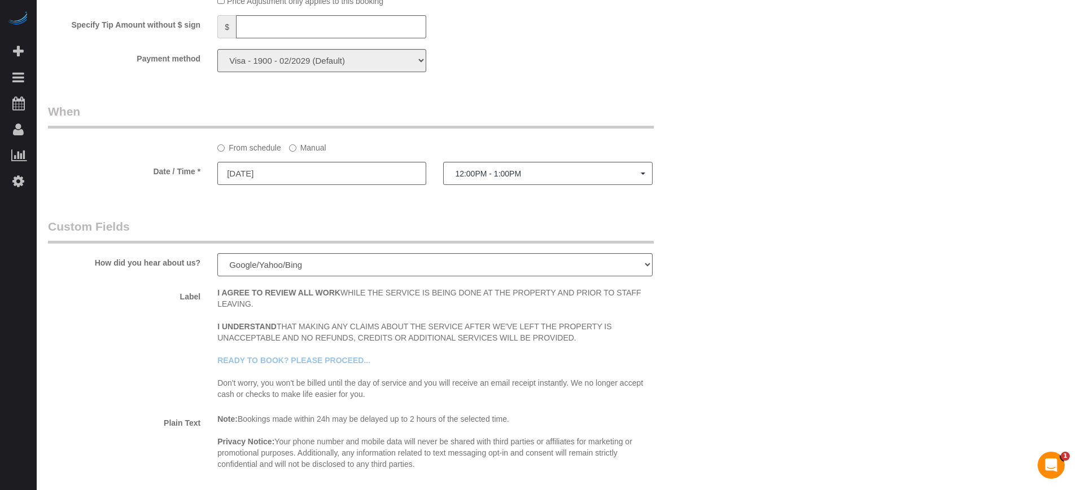
scroll to position [1340, 0]
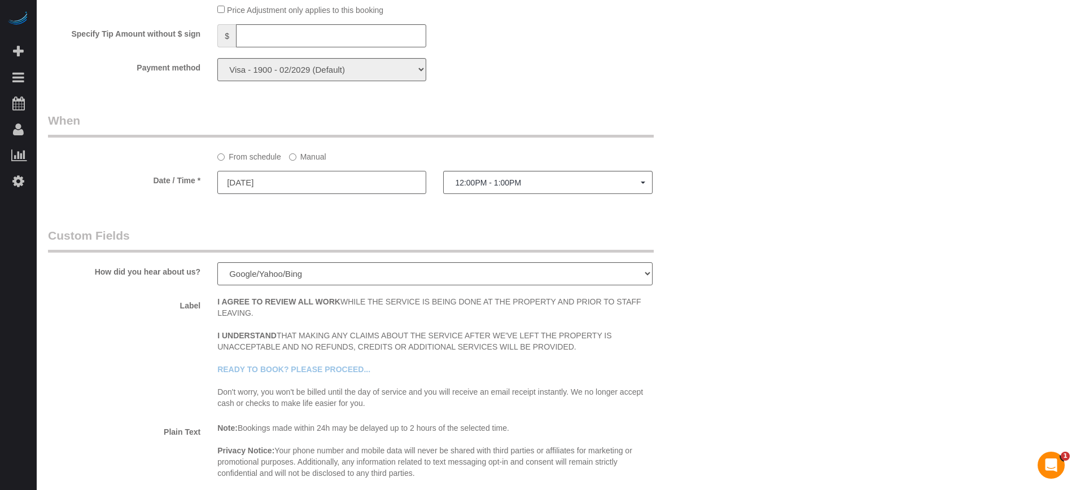
type input "08/27/2025"
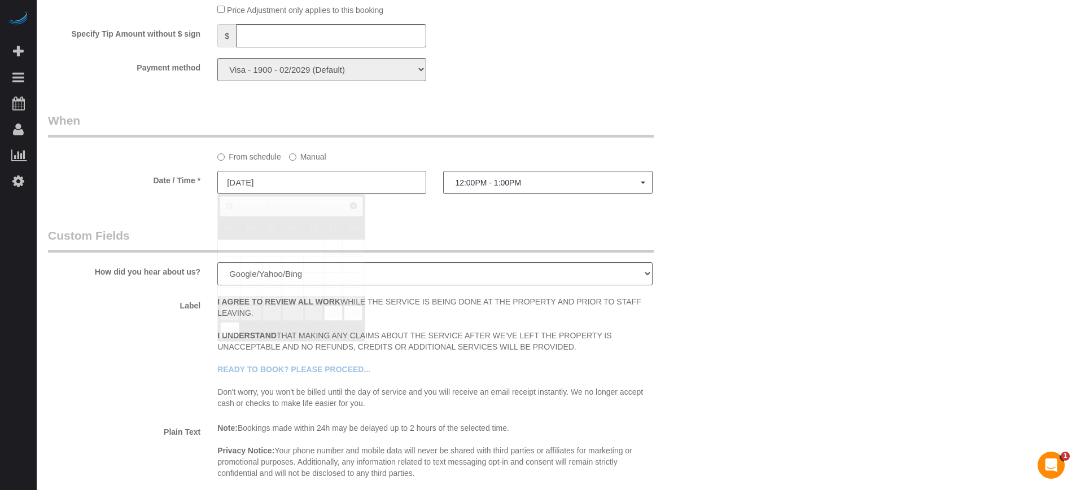
click at [289, 179] on input "08/27/2025" at bounding box center [321, 182] width 209 height 23
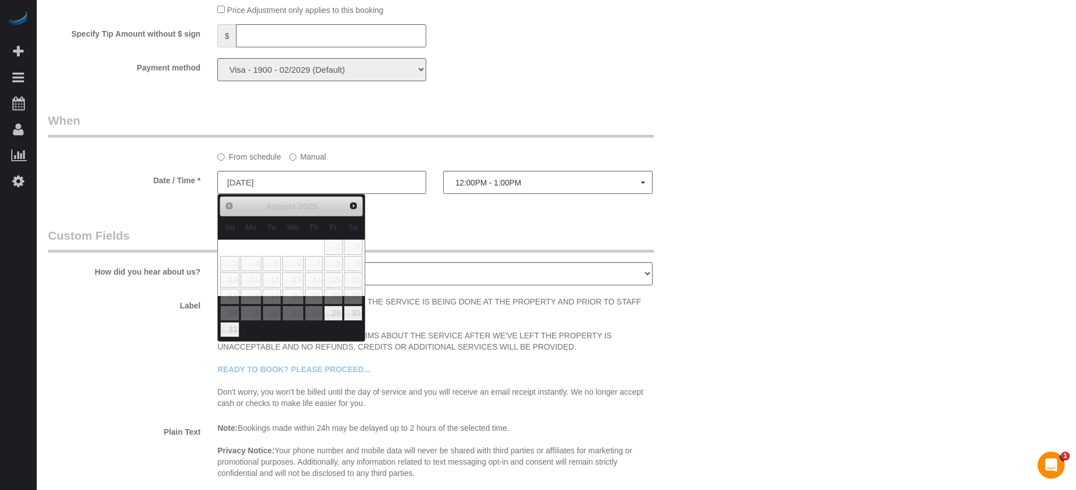
select select "spot24"
click at [428, 243] on legend "Custom Fields" at bounding box center [351, 239] width 606 height 25
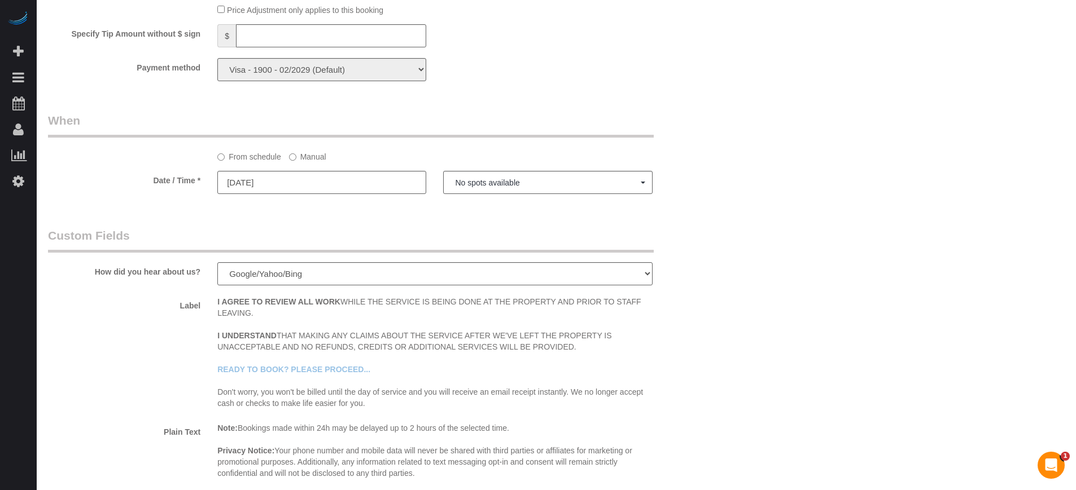
click at [319, 159] on label "Manual" at bounding box center [307, 154] width 37 height 15
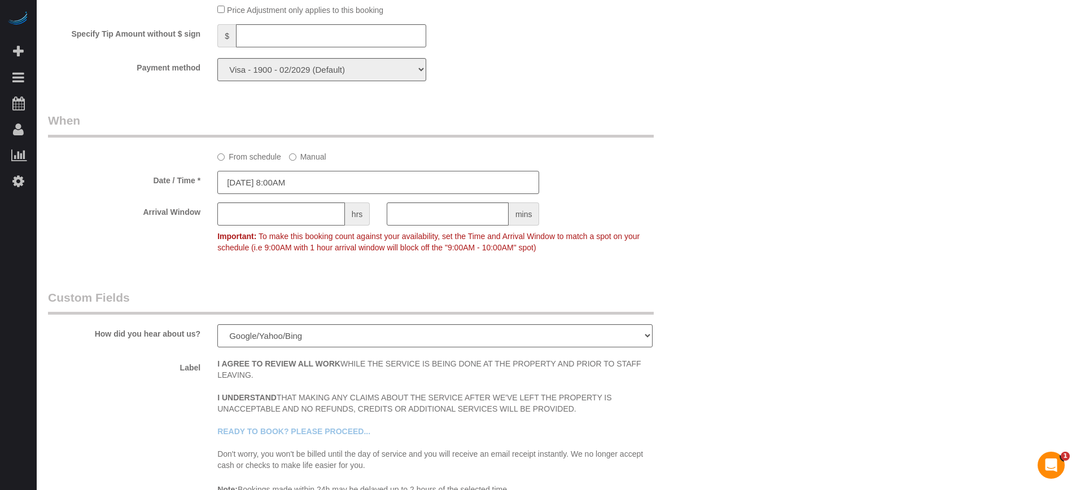
click at [314, 185] on input "08/27/2025 8:00AM" at bounding box center [378, 182] width 322 height 23
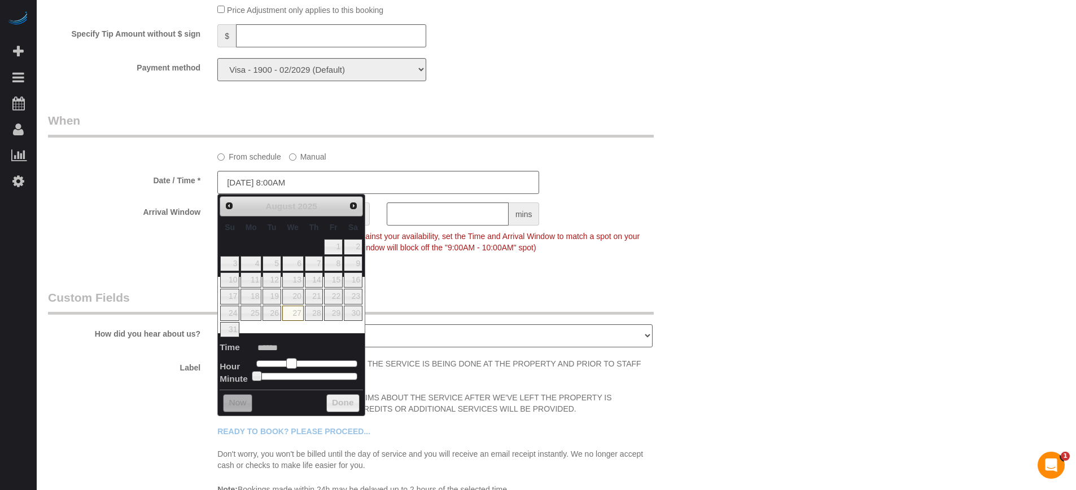
type input "08/27/2025 9:00AM"
type input "******"
type input "08/27/2025 10:00AM"
type input "*******"
type input "08/27/2025 11:00AM"
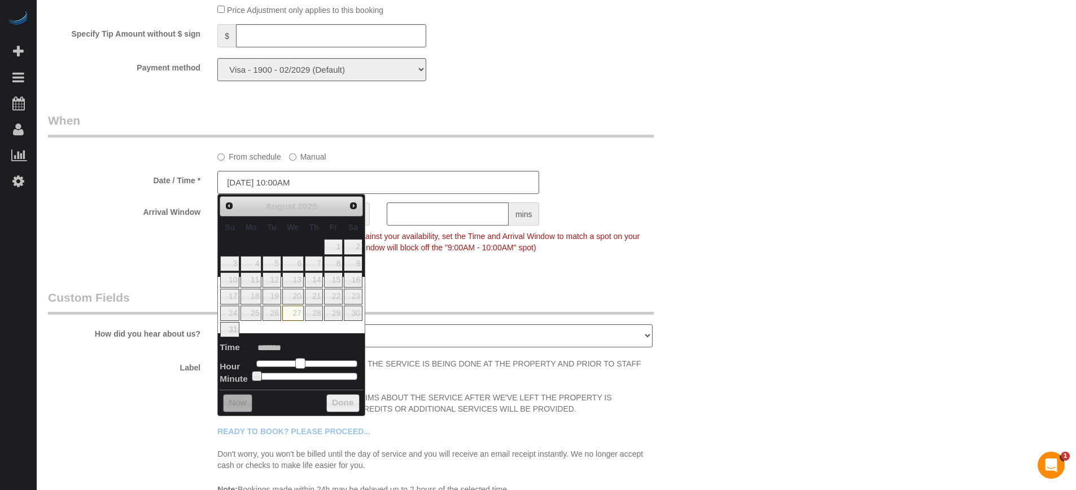
type input "*******"
type input "[DATE] 12:00PM"
type input "*******"
drag, startPoint x: 294, startPoint y: 360, endPoint x: 311, endPoint y: 363, distance: 17.8
click at [311, 363] on span at bounding box center [309, 363] width 10 height 10
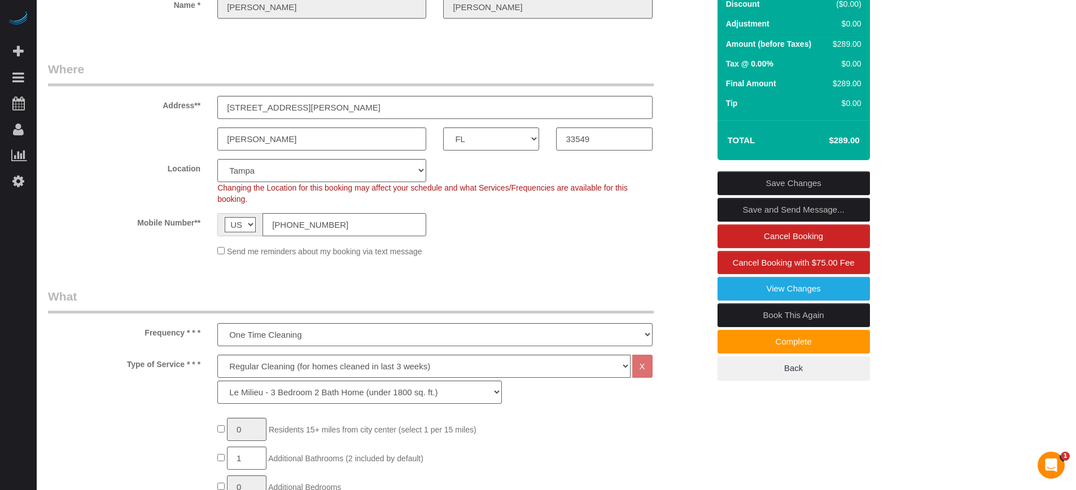
scroll to position [0, 0]
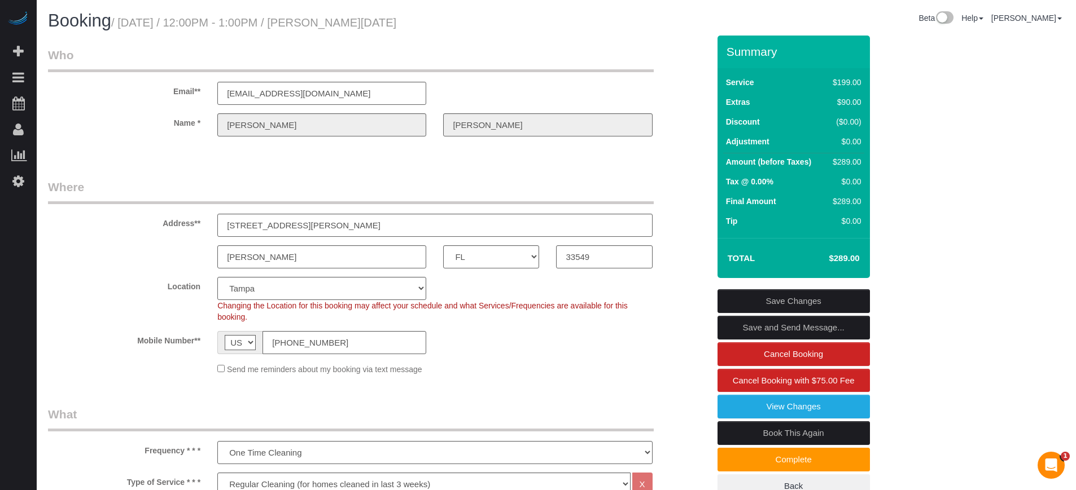
click at [794, 301] on link "Save Changes" at bounding box center [793, 301] width 152 height 24
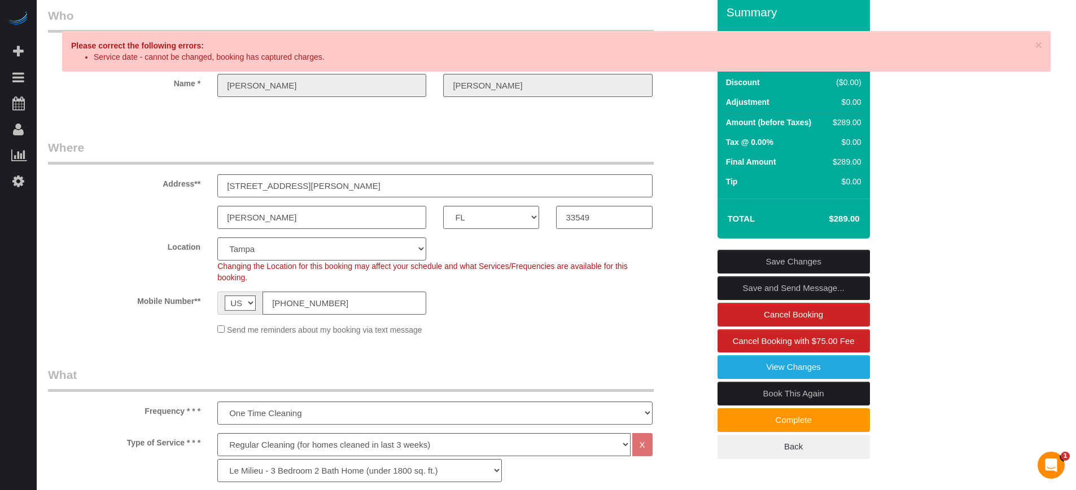
scroll to position [71, 0]
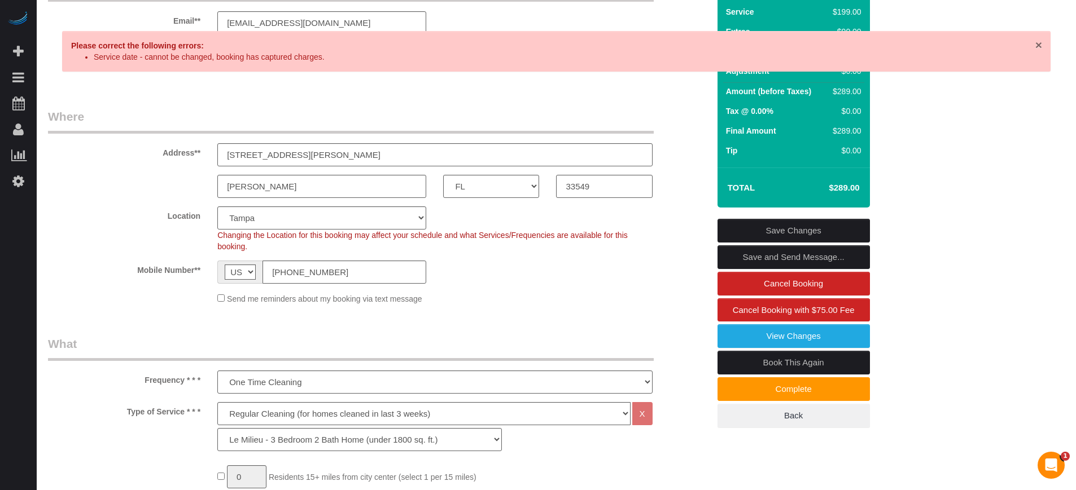
drag, startPoint x: 1034, startPoint y: 45, endPoint x: 1047, endPoint y: 45, distance: 13.0
click at [1035, 45] on span "×" at bounding box center [1038, 44] width 7 height 13
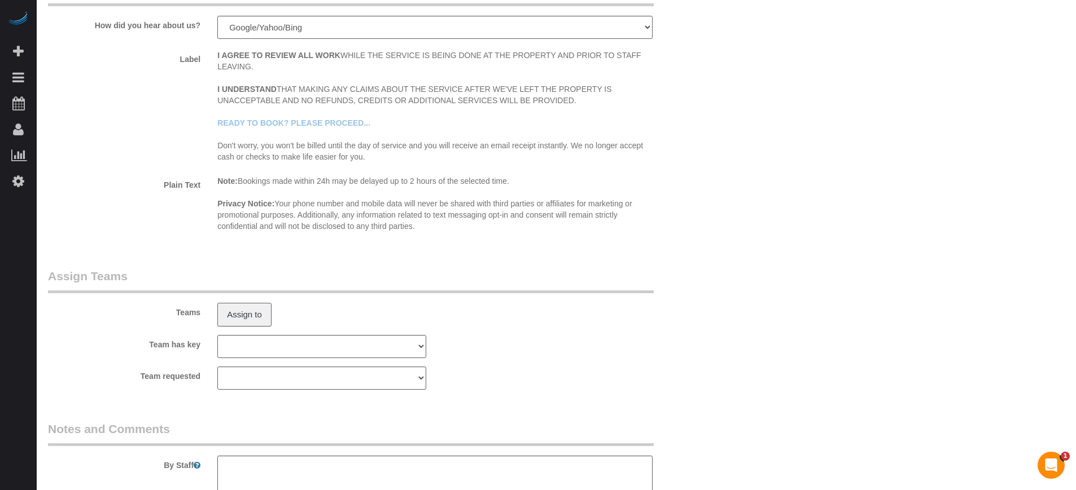
scroll to position [1857, 0]
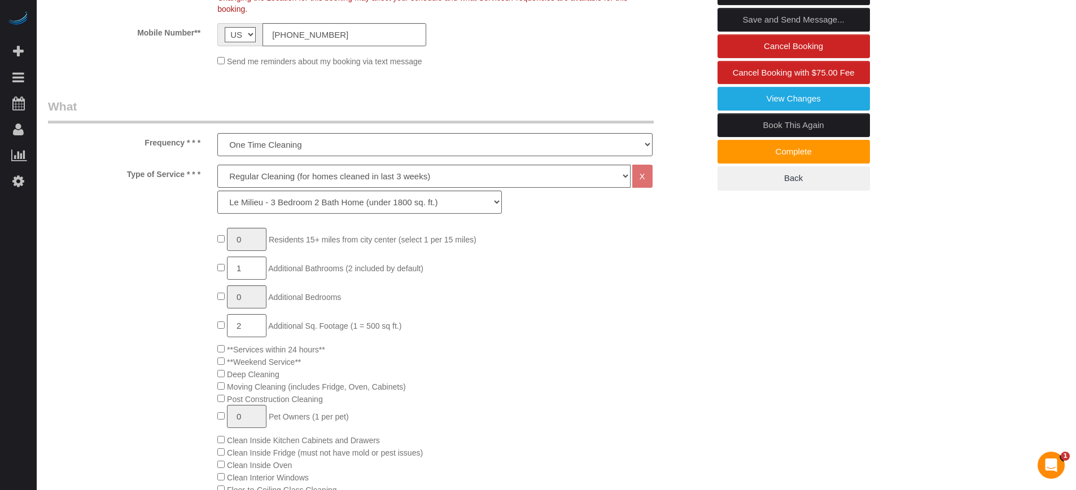
scroll to position [159, 0]
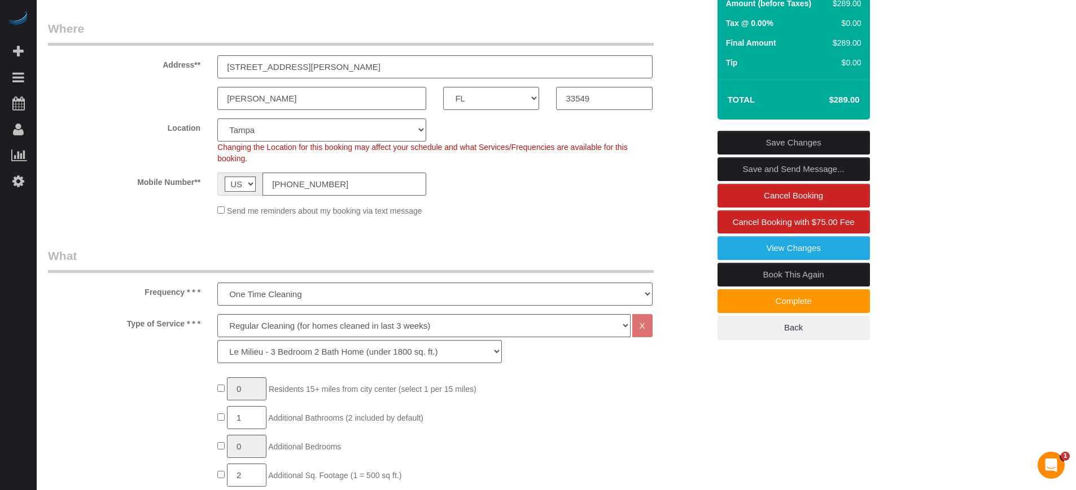
click at [188, 214] on div "Send me reminders about my booking via text message" at bounding box center [379, 210] width 678 height 12
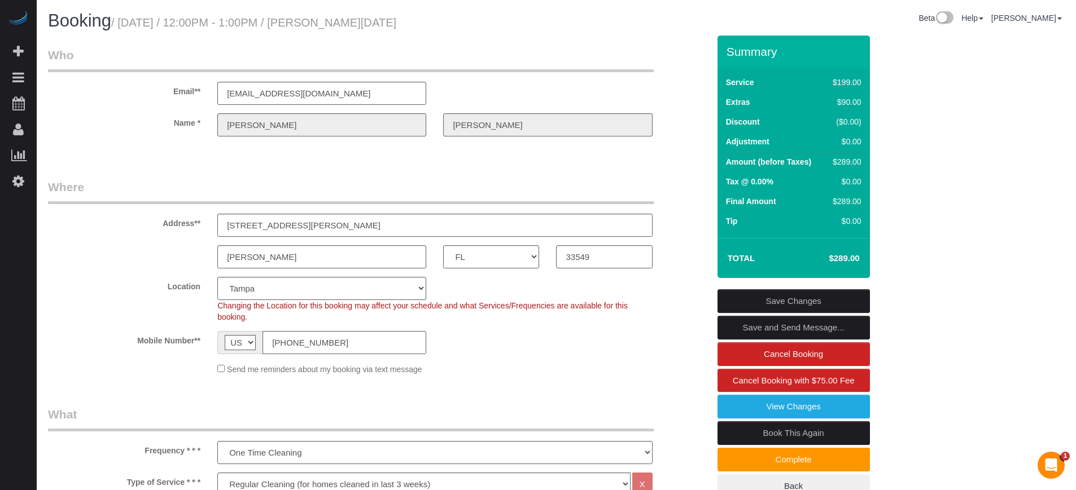
drag, startPoint x: 163, startPoint y: 223, endPoint x: 185, endPoint y: 274, distance: 54.8
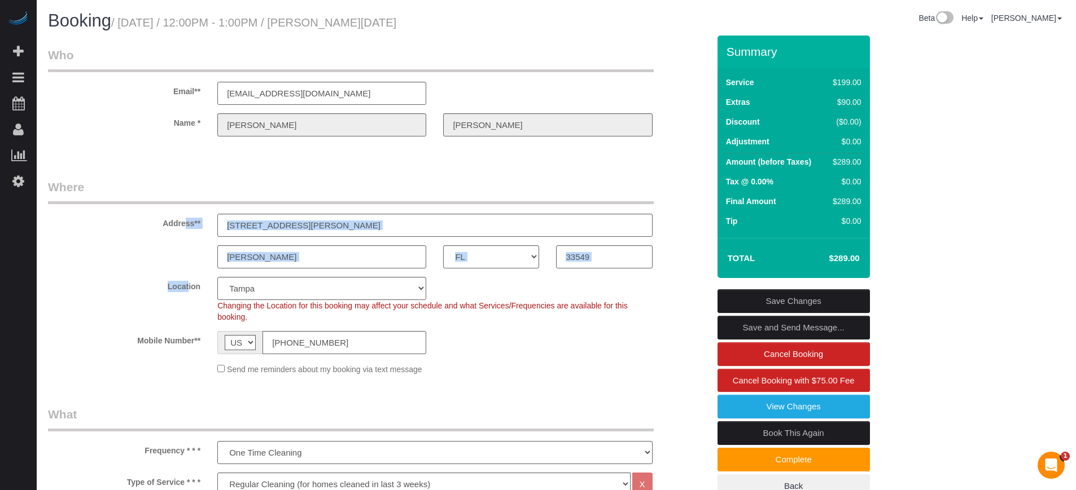
click at [185, 274] on fieldset "Where Address** 17015 Midas Lane, OR 317 Whitaker Rd, LOT 7 Lutz AK AL AR AZ CA…" at bounding box center [378, 281] width 661 height 205
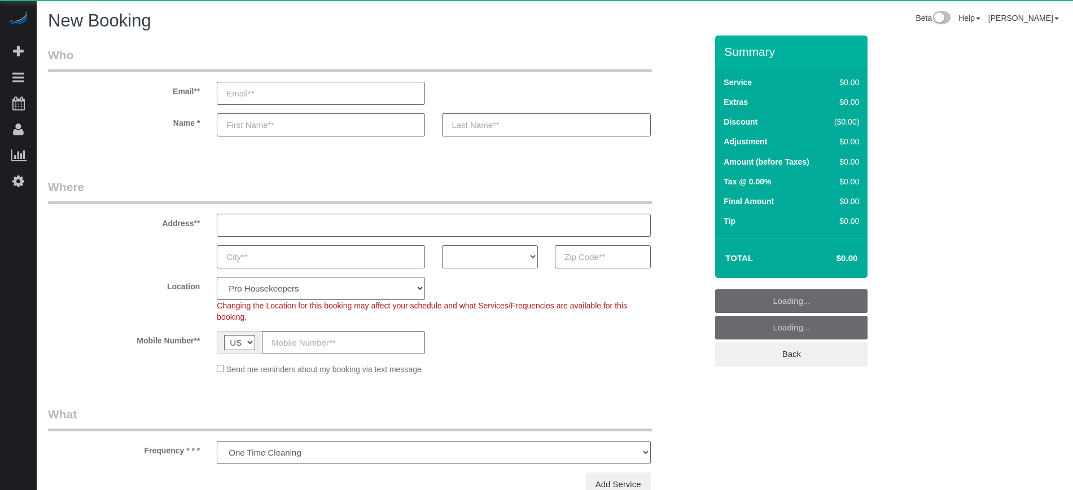
select select "number:9"
select select "object:1211"
select select "4"
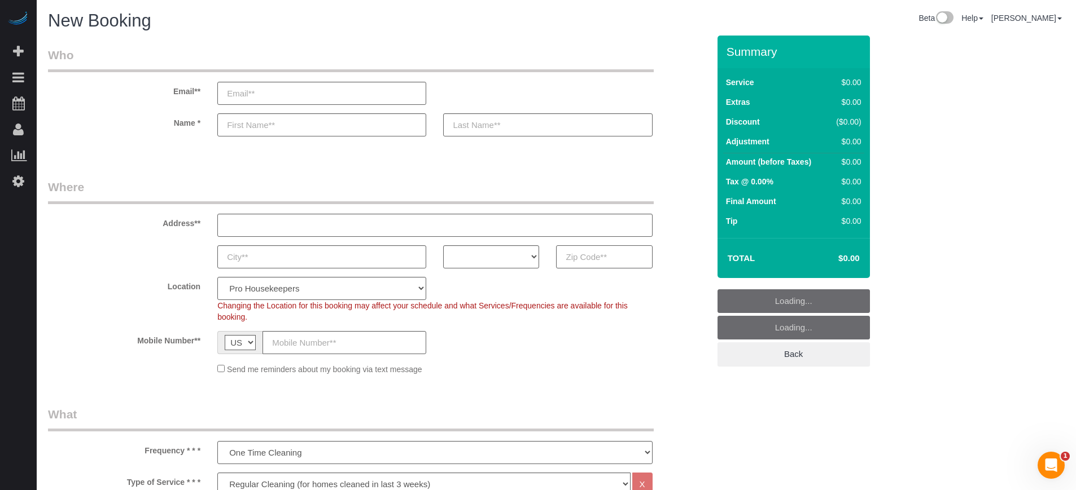
click at [589, 256] on input "text" at bounding box center [604, 256] width 96 height 23
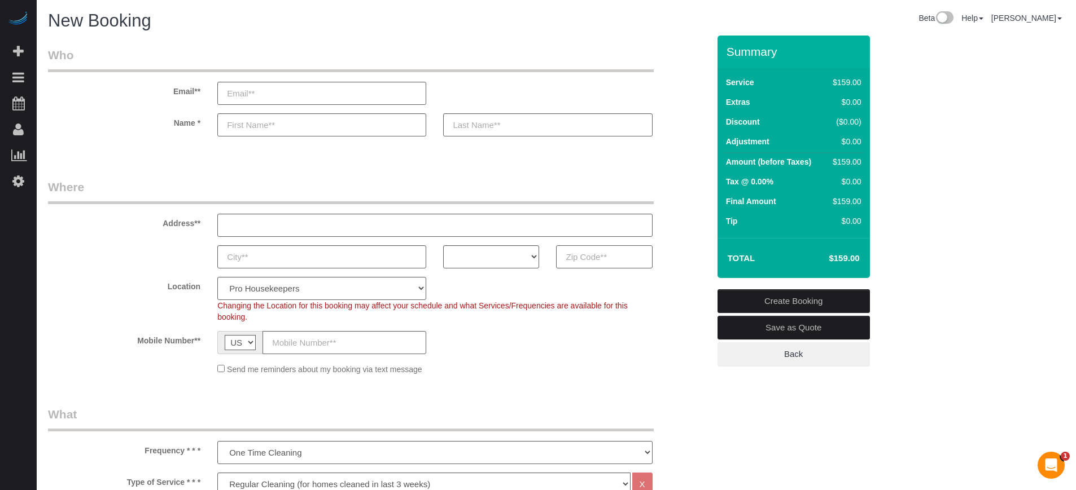
paste input "33141"
type input "33141"
click at [503, 255] on select "AK AL AR AZ CA CO CT DC DE FL GA HI IA ID IL IN KS KY LA MA MD ME MI MN MO MS M…" at bounding box center [491, 256] width 96 height 23
select select "FL"
click at [443, 245] on select "AK AL AR AZ CA CO CT DC DE FL GA HI IA ID IL IN KS KY LA MA MD ME MI MN MO MS M…" at bounding box center [491, 256] width 96 height 23
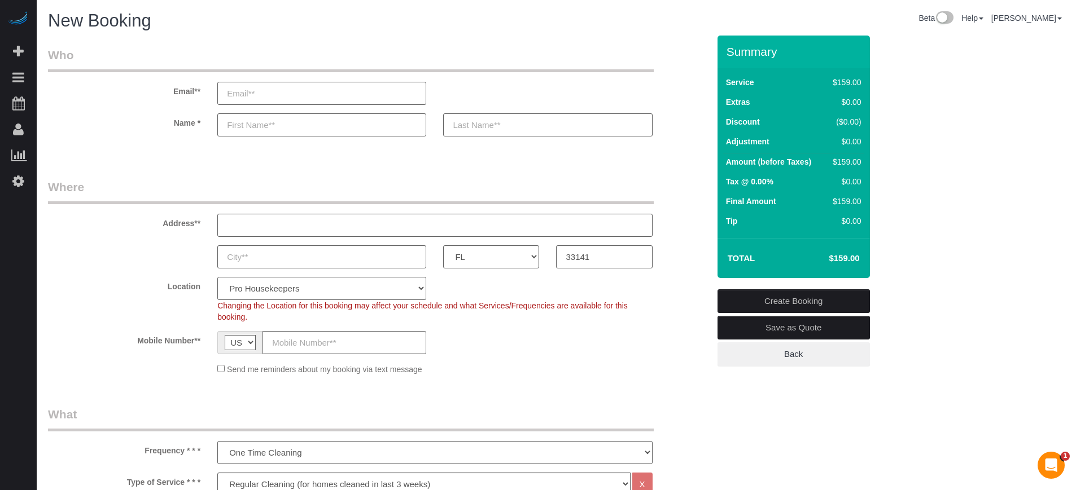
click at [347, 286] on select "Pro Housekeepers Atlanta Austin Boston Chicago Cincinnati Clearwater Denver Ft …" at bounding box center [321, 288] width 209 height 23
select select "2"
click at [217, 277] on select "Pro Housekeepers Atlanta Austin Boston Chicago Cincinnati Clearwater Denver Ft …" at bounding box center [321, 288] width 209 height 23
select select "object:1220"
select select "234"
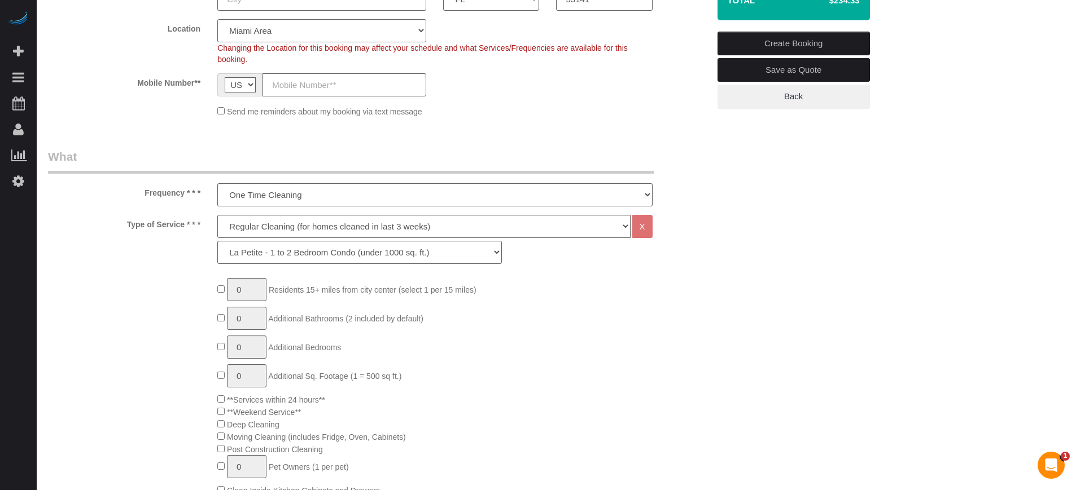
scroll to position [282, 0]
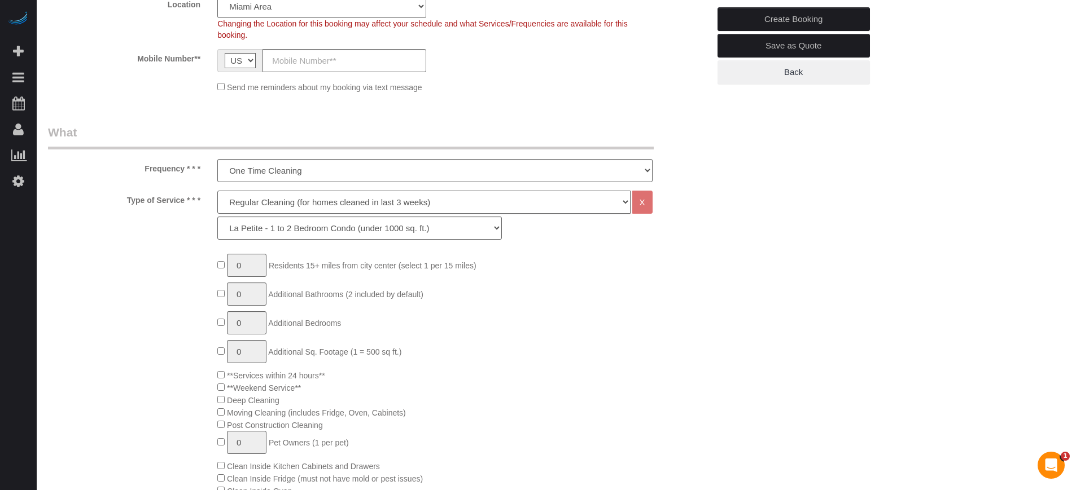
click at [247, 202] on select "Deep Cleaning (for homes that have not been cleaned in 3+ weeks) Spruce Regular…" at bounding box center [423, 202] width 413 height 23
select select "5"
click at [217, 191] on select "Deep Cleaning (for homes that have not been cleaned in 3+ weeks) Spruce Regular…" at bounding box center [423, 202] width 413 height 23
select select "241"
click at [150, 238] on div "Type of Service * * * Deep Cleaning (for homes that have not been cleaned in 3+…" at bounding box center [379, 218] width 678 height 55
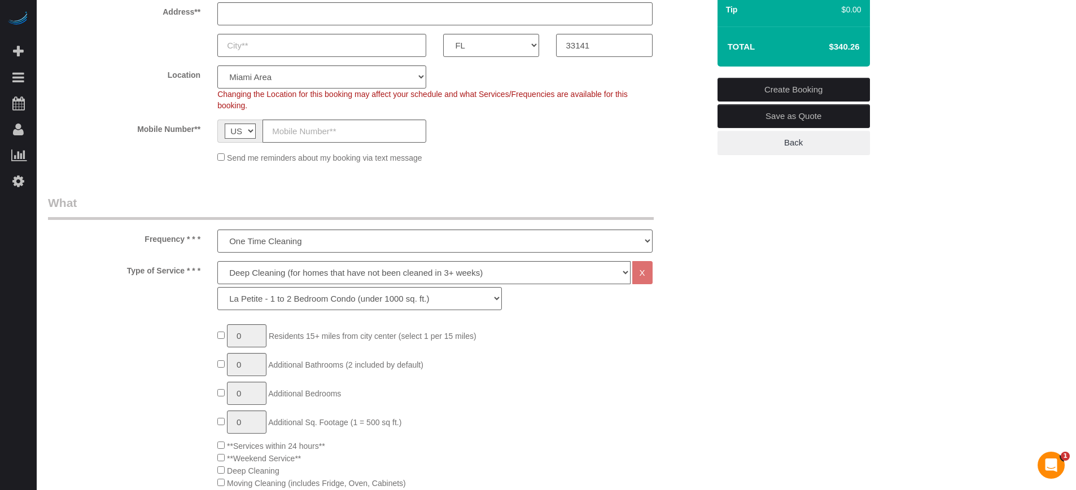
scroll to position [71, 0]
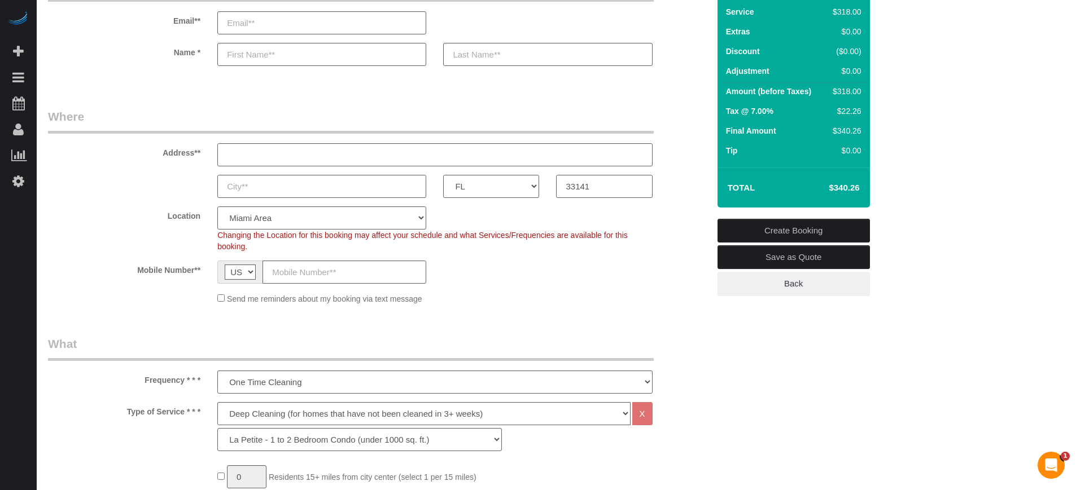
click at [678, 187] on div "AK AL AR AZ CA CO CT DC DE FL GA HI IA ID IL IN KS KY LA MA MD ME MI MN MO MS M…" at bounding box center [379, 186] width 678 height 23
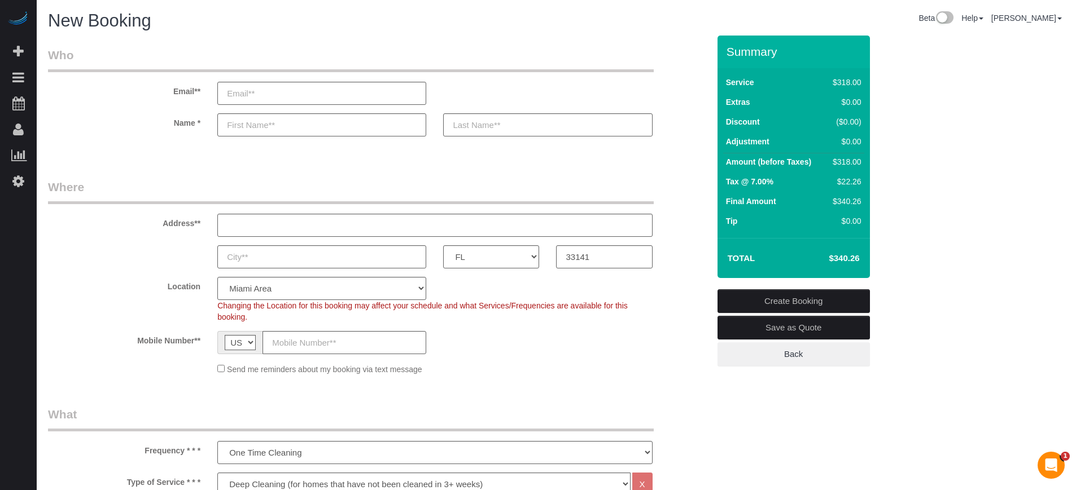
click at [471, 94] on div "Email**" at bounding box center [379, 76] width 678 height 58
click at [673, 197] on div "Address**" at bounding box center [379, 208] width 678 height 58
click at [678, 84] on div "Email**" at bounding box center [379, 76] width 678 height 58
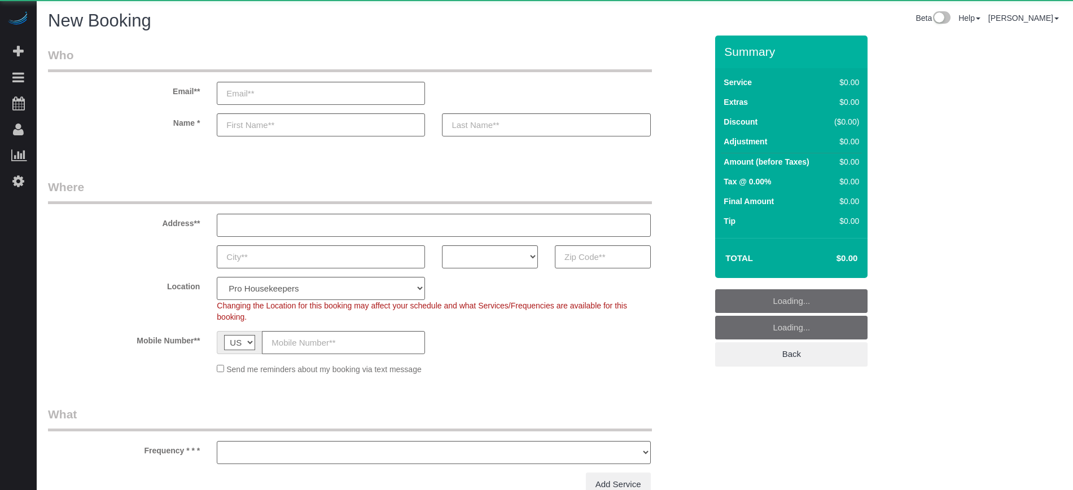
select select "number:9"
select select "object:1211"
select select "4"
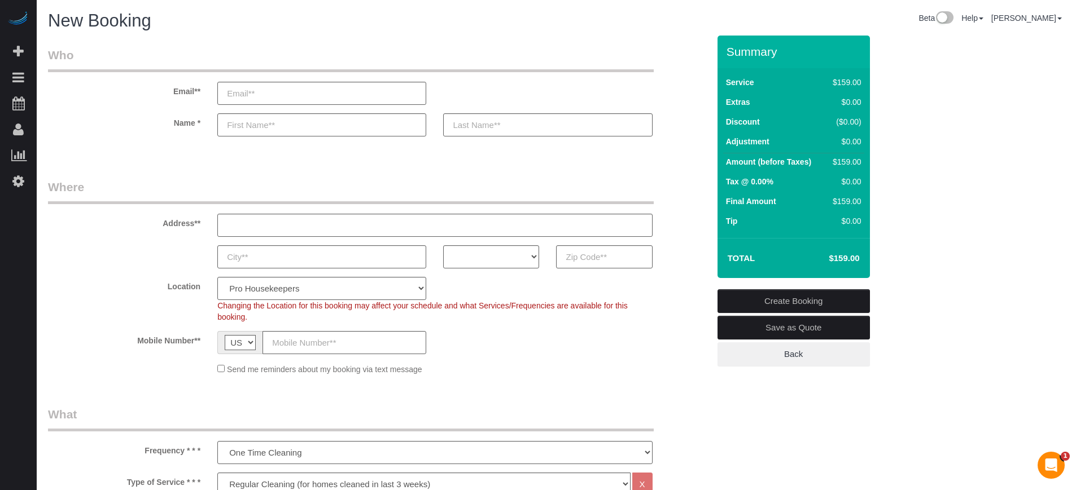
click at [137, 145] on div at bounding box center [379, 146] width 678 height 3
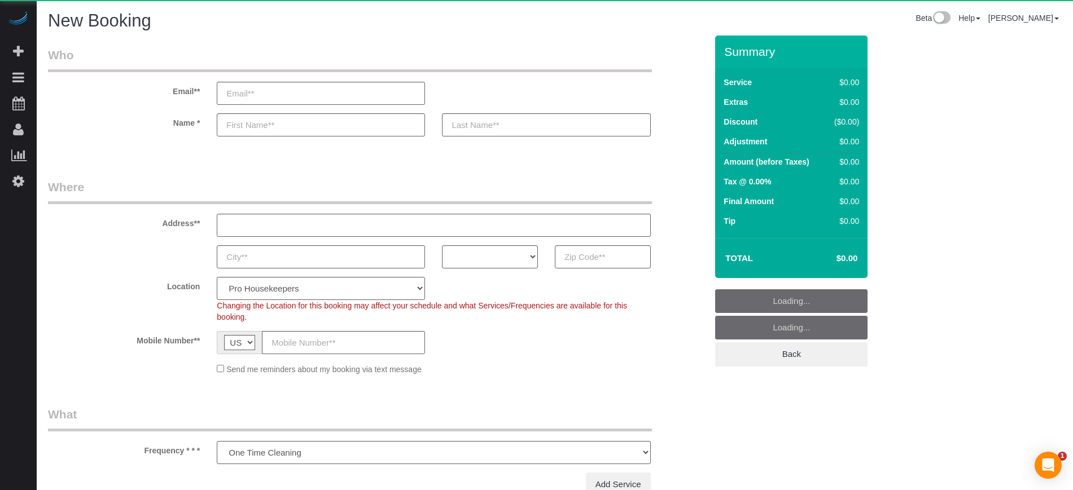
select select "number:9"
select select "object:1211"
select select "4"
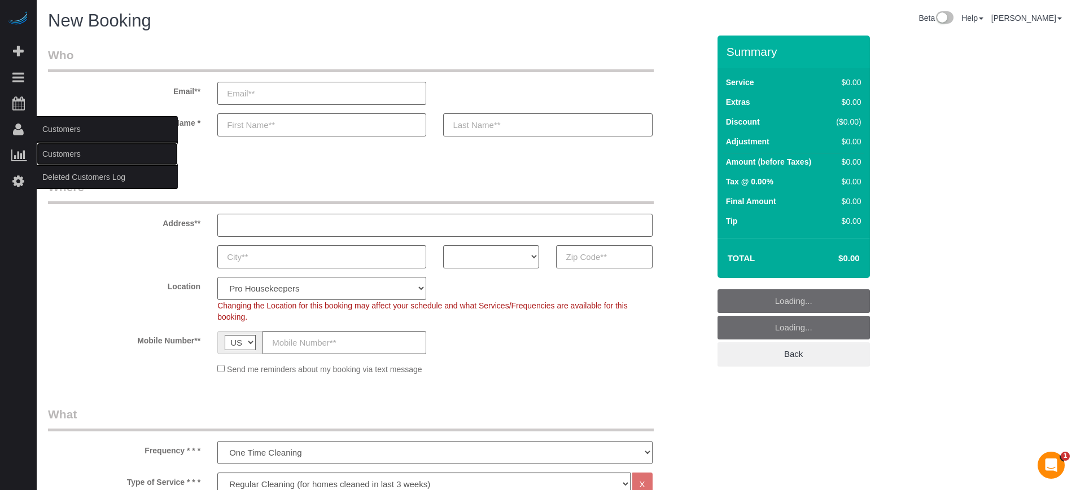
click at [68, 150] on link "Customers" at bounding box center [107, 154] width 141 height 23
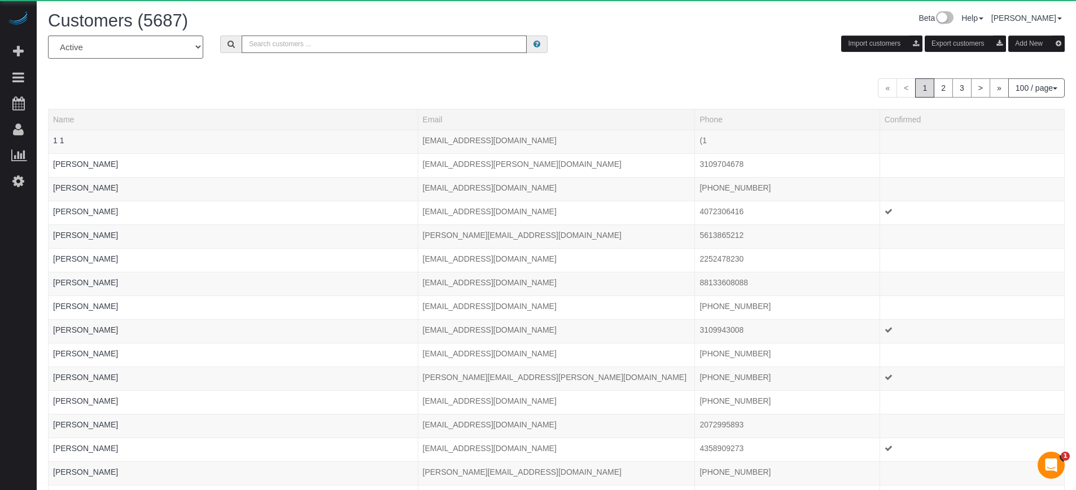
click at [317, 47] on input "text" at bounding box center [384, 44] width 285 height 17
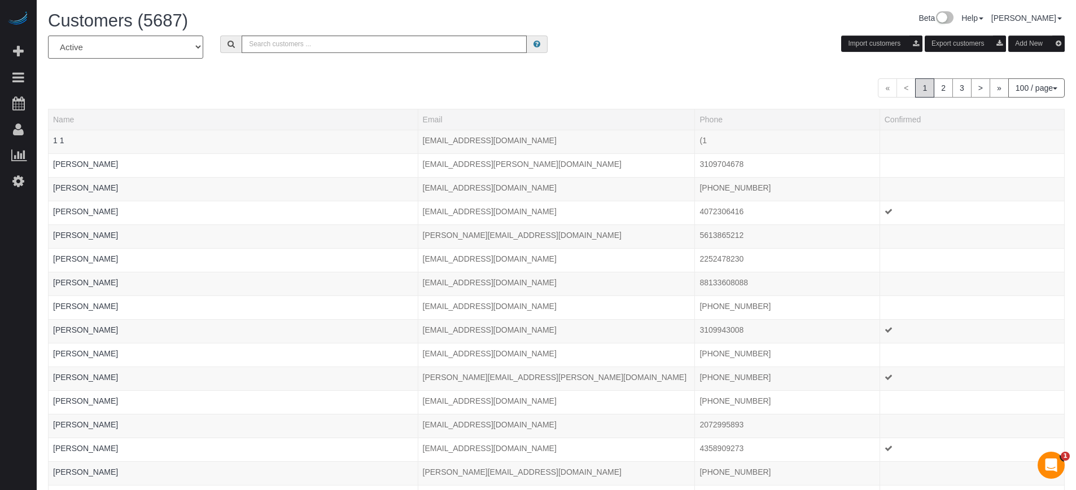
click at [299, 28] on h1 "Customers (5687)" at bounding box center [298, 20] width 500 height 19
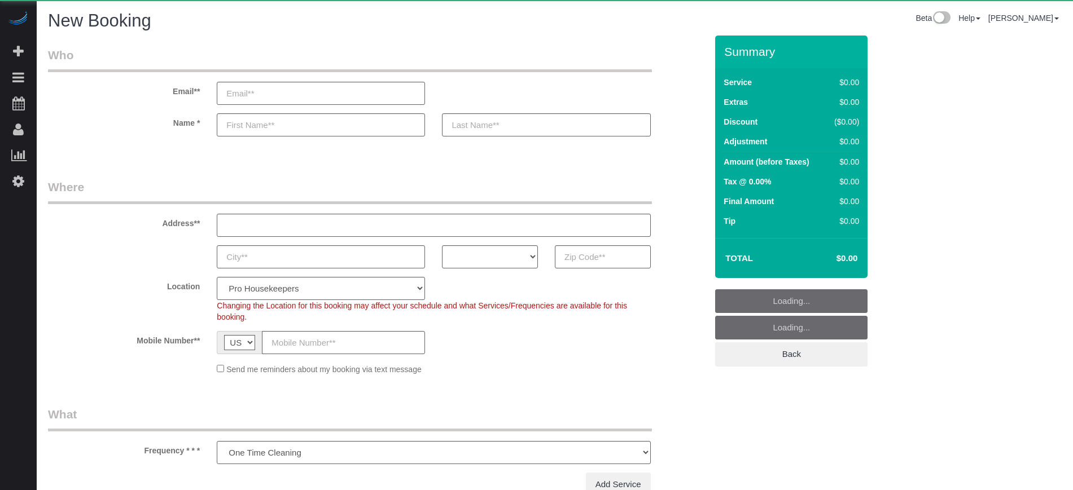
select select "number:9"
select select "object:1082"
select select "4"
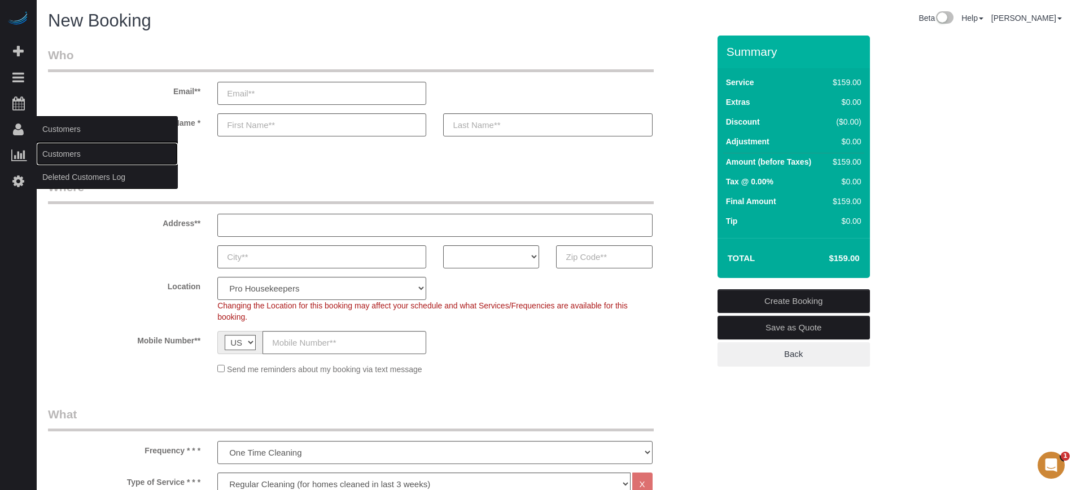
click at [62, 147] on link "Customers" at bounding box center [107, 154] width 141 height 23
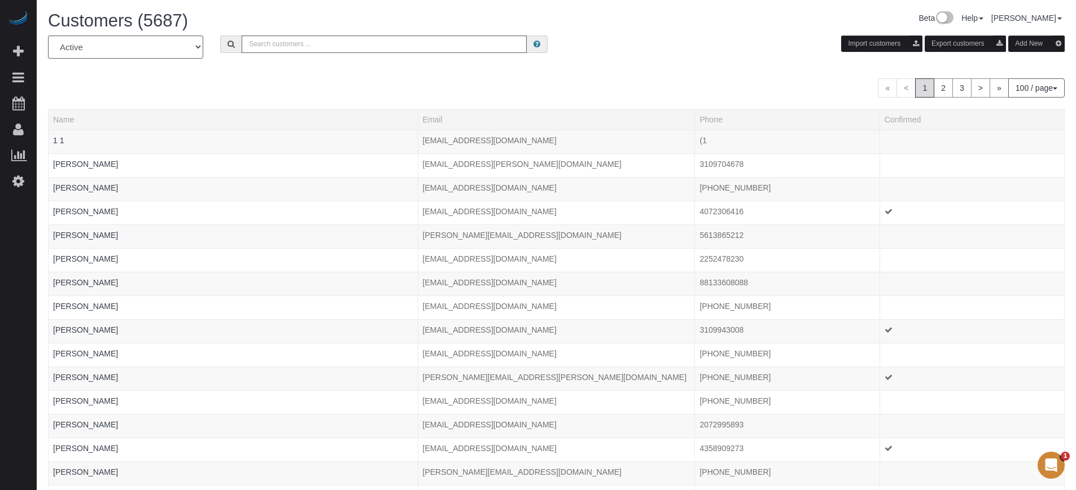
click at [1030, 43] on button "Add New" at bounding box center [1036, 44] width 56 height 16
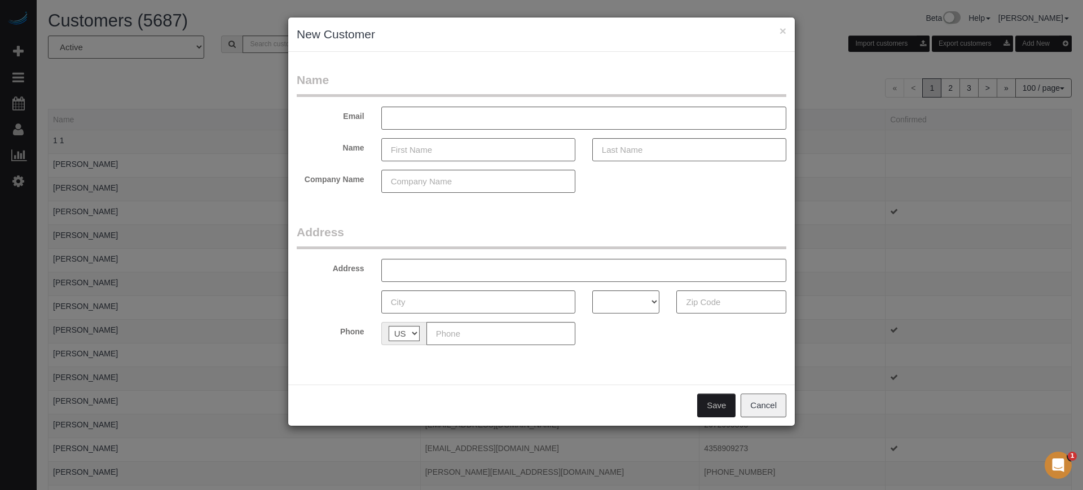
click at [432, 151] on input "text" at bounding box center [478, 149] width 194 height 23
drag, startPoint x: 461, startPoint y: 88, endPoint x: 460, endPoint y: 100, distance: 12.5
click at [461, 88] on legend "Name" at bounding box center [542, 84] width 490 height 25
click at [457, 152] on input "text" at bounding box center [478, 149] width 194 height 23
type input "Sofia"
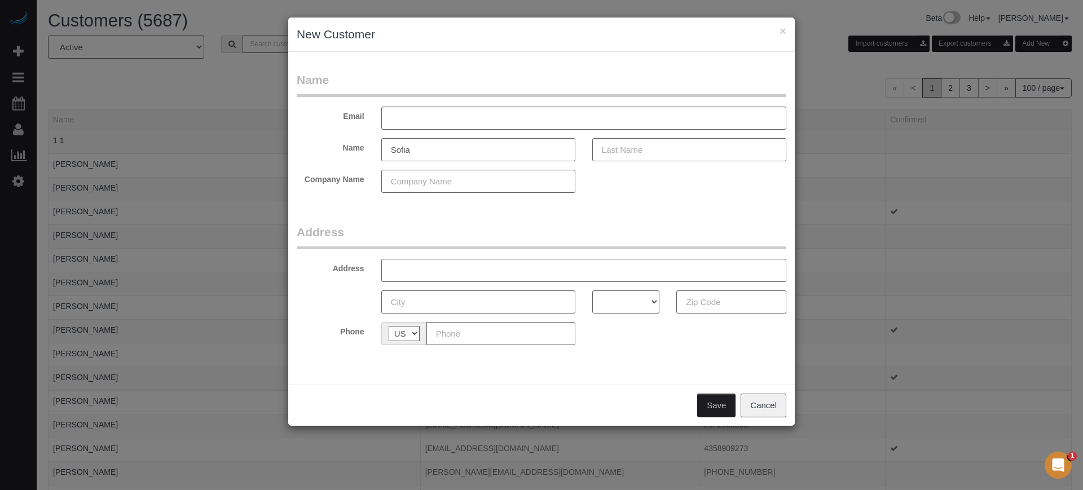
click at [635, 155] on input "text" at bounding box center [690, 149] width 194 height 23
click at [630, 154] on input "text" at bounding box center [690, 149] width 194 height 23
drag, startPoint x: 1057, startPoint y: 242, endPoint x: 1035, endPoint y: 240, distance: 22.1
click at [1057, 242] on div "× New Customer Name Email Name Sofia Viraodo Company Name Address Address AK AL…" at bounding box center [541, 245] width 1083 height 490
click at [653, 149] on input "Viraodo" at bounding box center [690, 149] width 194 height 23
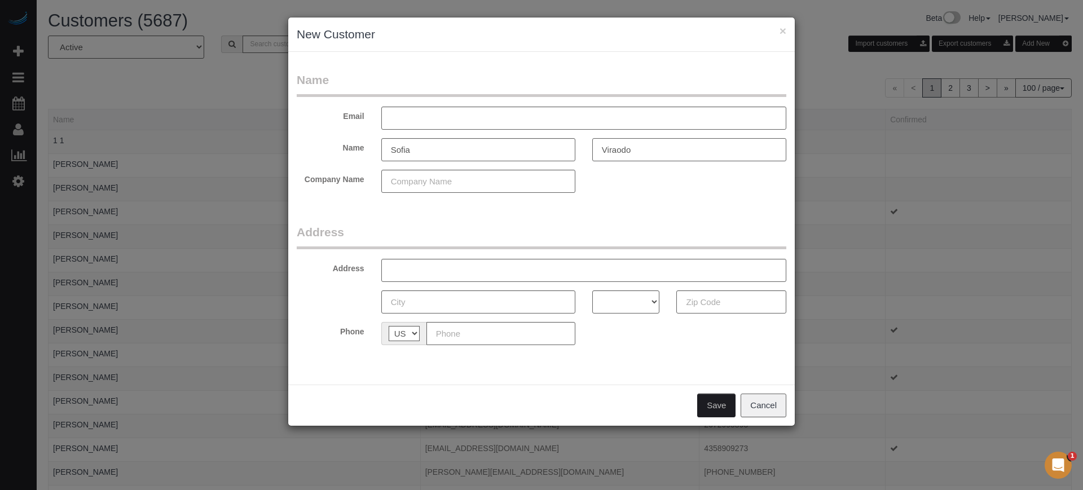
click at [653, 149] on input "Viraodo" at bounding box center [690, 149] width 194 height 23
type input "Giraldo"
click at [496, 120] on input "text" at bounding box center [583, 118] width 405 height 23
click at [494, 120] on input "text" at bounding box center [583, 118] width 405 height 23
drag, startPoint x: 513, startPoint y: 123, endPoint x: 482, endPoint y: 115, distance: 31.6
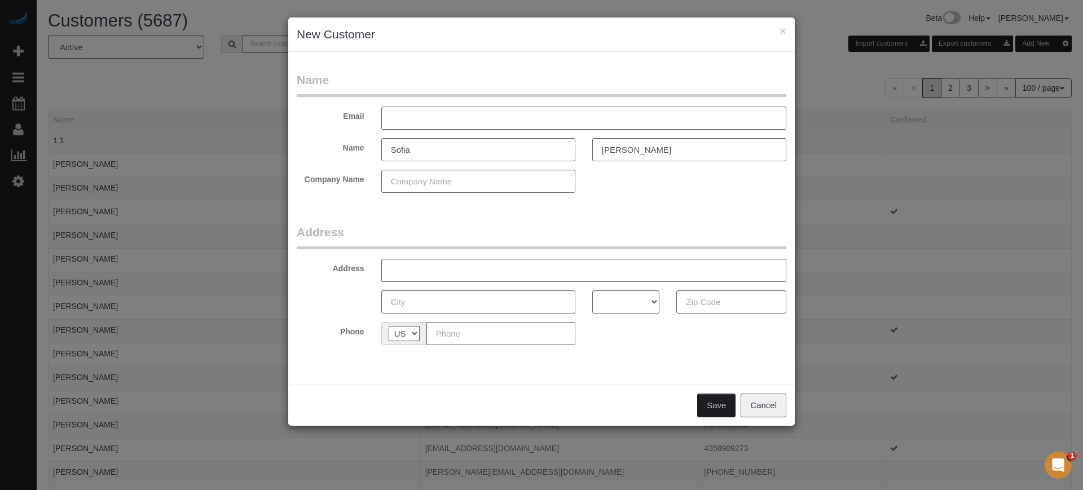
click at [482, 115] on input "text" at bounding box center [583, 118] width 405 height 23
click at [458, 116] on input "text" at bounding box center [583, 118] width 405 height 23
type input "s"
type input "sales@sofiagiraldo.com"
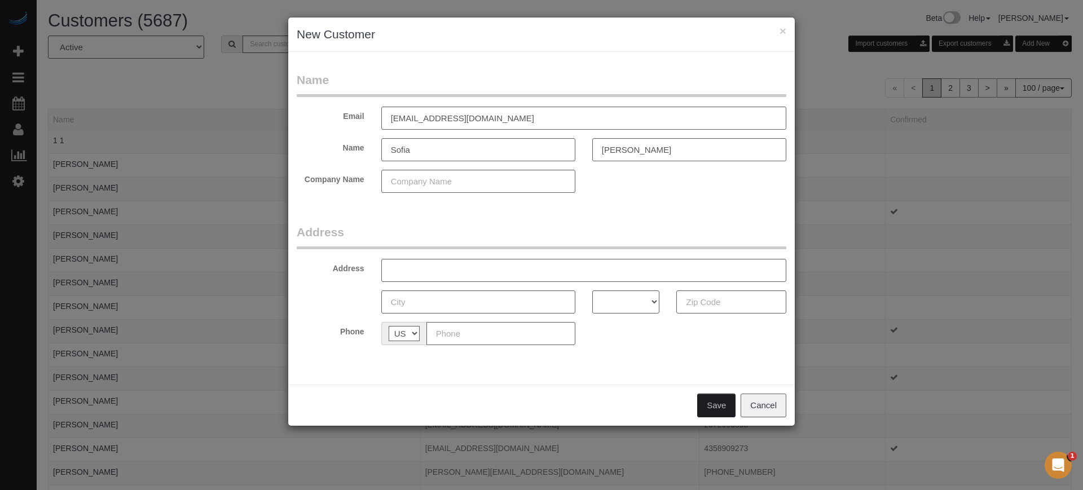
click at [415, 221] on form "Name Email sales@sofiagiraldo.com Name Sofia Giraldo Company Name Address Addre…" at bounding box center [542, 213] width 490 height 282
click at [469, 187] on input "text" at bounding box center [478, 181] width 194 height 23
click at [470, 182] on input "text" at bounding box center [478, 181] width 194 height 23
type input "Where in Miami"
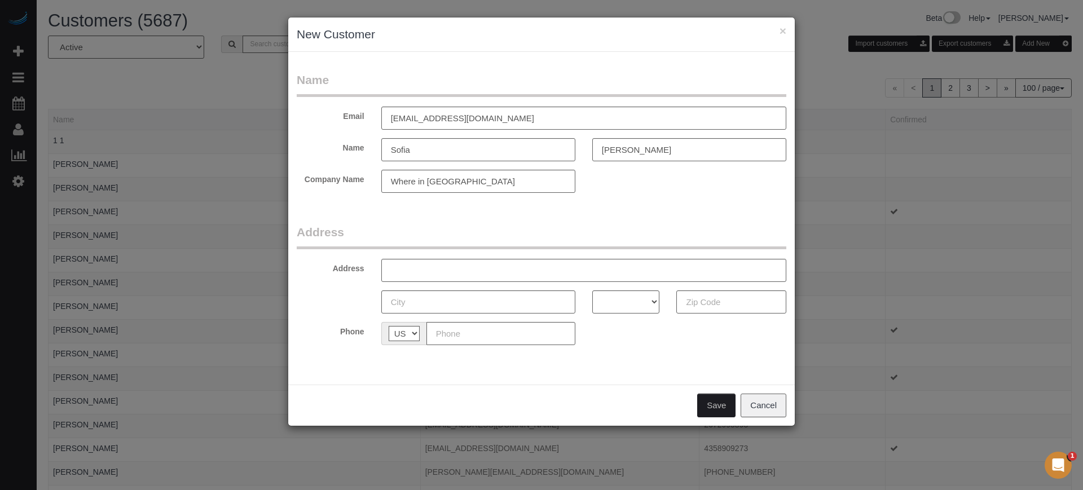
click at [499, 230] on legend "Address" at bounding box center [542, 236] width 490 height 25
click at [457, 274] on input "text" at bounding box center [583, 270] width 405 height 23
paste input "330 86th St, Miami Beach, FL 33141, USA"
click at [488, 271] on input "330 86th St, Miami Beach, FL 33141, USA" at bounding box center [583, 270] width 405 height 23
click at [547, 270] on input "330 86th St, Miami Beach, Unit 4 FL 33141, USA" at bounding box center [583, 270] width 405 height 23
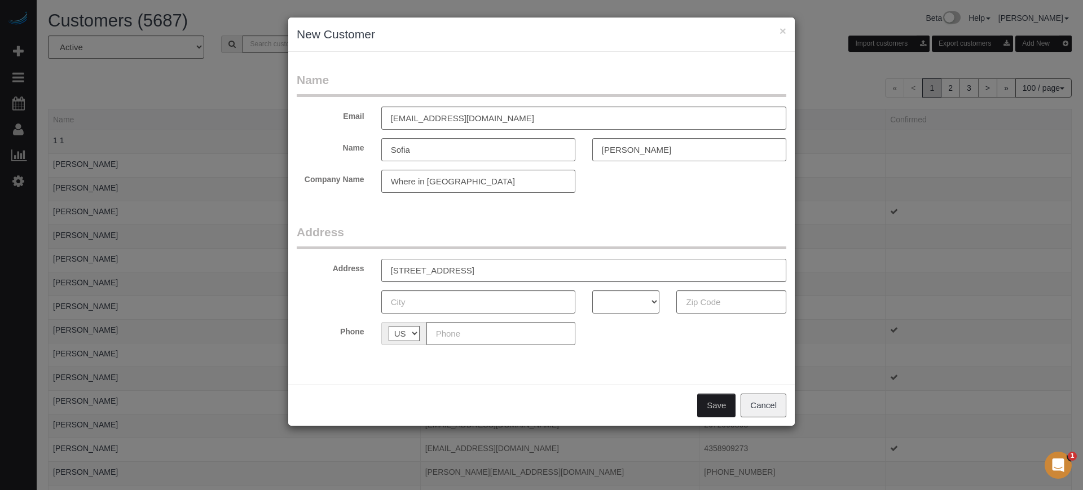
click at [547, 270] on input "330 86th St, Miami Beach, Unit 4 FL 33141, USA" at bounding box center [583, 270] width 405 height 23
type input "330 86th St, Miami Beach, Unit 4 FL , USA"
click at [707, 306] on input "text" at bounding box center [732, 302] width 110 height 23
paste input "33141"
type input "33141"
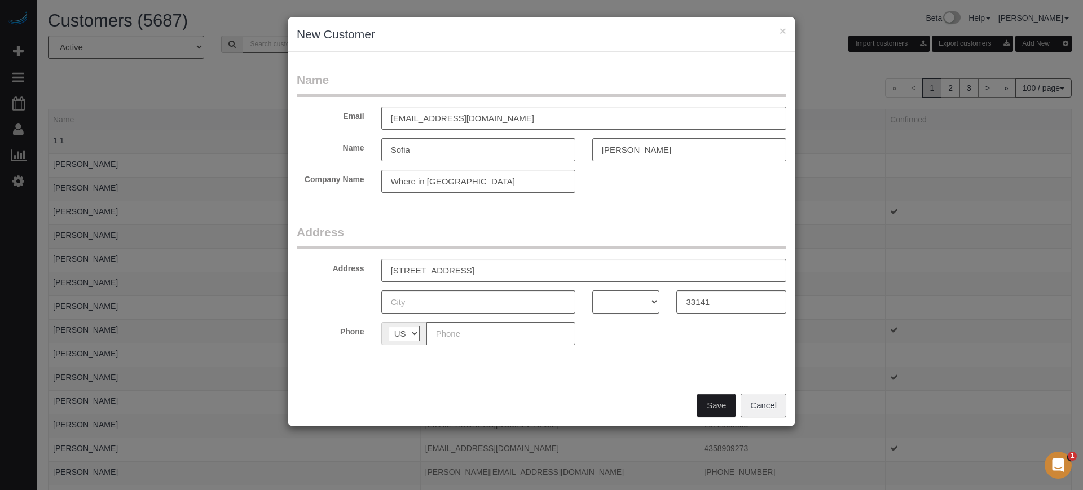
click at [629, 306] on select "AK AL AR AZ CA CO CT DC DE FL GA HI IA ID IL IN KS KY LA MA MD ME MI MN MO MS M…" at bounding box center [627, 302] width 68 height 23
select select "FL"
click at [593, 291] on select "AK AL AR AZ CA CO CT DC DE FL GA HI IA ID IL IN KS KY LA MA MD ME MI MN MO MS M…" at bounding box center [627, 302] width 68 height 23
click at [546, 273] on input "330 86th St, Miami Beach, Unit 4 FL , USA" at bounding box center [583, 270] width 405 height 23
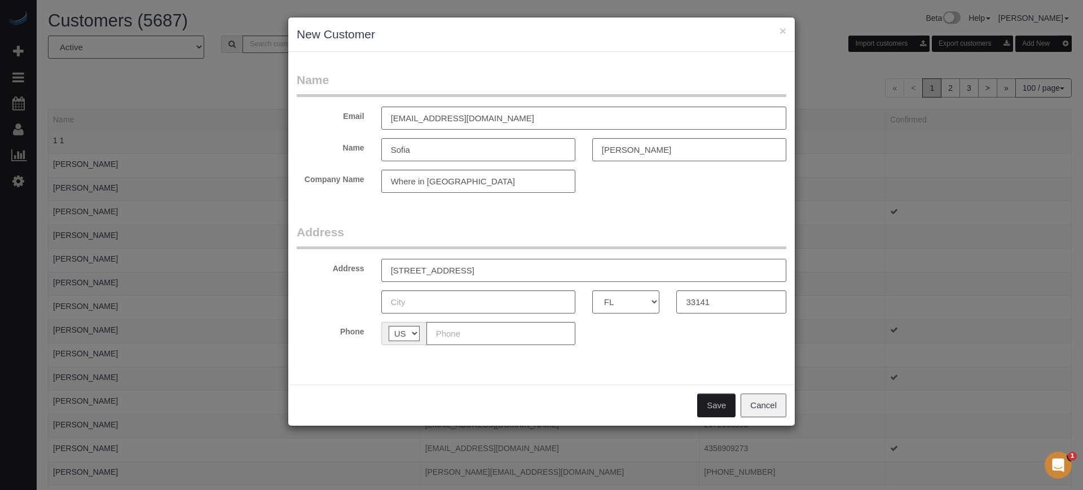
type input "330 86th St, Miami Beach, Unit 4 FL"
click at [476, 298] on input "text" at bounding box center [478, 302] width 194 height 23
type input "Miami"
click at [510, 331] on input "text" at bounding box center [501, 333] width 149 height 23
paste input "(786) 231-4808"
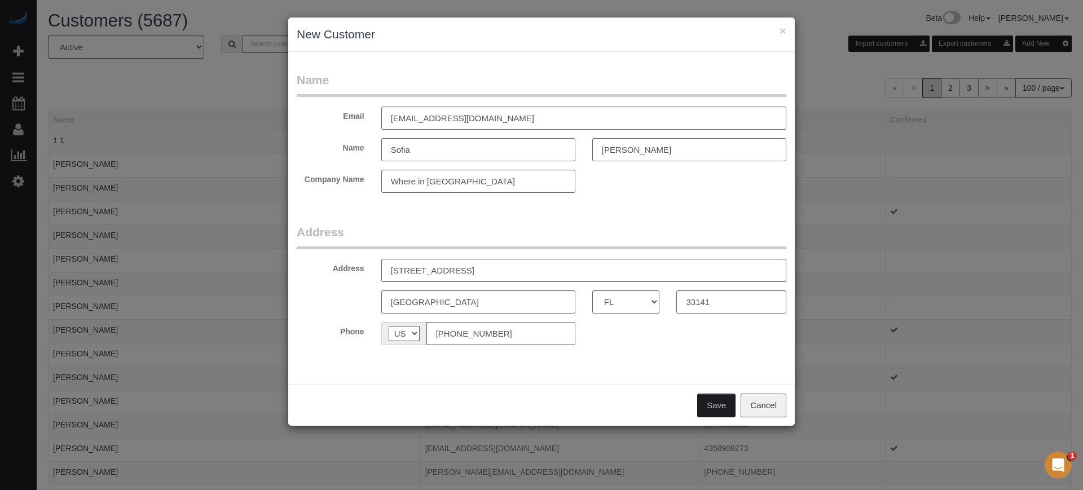
type input "(786) 231-4808"
click at [710, 408] on button "Save" at bounding box center [716, 406] width 38 height 24
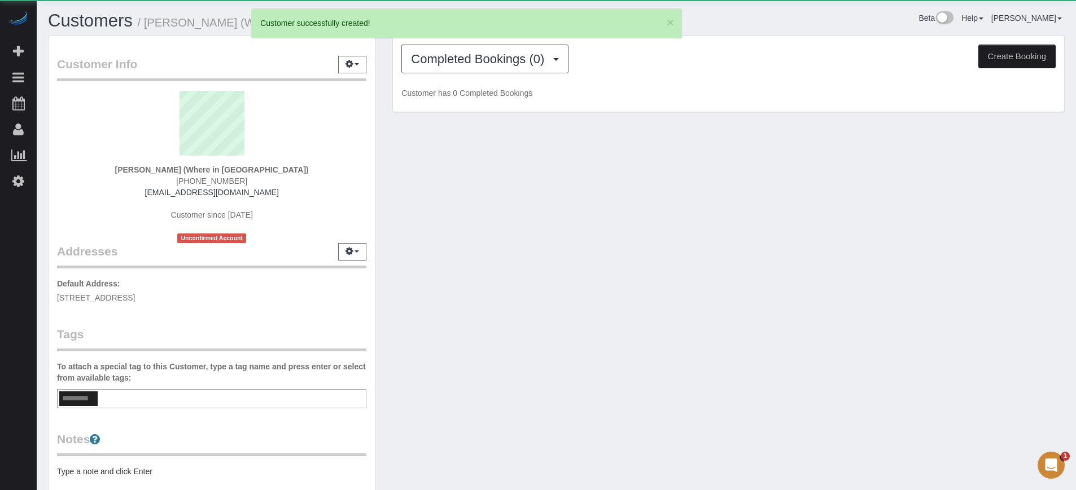
click at [1015, 60] on button "Create Booking" at bounding box center [1016, 57] width 77 height 24
select select "FL"
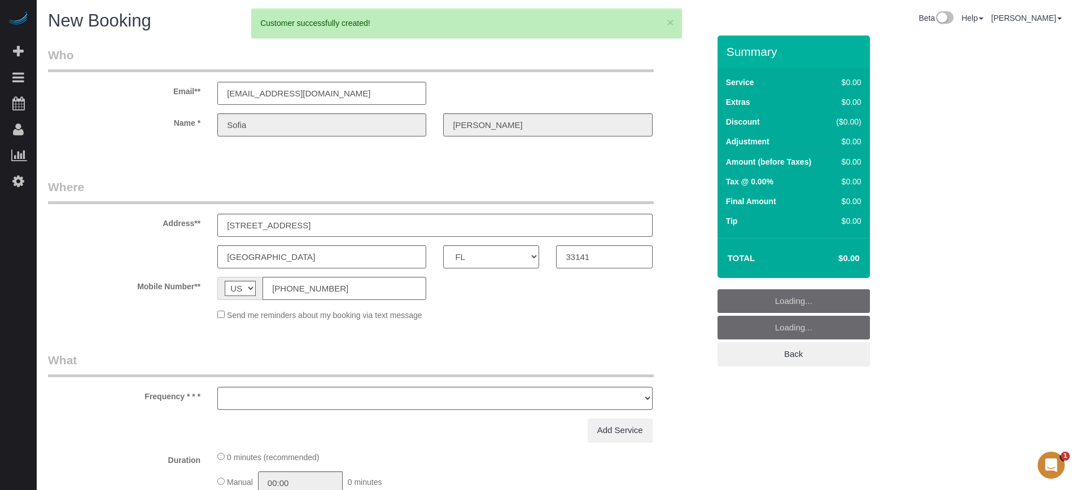
select select "object:2233"
select select "number:9"
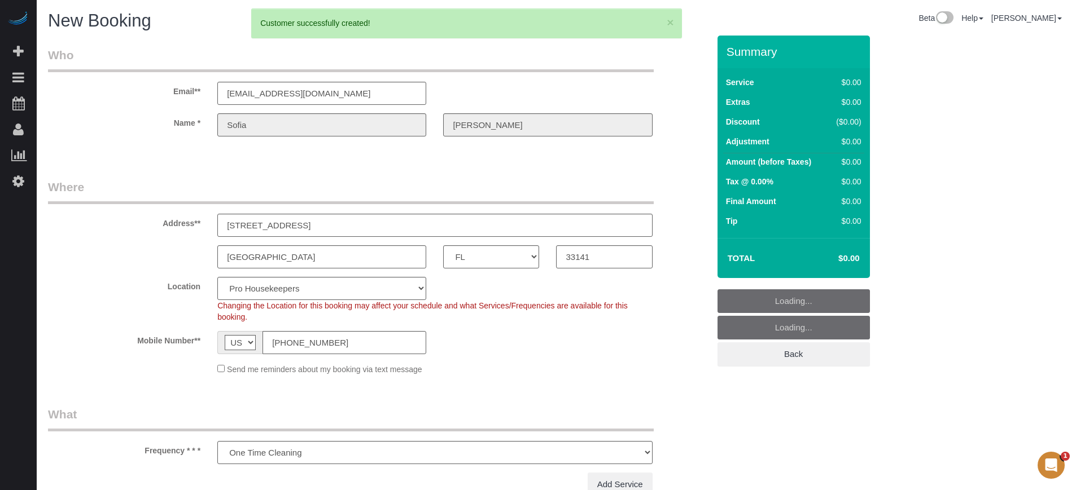
select select "object:2711"
select select "4"
select select "2"
select select "object:2847"
select select "234"
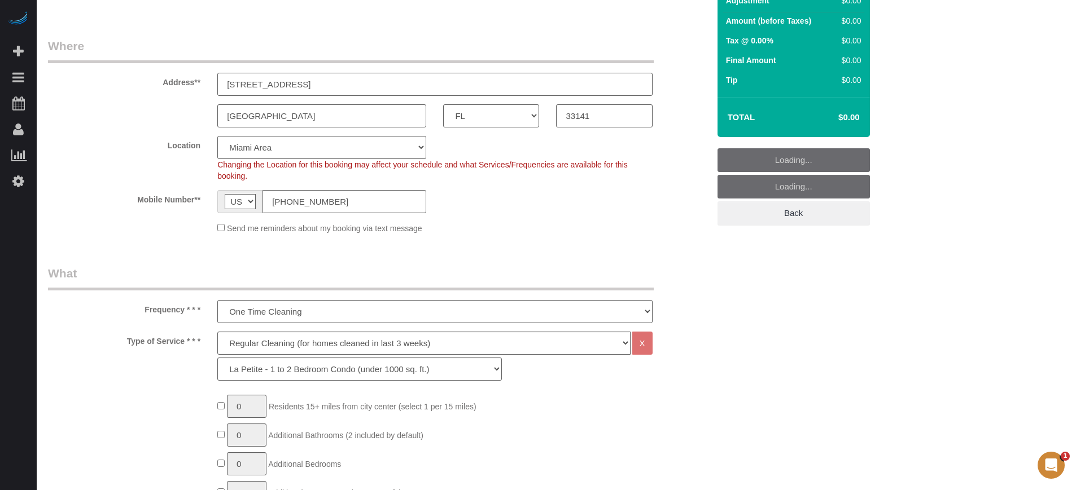
scroll to position [353, 0]
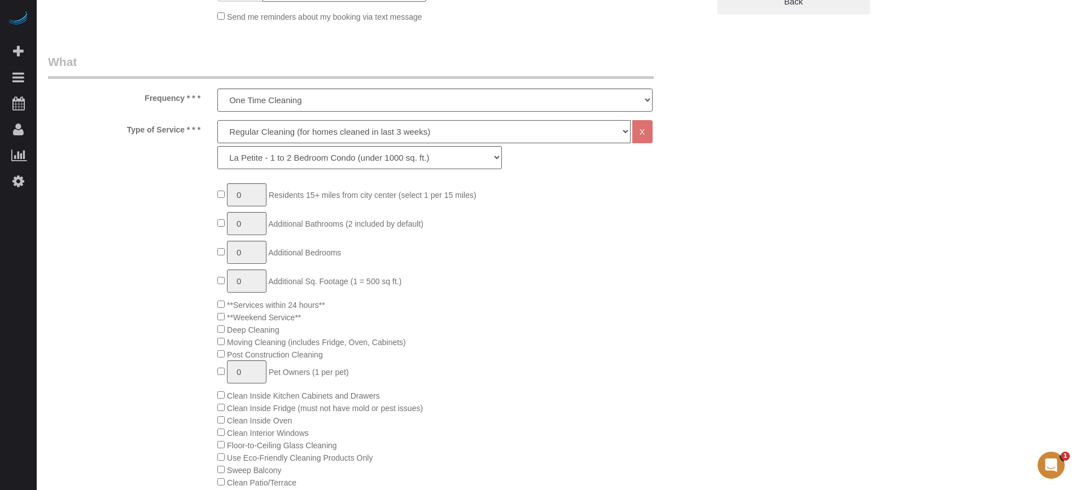
click at [258, 129] on select "Deep Cleaning (for homes that have not been cleaned in 3+ weeks) Spruce Regular…" at bounding box center [423, 131] width 413 height 23
click at [217, 120] on select "Deep Cleaning (for homes that have not been cleaned in 3+ weeks) Spruce Regular…" at bounding box center [423, 131] width 413 height 23
click at [259, 130] on select "Deep Cleaning (for homes that have not been cleaned in 3+ weeks) Spruce Regular…" at bounding box center [423, 131] width 413 height 23
select select "5"
click at [217, 120] on select "Deep Cleaning (for homes that have not been cleaned in 3+ weeks) Spruce Regular…" at bounding box center [423, 131] width 413 height 23
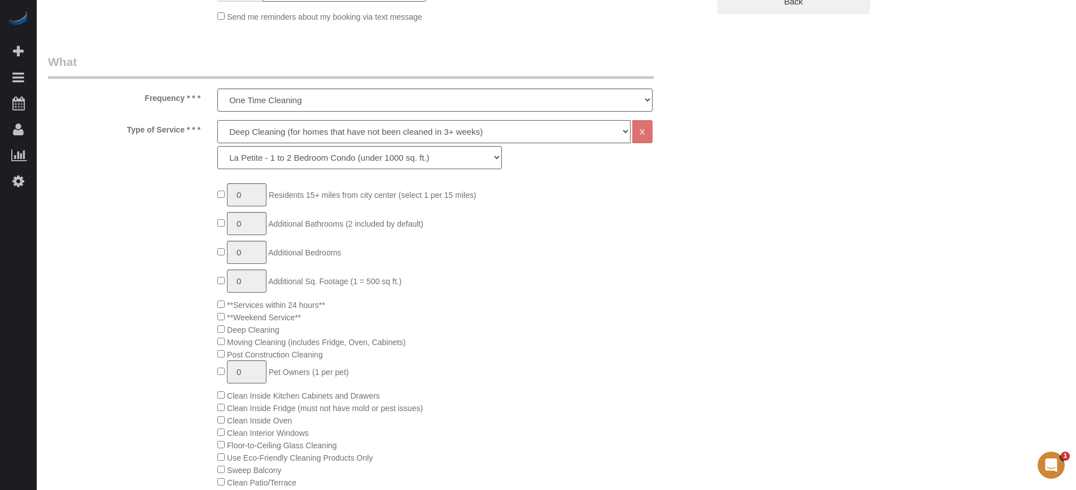
select select "241"
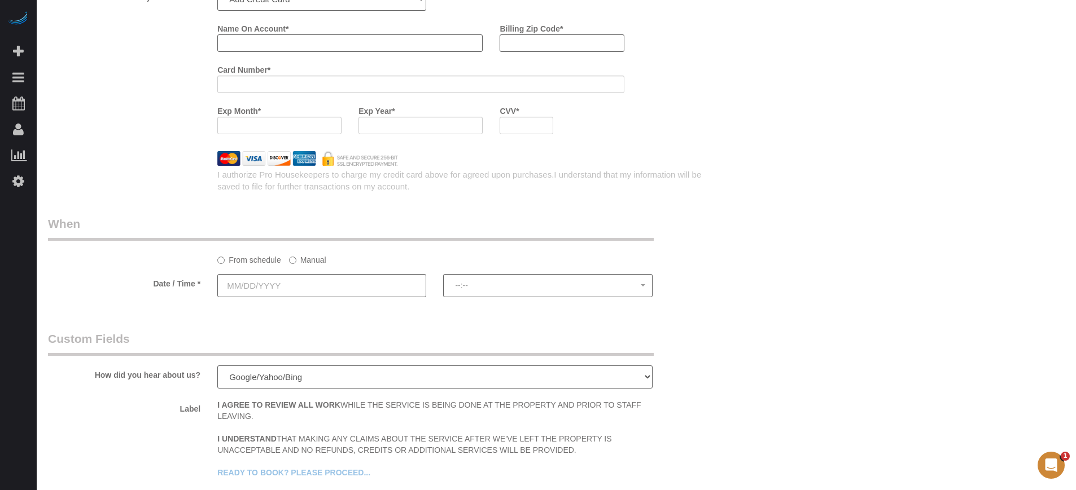
scroll to position [1481, 0]
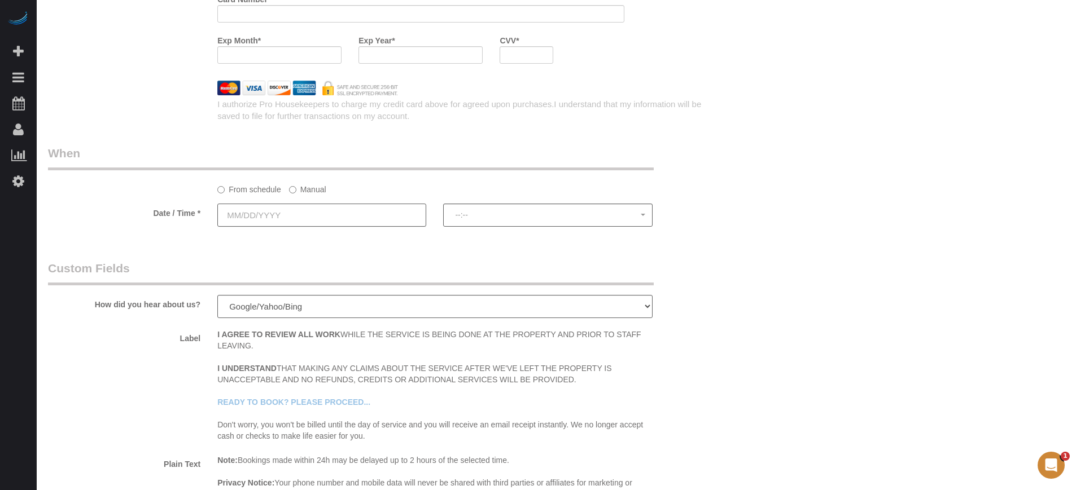
click at [360, 214] on input "text" at bounding box center [321, 215] width 209 height 23
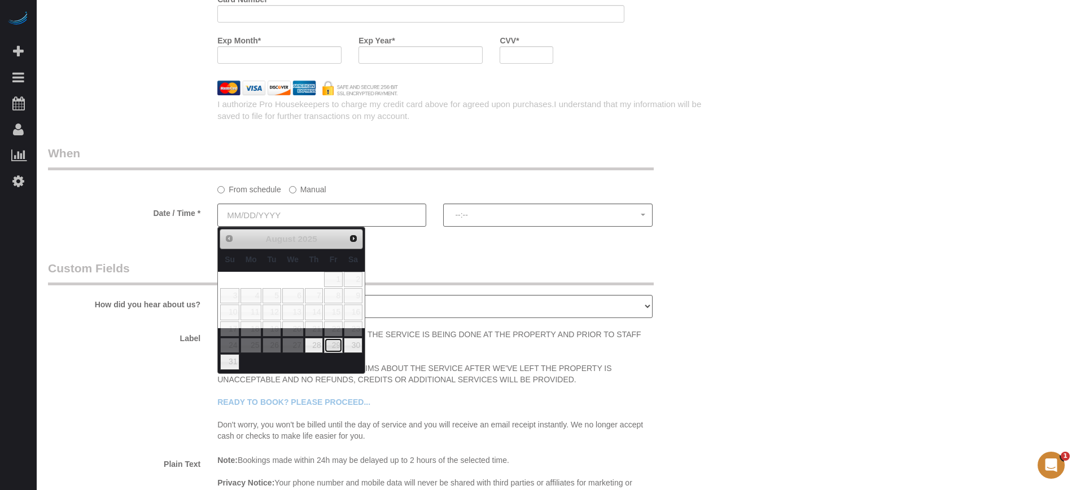
click at [336, 343] on link "29" at bounding box center [333, 345] width 18 height 15
type input "08/29/2025"
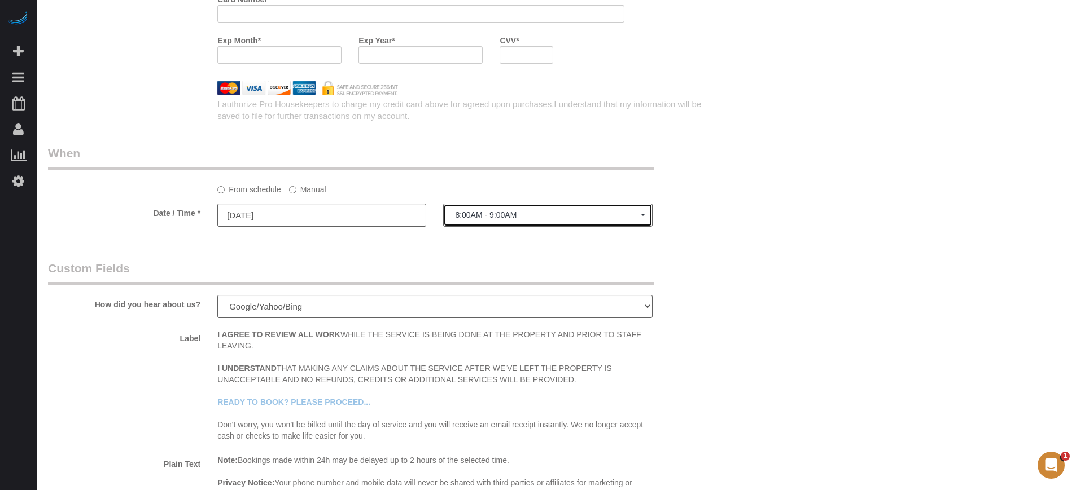
click at [504, 215] on span "8:00AM - 9:00AM" at bounding box center [547, 214] width 185 height 9
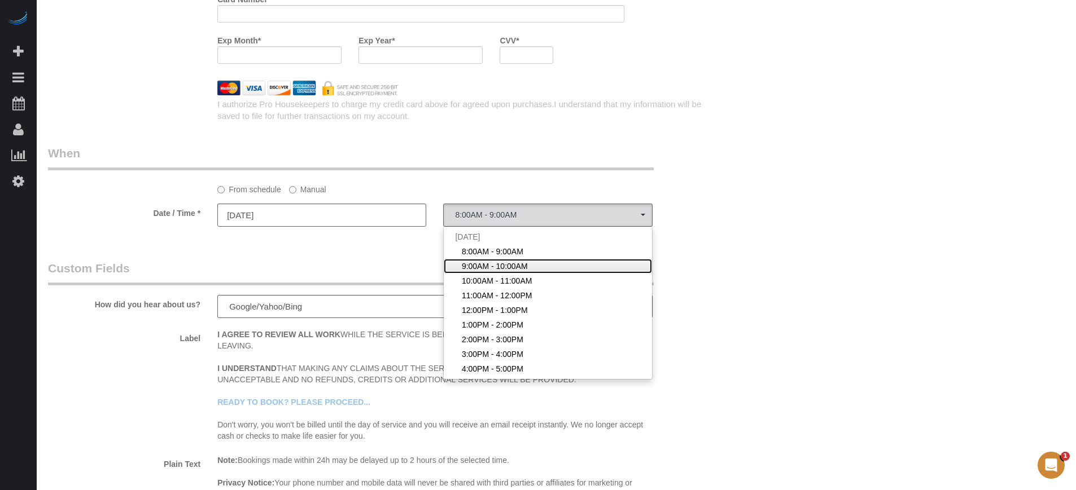
click at [501, 265] on span "9:00AM - 10:00AM" at bounding box center [495, 266] width 66 height 11
select select "spot2"
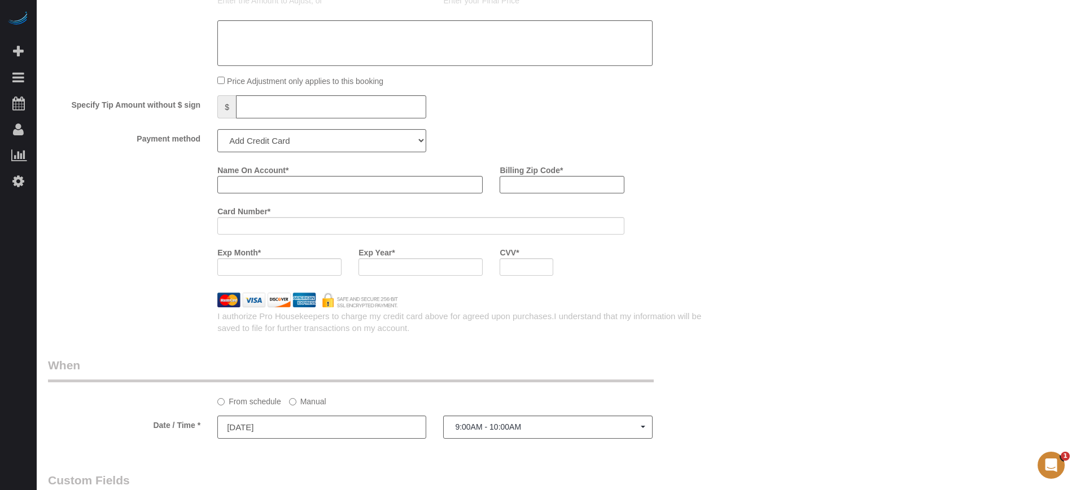
scroll to position [1270, 0]
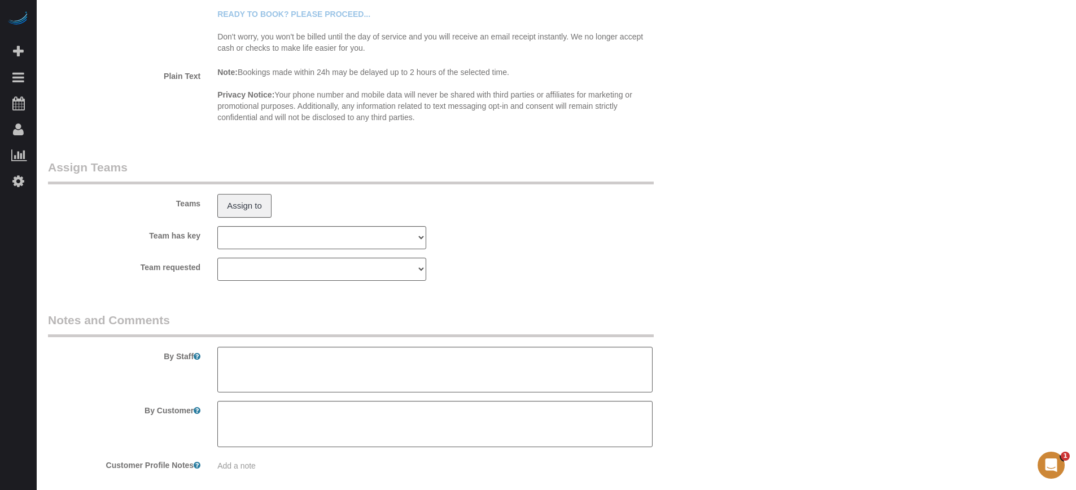
scroll to position [1898, 0]
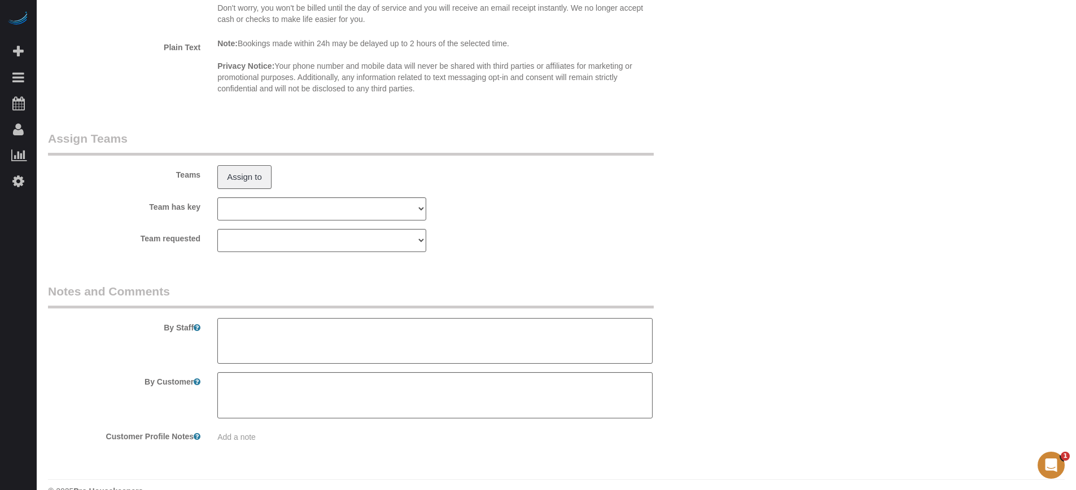
click at [384, 335] on textarea at bounding box center [434, 341] width 435 height 46
type textarea "Vacant. Remove odor from the floor (cat pee)"
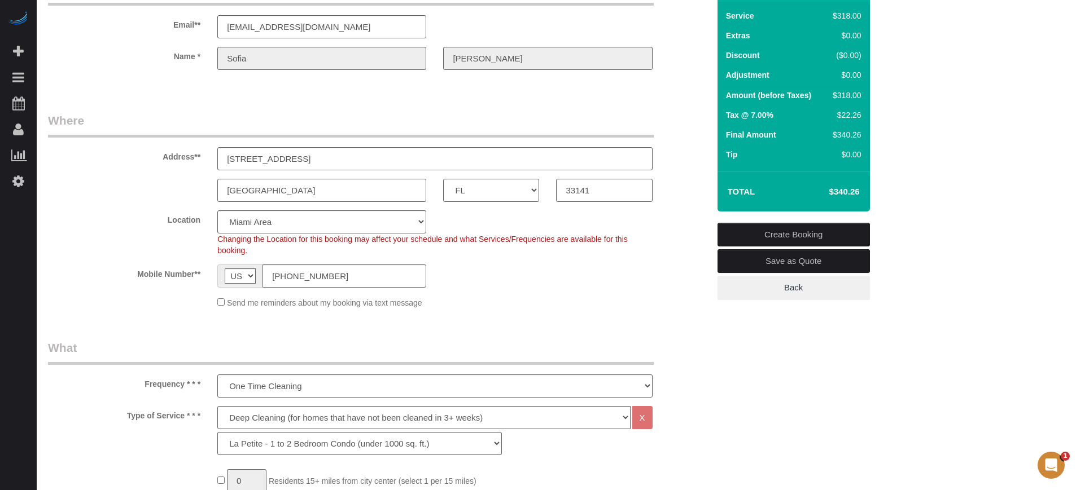
scroll to position [0, 0]
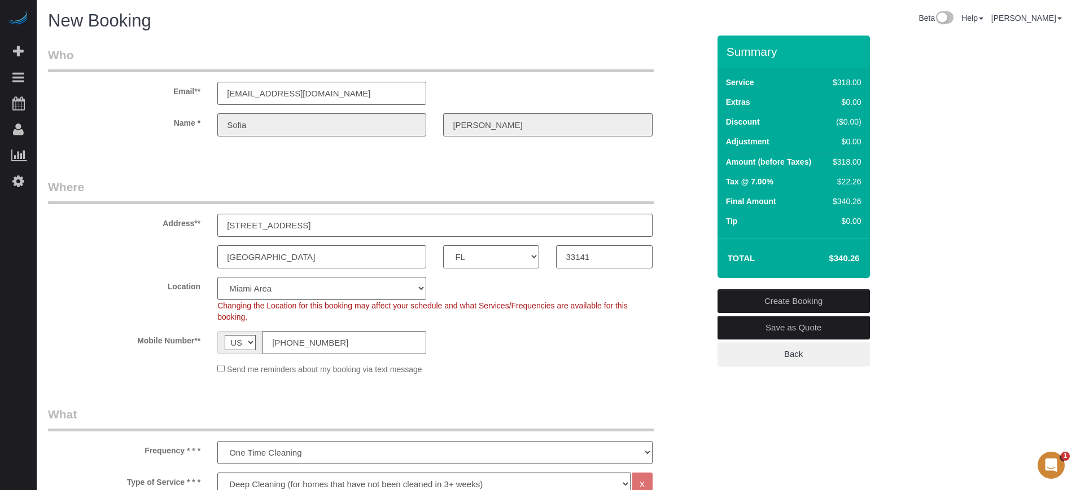
click at [159, 114] on div "Name * Sofia Giraldo" at bounding box center [379, 124] width 678 height 23
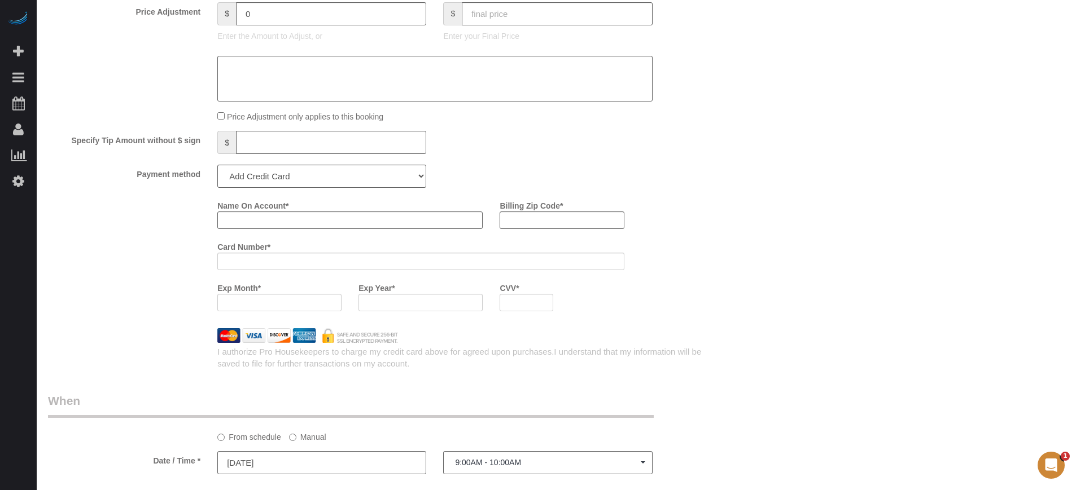
scroll to position [1257, 0]
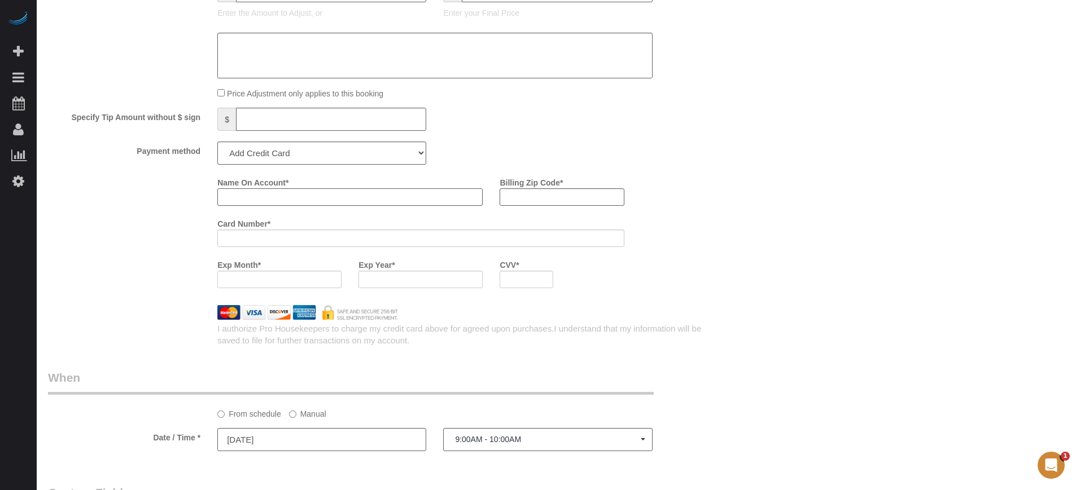
click at [293, 195] on input "Name On Account *" at bounding box center [349, 196] width 265 height 17
paste input "Sofia"
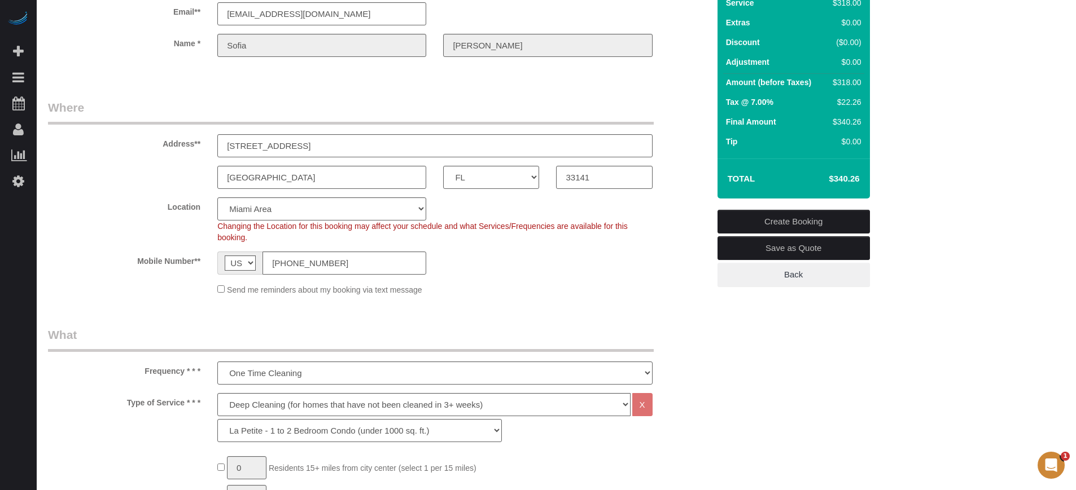
scroll to position [58, 0]
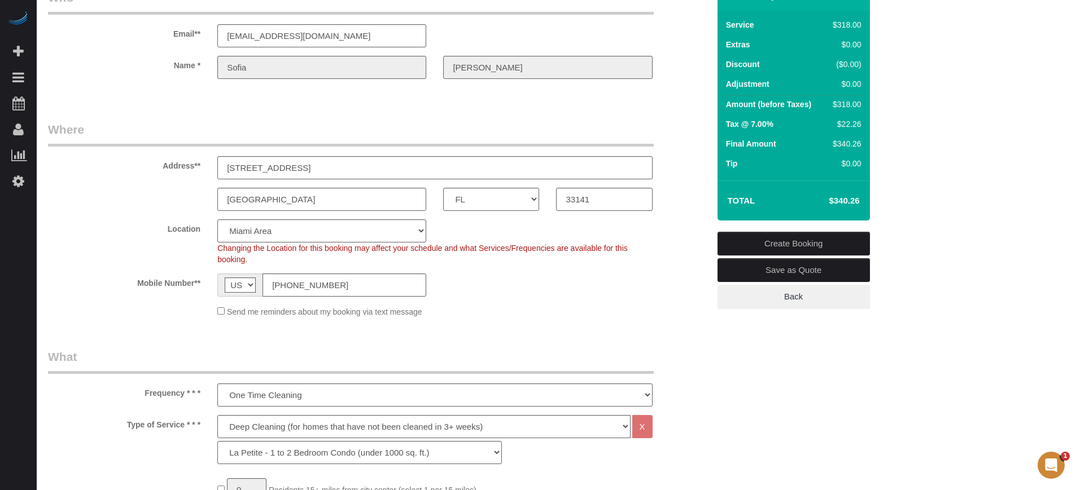
click at [402, 68] on div "Name * Sofia Giraldo" at bounding box center [379, 67] width 678 height 23
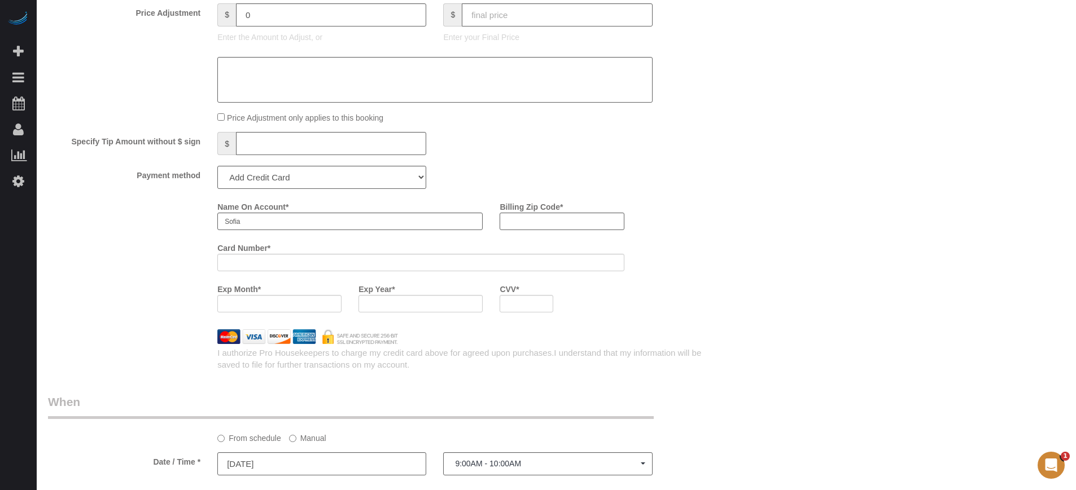
scroll to position [1257, 0]
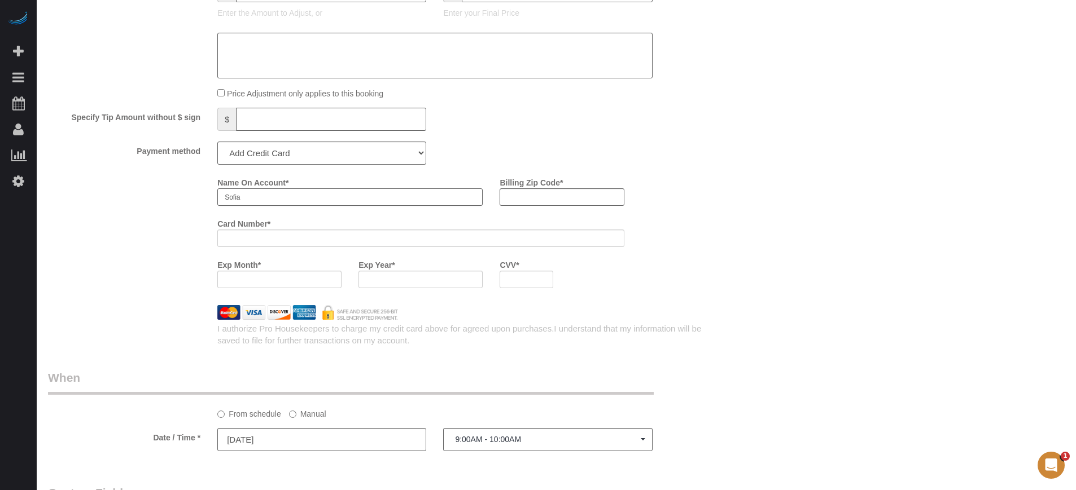
click at [262, 193] on input "Sofia" at bounding box center [349, 196] width 265 height 17
paste input "Giraldo"
type input "Sofia Giraldo"
click at [130, 208] on div "Name On Account * Sofia Giraldo Billing Zip Code * Card Number * Exp Month * Ex…" at bounding box center [379, 235] width 678 height 124
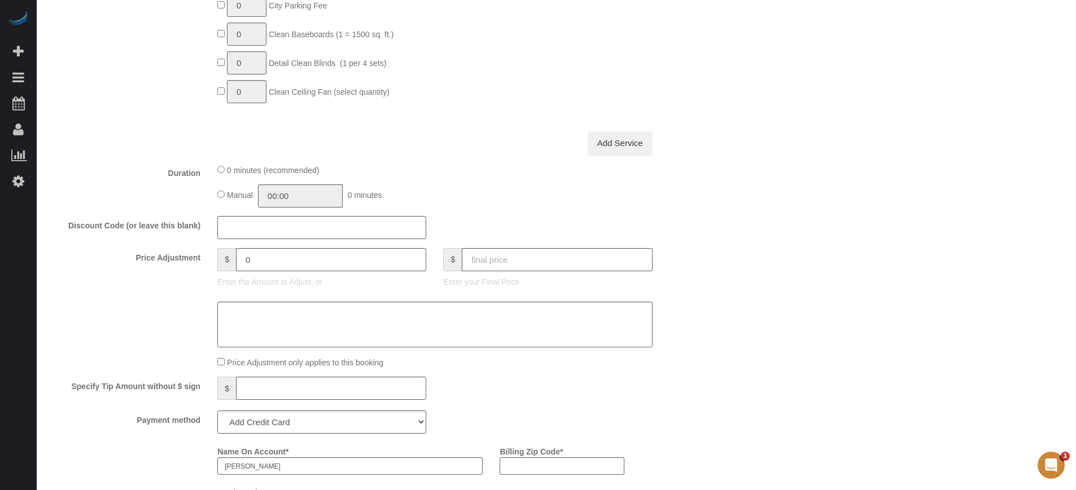
scroll to position [1199, 0]
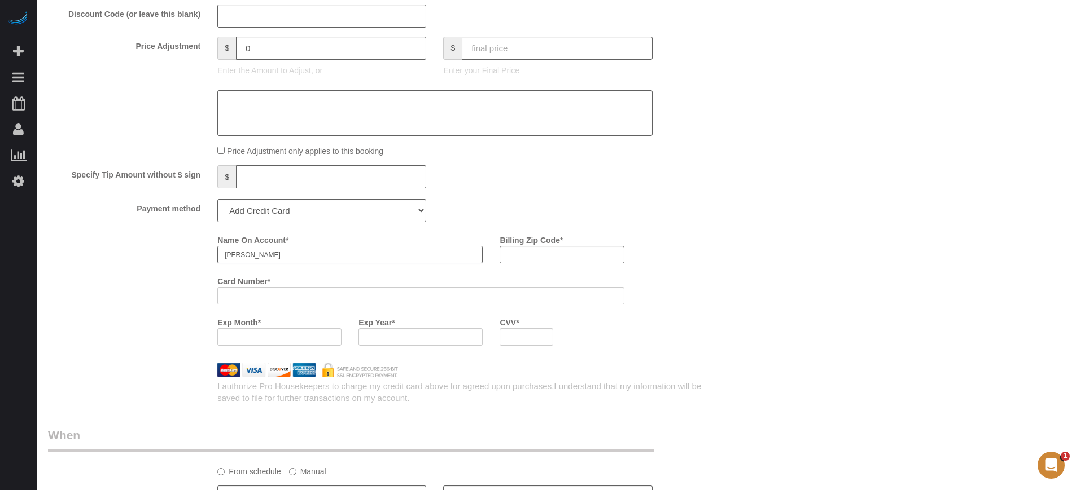
click at [397, 257] on input "Sofia Giraldo" at bounding box center [349, 254] width 265 height 17
click at [489, 235] on div "Name On Account * Sofia Giraldo" at bounding box center [350, 247] width 282 height 33
drag, startPoint x: 499, startPoint y: 239, endPoint x: 561, endPoint y: 239, distance: 62.1
click at [561, 239] on div "Billing Zip Code *" at bounding box center [561, 247] width 141 height 33
click at [572, 238] on div "Billing Zip Code *" at bounding box center [561, 247] width 141 height 33
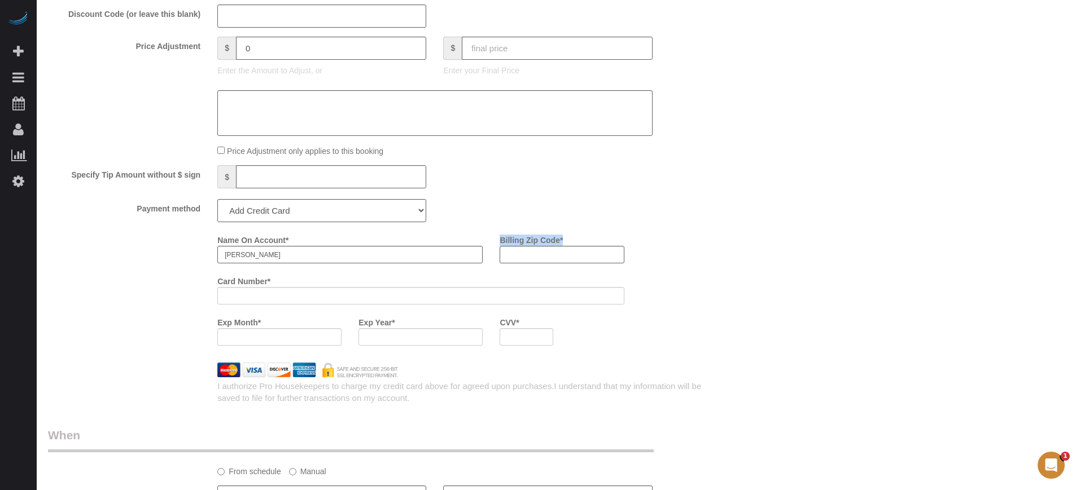
drag, startPoint x: 570, startPoint y: 240, endPoint x: 494, endPoint y: 238, distance: 76.2
click at [494, 238] on div "Billing Zip Code *" at bounding box center [561, 247] width 141 height 33
drag, startPoint x: 568, startPoint y: 239, endPoint x: 499, endPoint y: 239, distance: 69.4
click at [499, 239] on div "Billing Zip Code *" at bounding box center [561, 247] width 141 height 33
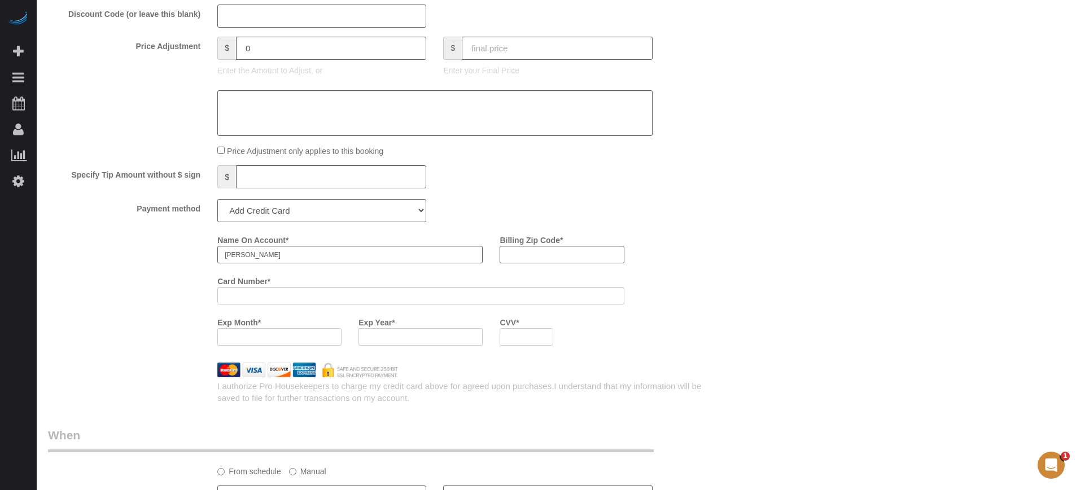
click at [499, 239] on div "Billing Zip Code *" at bounding box center [561, 247] width 141 height 33
drag, startPoint x: 499, startPoint y: 239, endPoint x: 562, endPoint y: 239, distance: 63.2
click at [562, 239] on div "Billing Zip Code *" at bounding box center [561, 247] width 141 height 33
click at [564, 238] on div "Billing Zip Code *" at bounding box center [561, 247] width 141 height 33
drag, startPoint x: 564, startPoint y: 238, endPoint x: 504, endPoint y: 236, distance: 59.8
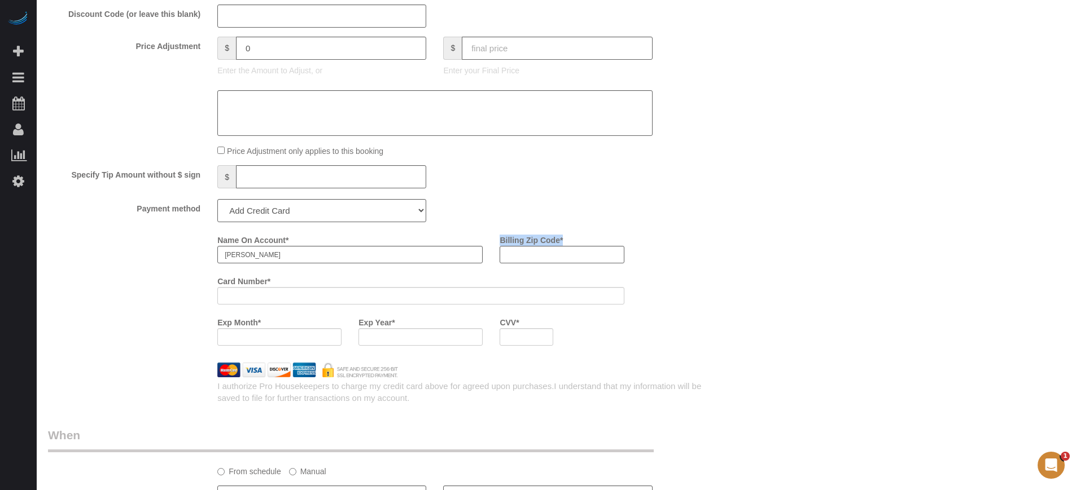
click at [504, 236] on div "Billing Zip Code *" at bounding box center [561, 247] width 141 height 33
click at [504, 236] on label "Billing Zip Code *" at bounding box center [530, 238] width 63 height 15
click at [504, 246] on input "Billing Zip Code *" at bounding box center [561, 254] width 124 height 17
drag, startPoint x: 496, startPoint y: 236, endPoint x: 579, endPoint y: 238, distance: 83.0
click at [579, 238] on div "Billing Zip Code *" at bounding box center [561, 247] width 141 height 33
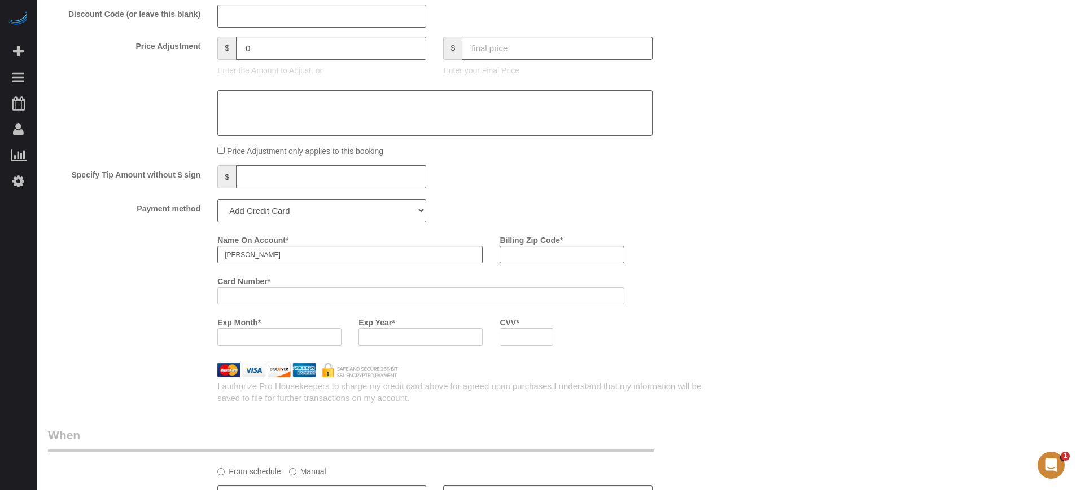
click at [579, 238] on div "Billing Zip Code *" at bounding box center [561, 247] width 141 height 33
drag, startPoint x: 577, startPoint y: 238, endPoint x: 497, endPoint y: 238, distance: 80.1
click at [497, 238] on div "Billing Zip Code *" at bounding box center [561, 247] width 141 height 33
click at [578, 231] on div "Billing Zip Code *" at bounding box center [561, 247] width 141 height 33
drag, startPoint x: 568, startPoint y: 240, endPoint x: 496, endPoint y: 235, distance: 72.4
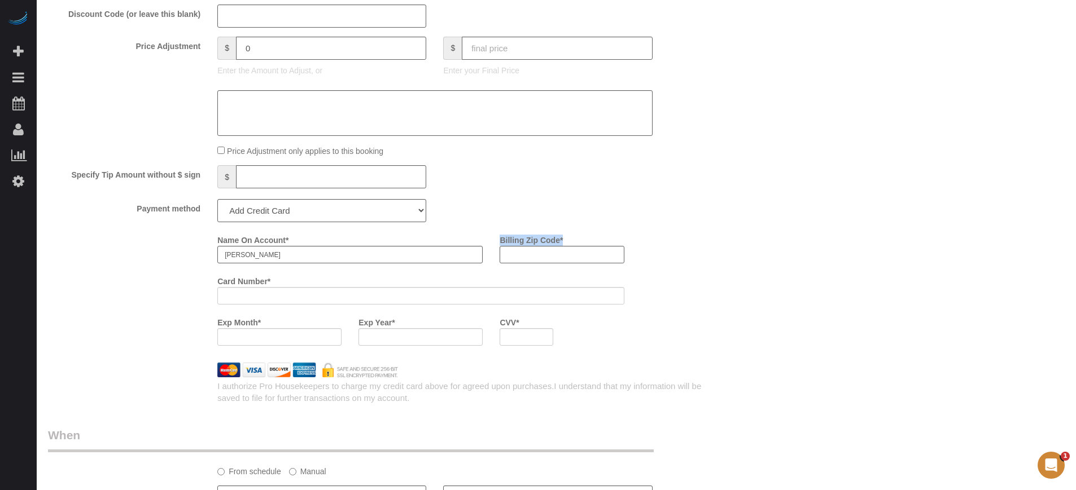
click at [496, 235] on div "Billing Zip Code *" at bounding box center [561, 247] width 141 height 33
click at [679, 242] on div "Name On Account * Sofia Giraldo Billing Zip Code * Card Number * Exp Month * Ex…" at bounding box center [463, 293] width 508 height 124
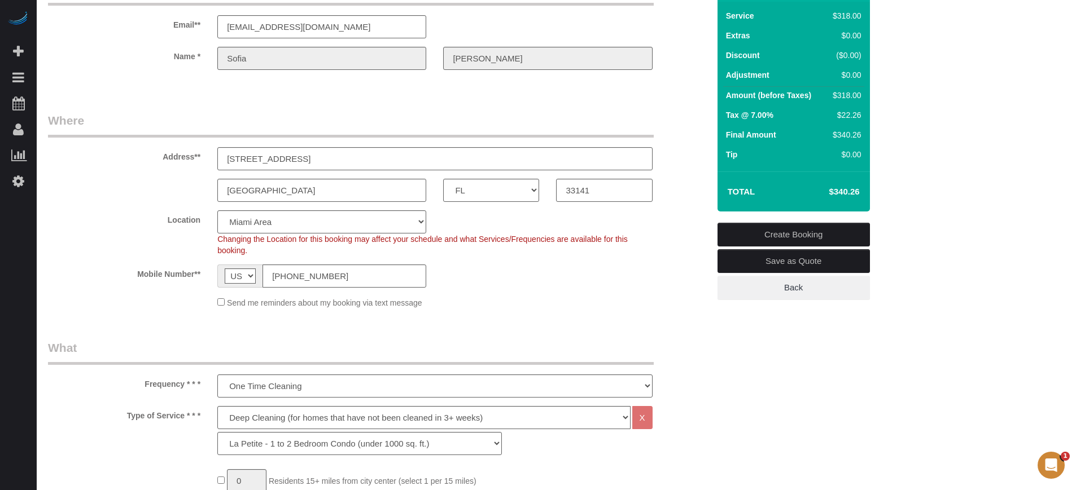
scroll to position [0, 0]
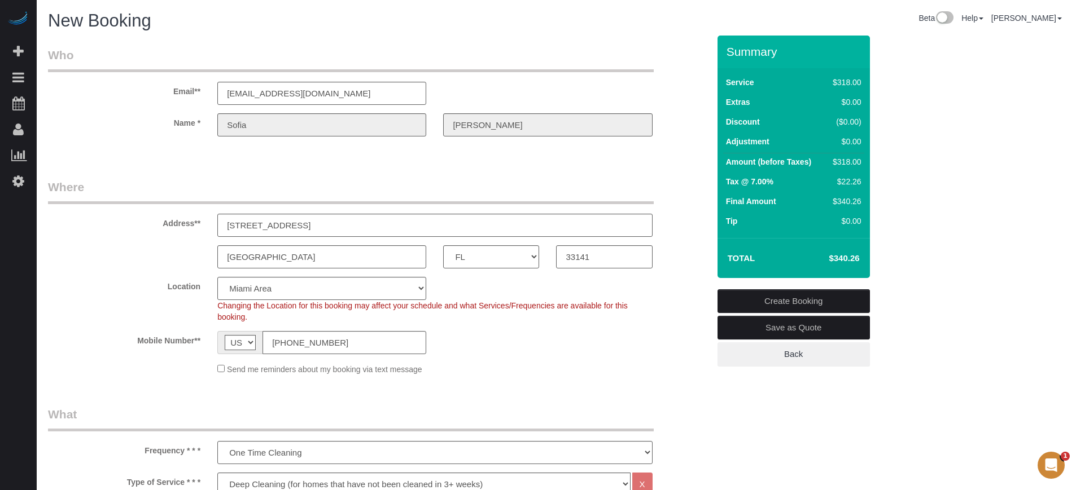
click at [941, 262] on div "Summary Service $318.00 Extras $0.00 Discount ($0.00) Adjustment $0.00 Amount (…" at bounding box center [836, 212] width 254 height 353
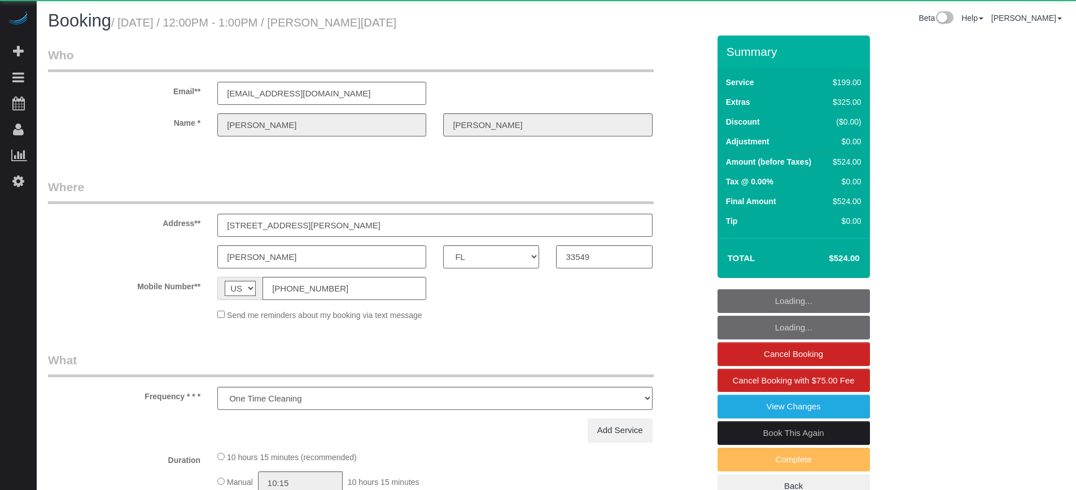
select select "FL"
select select "string:fspay-33367a85-7fd7-4556-8bd5-47bba6f7f38c"
select select "object:826"
select select "4"
select select "spot1"
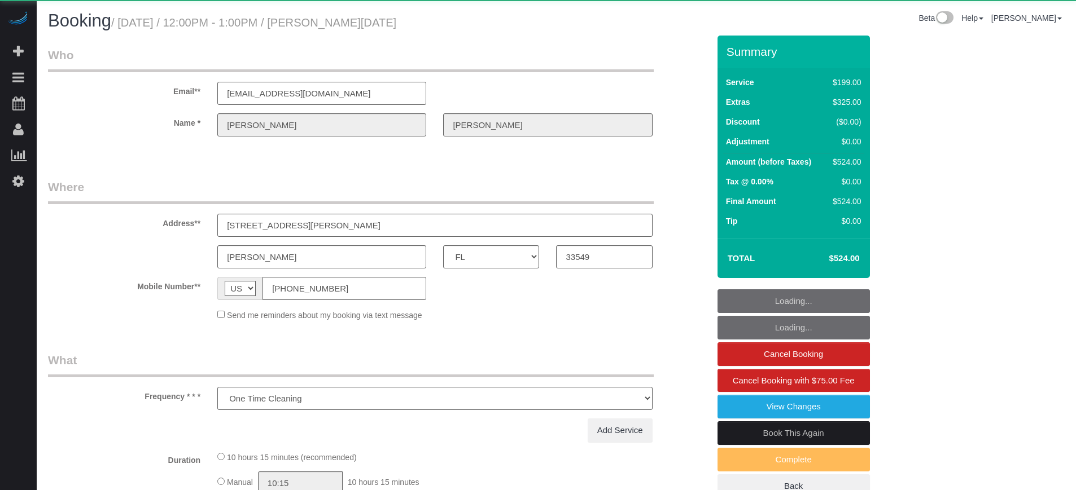
select select "number:9"
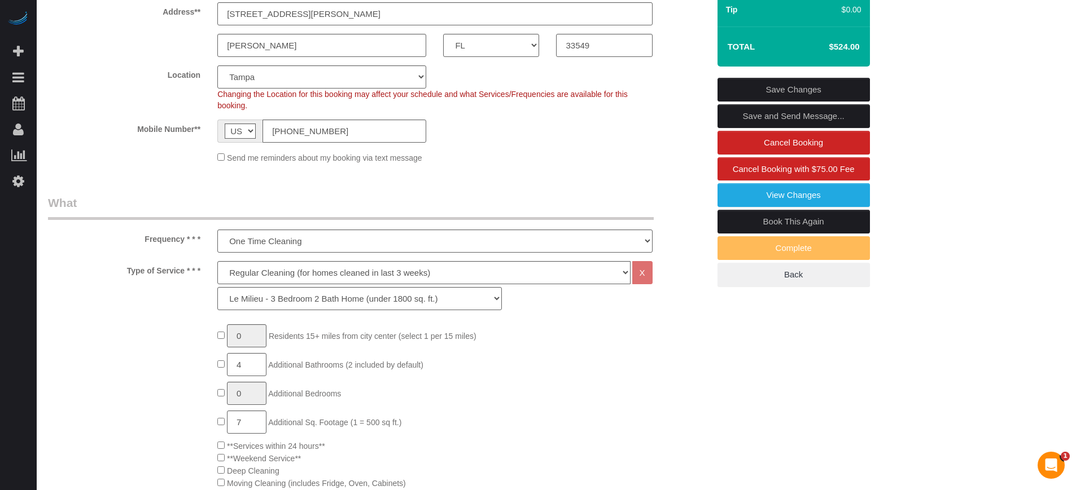
scroll to position [282, 0]
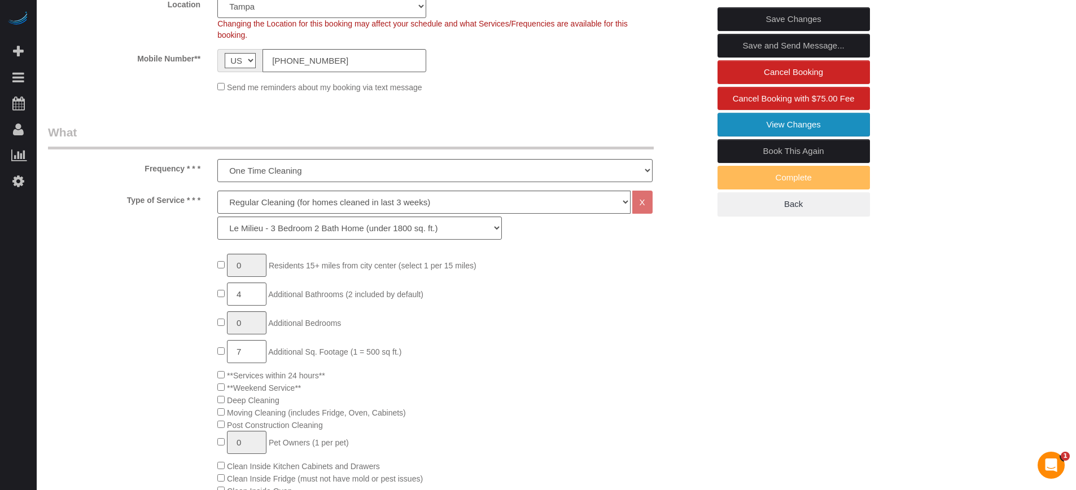
click at [731, 128] on link "View Changes" at bounding box center [793, 125] width 152 height 24
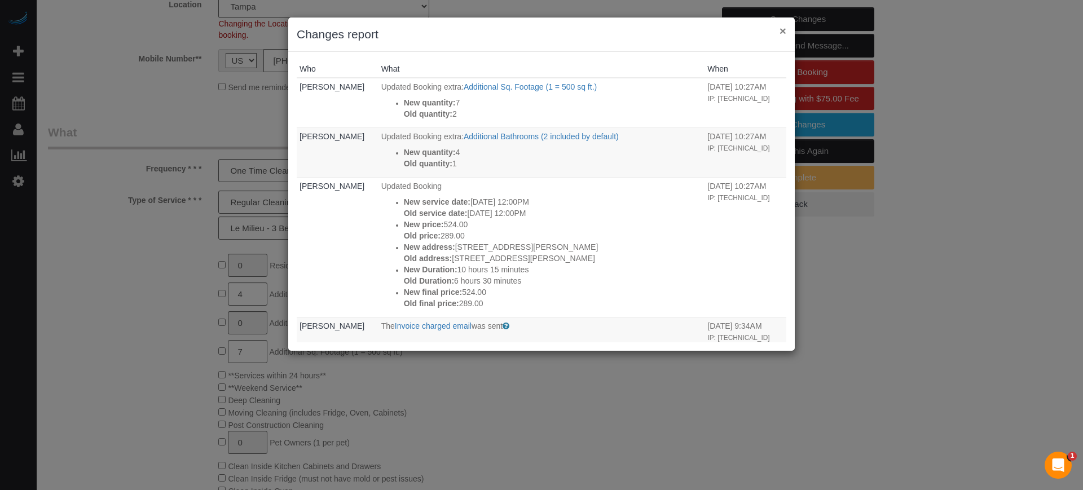
click at [780, 32] on button "×" at bounding box center [783, 31] width 7 height 12
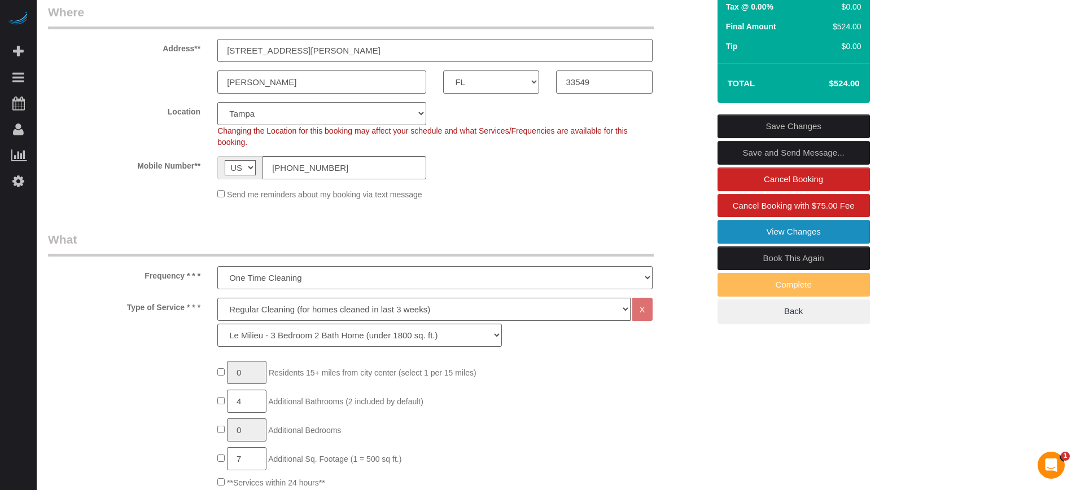
scroll to position [71, 0]
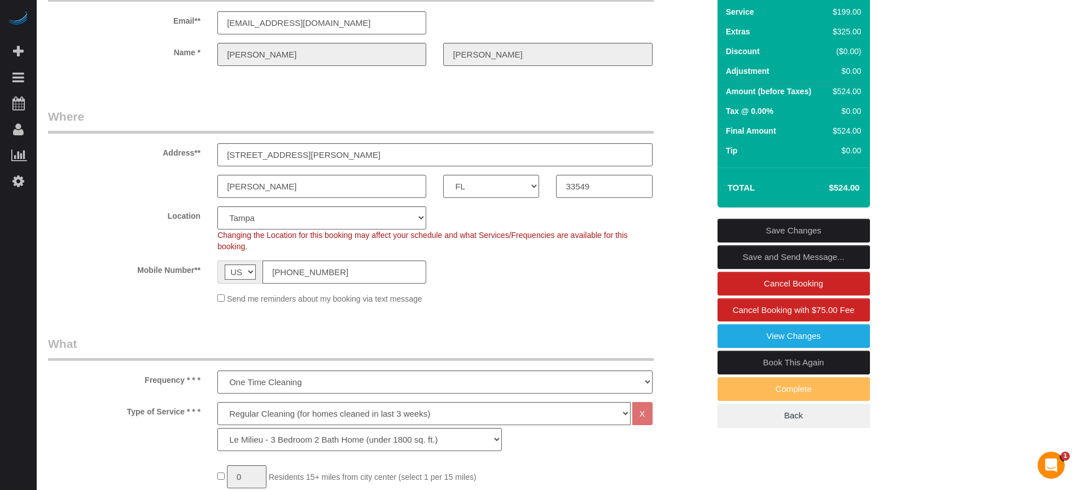
click at [960, 227] on div "Summary Service $199.00 Extras $325.00 Discount ($0.00) Adjustment $0.00 Amount…" at bounding box center [836, 208] width 254 height 486
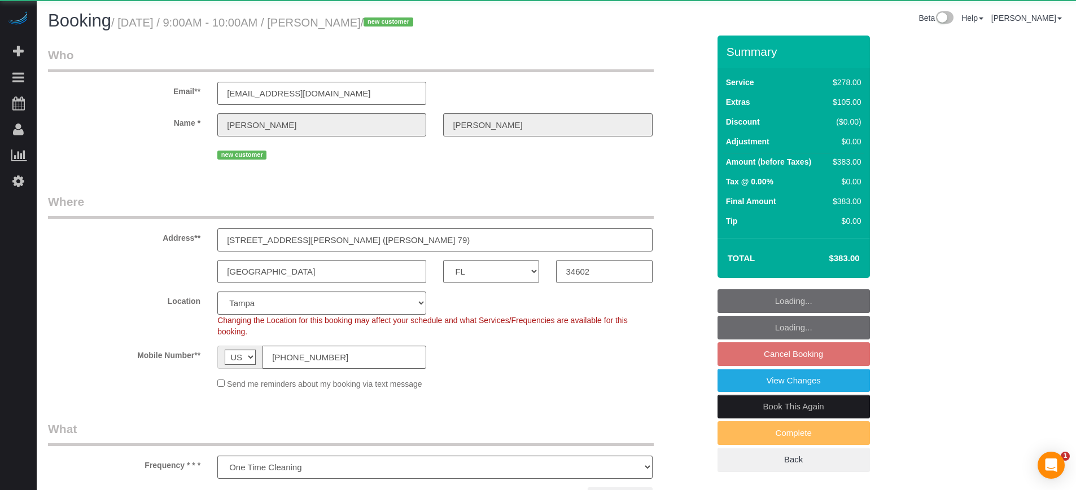
select select "FL"
select select "number:9"
select select "object:840"
select select "5"
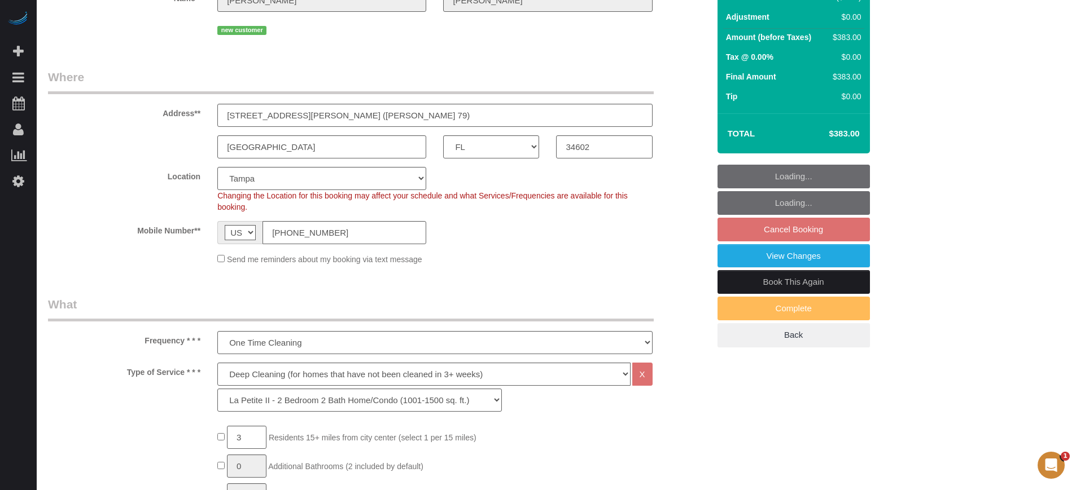
scroll to position [141, 0]
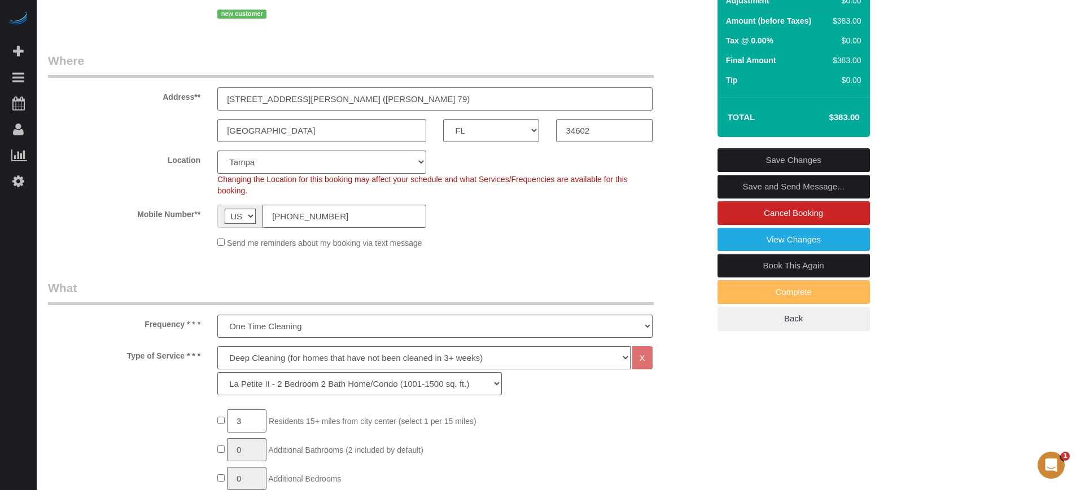
click at [122, 161] on label "Location" at bounding box center [124, 158] width 169 height 15
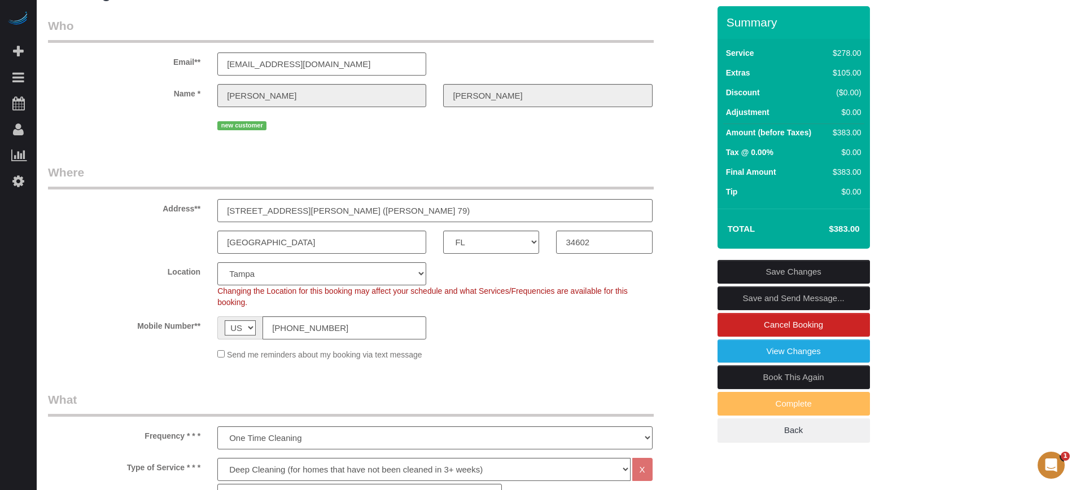
scroll to position [0, 0]
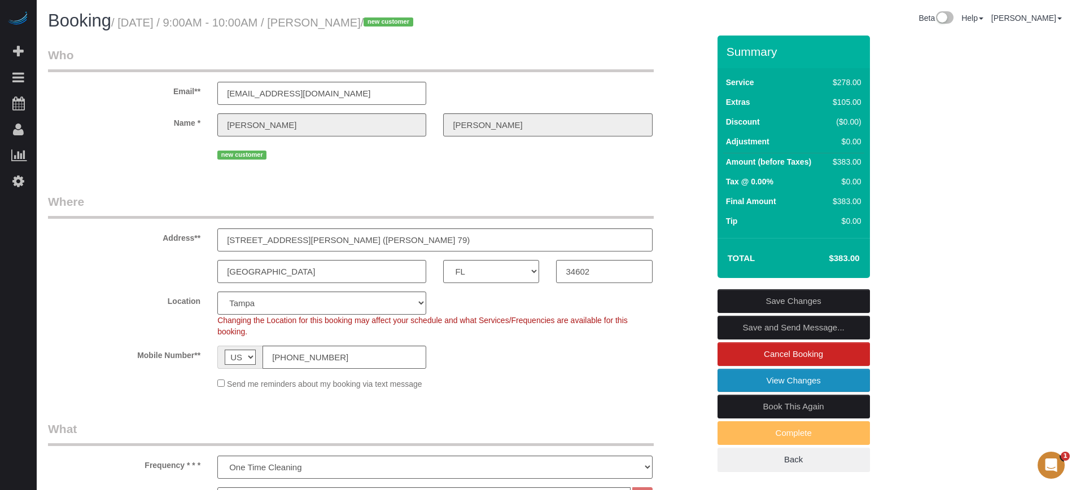
click at [751, 383] on link "View Changes" at bounding box center [793, 381] width 152 height 24
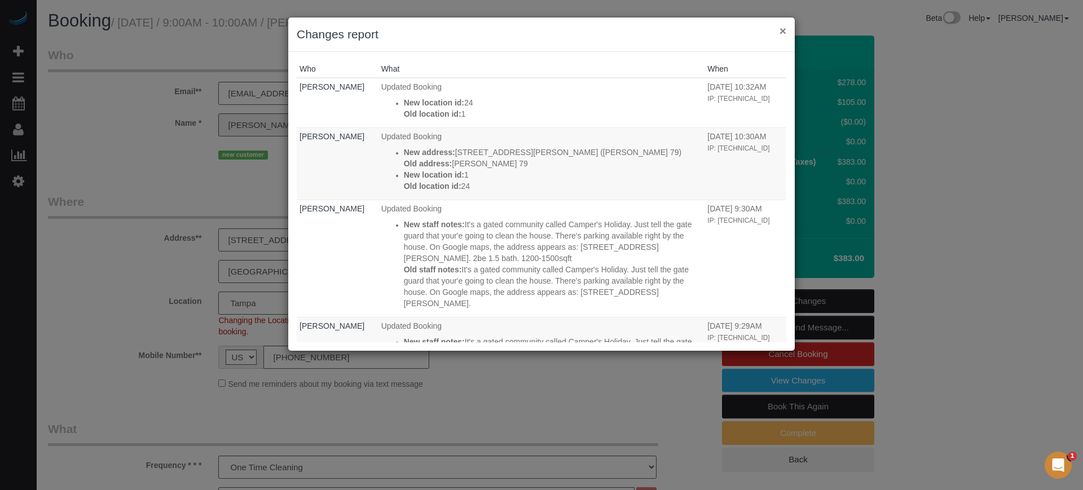
click at [785, 28] on button "×" at bounding box center [783, 31] width 7 height 12
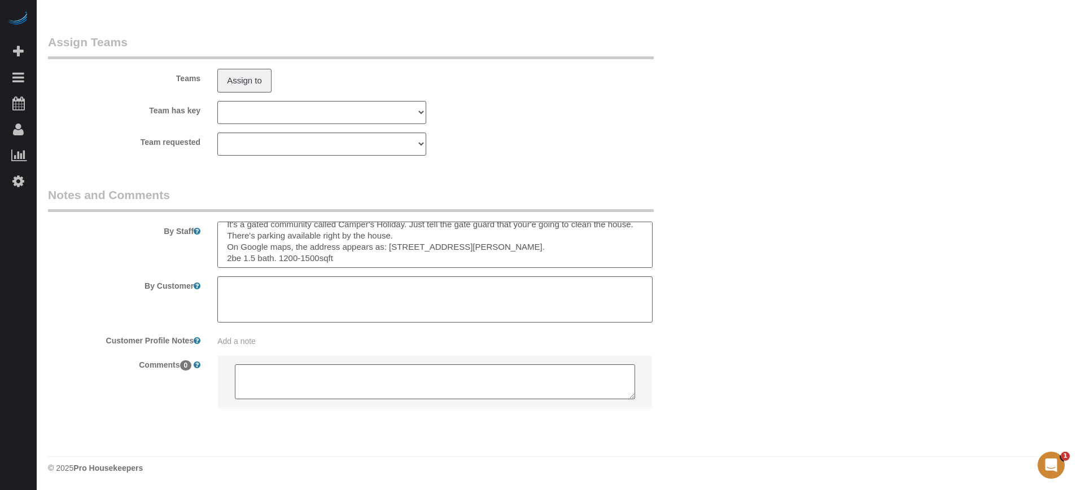
scroll to position [11, 0]
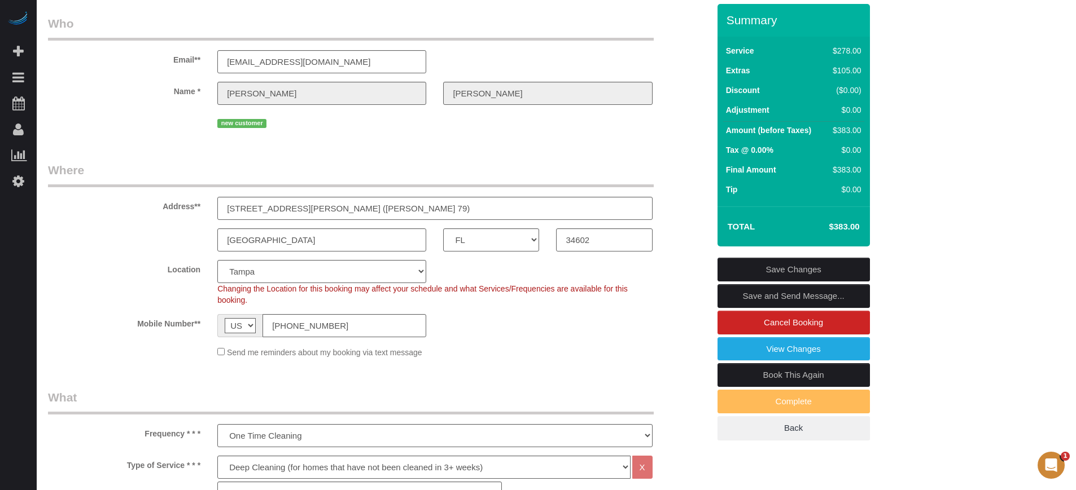
scroll to position [0, 0]
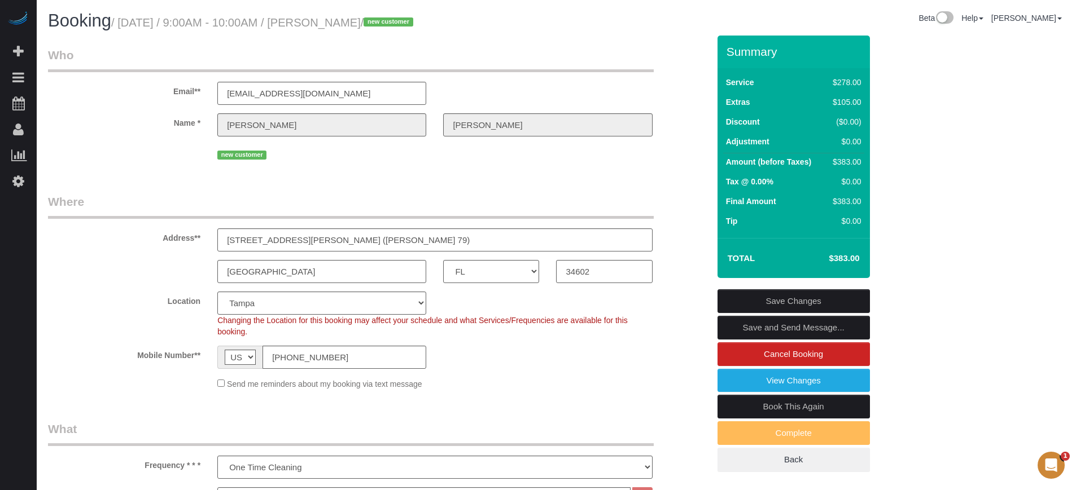
click at [565, 196] on legend "Where" at bounding box center [351, 206] width 606 height 25
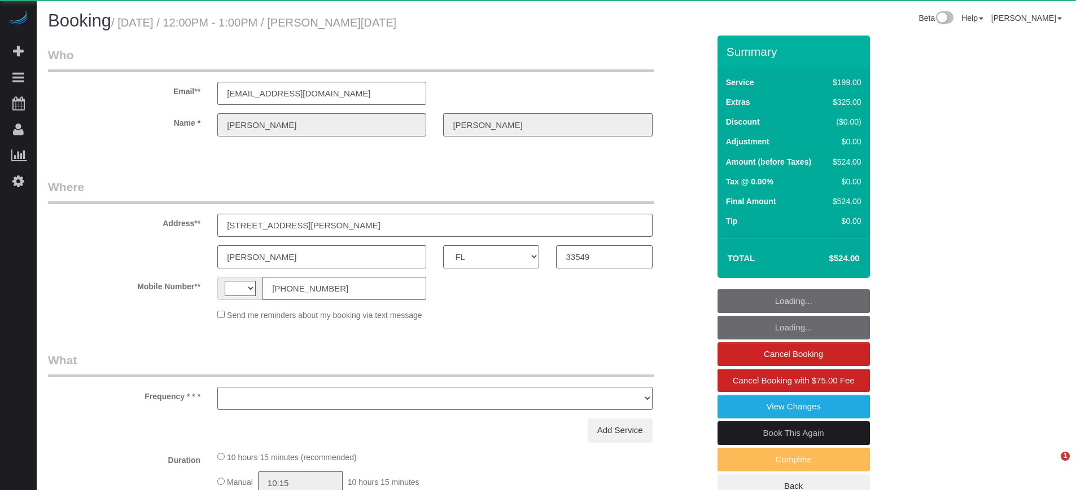
select select "FL"
select select "string:fspay-33367a85-7fd7-4556-8bd5-47bba6f7f38c"
select select "string:[GEOGRAPHIC_DATA]"
select select "object:826"
select select "4"
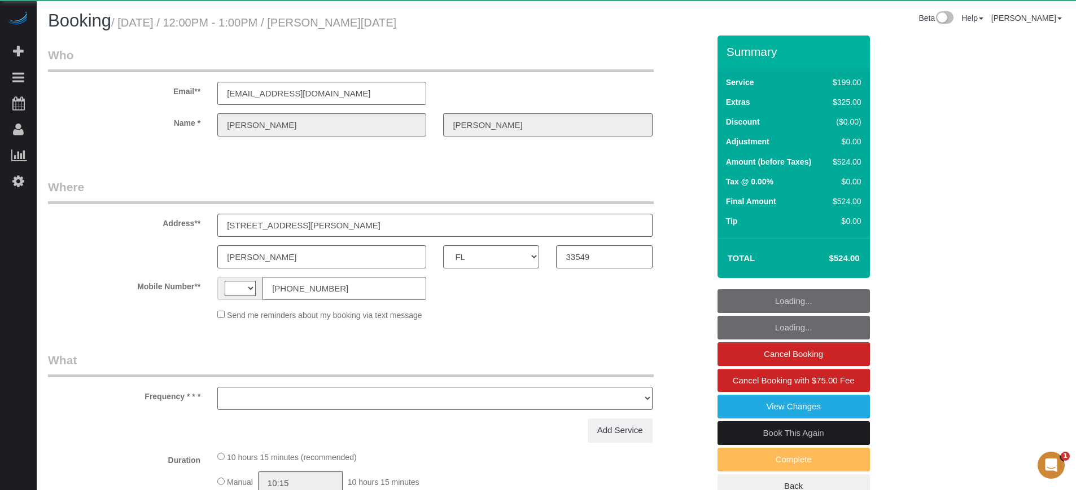
select select "spot1"
select select "number:9"
